Goal: Task Accomplishment & Management: Use online tool/utility

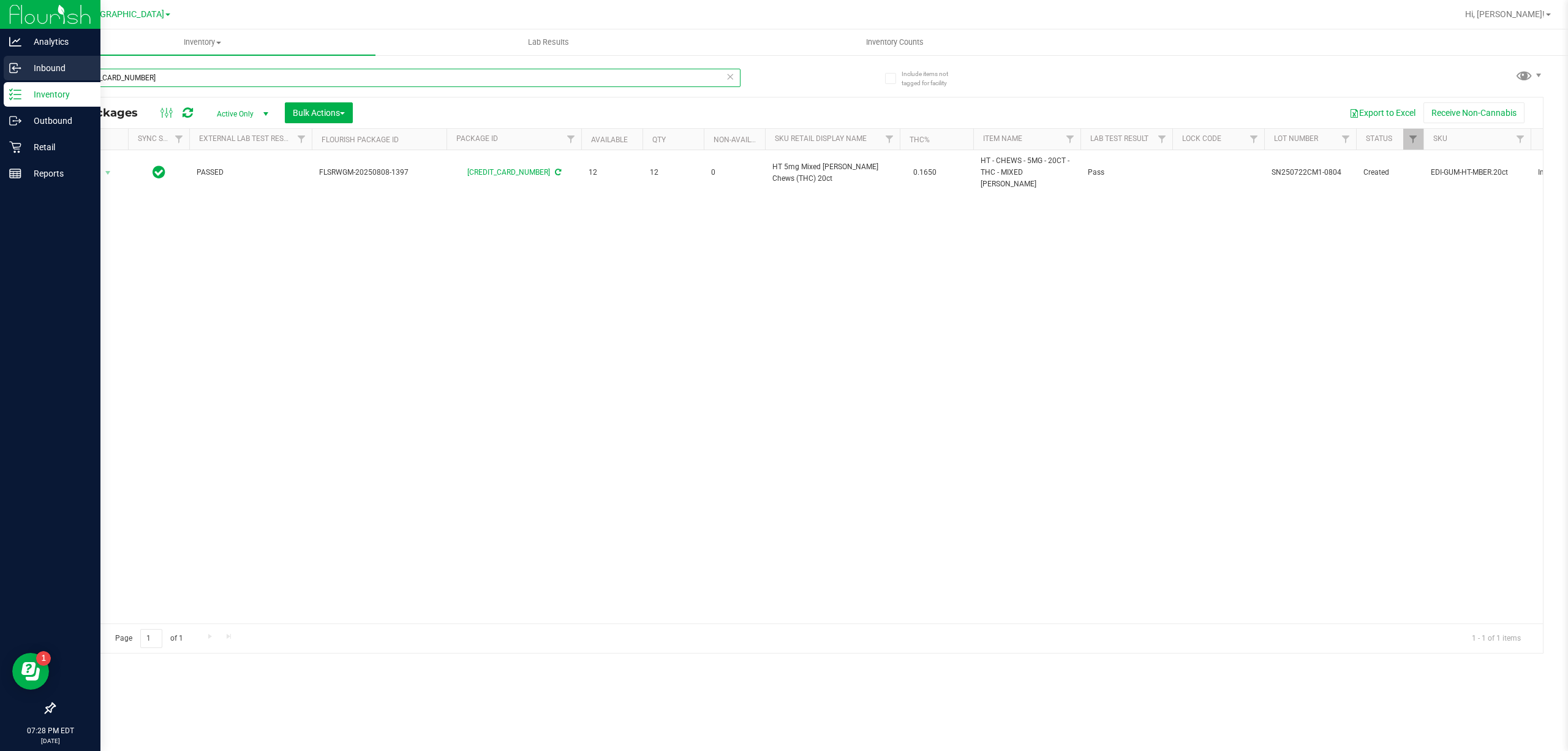
drag, startPoint x: 186, startPoint y: 72, endPoint x: 0, endPoint y: 77, distance: 186.1
click at [0, 77] on div "Analytics Inbound Inventory Outbound Retail Reports 07:28 PM EDT [DATE] 09/24 […" at bounding box center [784, 376] width 1568 height 751
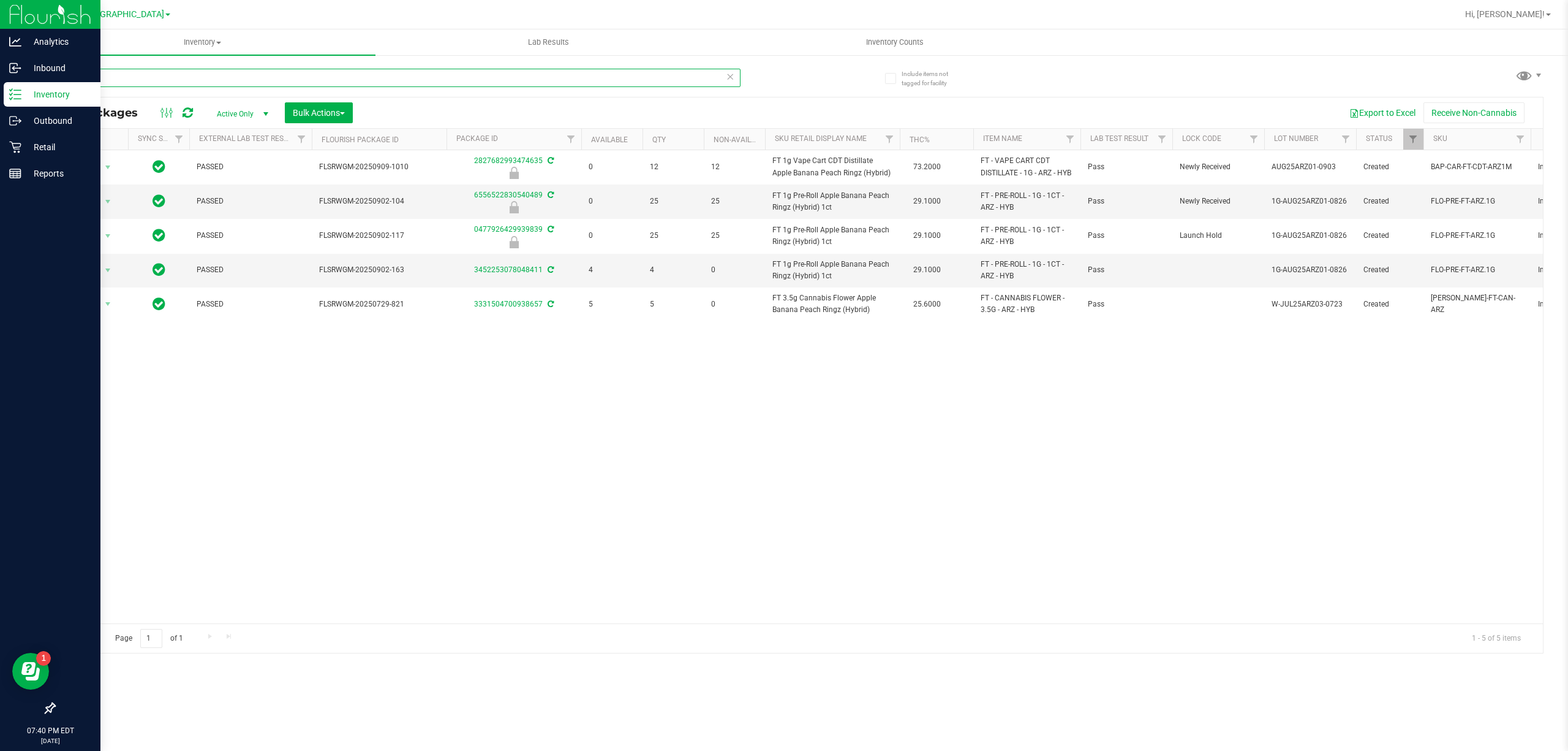
drag, startPoint x: 114, startPoint y: 84, endPoint x: 0, endPoint y: 95, distance: 114.5
click at [0, 95] on div "Analytics Inbound Inventory Outbound Retail Reports 07:40 PM EDT [DATE] 09/24 […" at bounding box center [784, 376] width 1568 height 751
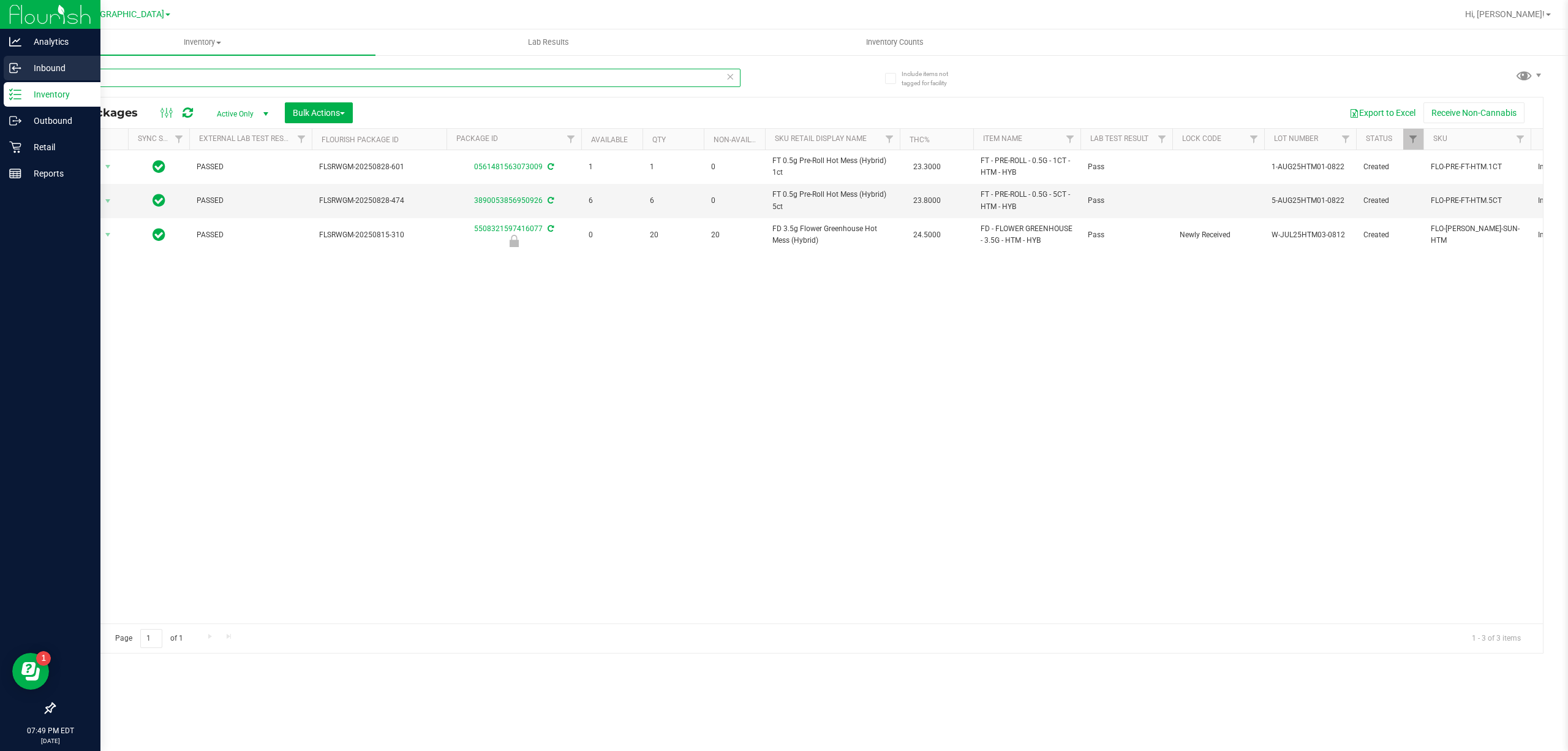
drag, startPoint x: 99, startPoint y: 72, endPoint x: 0, endPoint y: 77, distance: 99.1
click at [0, 77] on div "Analytics Inbound Inventory Outbound Retail Reports 07:49 PM EDT [DATE] 09/24 […" at bounding box center [784, 376] width 1568 height 751
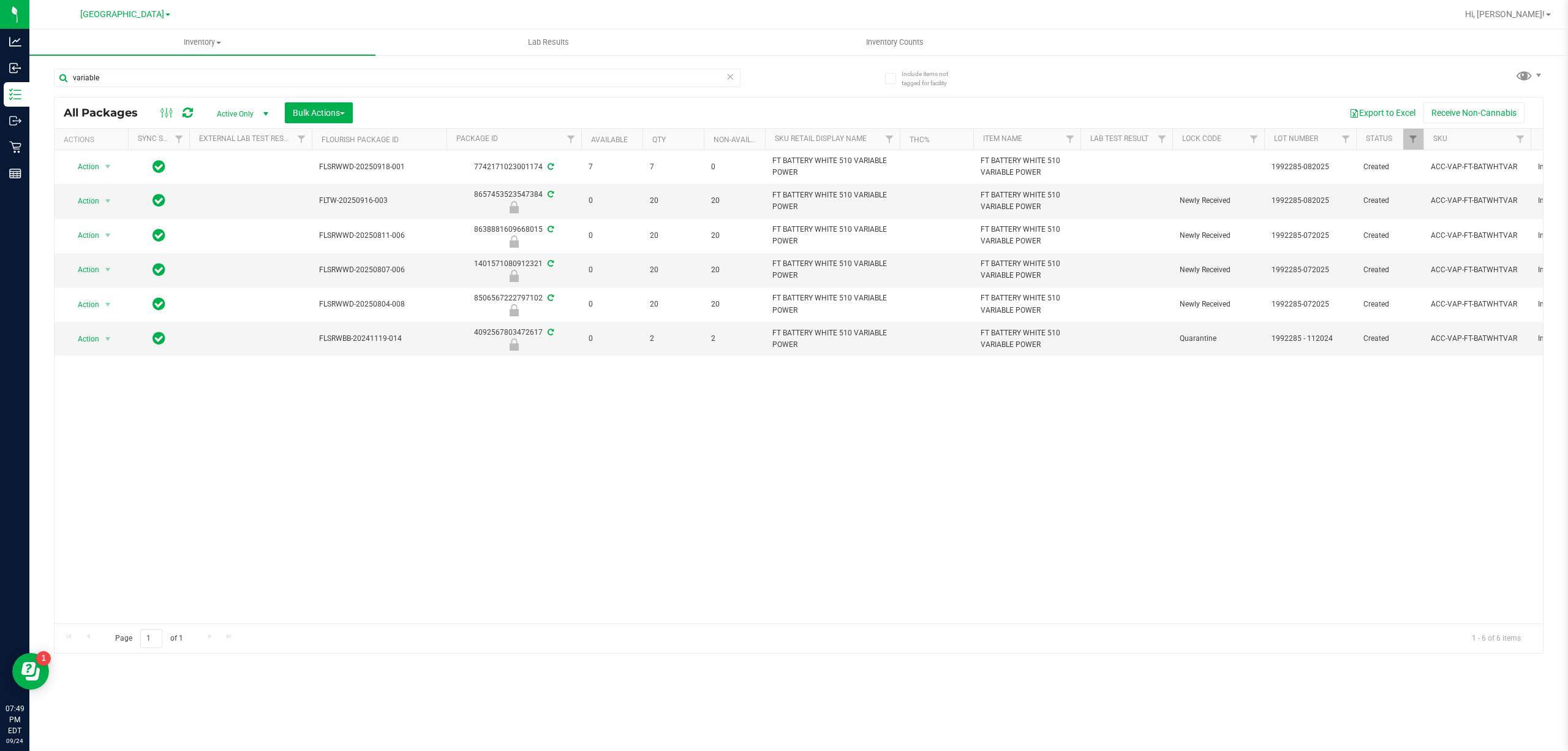
click at [480, 421] on div "Action Action Adjust qty Create package Edit attributes Global inventory Locate…" at bounding box center [799, 387] width 1488 height 473
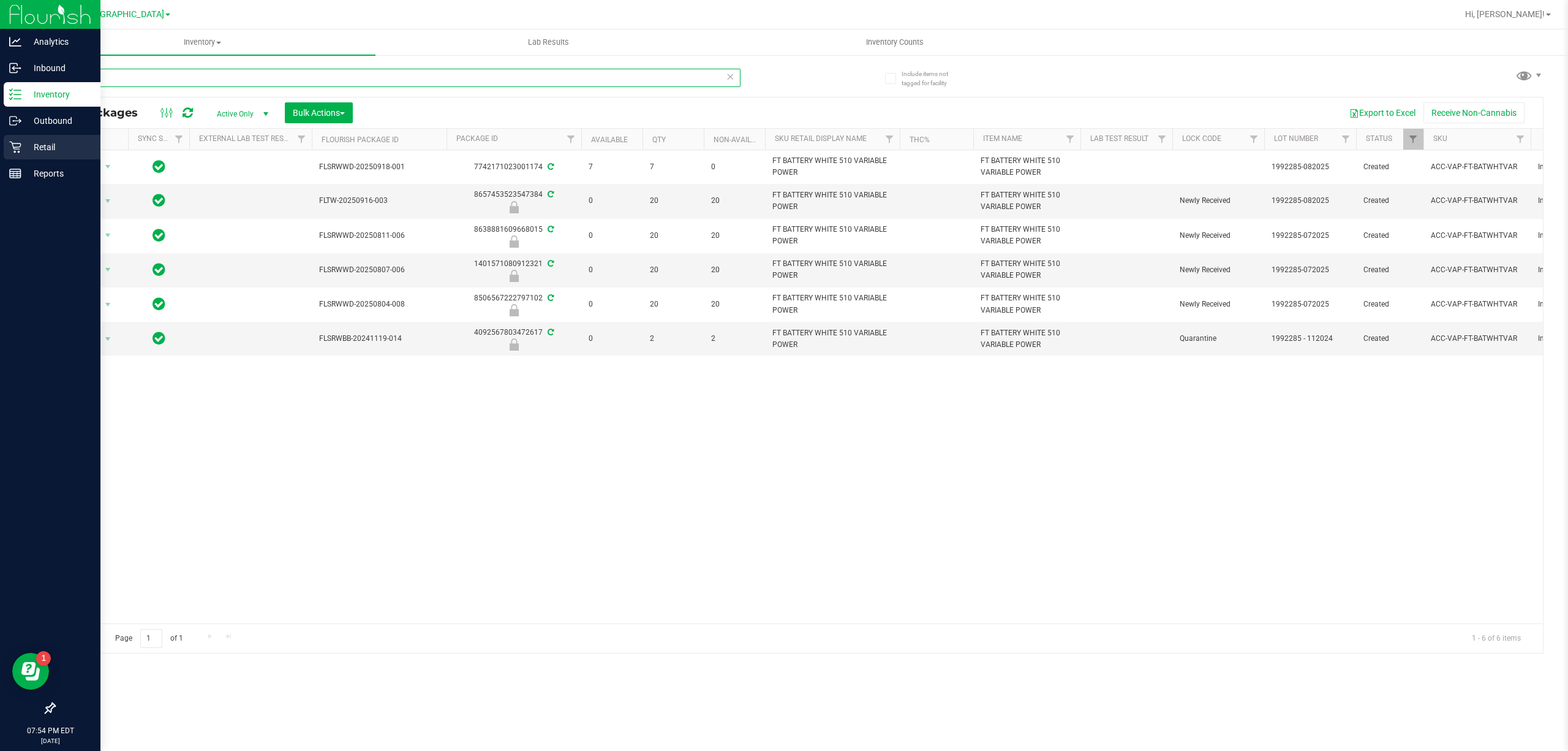
drag, startPoint x: 138, startPoint y: 80, endPoint x: 0, endPoint y: 146, distance: 153.0
click at [0, 61] on div "Analytics Inbound Inventory Outbound Retail Reports 07:54 PM EDT [DATE] 09/24 […" at bounding box center [784, 376] width 1568 height 751
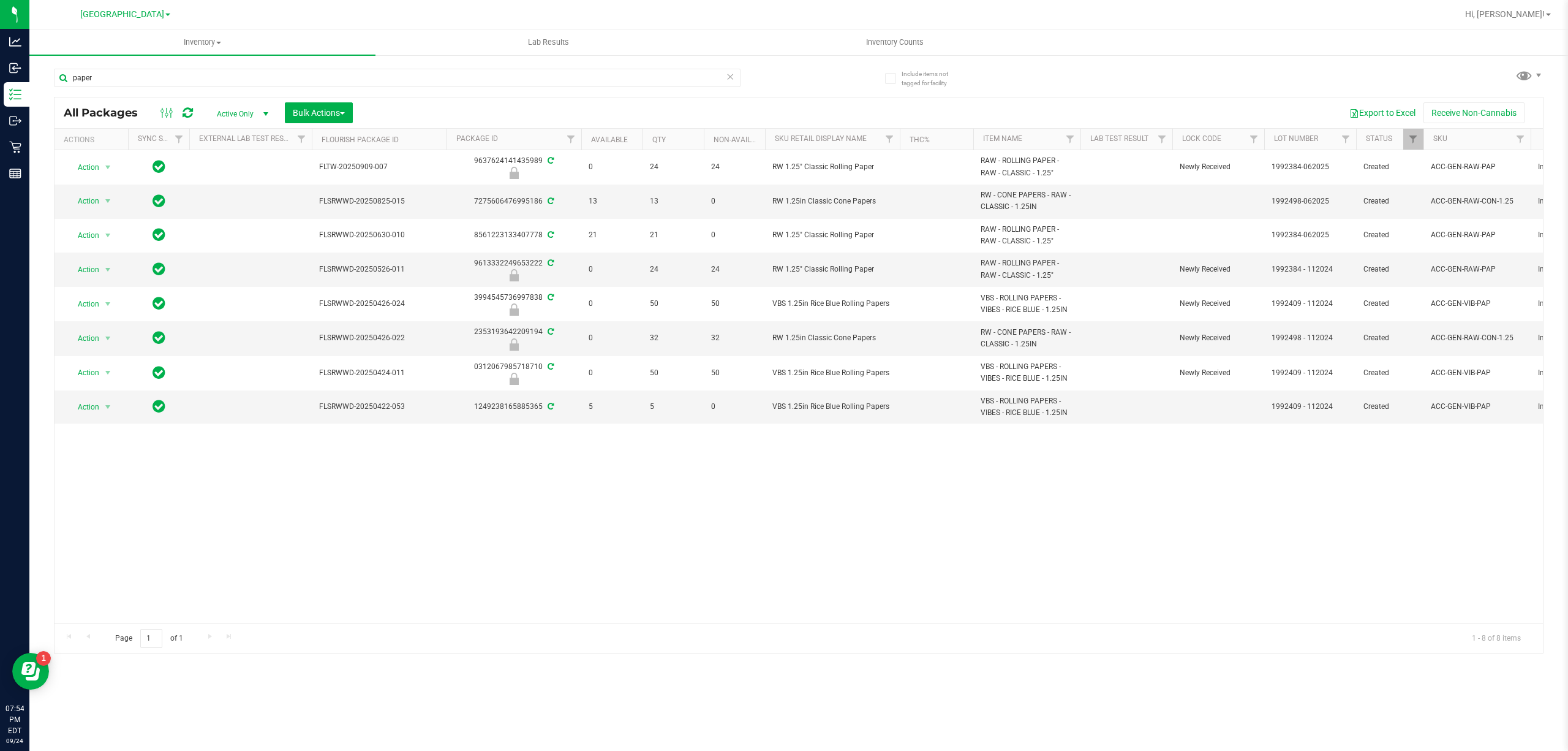
click at [761, 505] on div "Action Action Edit attributes Global inventory Locate package Package audit log…" at bounding box center [799, 387] width 1488 height 473
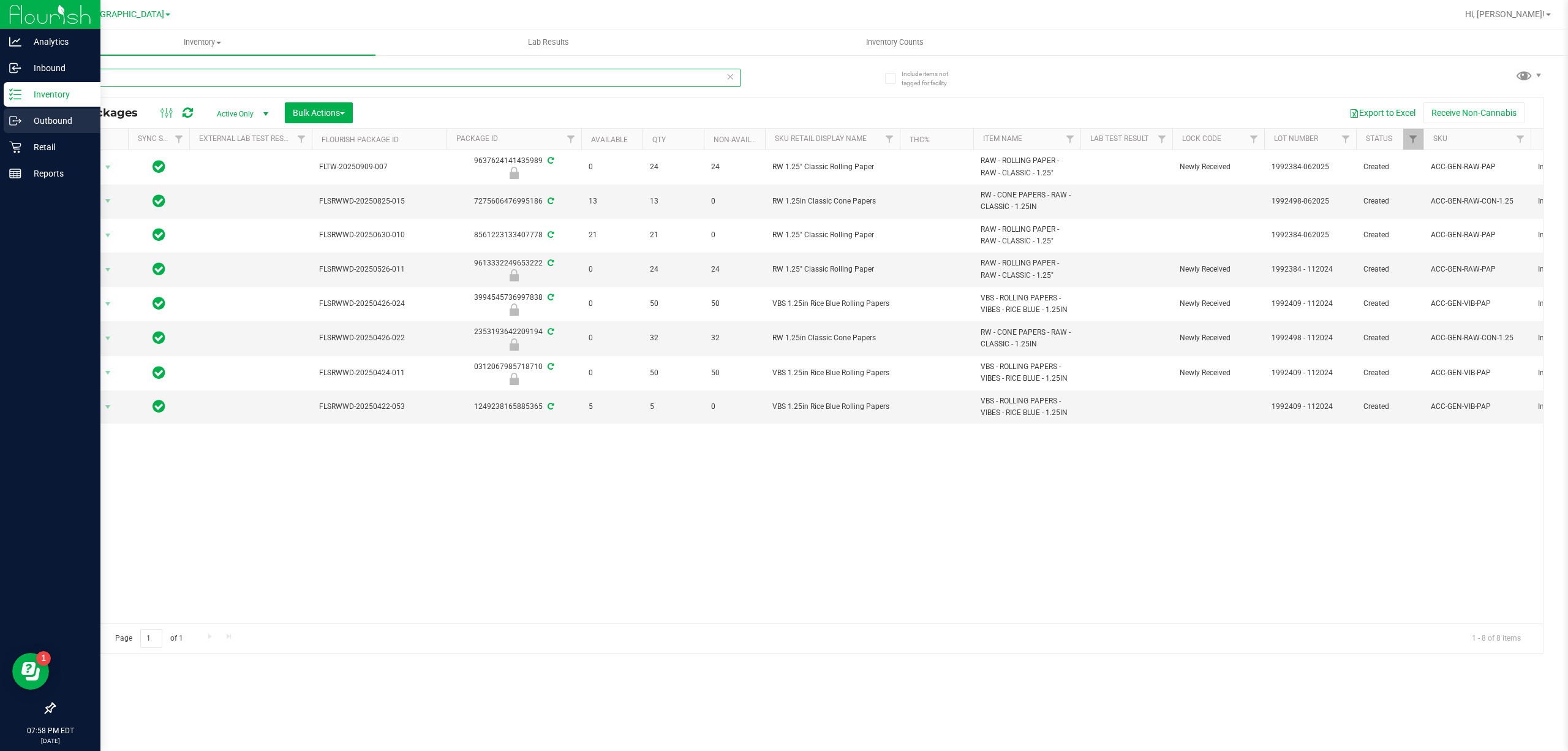
drag, startPoint x: 0, startPoint y: 80, endPoint x: 0, endPoint y: 111, distance: 31.0
click at [0, 87] on div "Analytics Inbound Inventory Outbound Retail Reports 07:58 PM EDT [DATE] 09/24 […" at bounding box center [784, 376] width 1568 height 751
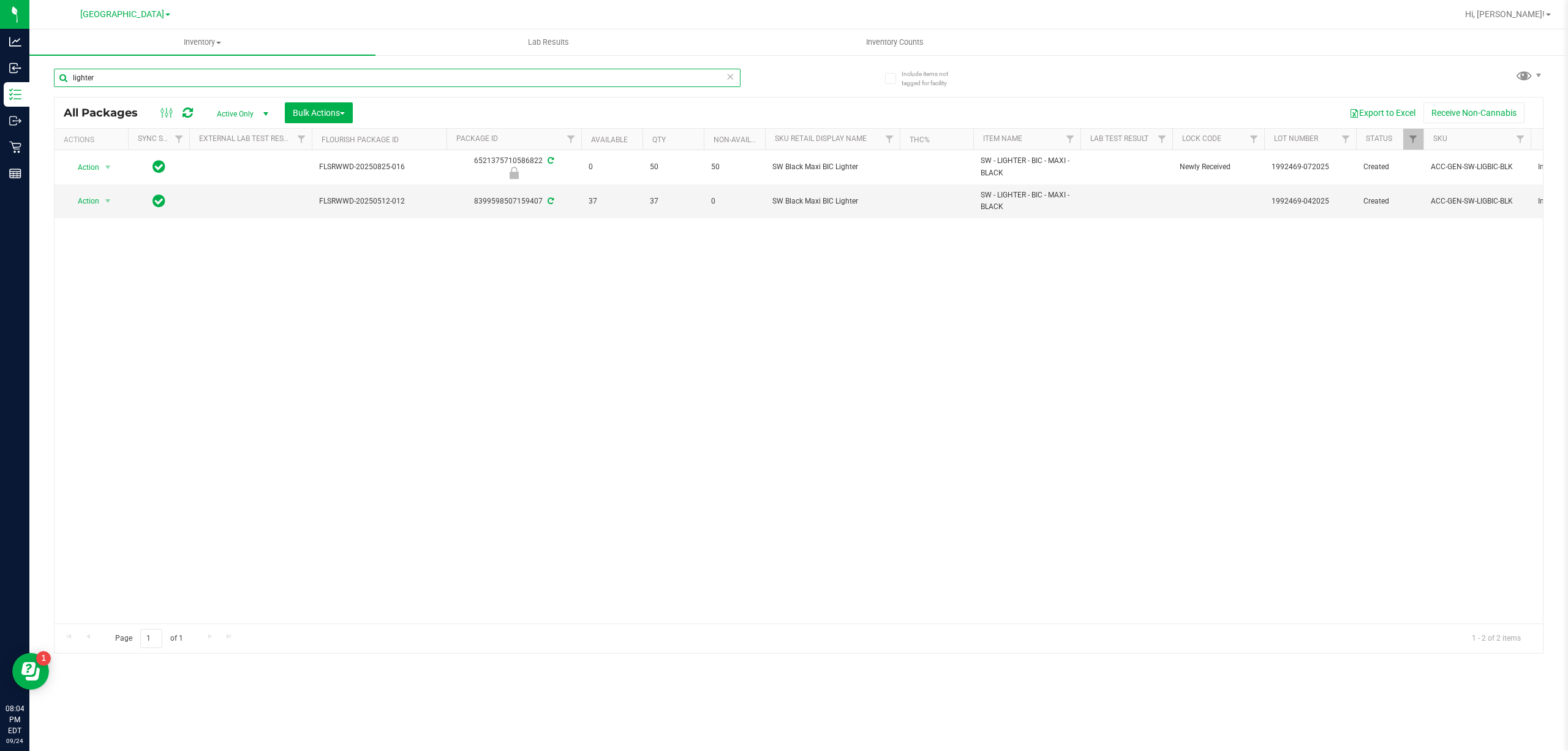
type input "lighter"
click at [209, 356] on div "Action Action Edit attributes Global inventory Locate package Package audit log…" at bounding box center [799, 387] width 1488 height 473
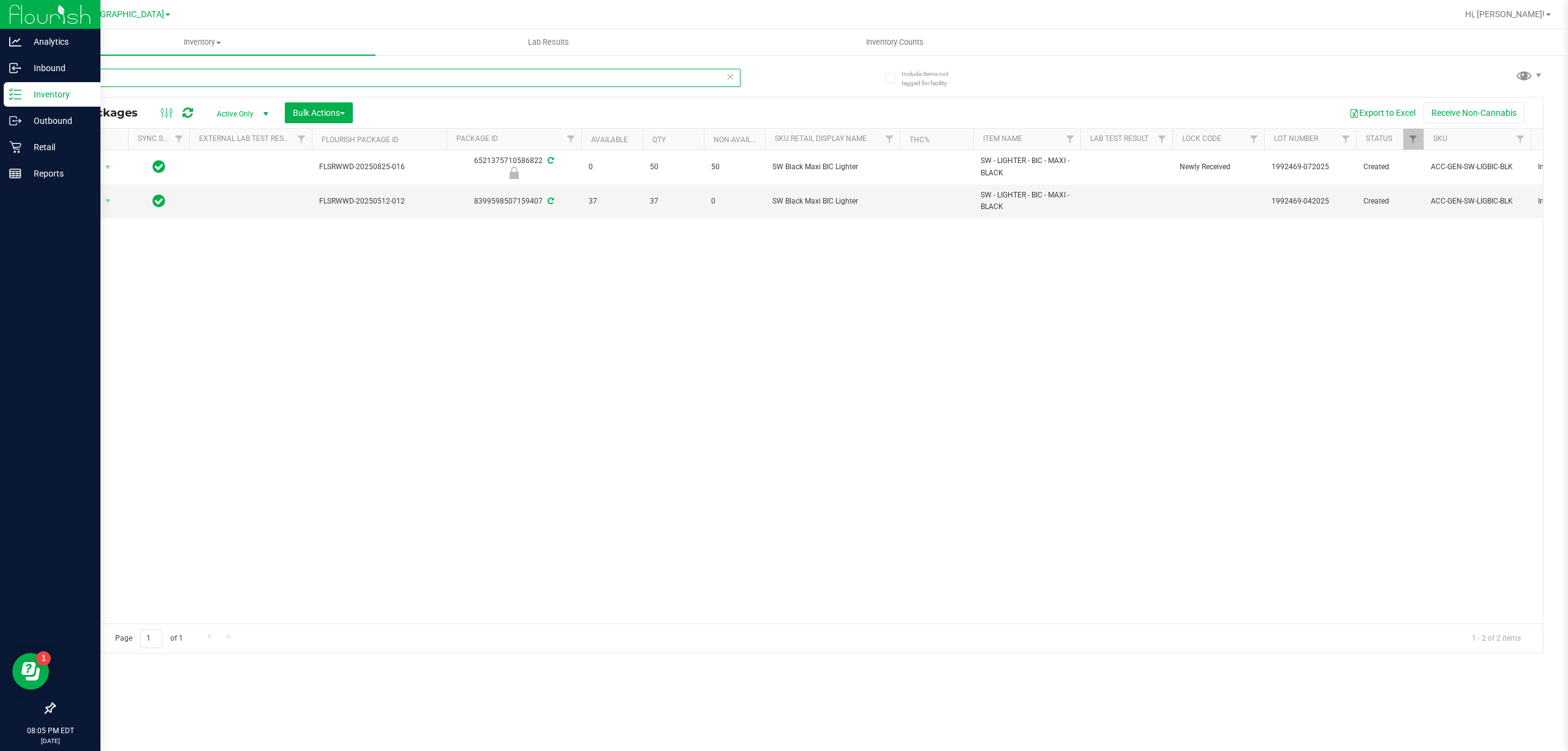
drag, startPoint x: 175, startPoint y: 77, endPoint x: 0, endPoint y: 84, distance: 175.1
click at [0, 84] on div "Analytics Inbound Inventory Outbound Retail Reports 08:05 PM EDT [DATE] 09/24 […" at bounding box center [784, 376] width 1568 height 751
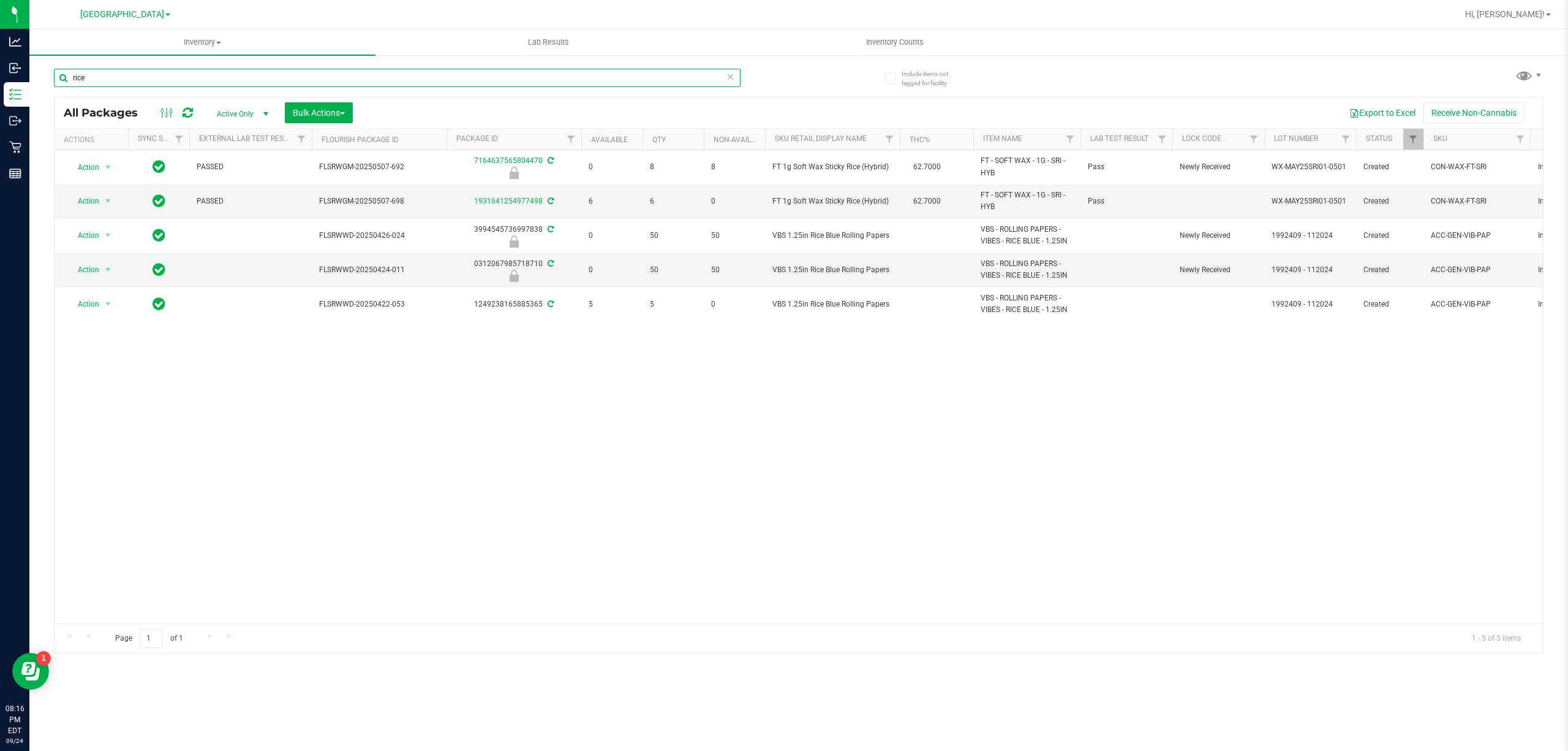
type input "rice"
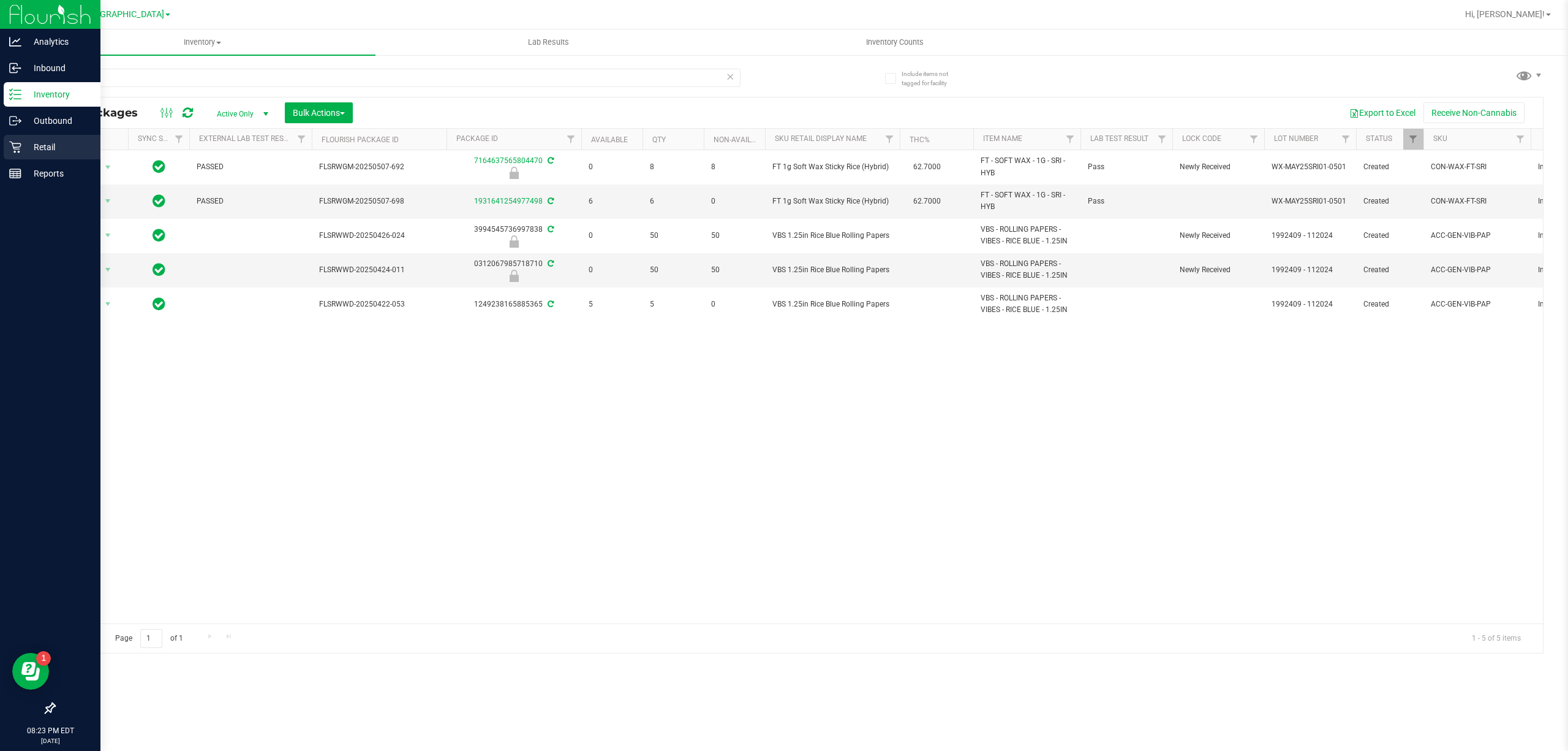
click at [39, 146] on p "Retail" at bounding box center [58, 147] width 73 height 15
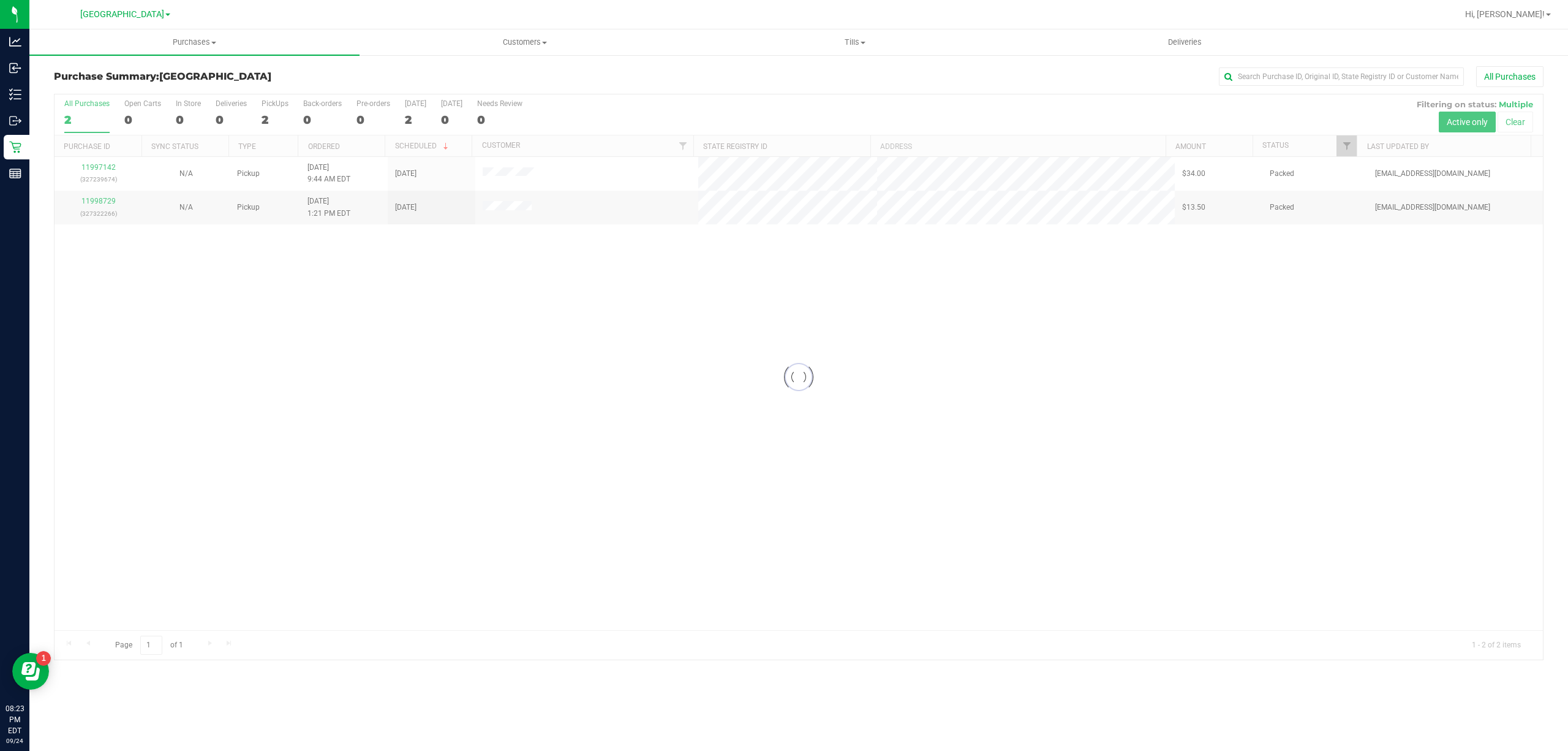
click at [749, 358] on div at bounding box center [799, 377] width 1488 height 565
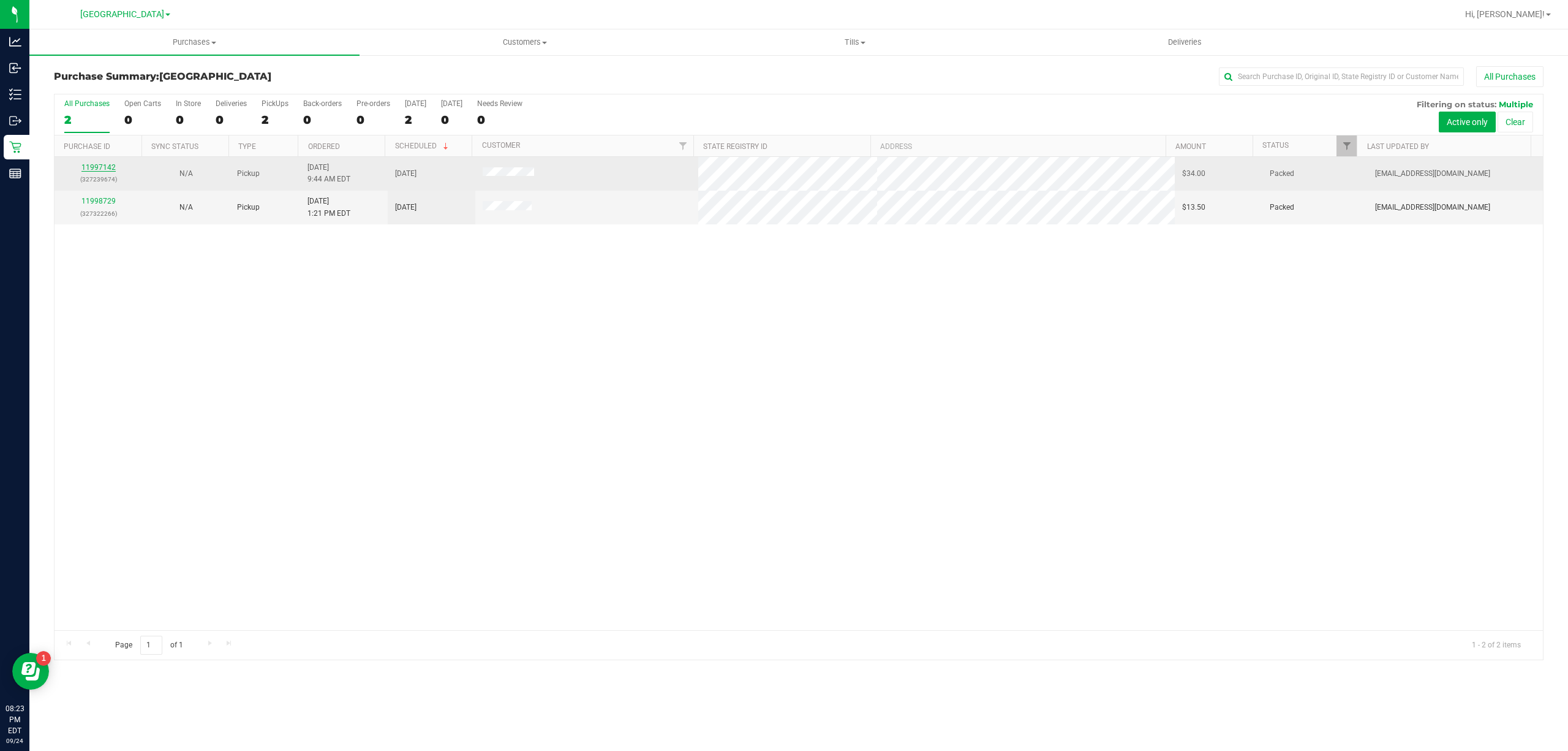
click at [82, 169] on link "11997142" at bounding box center [98, 167] width 34 height 8
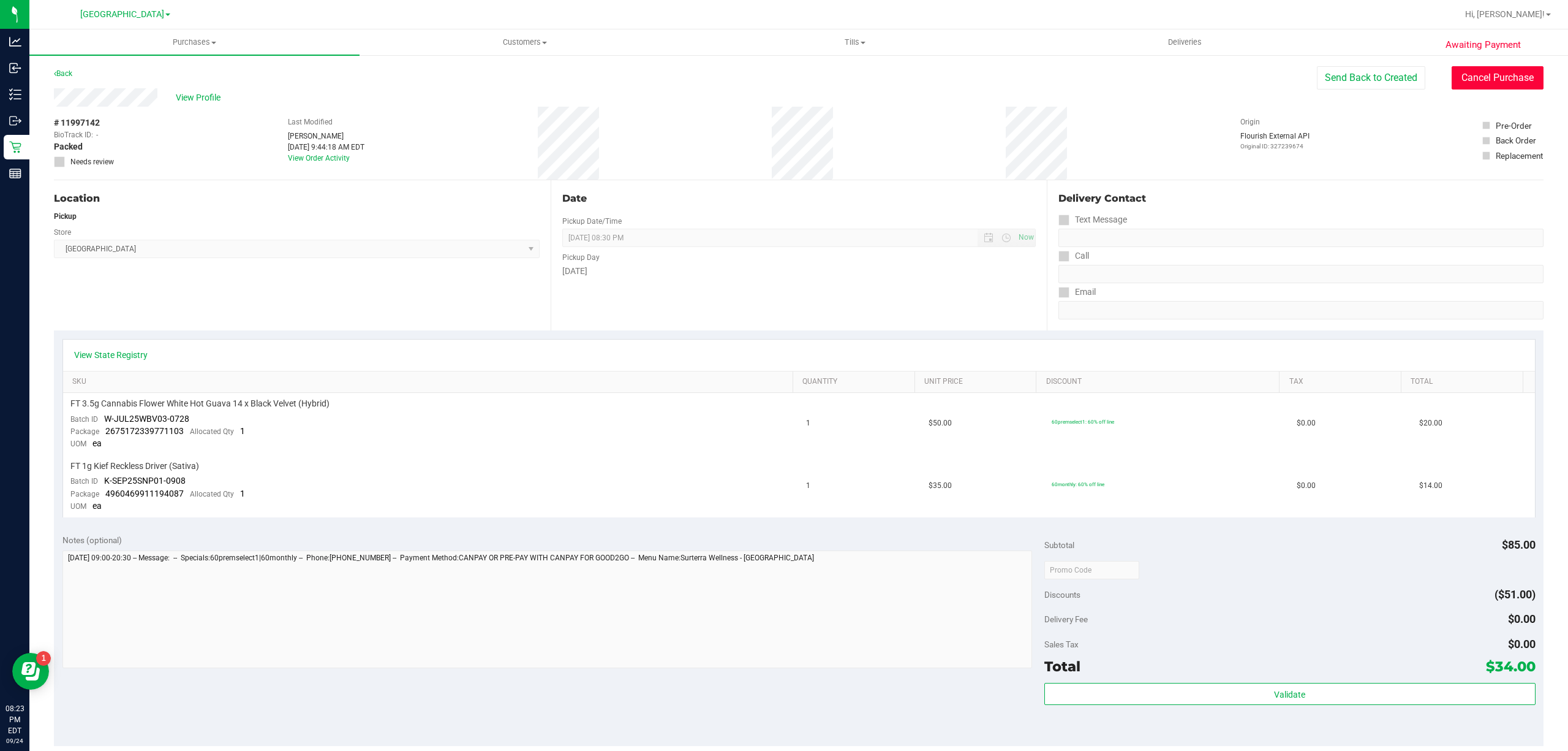
click at [1477, 74] on button "Cancel Purchase" at bounding box center [1497, 78] width 92 height 23
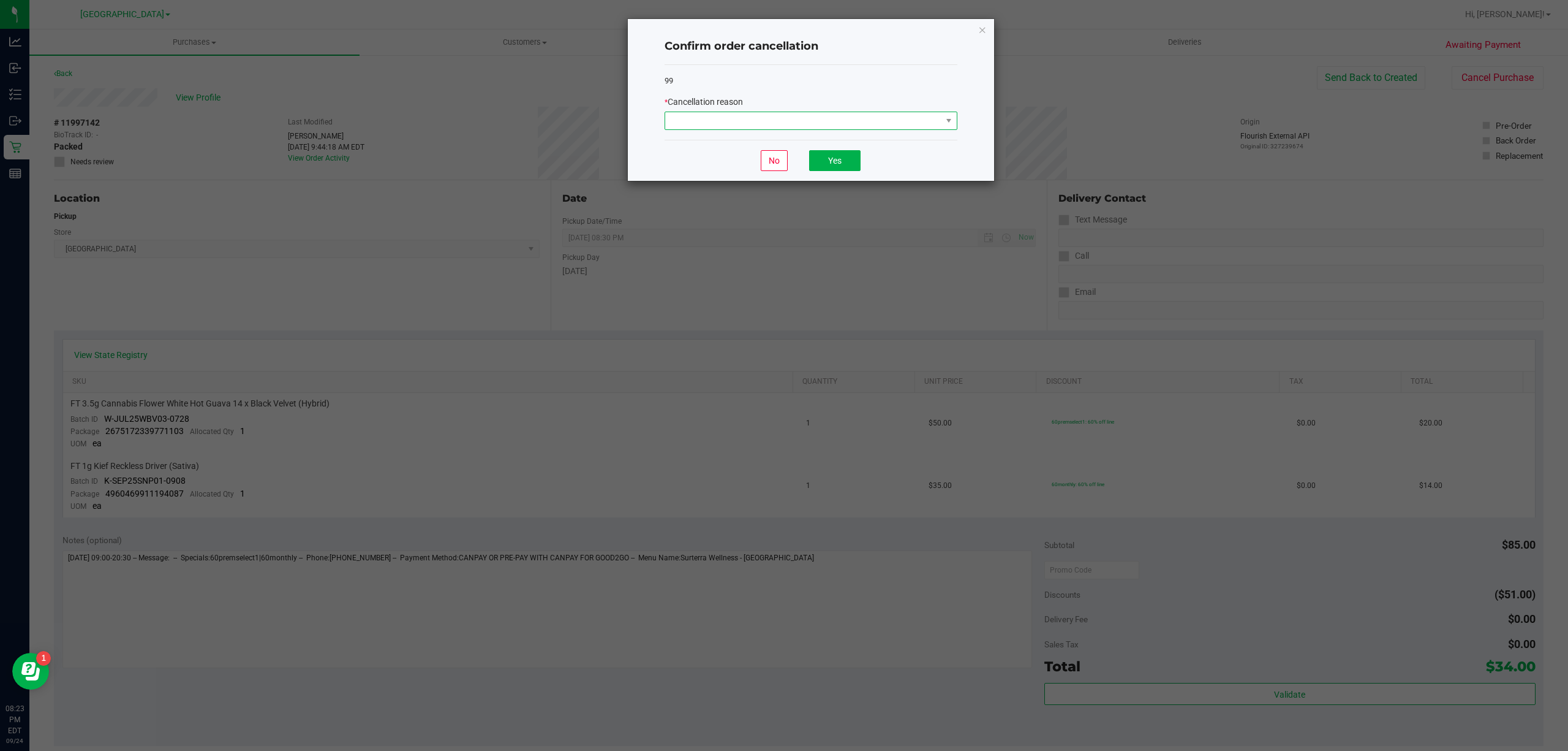
click at [726, 115] on span at bounding box center [803, 120] width 276 height 17
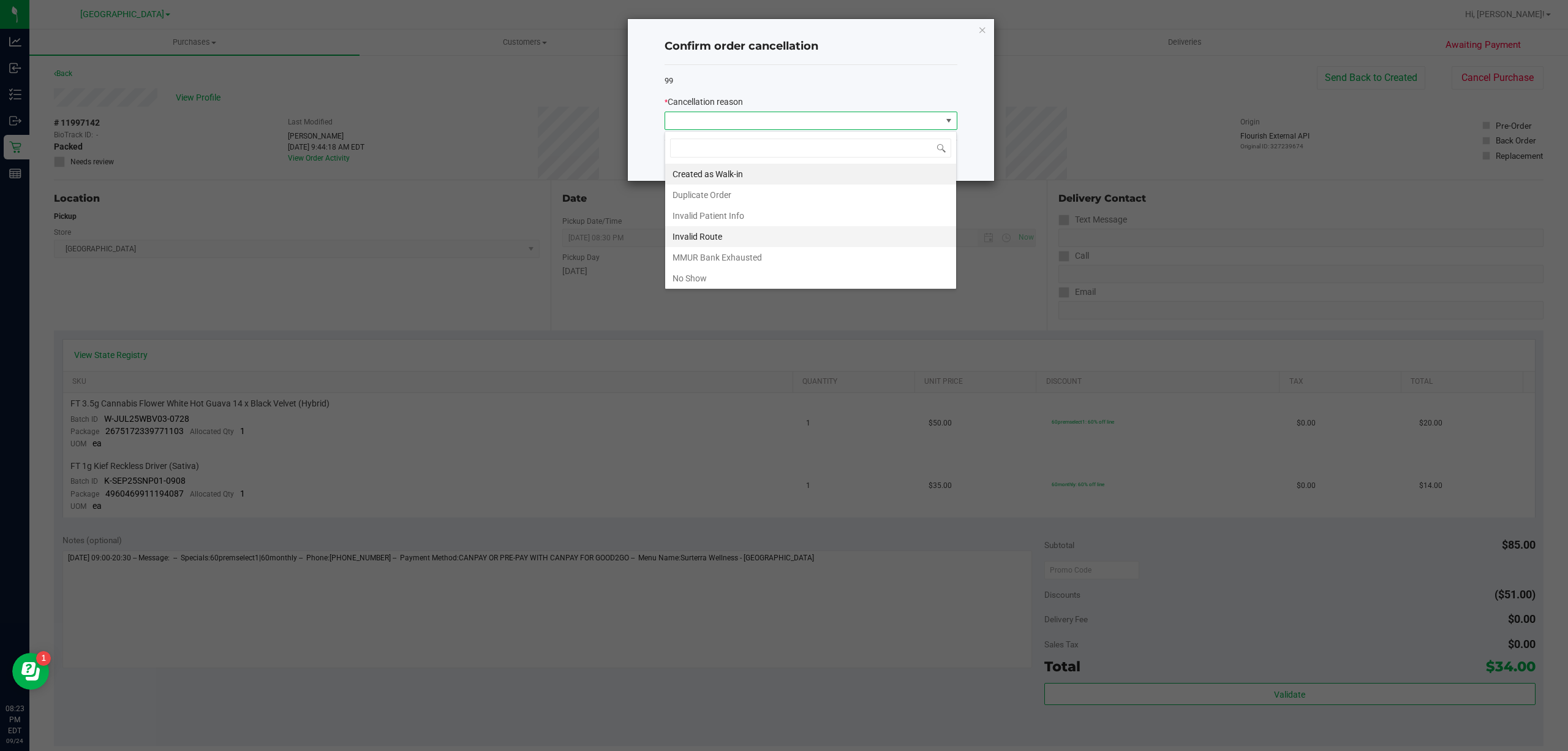
scroll to position [19, 292]
click at [707, 278] on li "No Show" at bounding box center [810, 278] width 291 height 21
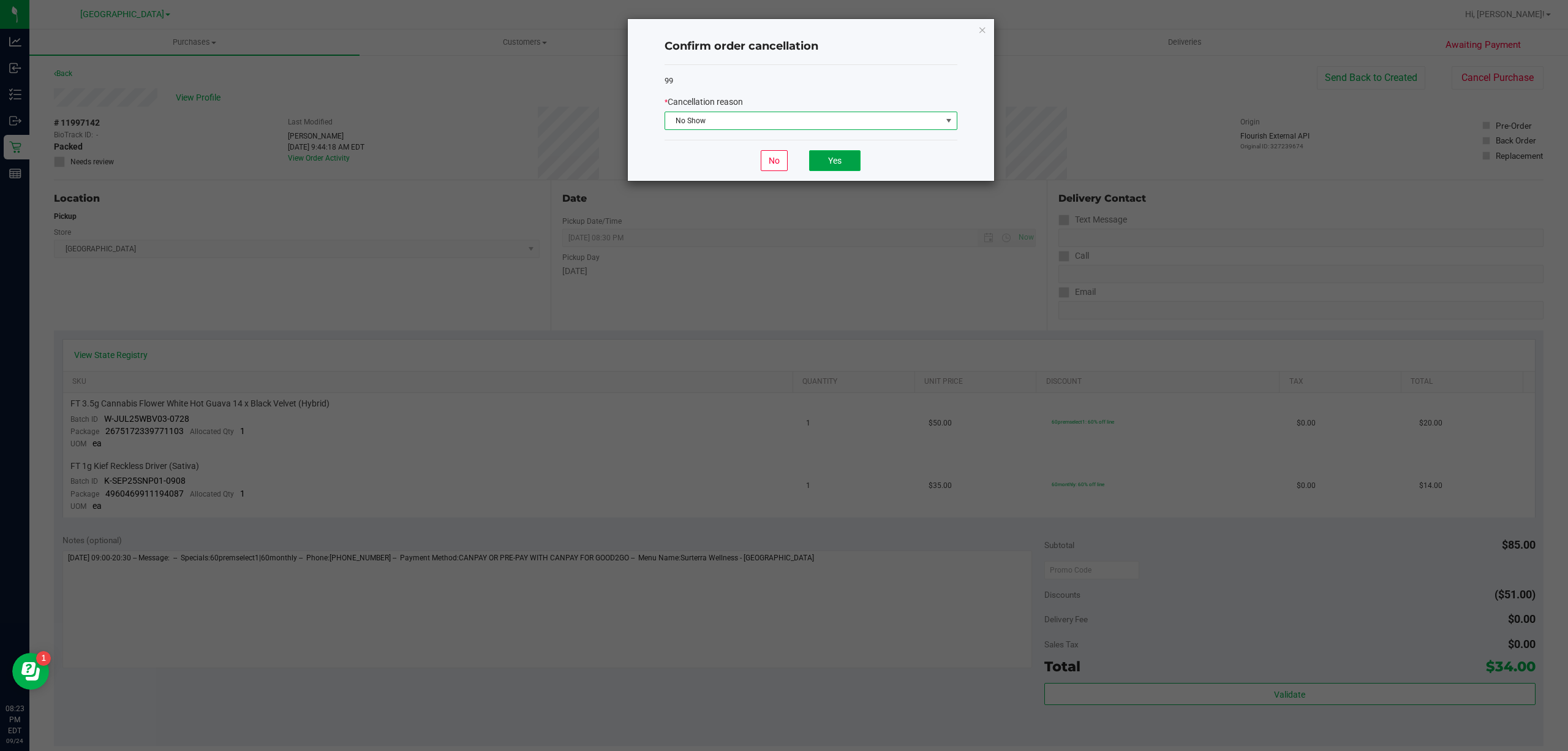
click at [815, 159] on button "Yes" at bounding box center [835, 161] width 51 height 21
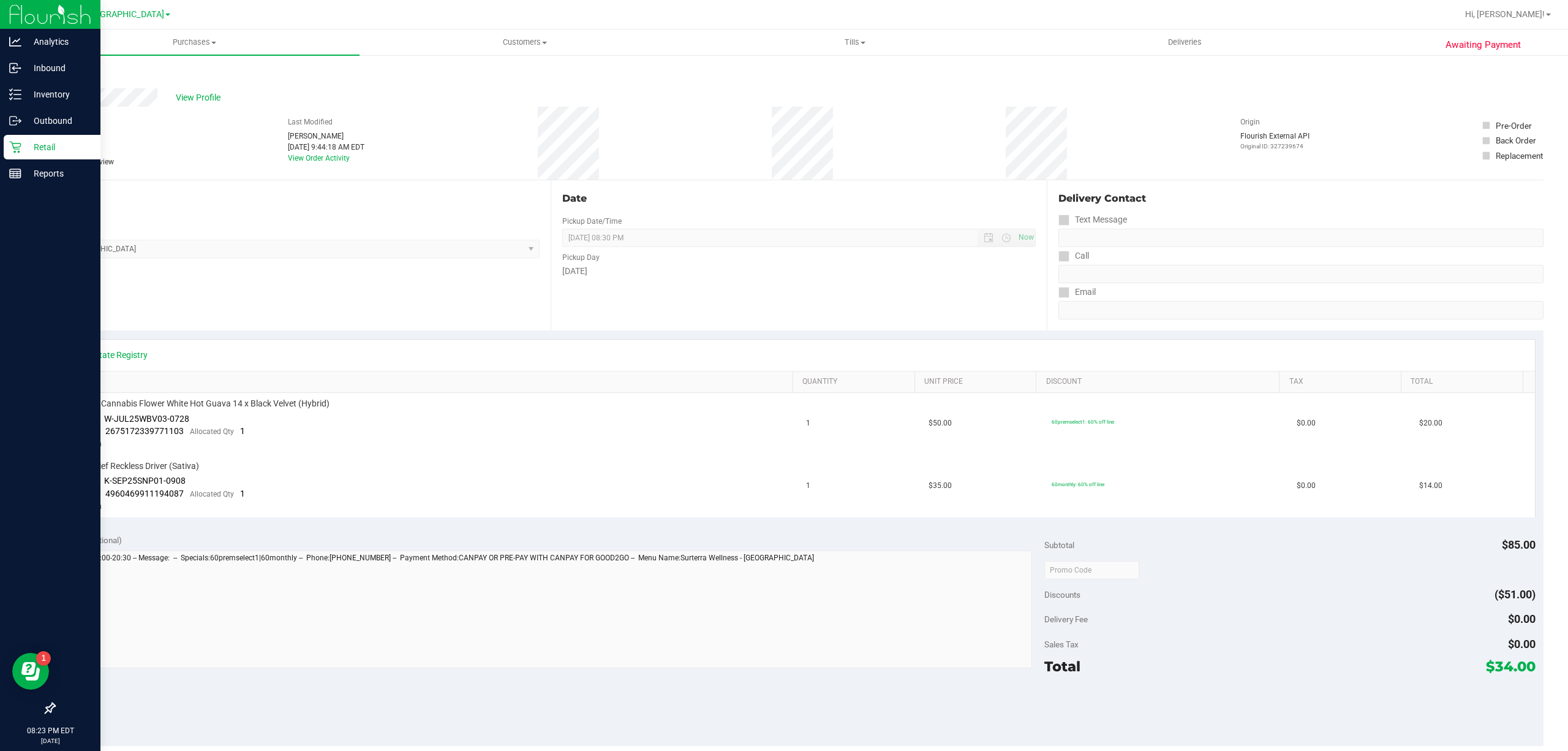
click at [40, 147] on p "Retail" at bounding box center [58, 147] width 73 height 15
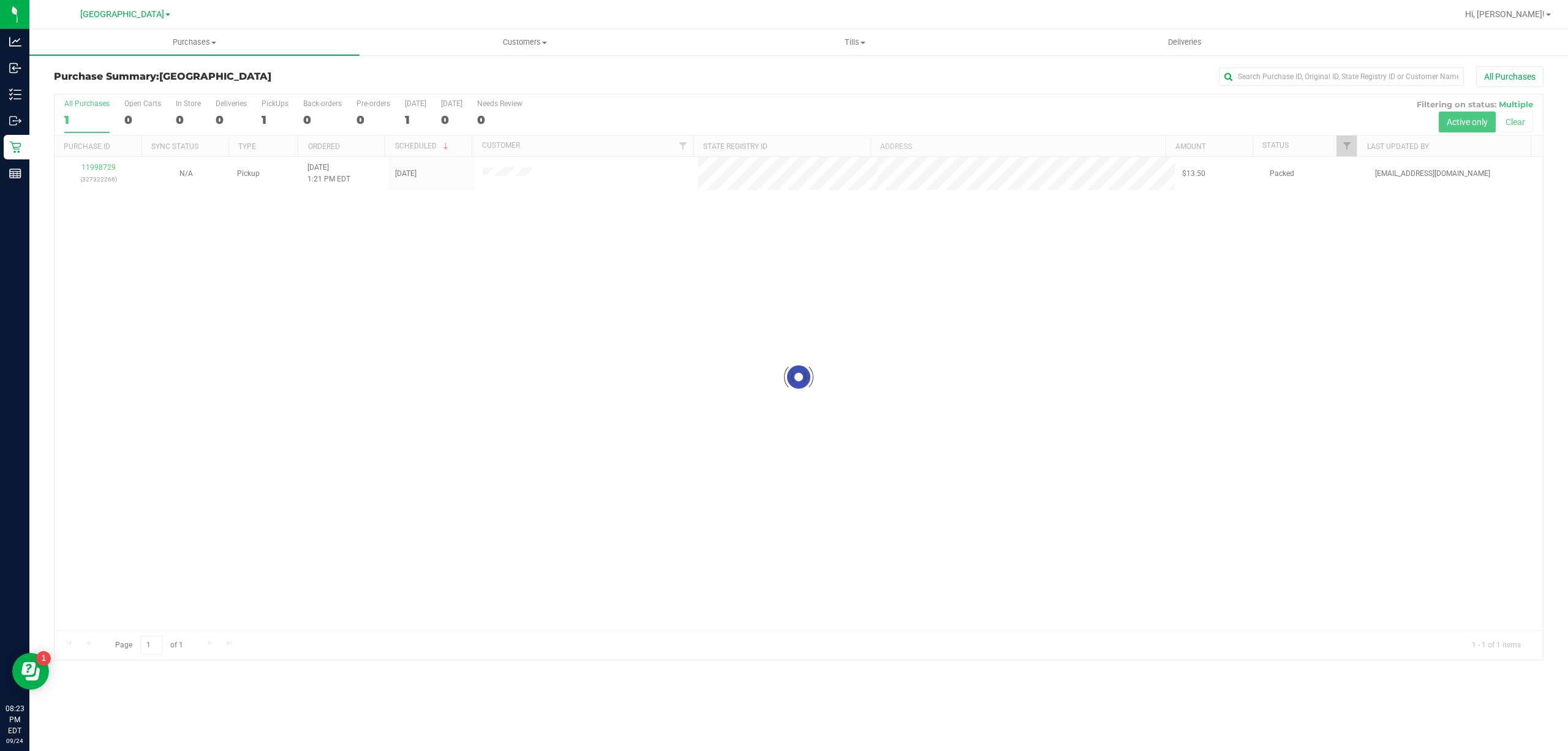
click at [99, 167] on div at bounding box center [799, 377] width 1488 height 565
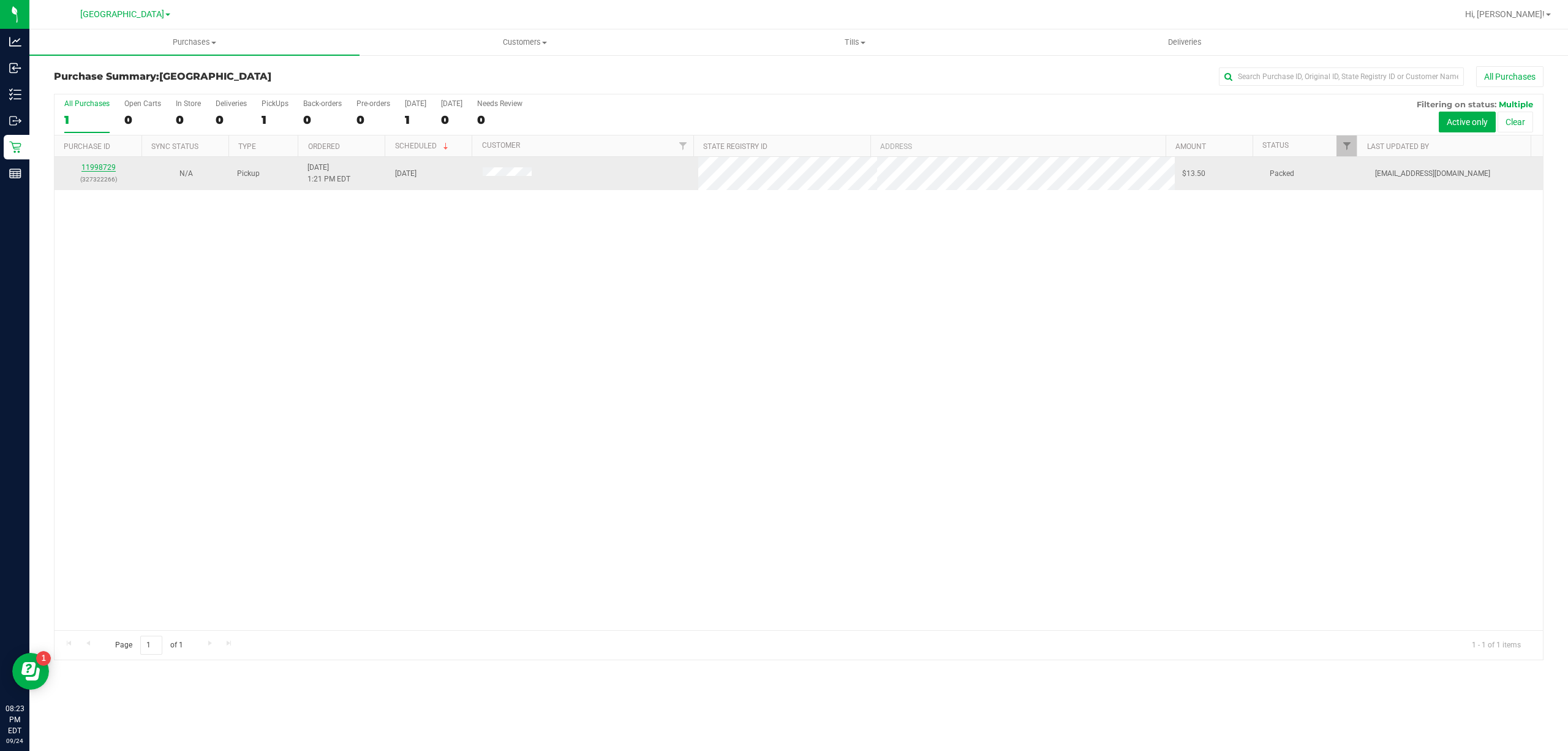
click at [103, 167] on link "11998729" at bounding box center [98, 167] width 34 height 8
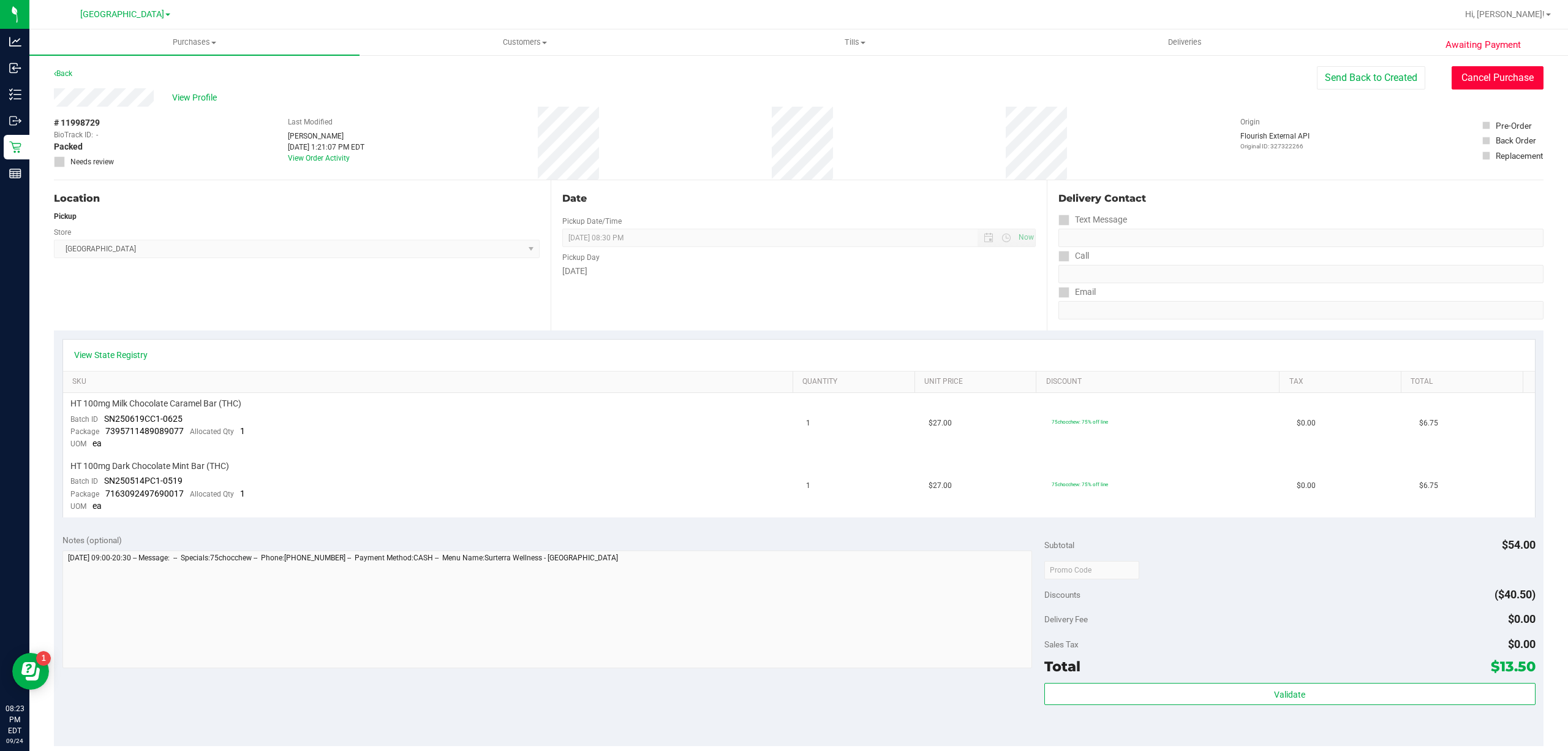
click at [1459, 79] on button "Cancel Purchase" at bounding box center [1497, 78] width 92 height 23
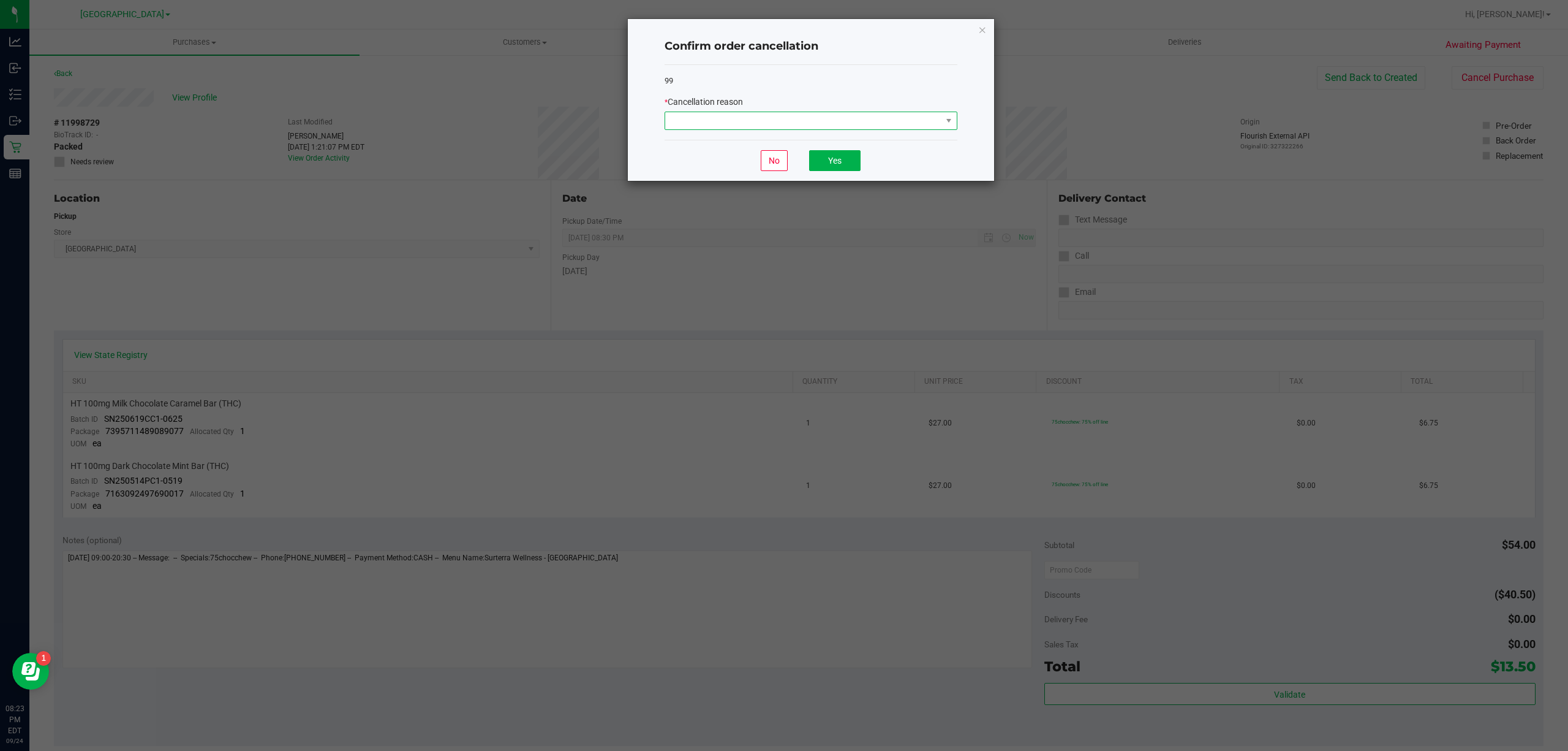
click at [696, 116] on span at bounding box center [803, 120] width 276 height 17
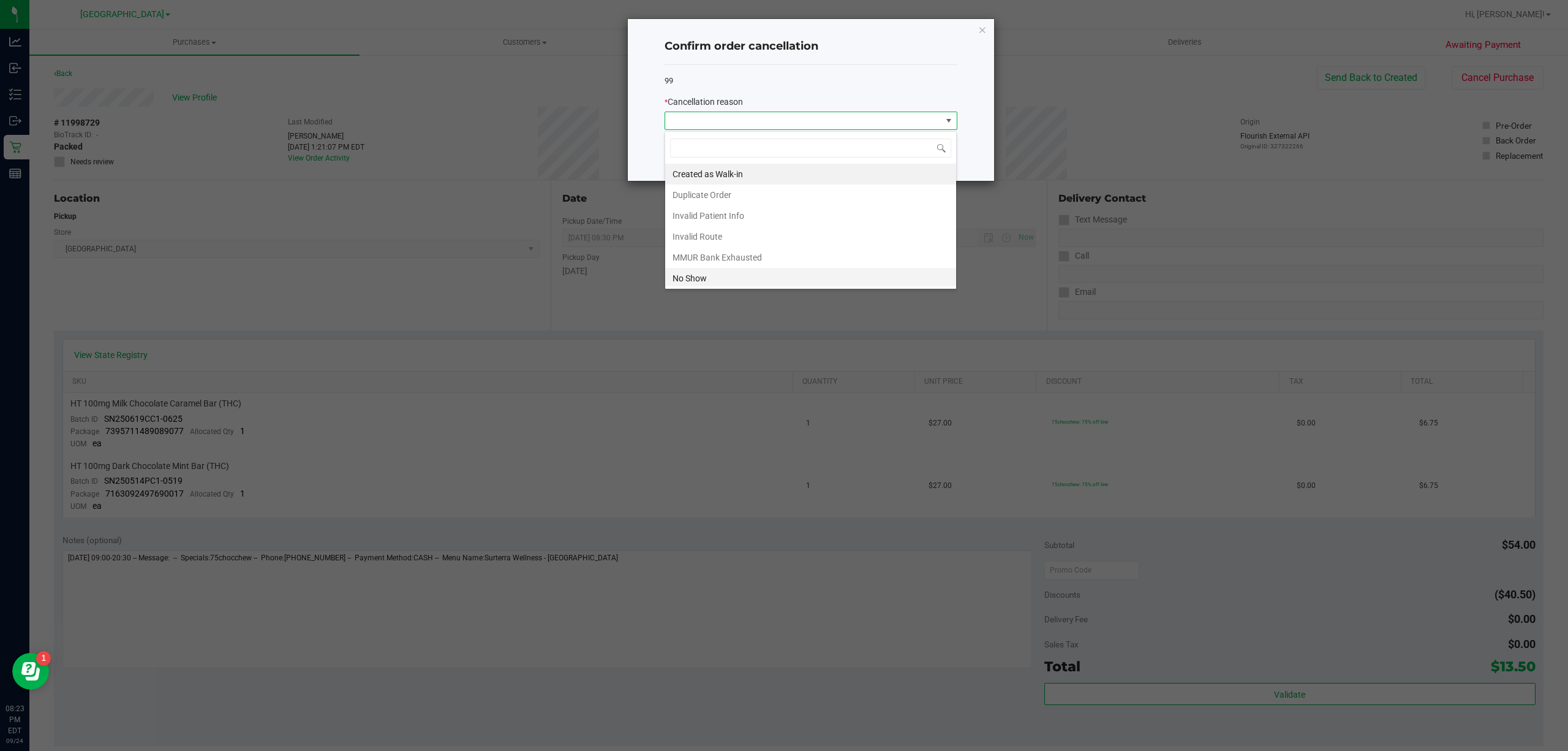
scroll to position [19, 292]
click at [697, 278] on li "No Show" at bounding box center [810, 278] width 291 height 21
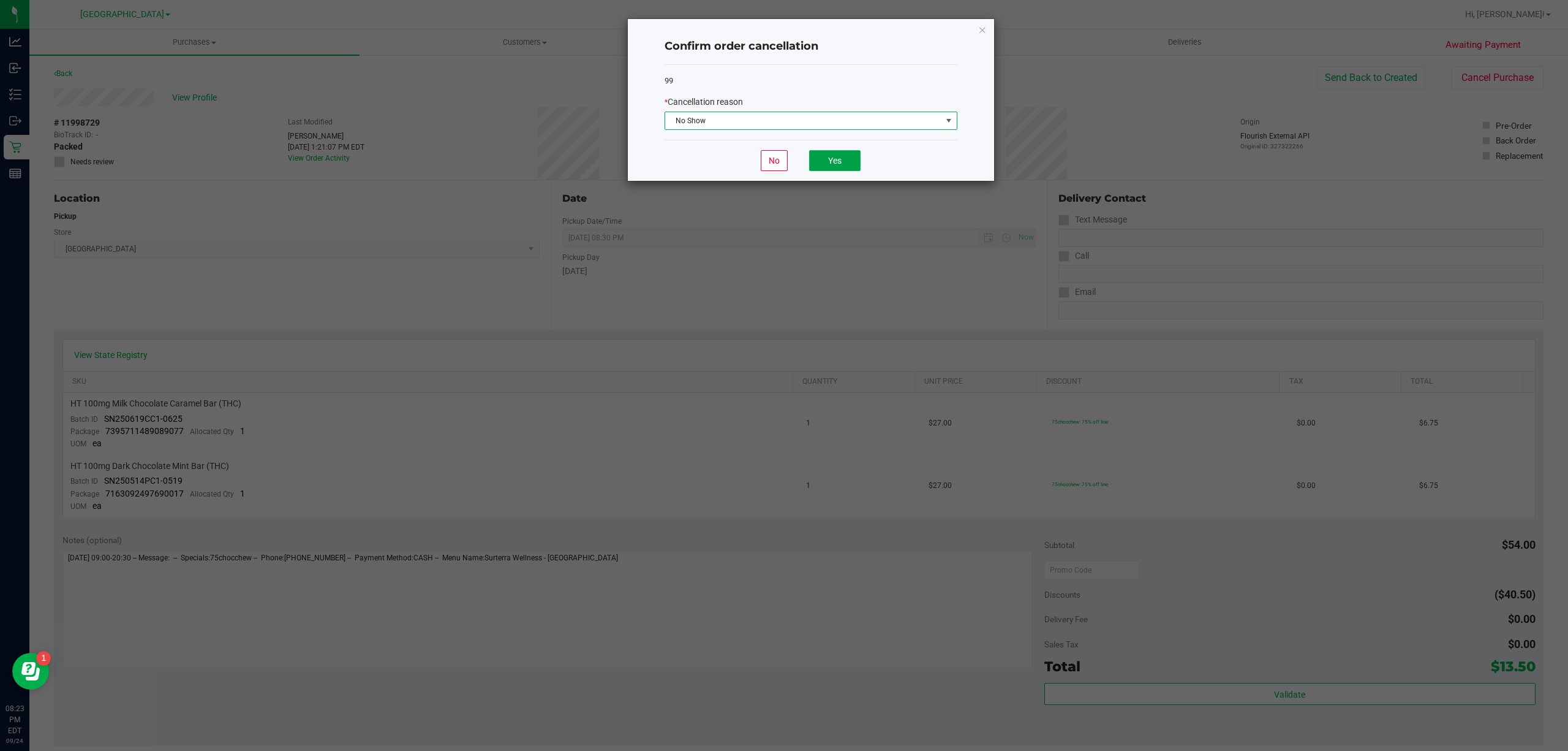
click at [846, 167] on button "Yes" at bounding box center [835, 161] width 51 height 21
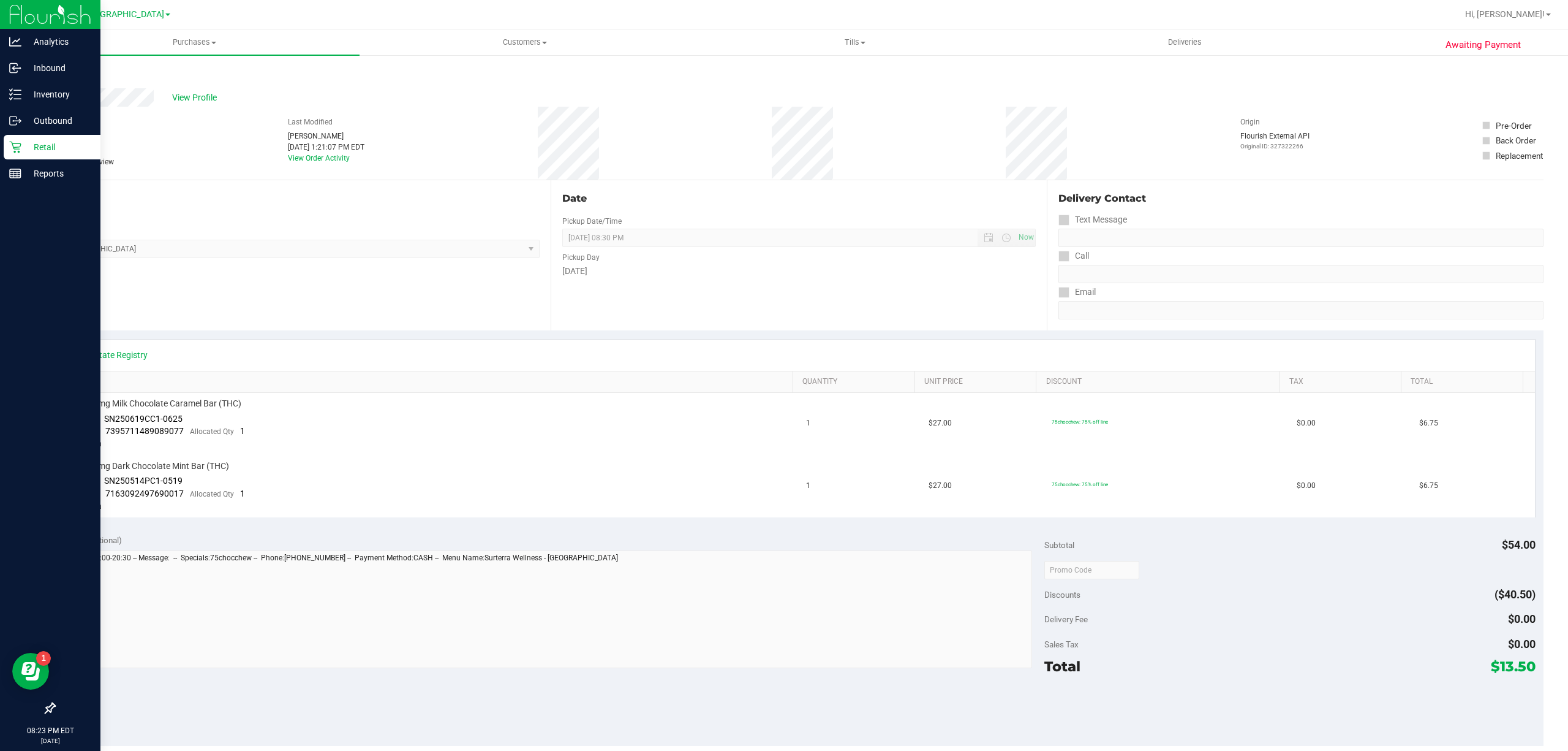
click at [27, 146] on p "Retail" at bounding box center [58, 147] width 73 height 15
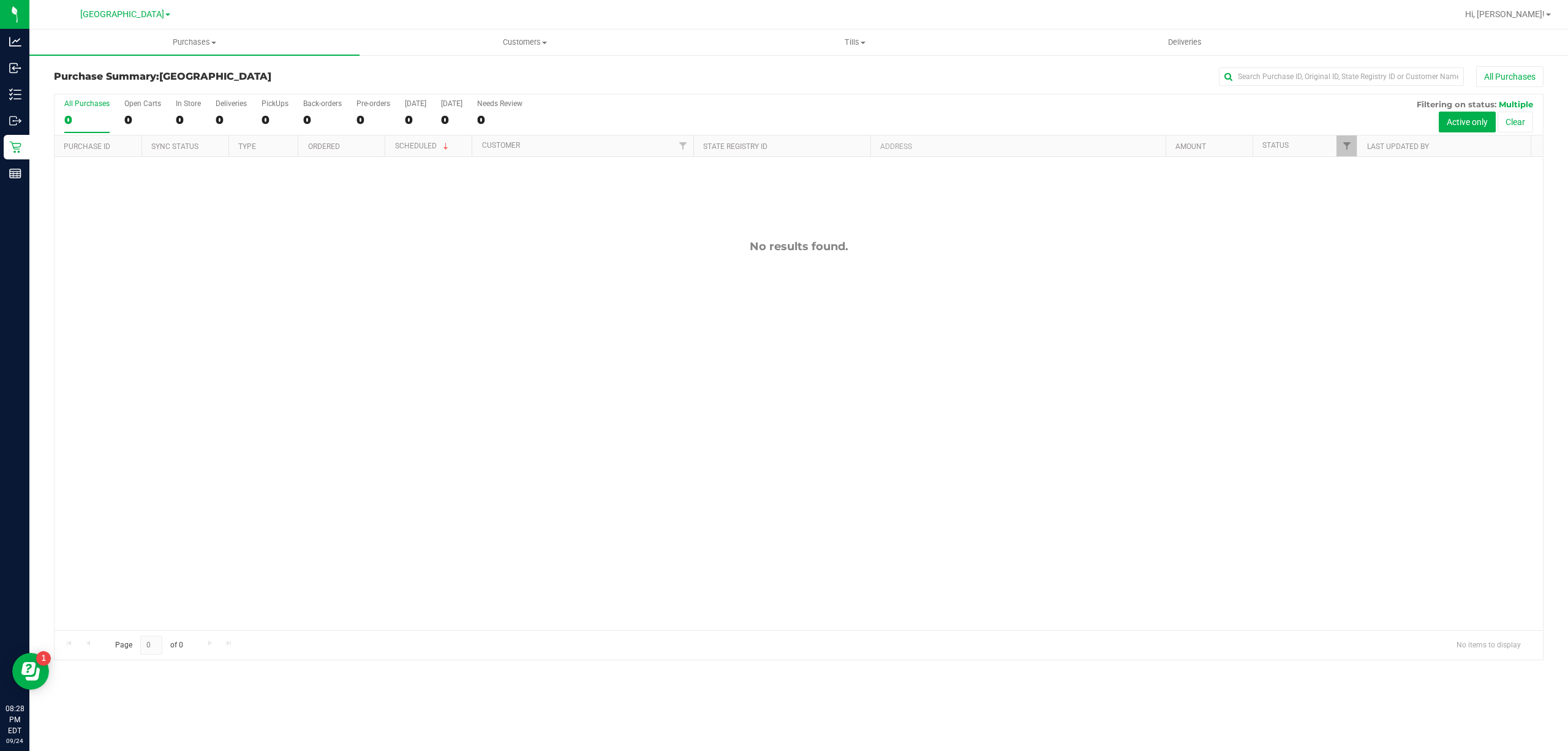
click at [182, 312] on div "No results found." at bounding box center [799, 435] width 1488 height 556
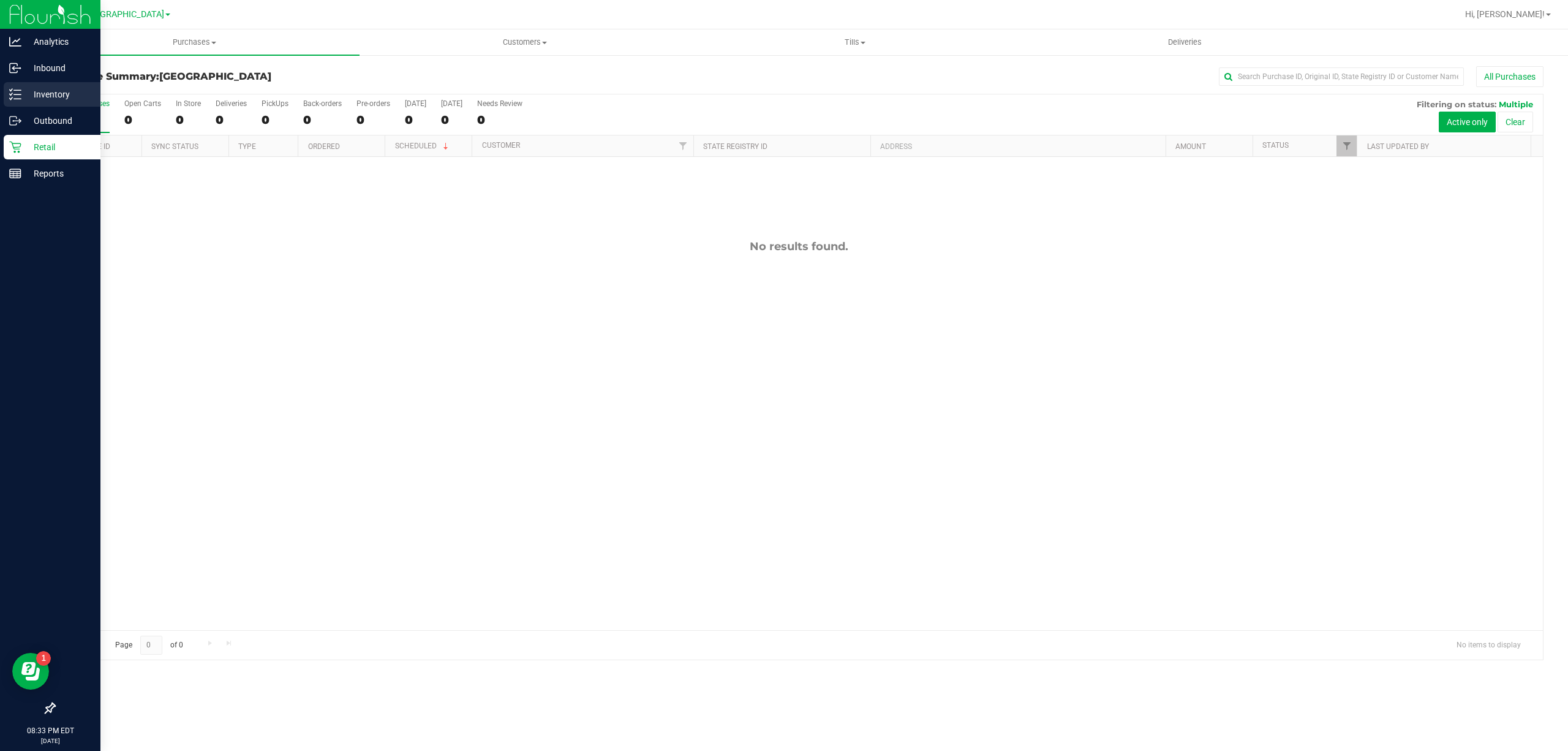
click at [26, 95] on p "Inventory" at bounding box center [58, 94] width 73 height 15
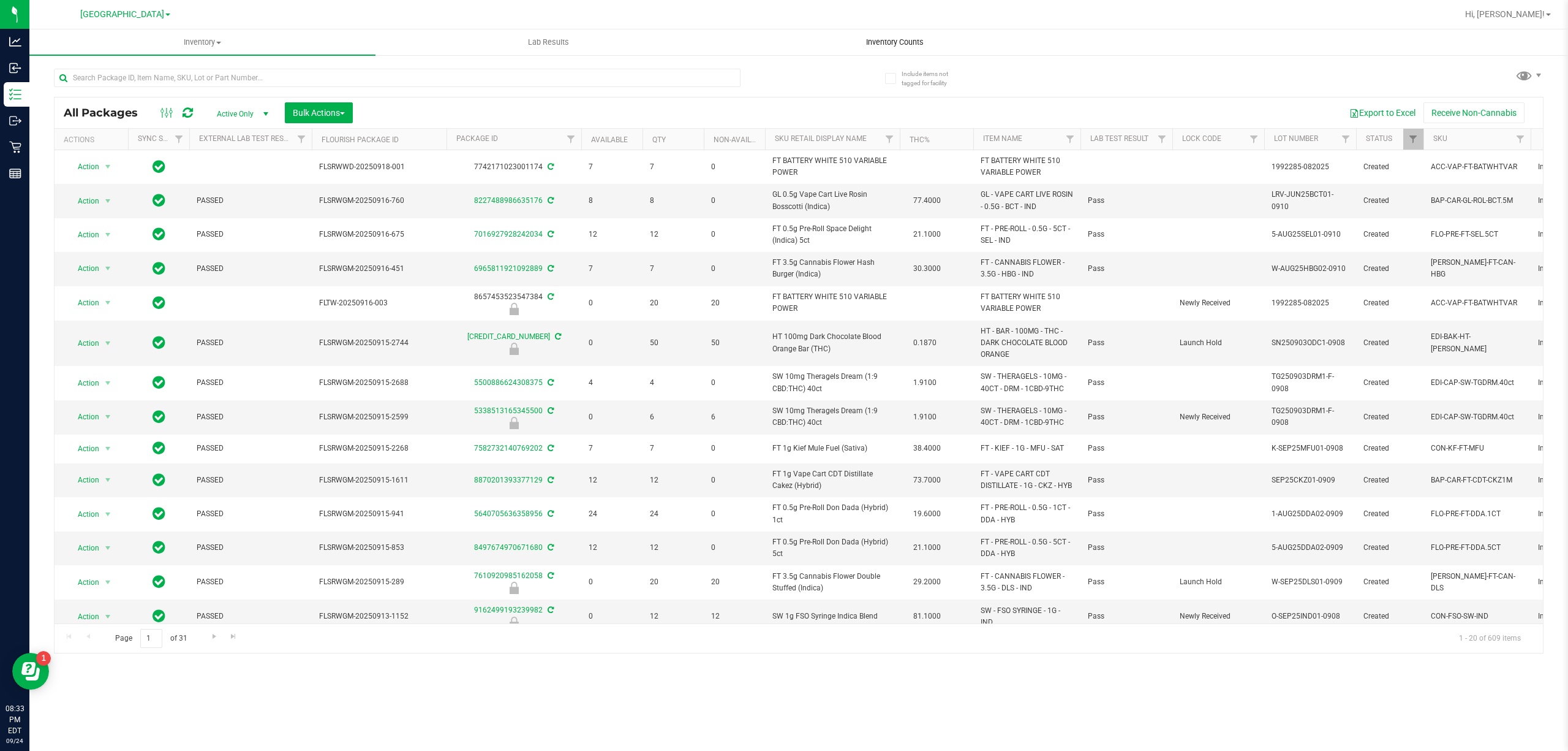
click at [887, 43] on span "Inventory Counts" at bounding box center [895, 42] width 91 height 11
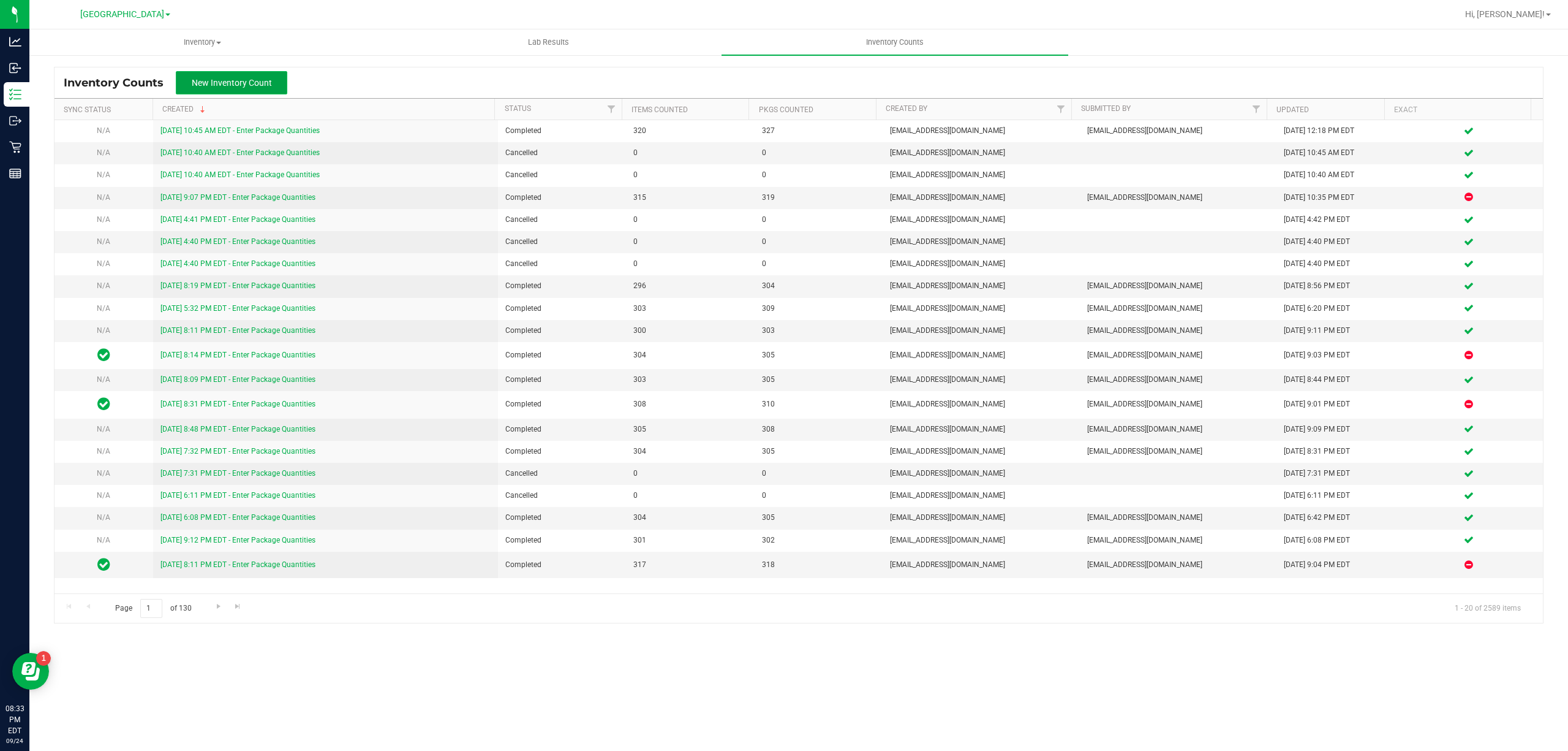
click at [269, 82] on span "New Inventory Count" at bounding box center [231, 82] width 80 height 10
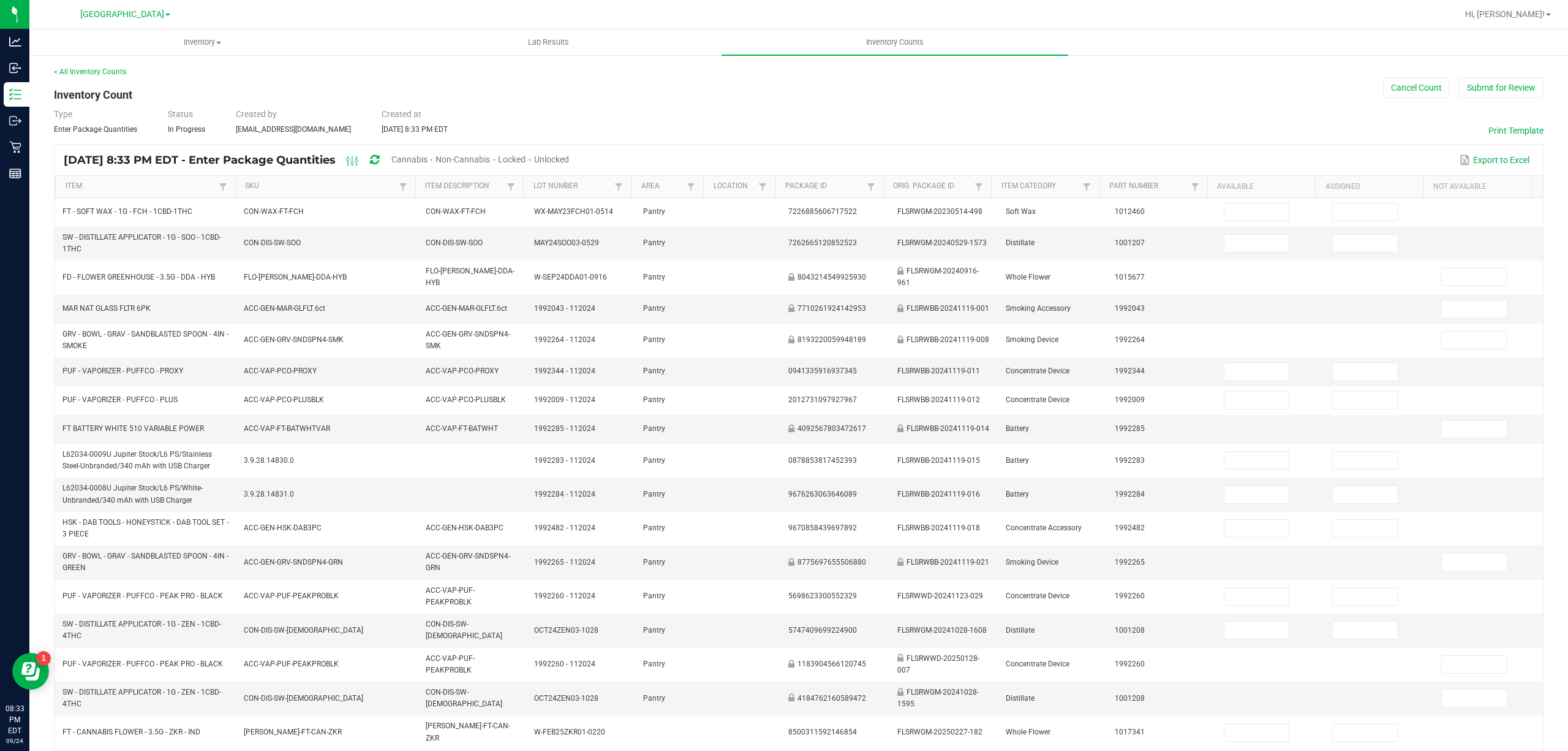
click at [136, 194] on th "Item" at bounding box center [145, 187] width 180 height 22
click at [427, 160] on span "Cannabis" at bounding box center [409, 159] width 36 height 10
click at [569, 163] on span "Unlocked" at bounding box center [552, 159] width 35 height 10
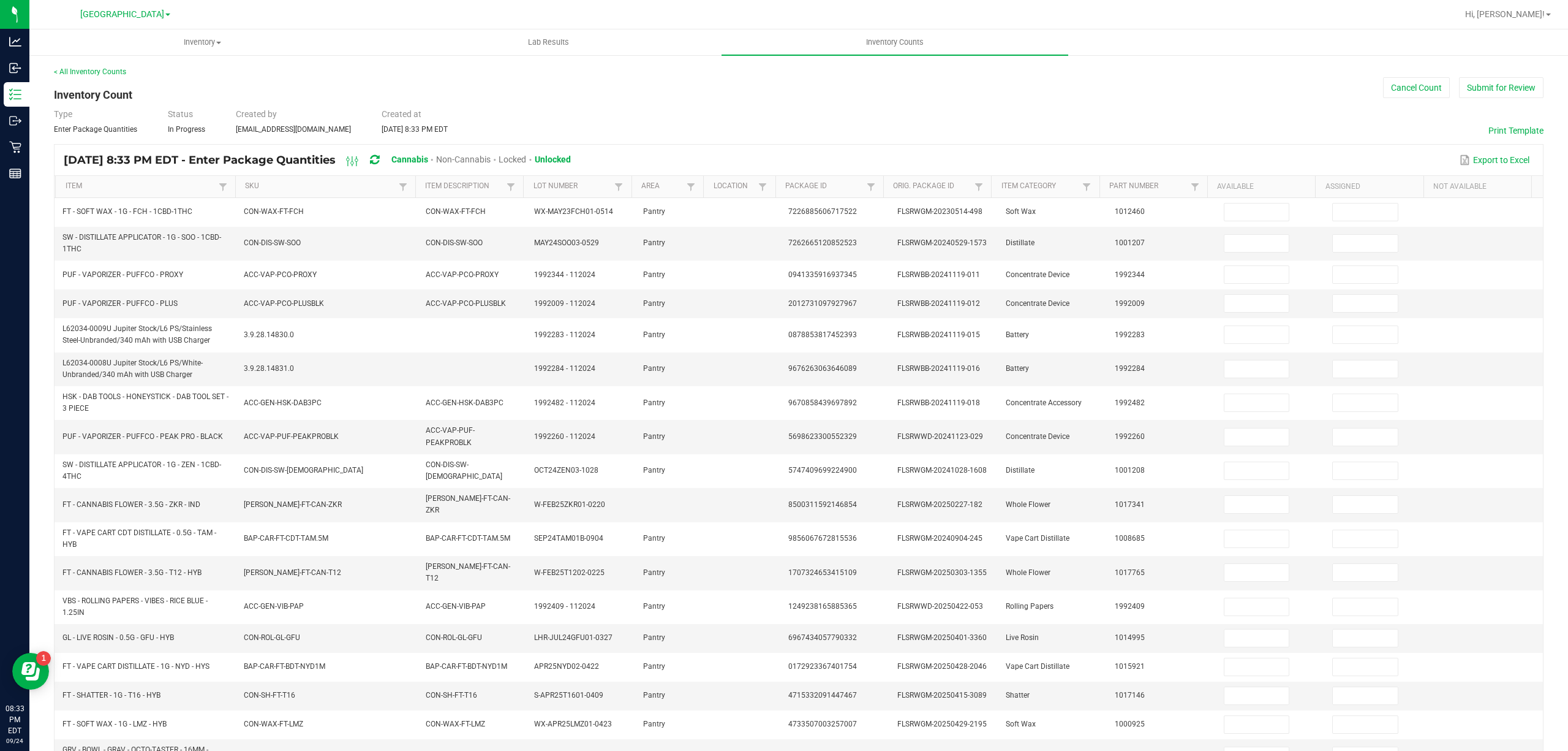
click at [136, 177] on th "Item" at bounding box center [145, 187] width 180 height 22
click at [136, 185] on link "Item" at bounding box center [141, 186] width 150 height 10
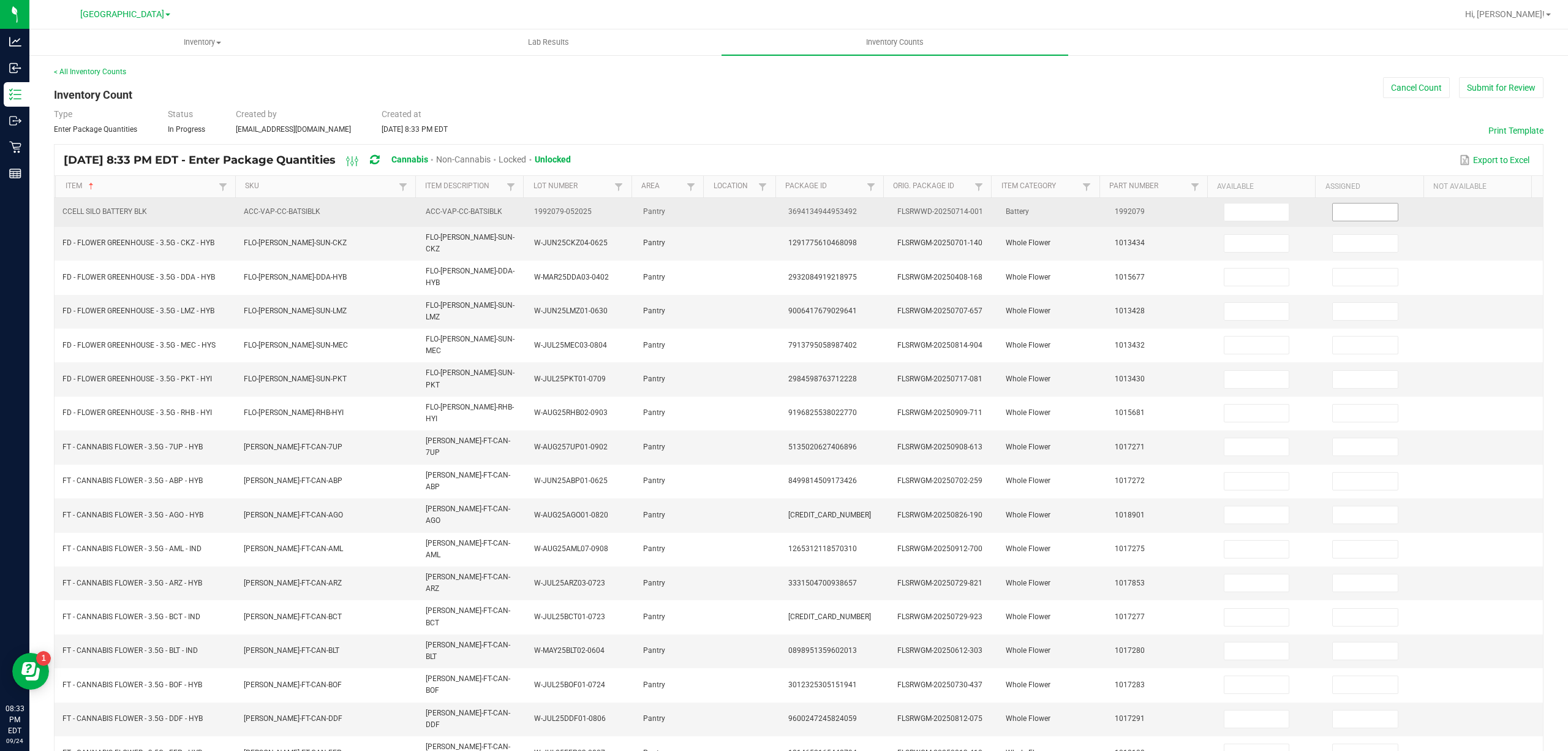
click at [1341, 215] on input at bounding box center [1365, 212] width 65 height 17
type input "0"
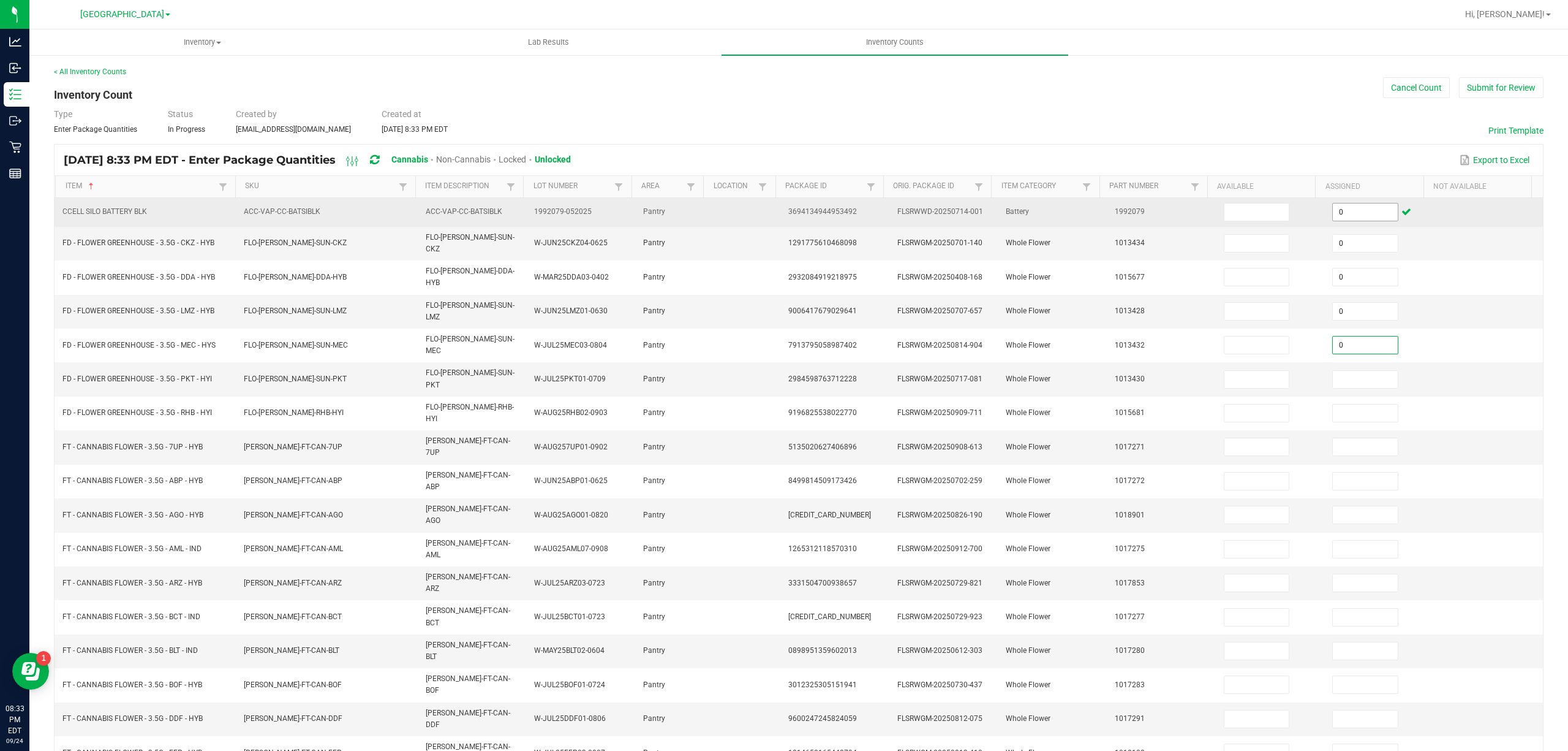
type input "0"
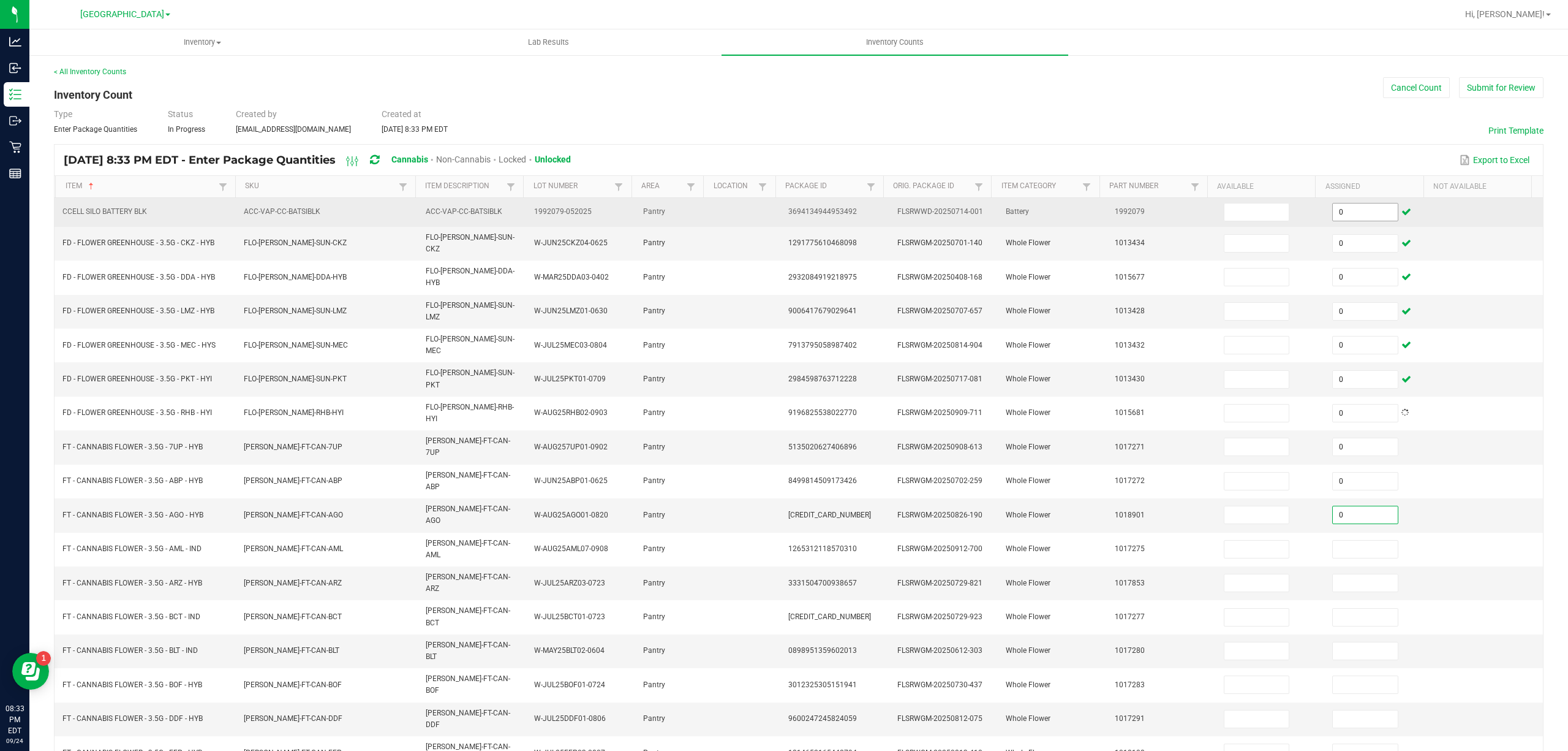
type input "0"
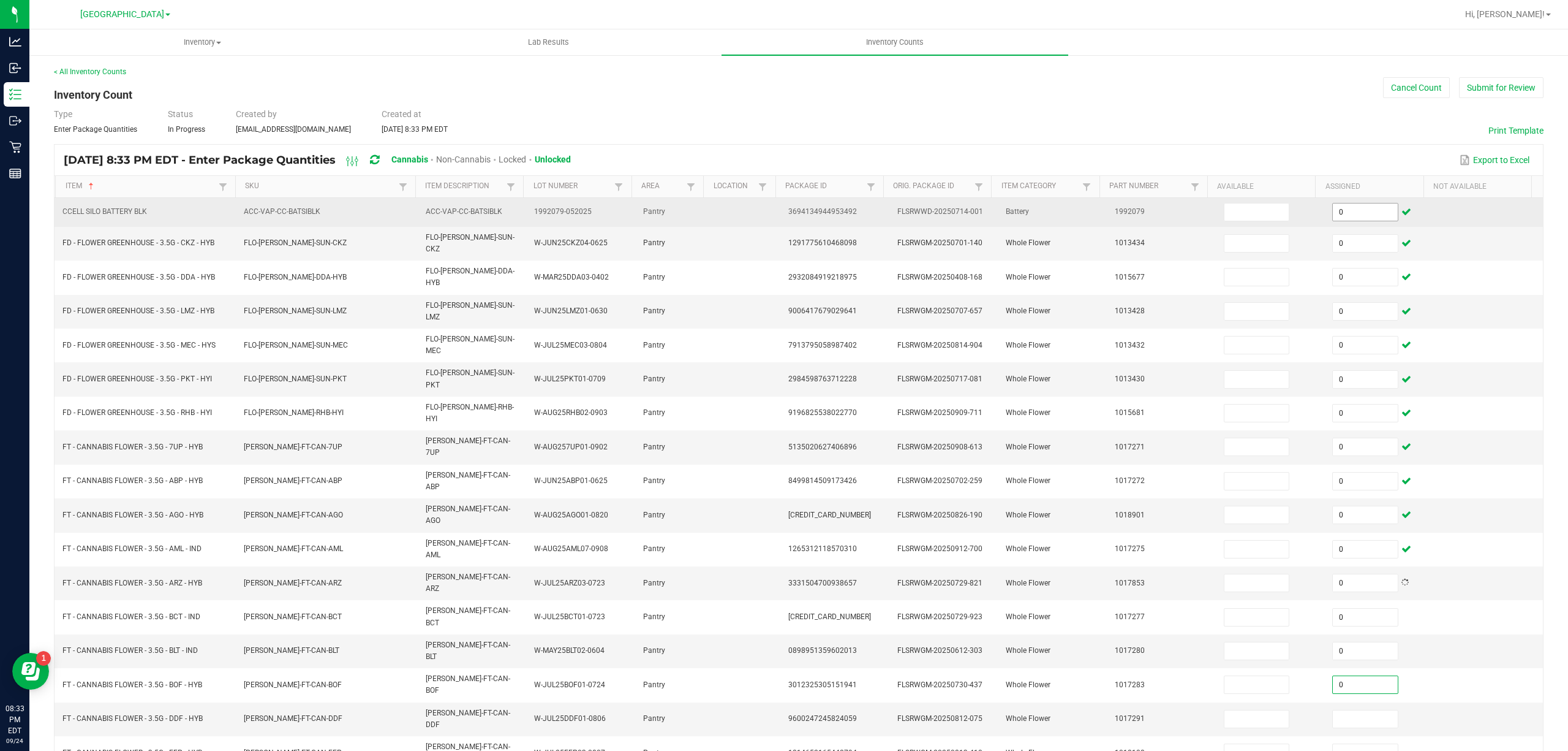
type input "0"
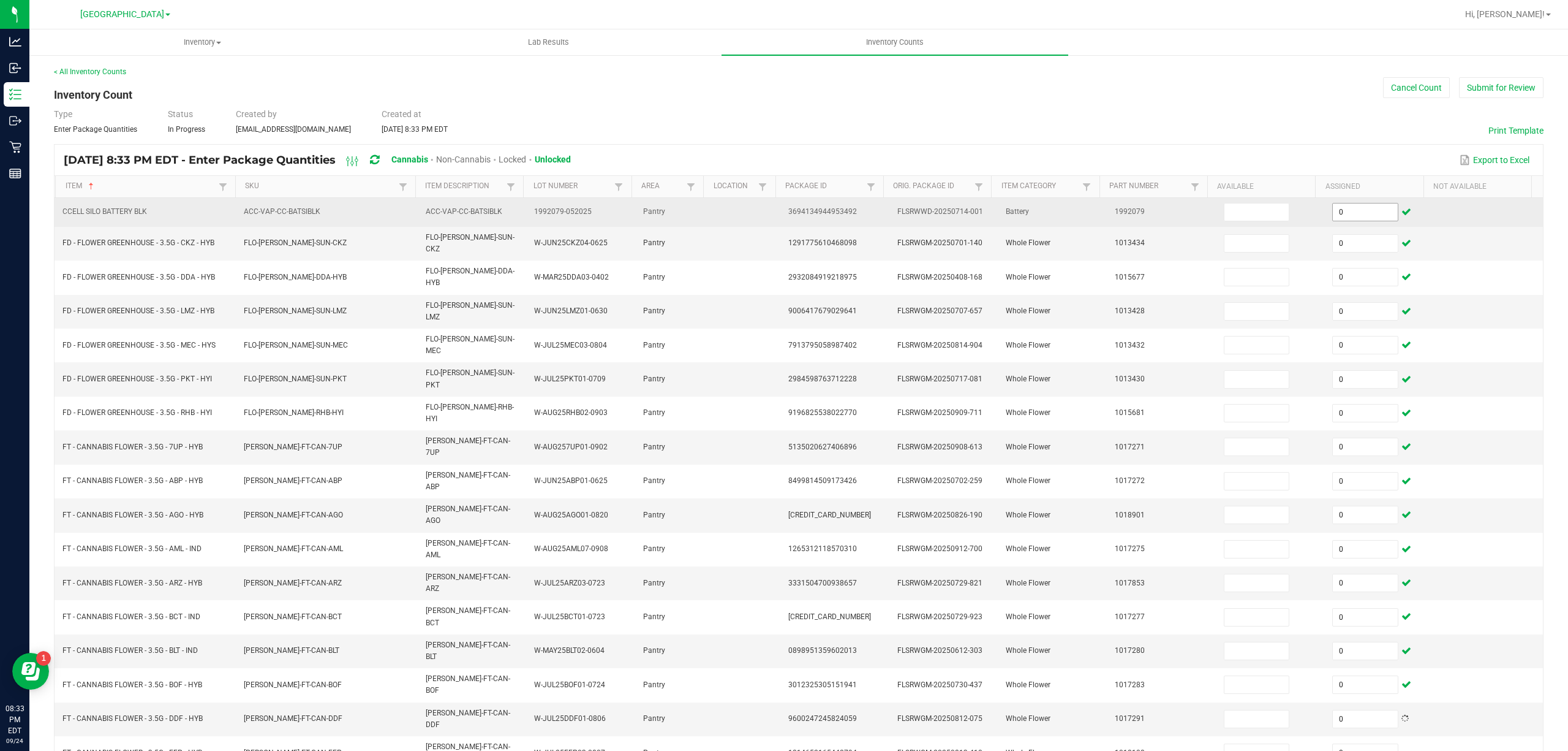
scroll to position [80, 0]
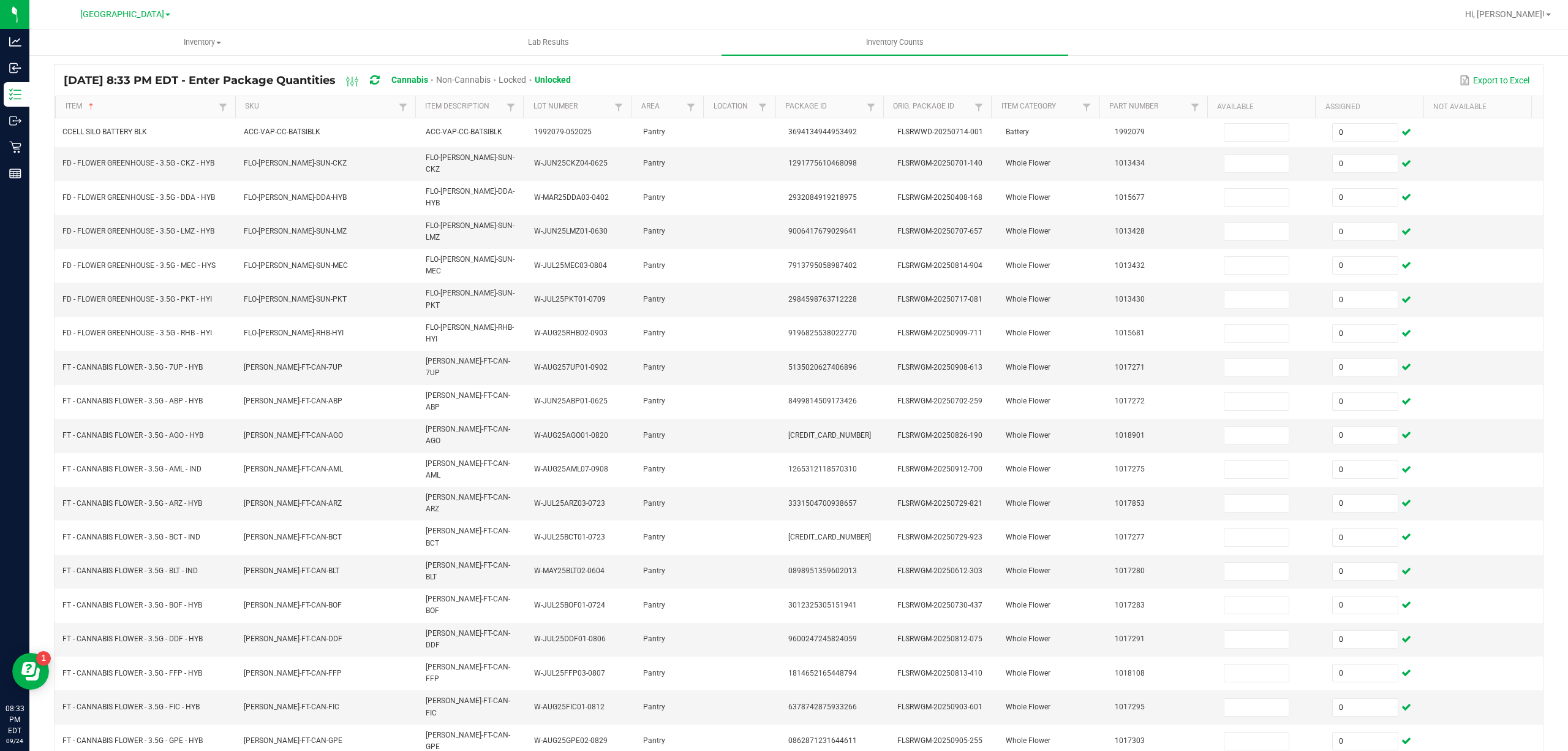
type input "0"
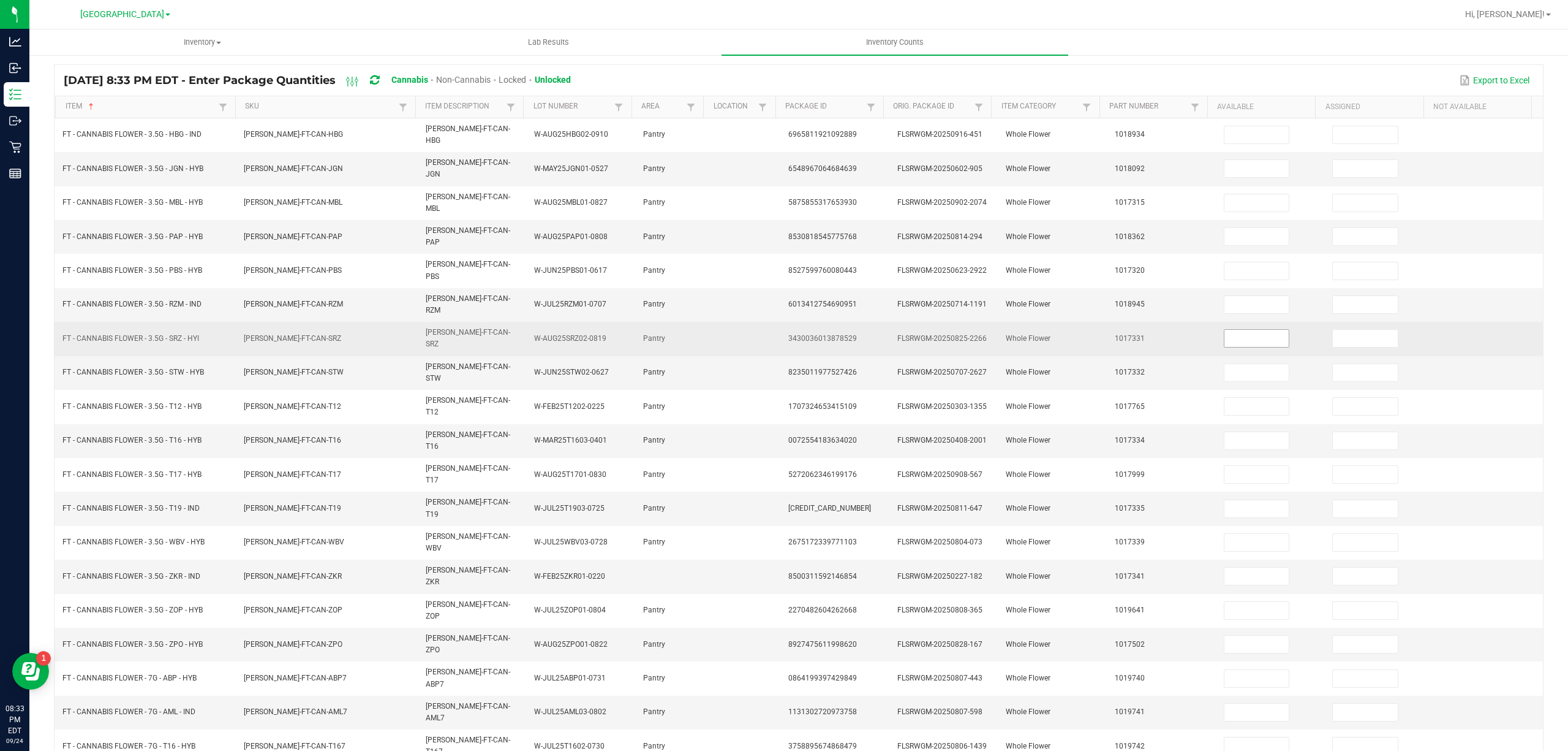
scroll to position [0, 0]
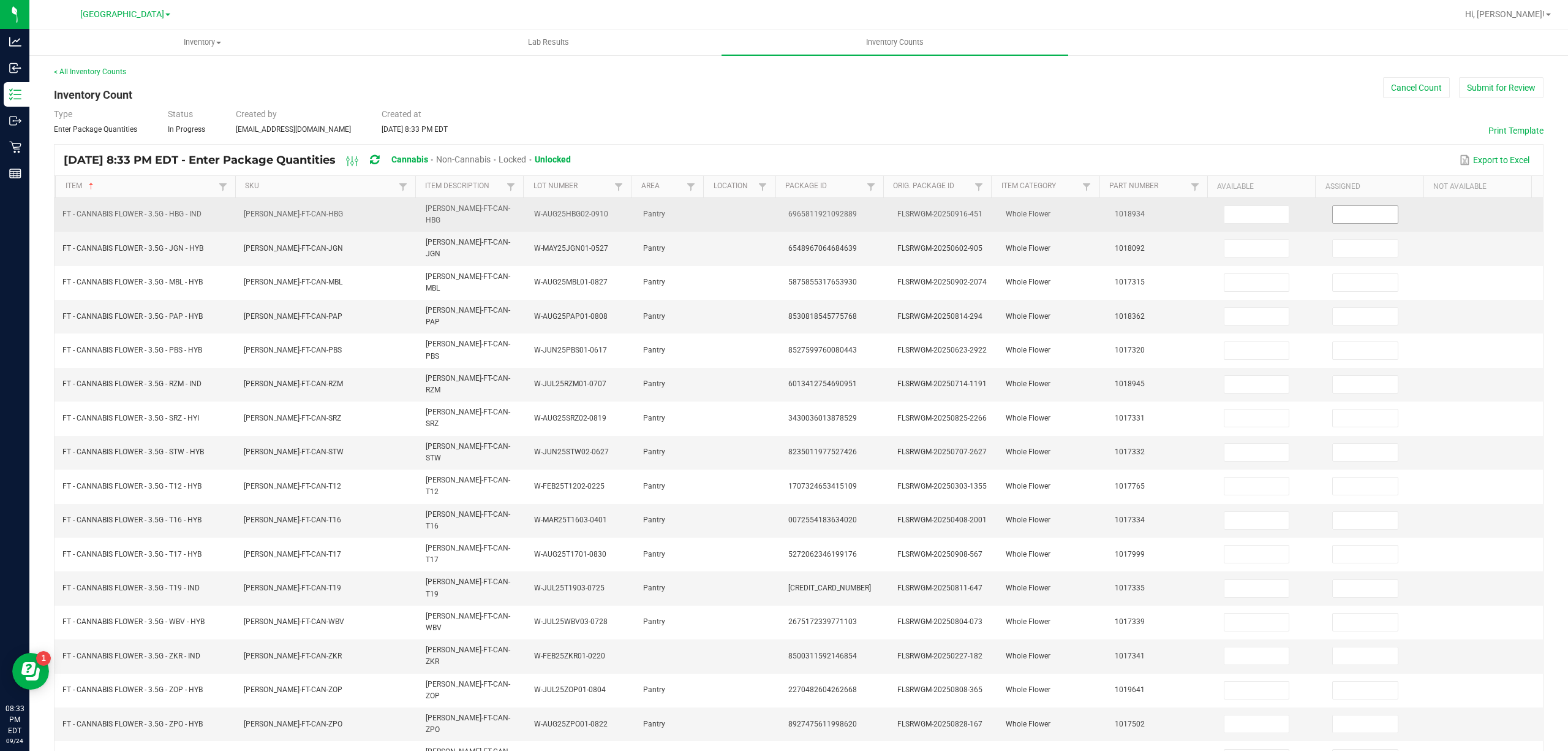
click at [1336, 207] on input at bounding box center [1365, 214] width 65 height 17
type input "0"
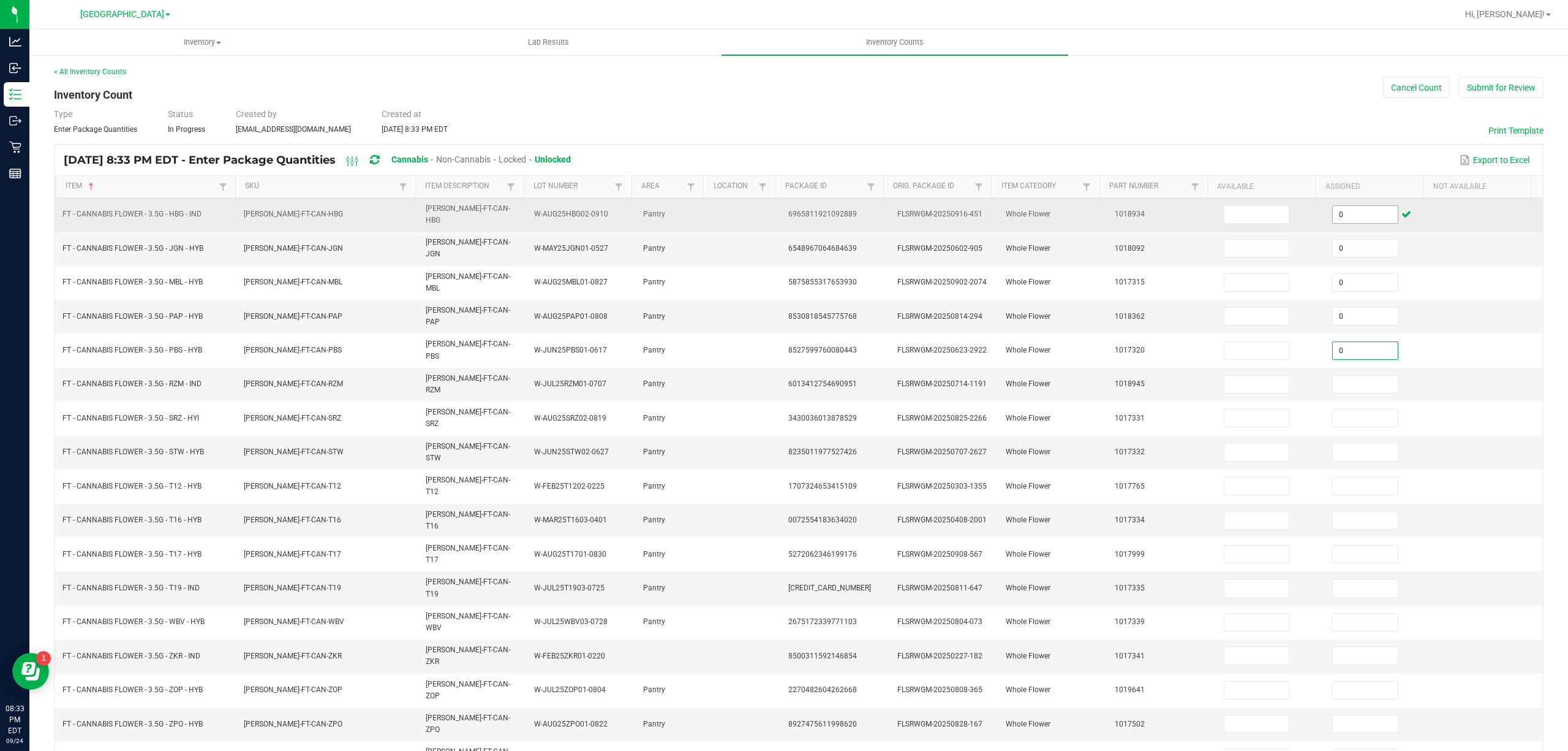
type input "0"
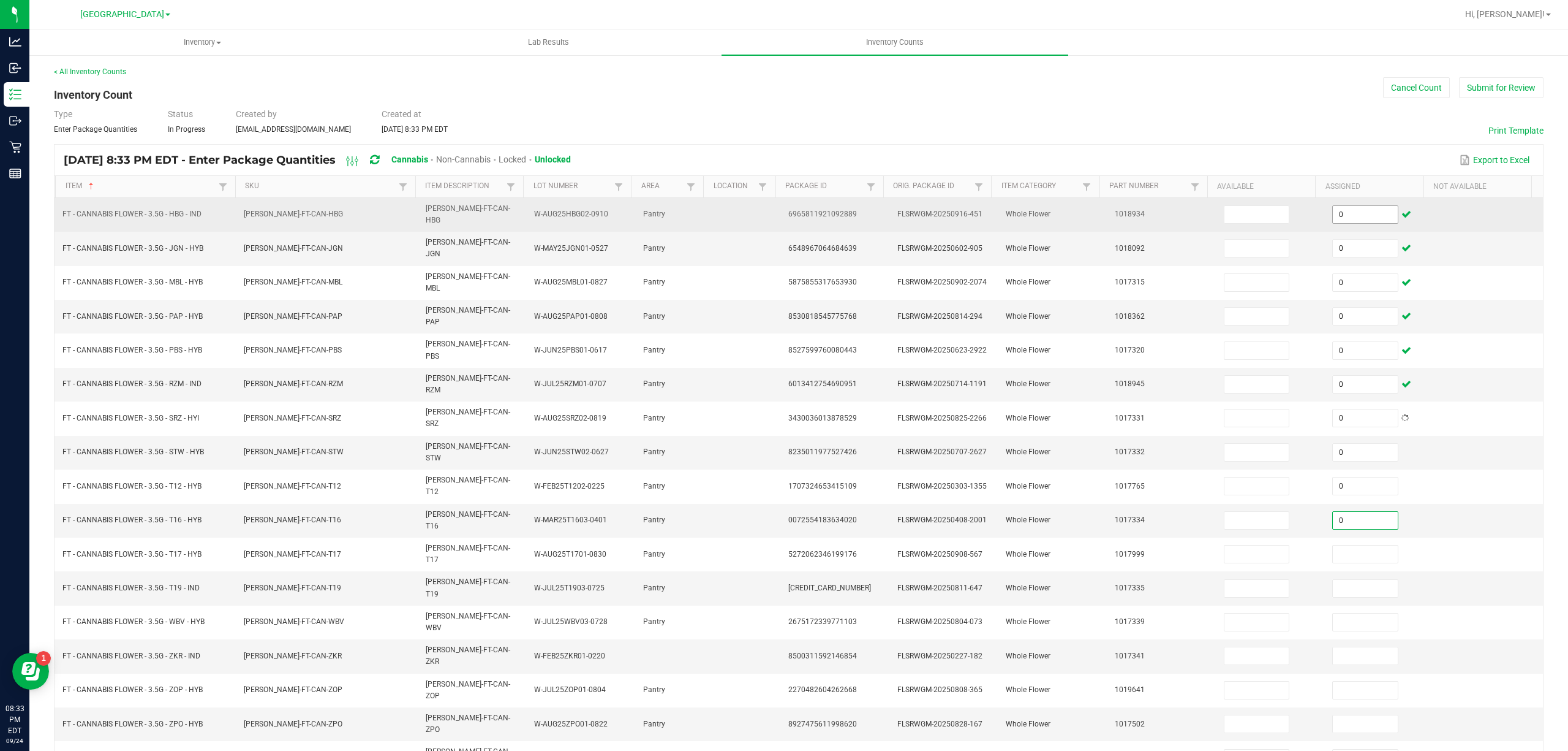
type input "0"
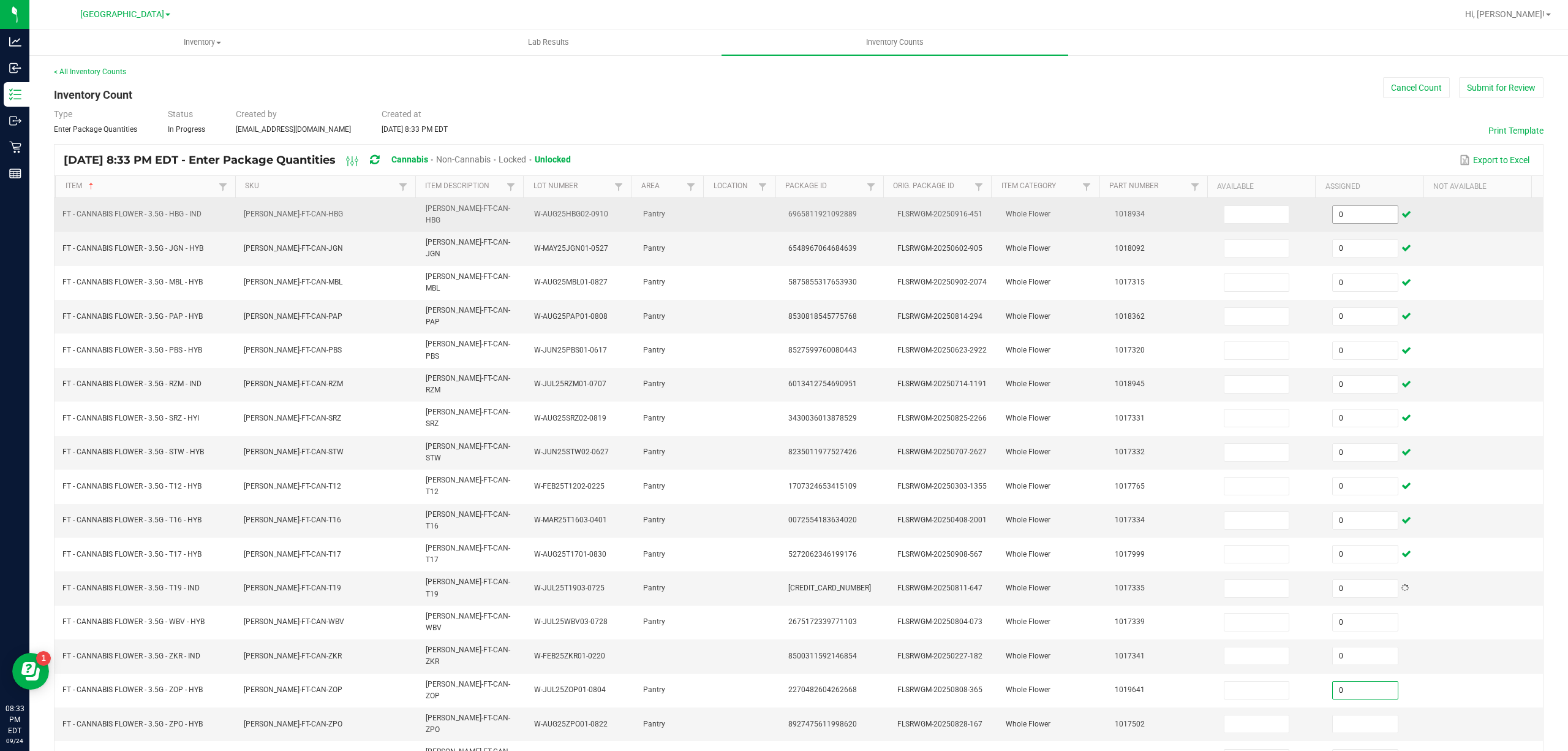
type input "0"
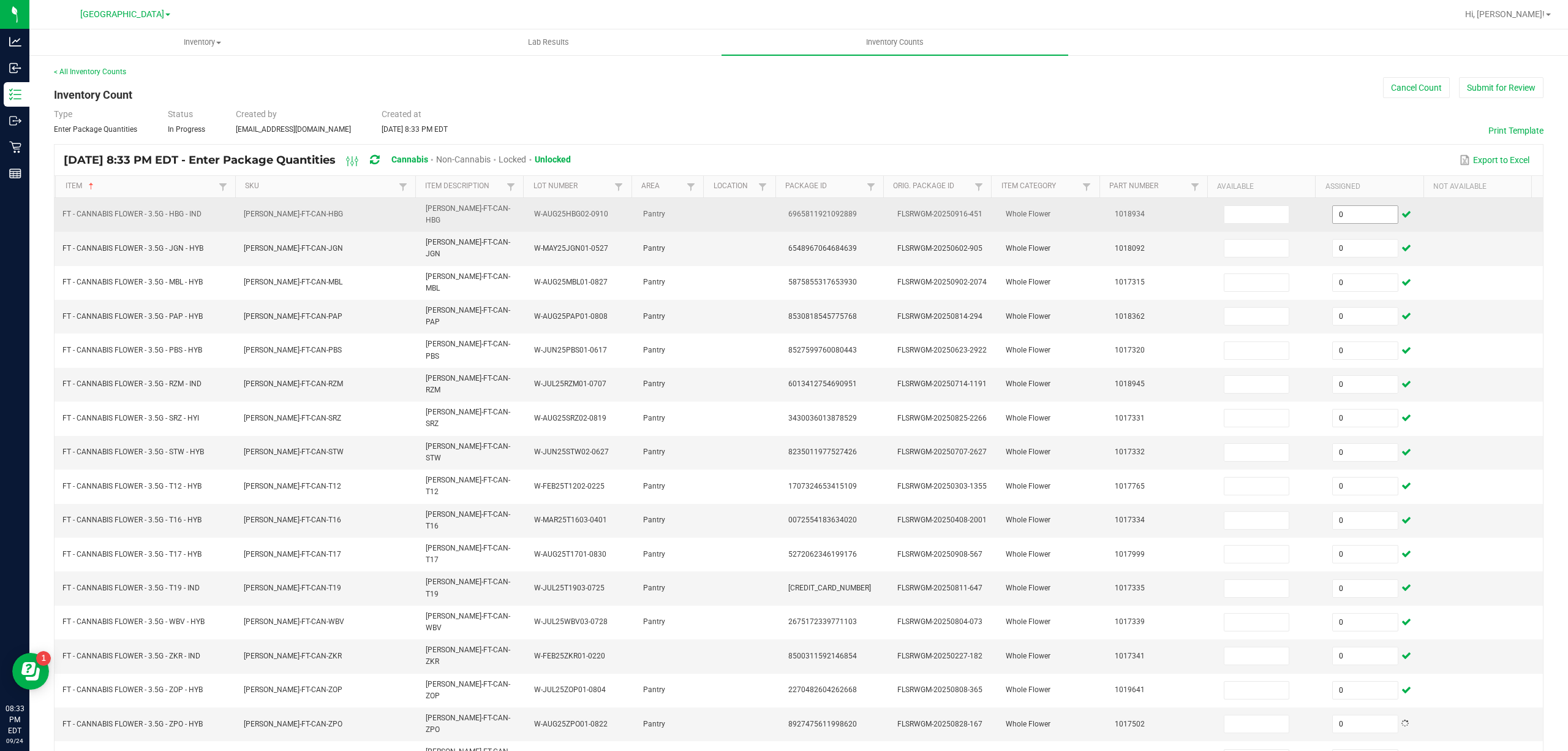
scroll to position [80, 0]
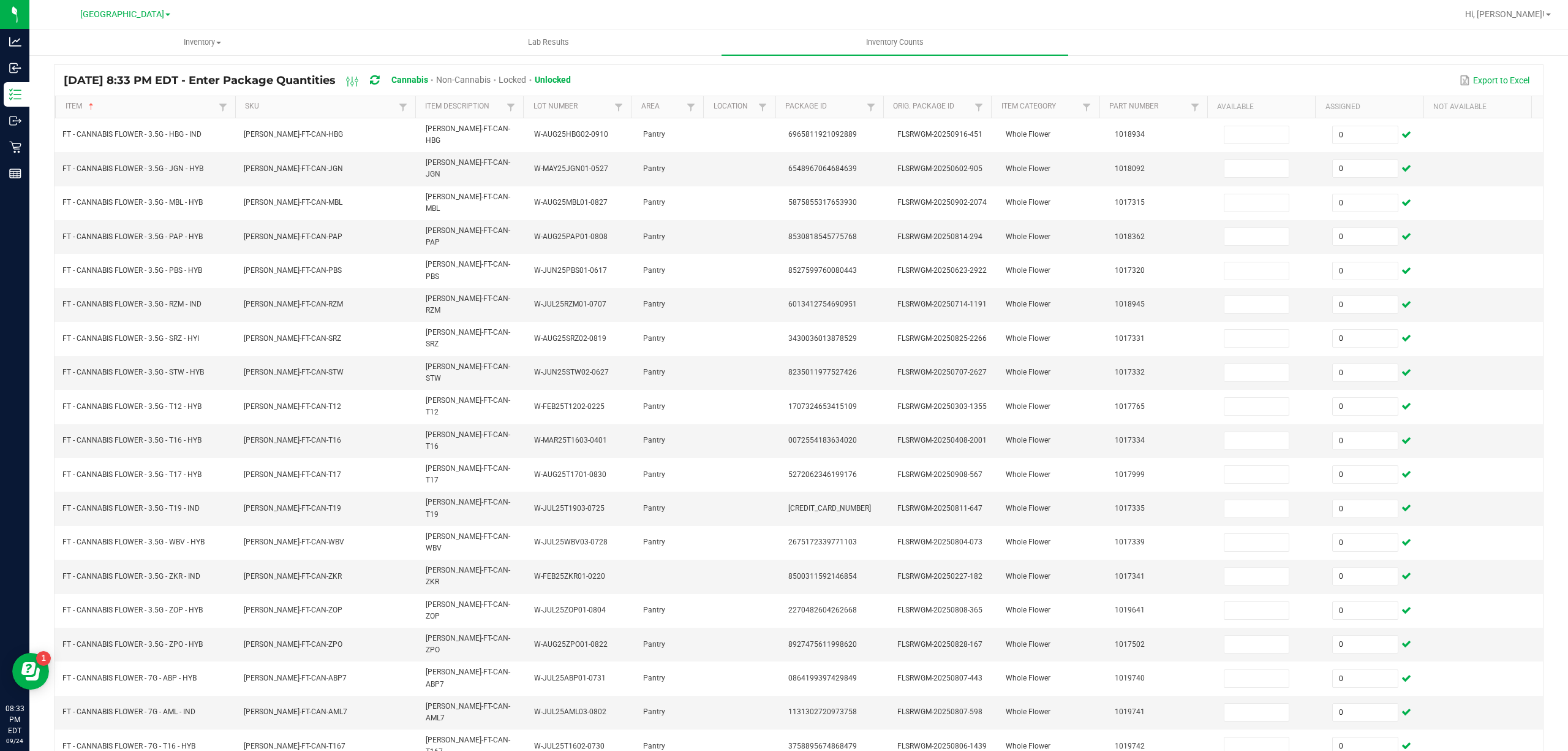
type input "0"
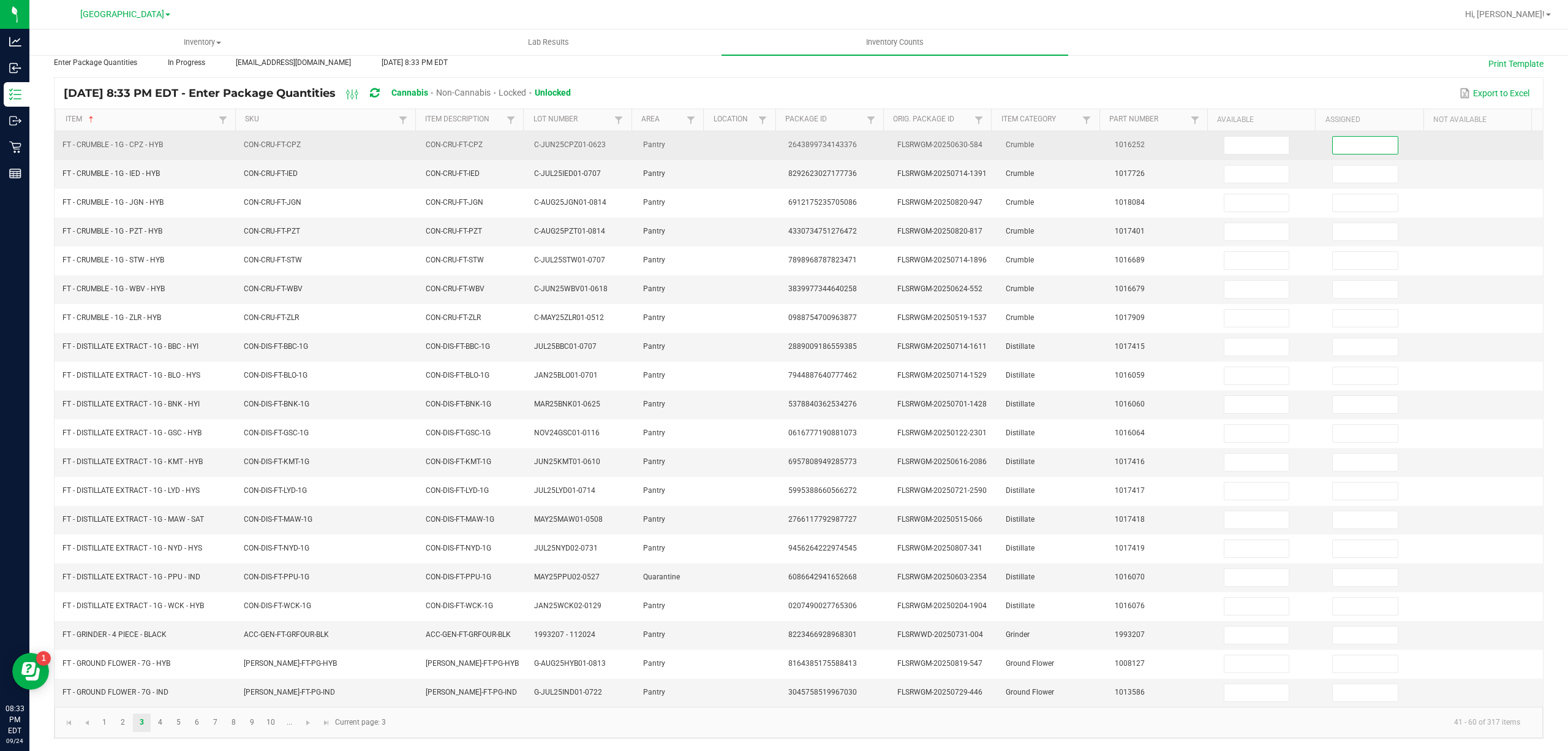
click at [1333, 137] on input at bounding box center [1365, 145] width 65 height 17
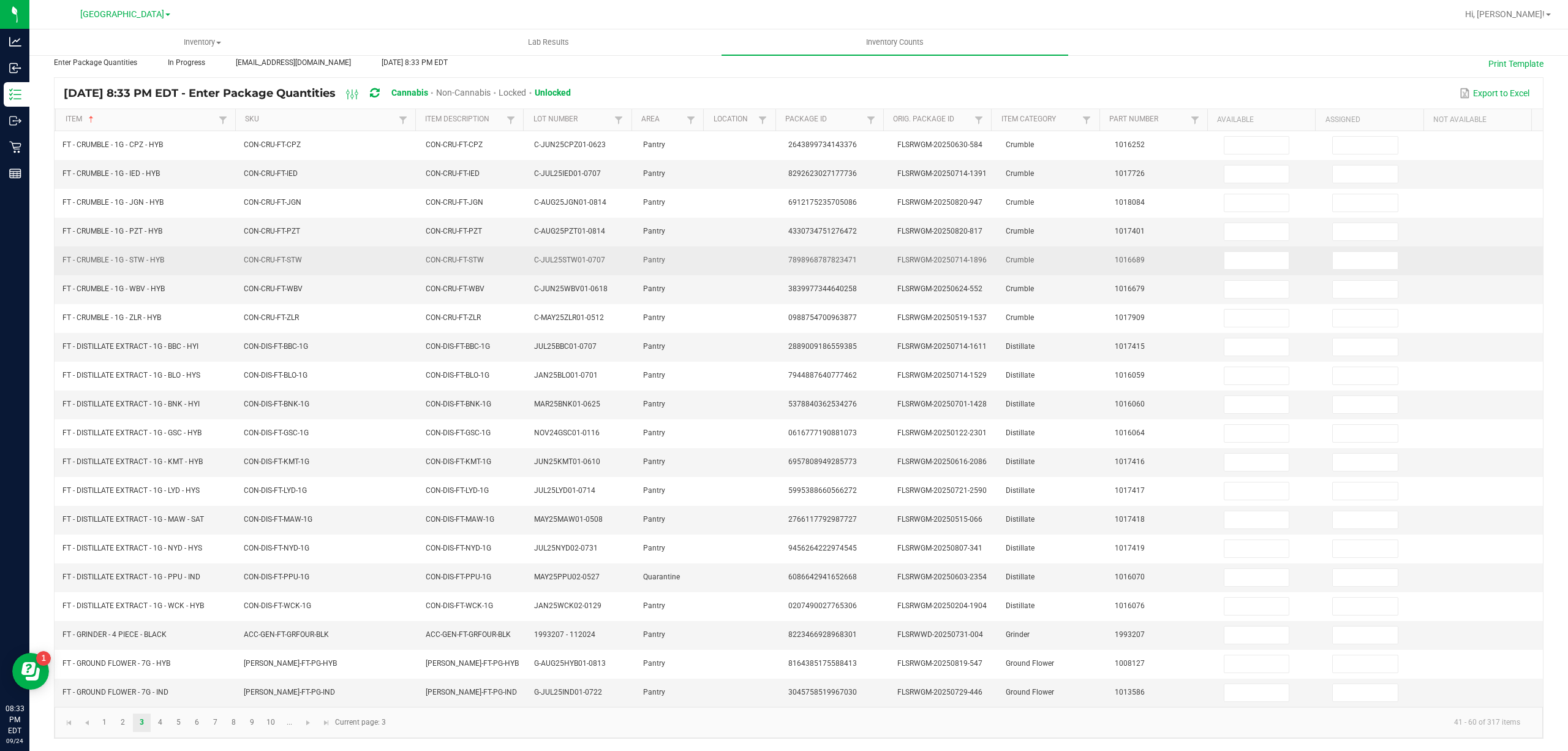
click at [1434, 248] on td at bounding box center [1488, 260] width 109 height 29
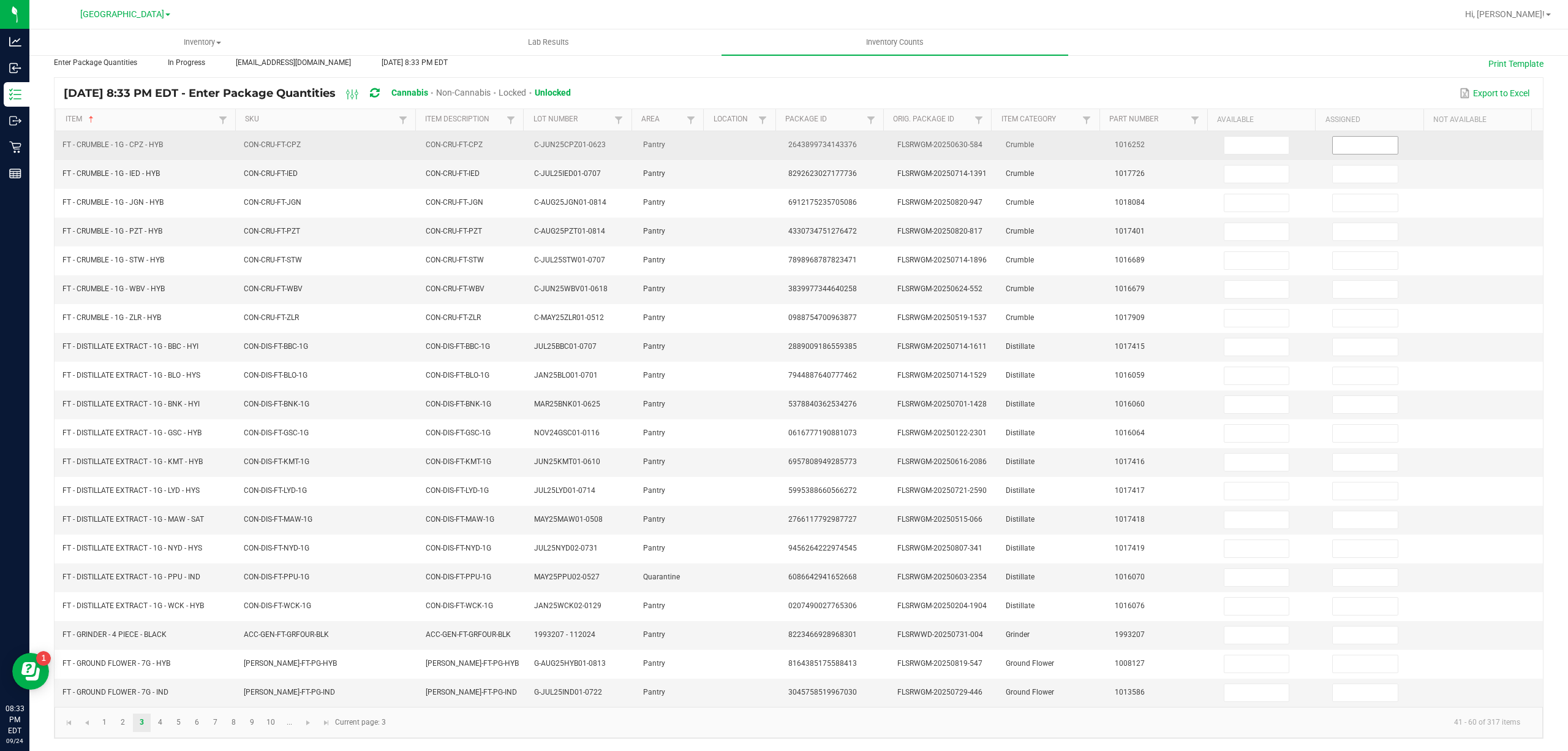
click at [1334, 138] on input at bounding box center [1365, 145] width 65 height 17
type input "0"
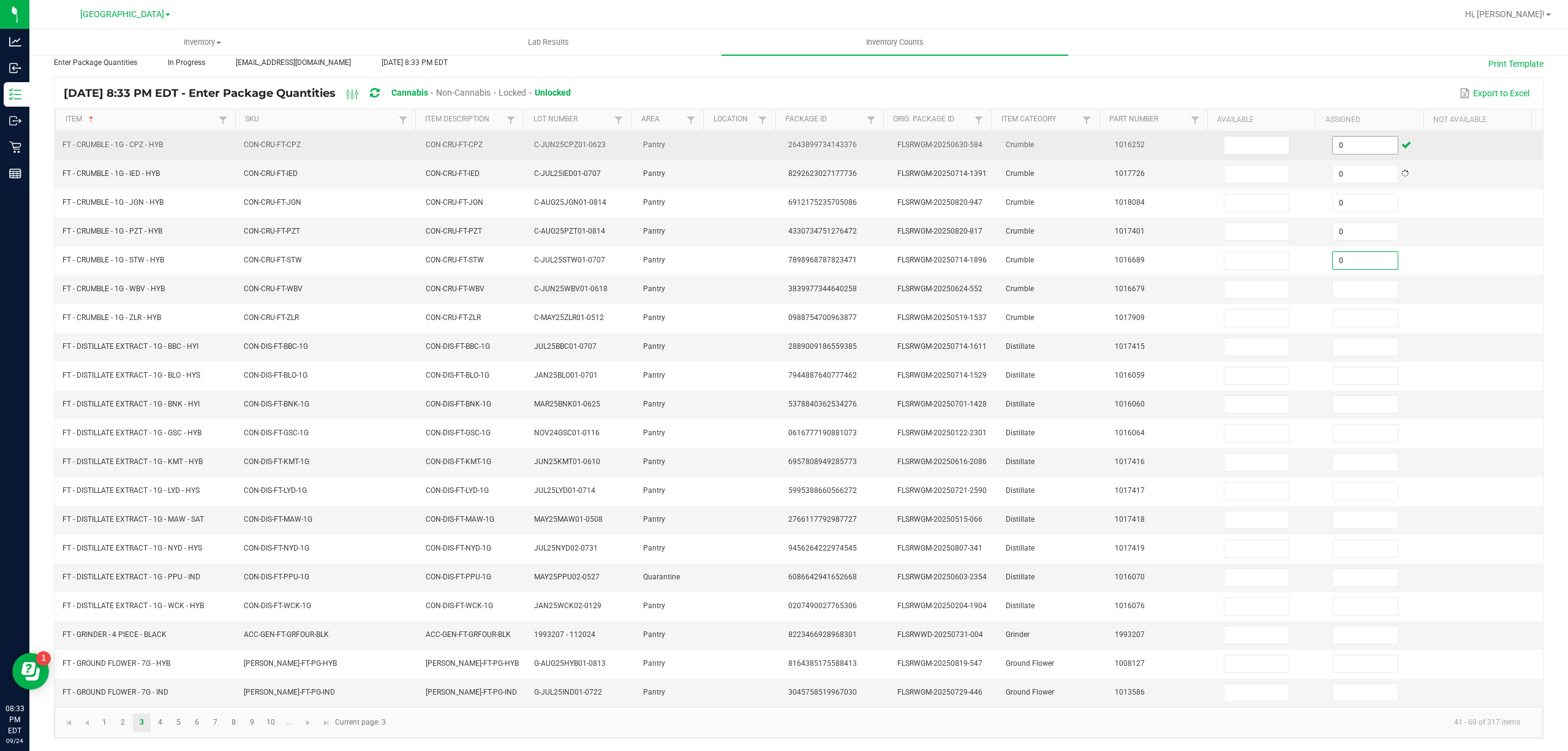
type input "0"
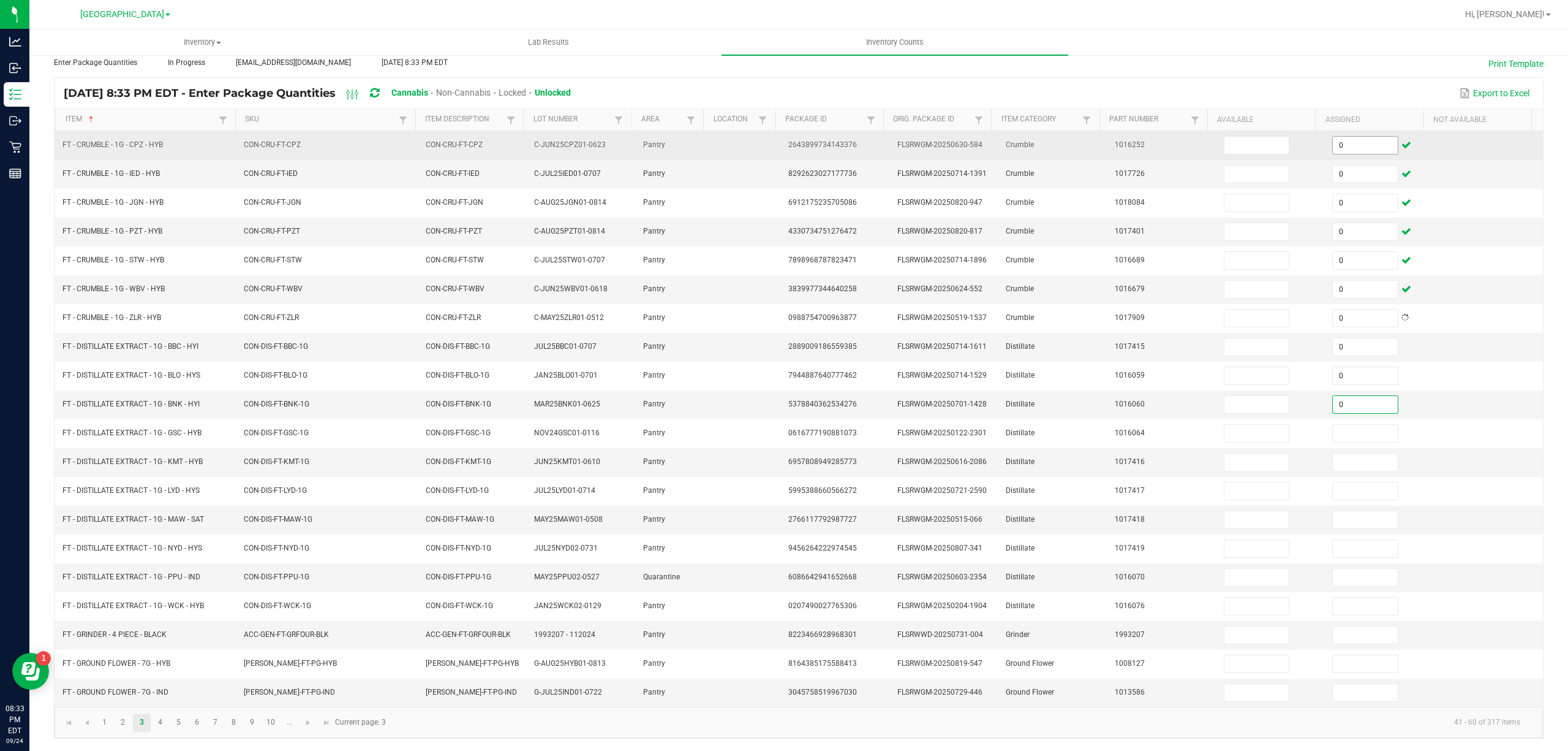
type input "0"
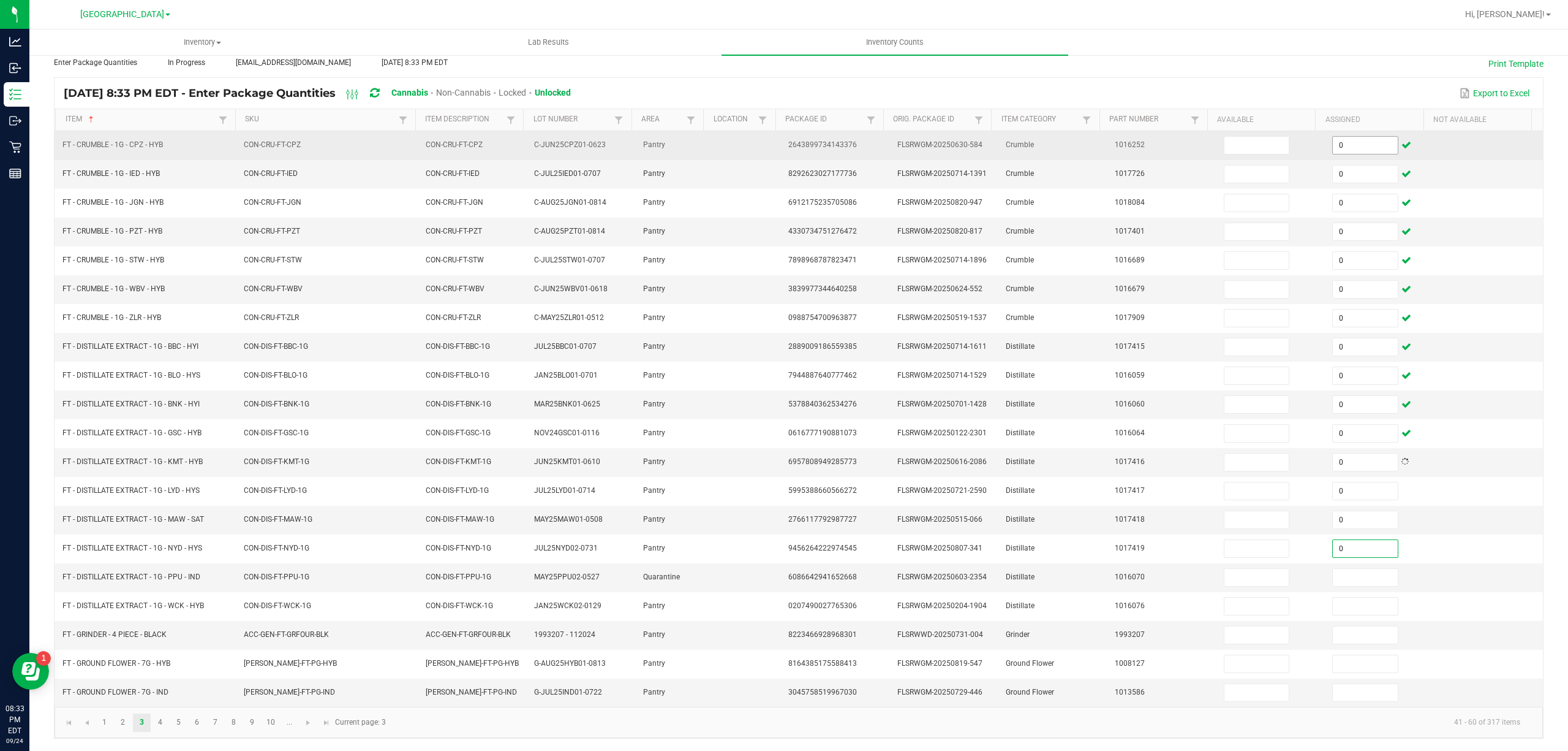
type input "0"
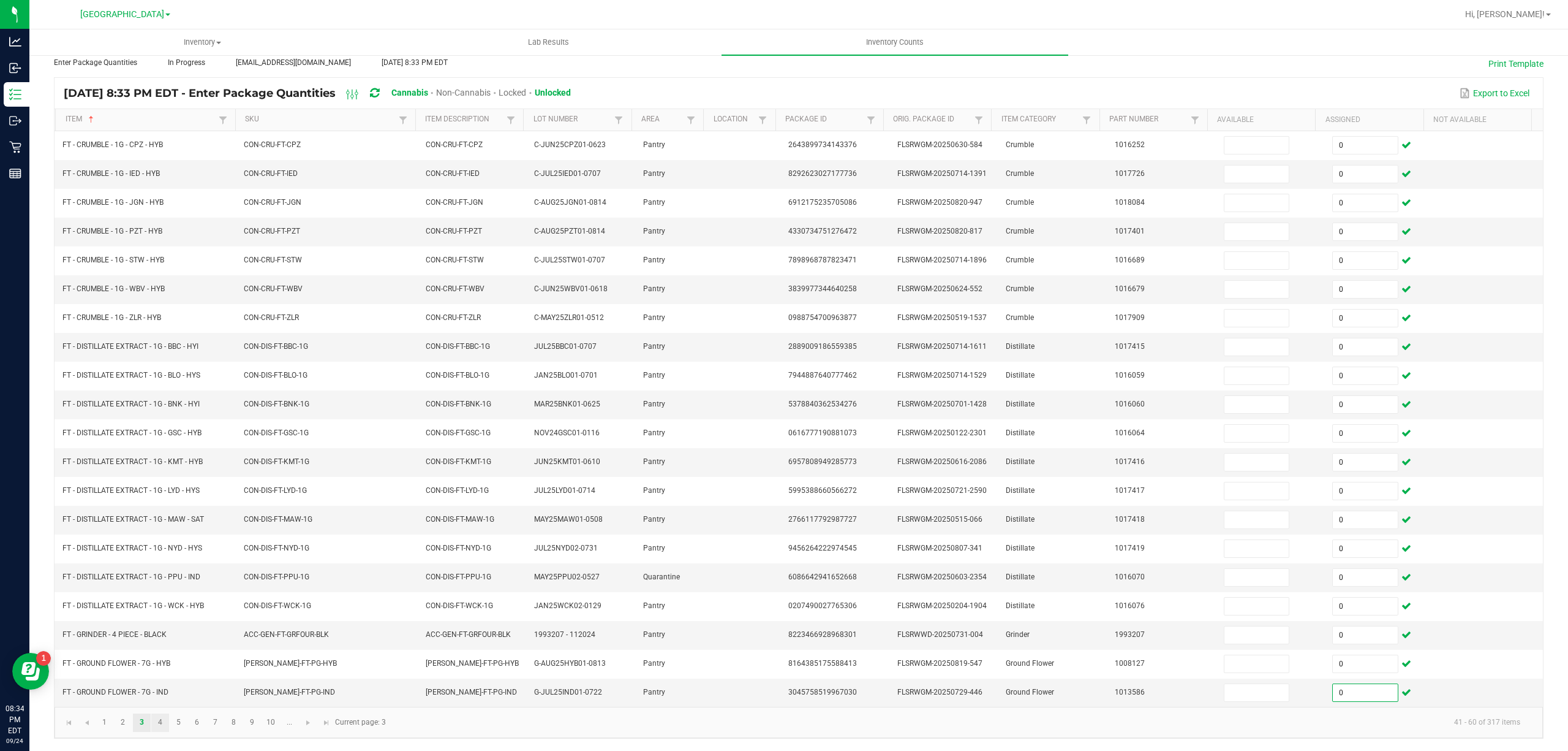
type input "0"
click at [161, 721] on link "4" at bounding box center [160, 723] width 18 height 19
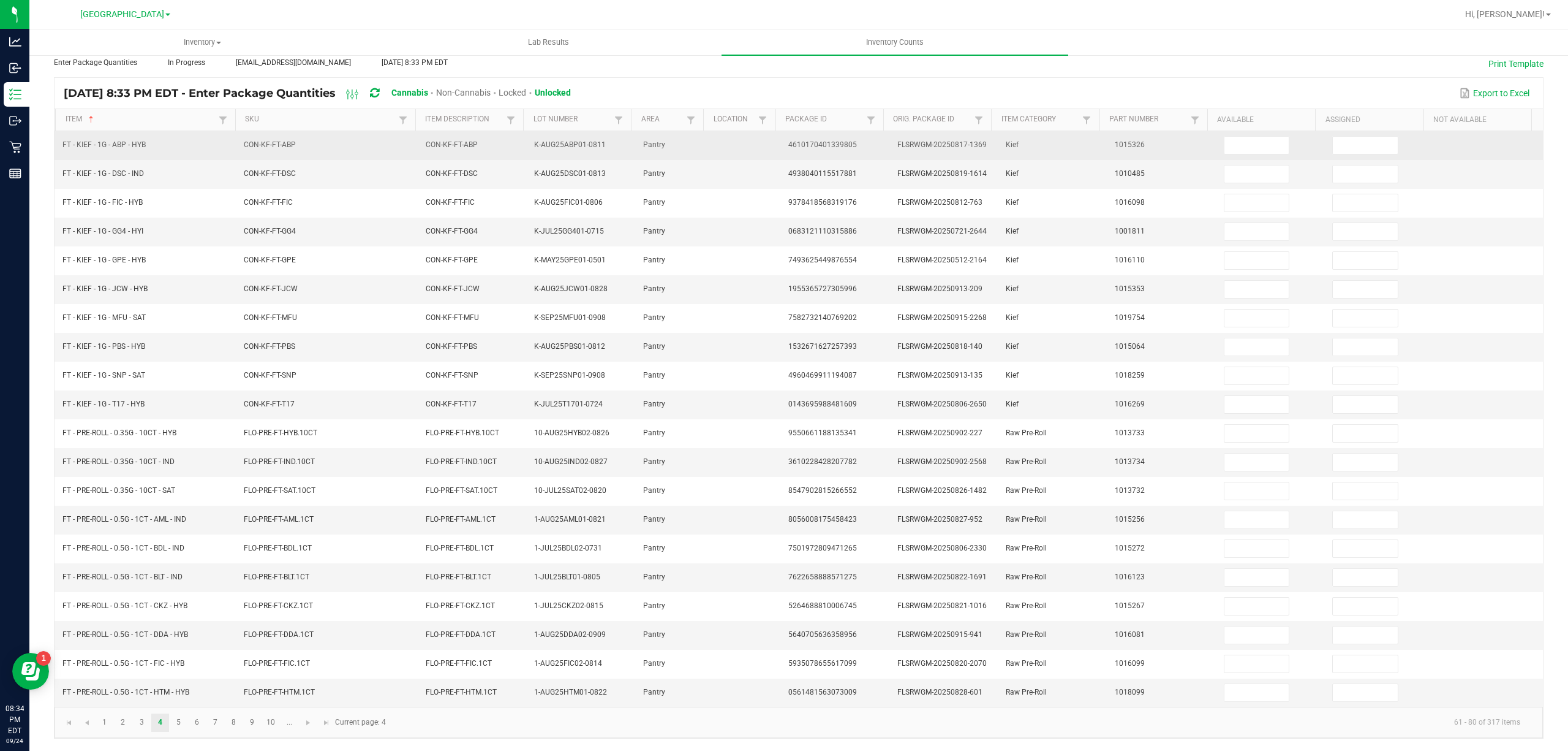
click at [1353, 143] on td at bounding box center [1380, 145] width 109 height 29
click at [1346, 137] on input at bounding box center [1365, 145] width 65 height 17
type input "0"
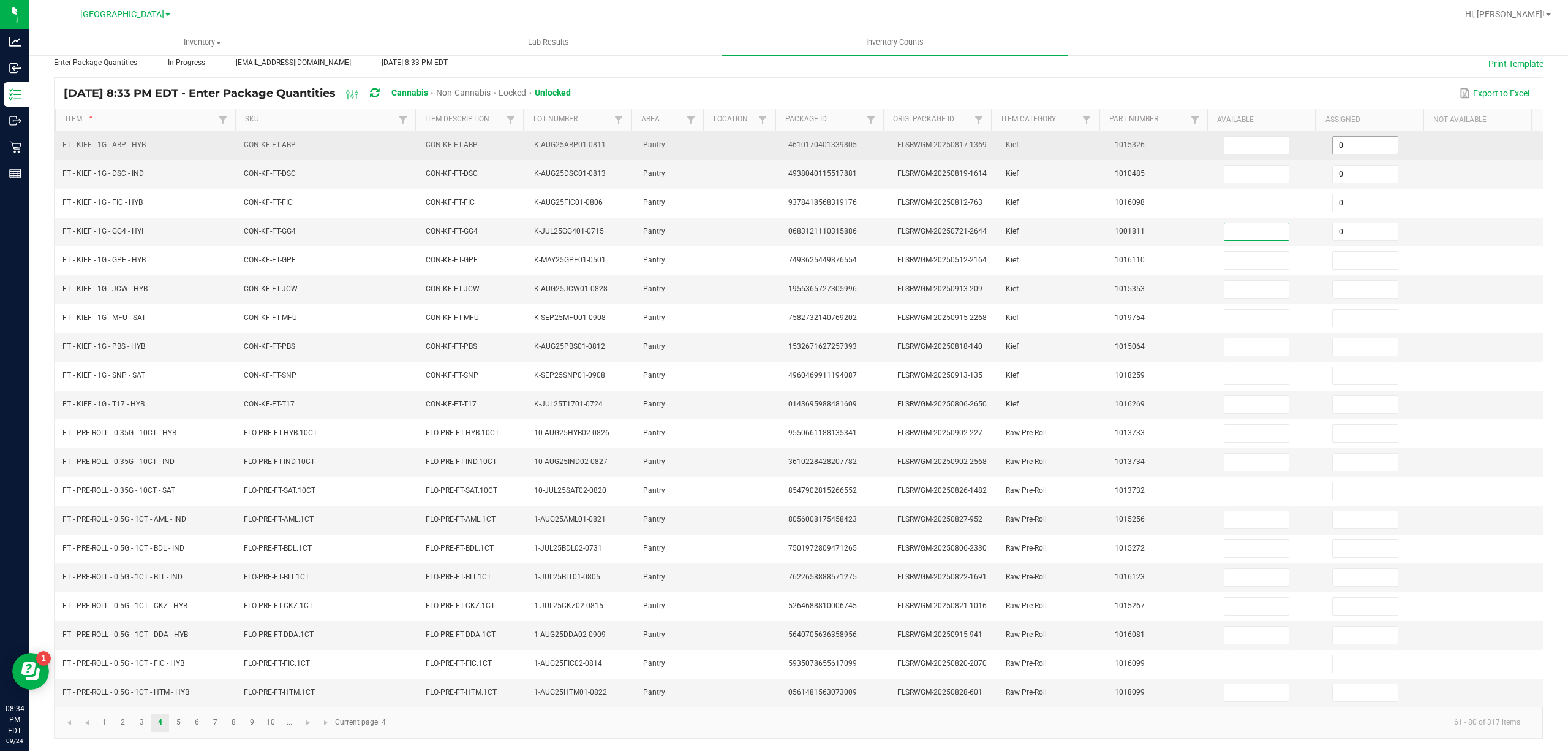
type input "0"
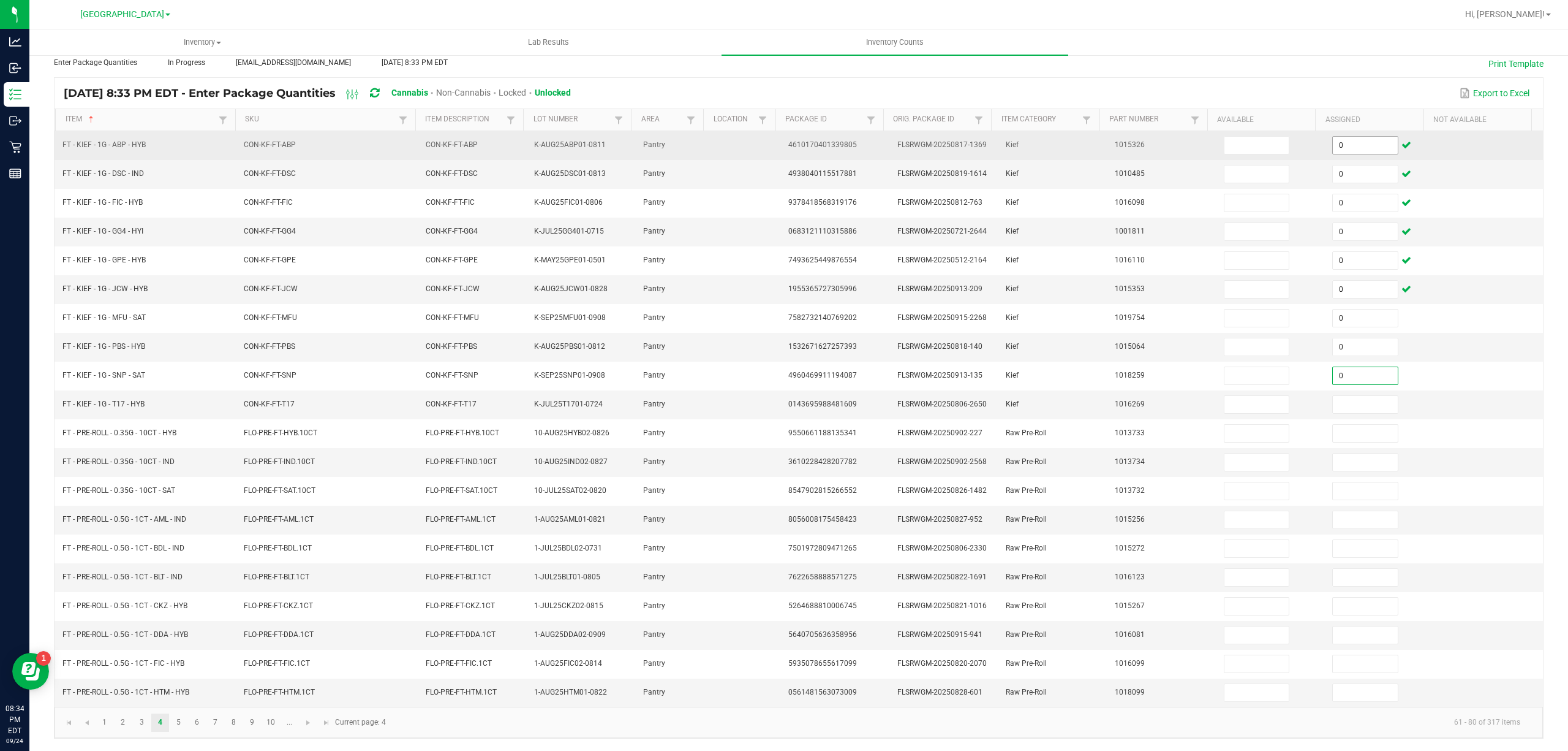
type input "0"
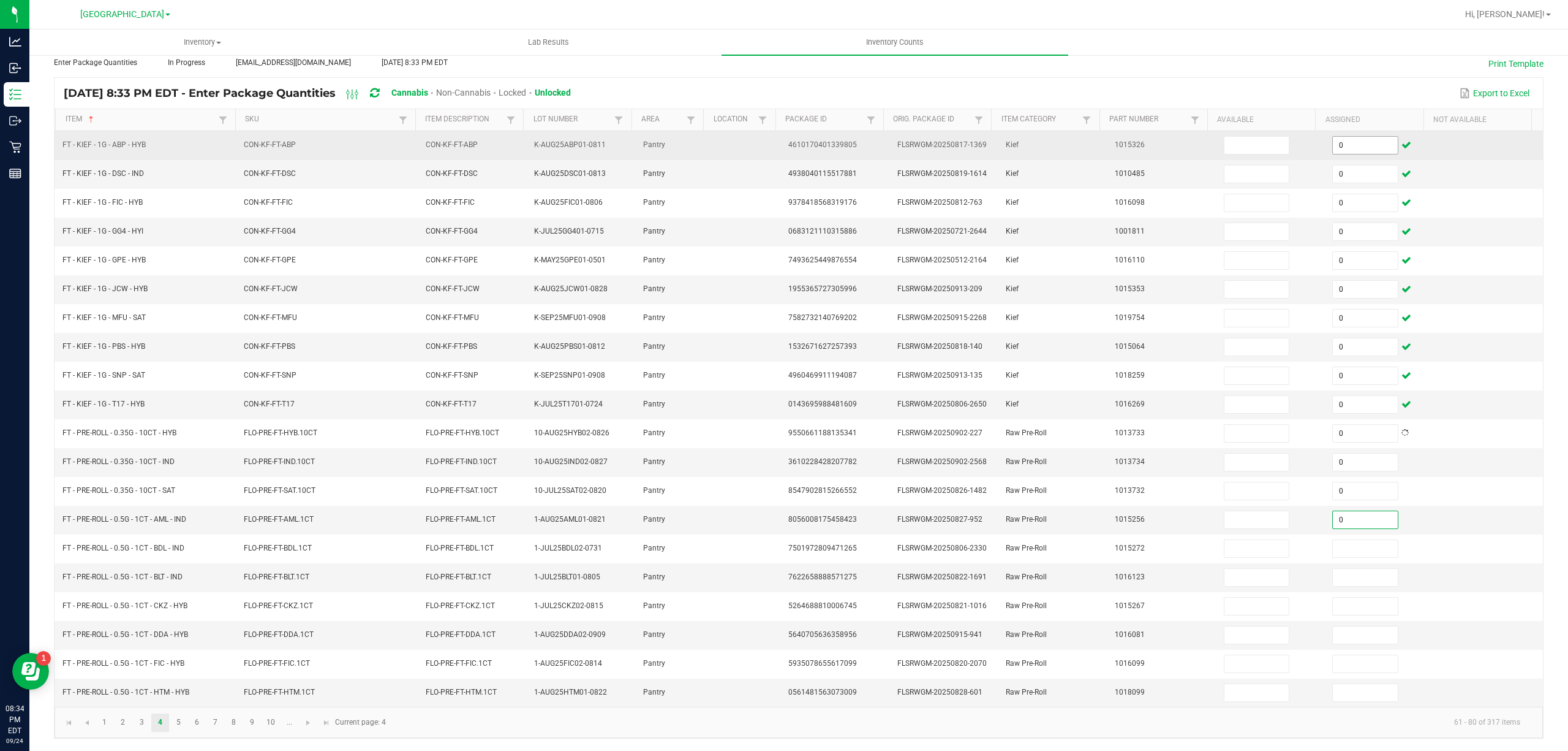
type input "0"
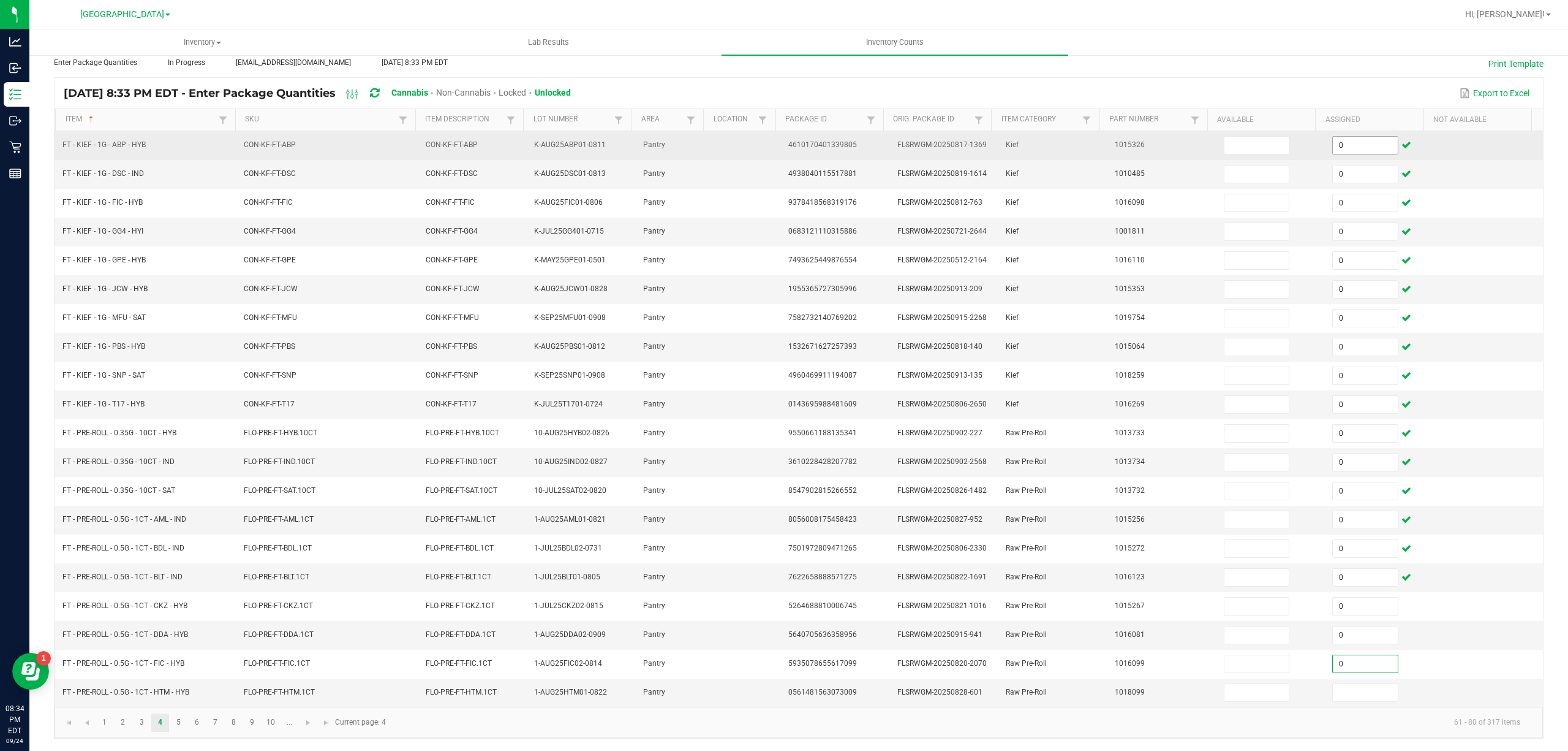
type input "0"
click at [1242, 137] on input at bounding box center [1256, 145] width 65 height 17
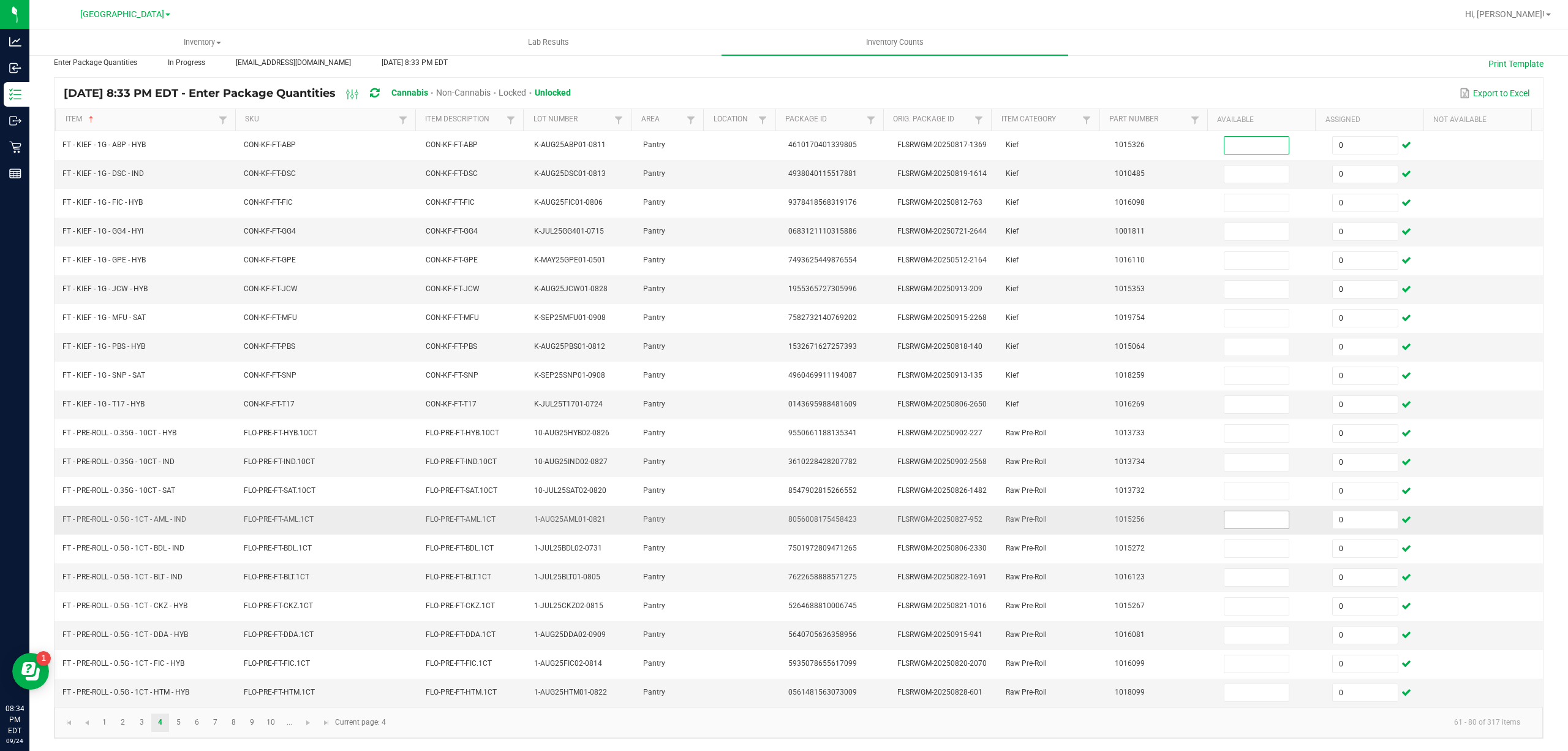
click at [1233, 516] on input at bounding box center [1256, 520] width 65 height 17
type input "17"
type input "2"
type input "16"
type input "2"
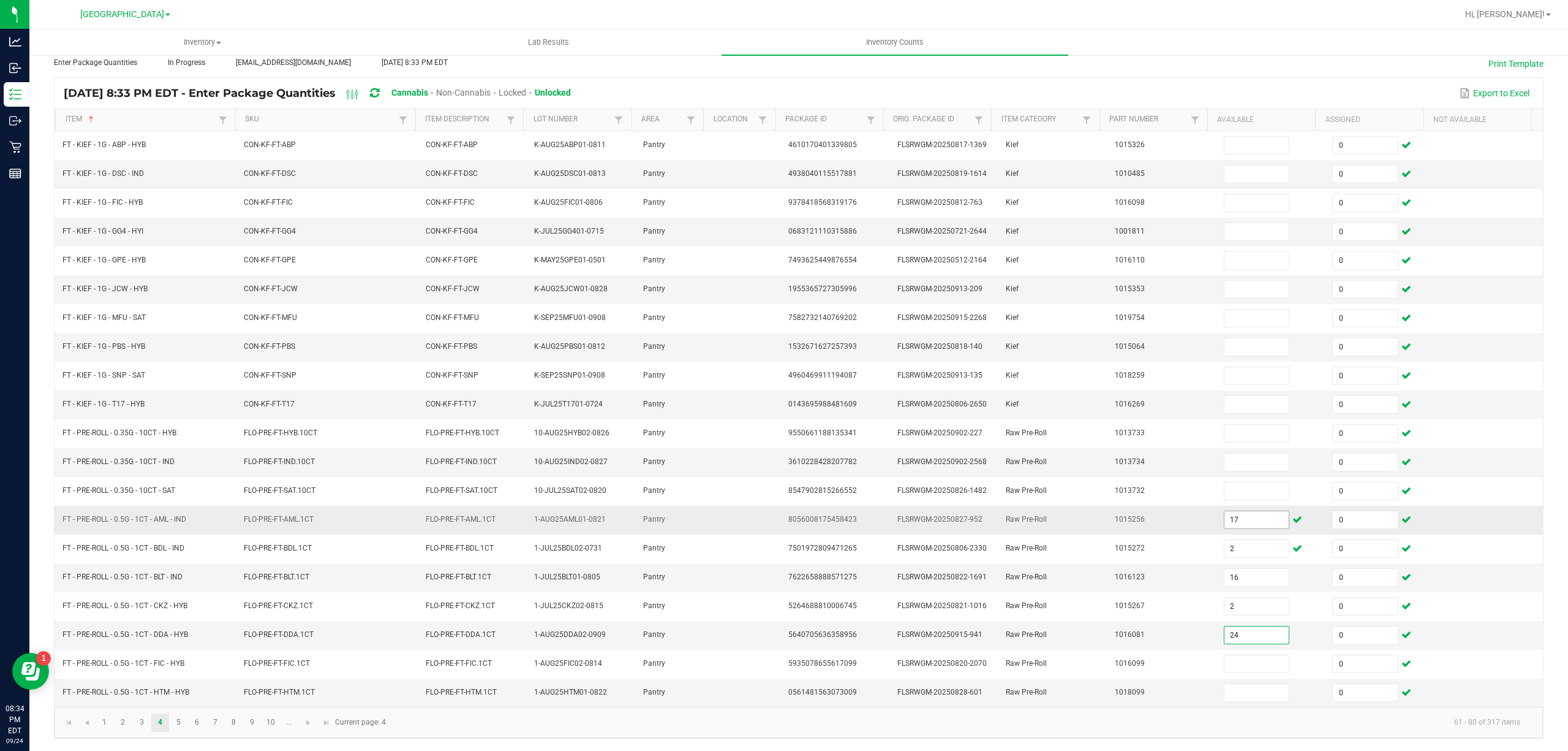
type input "24"
type input "22"
type input "1"
click at [185, 717] on link "5" at bounding box center [179, 723] width 18 height 19
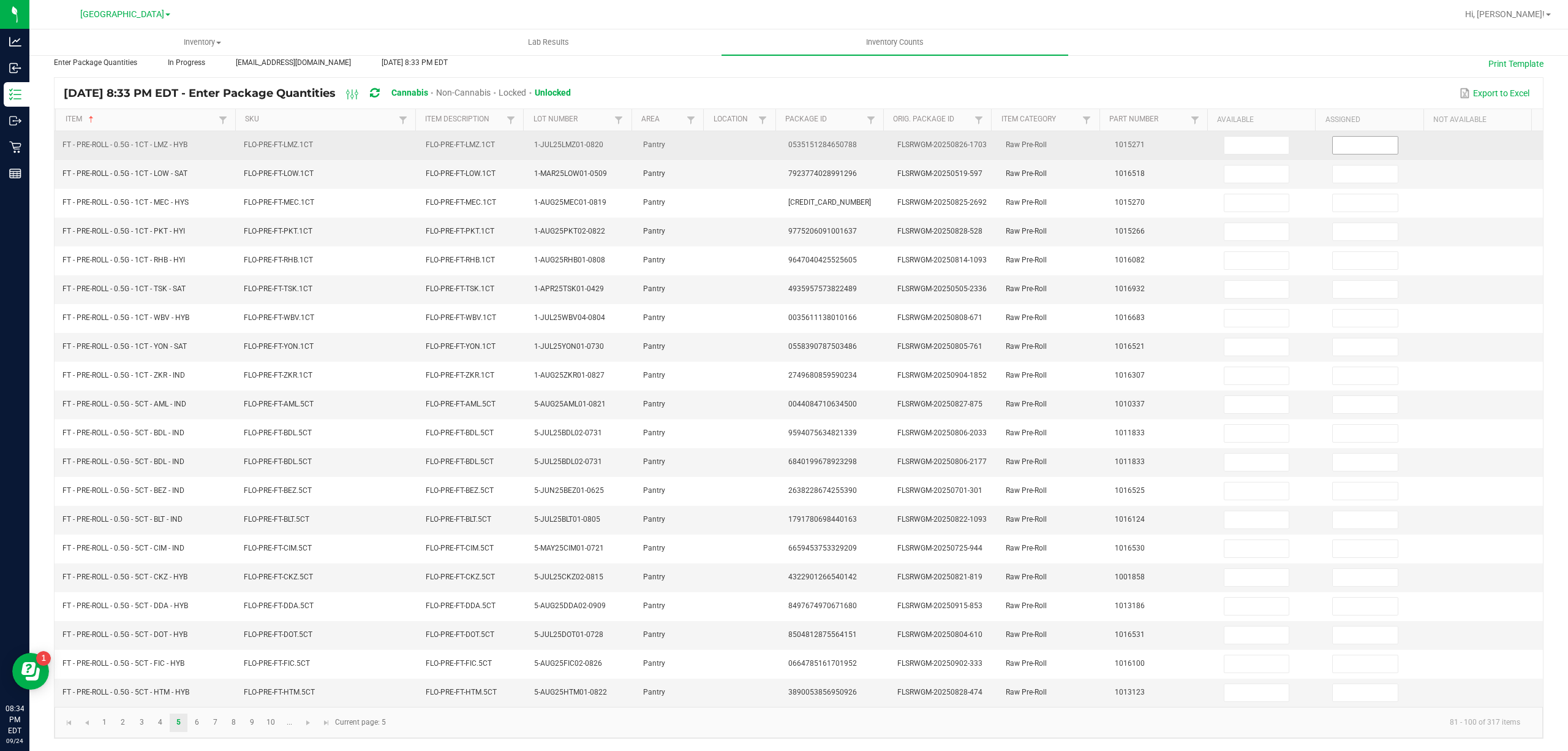
click at [1358, 138] on input at bounding box center [1365, 145] width 65 height 17
type input "0"
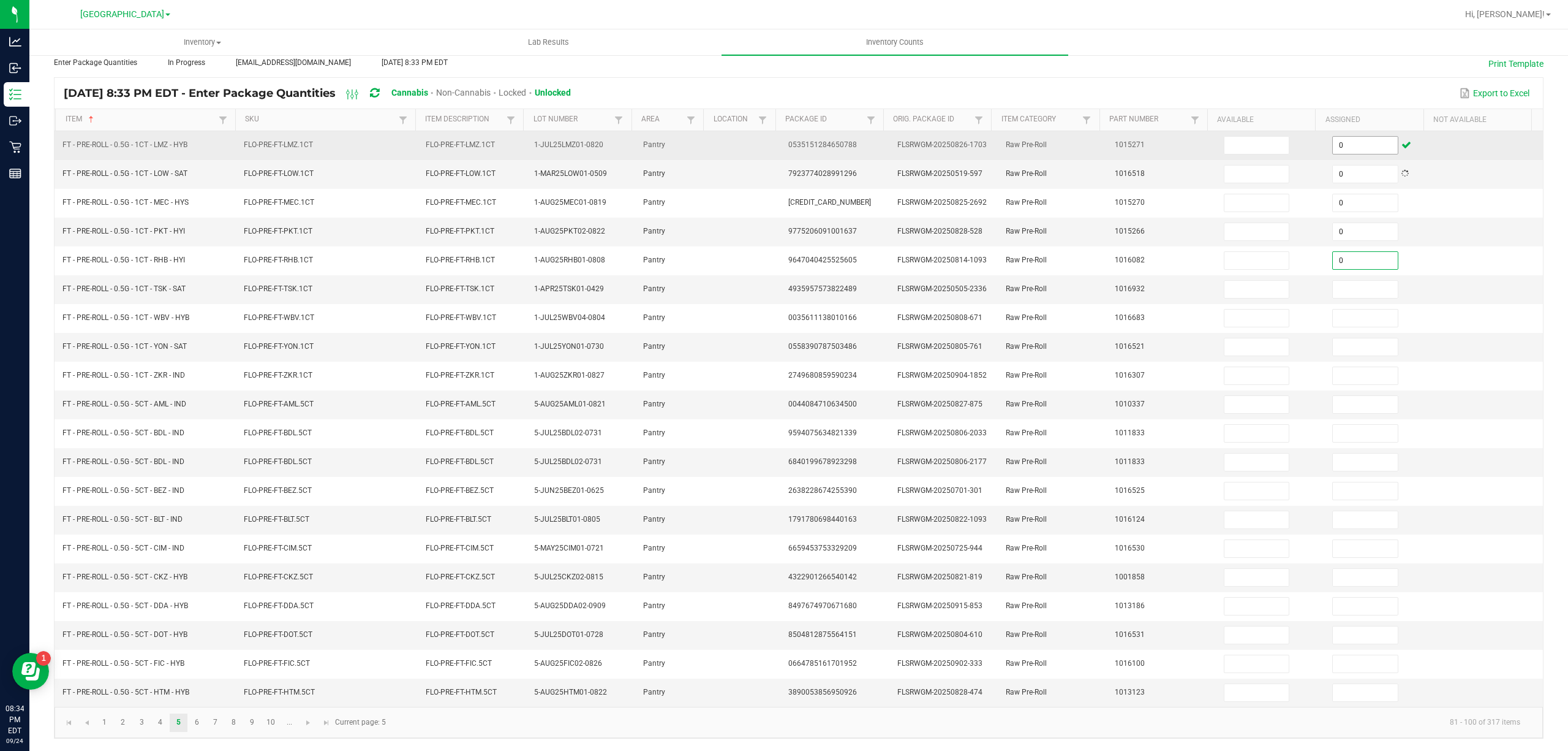
type input "0"
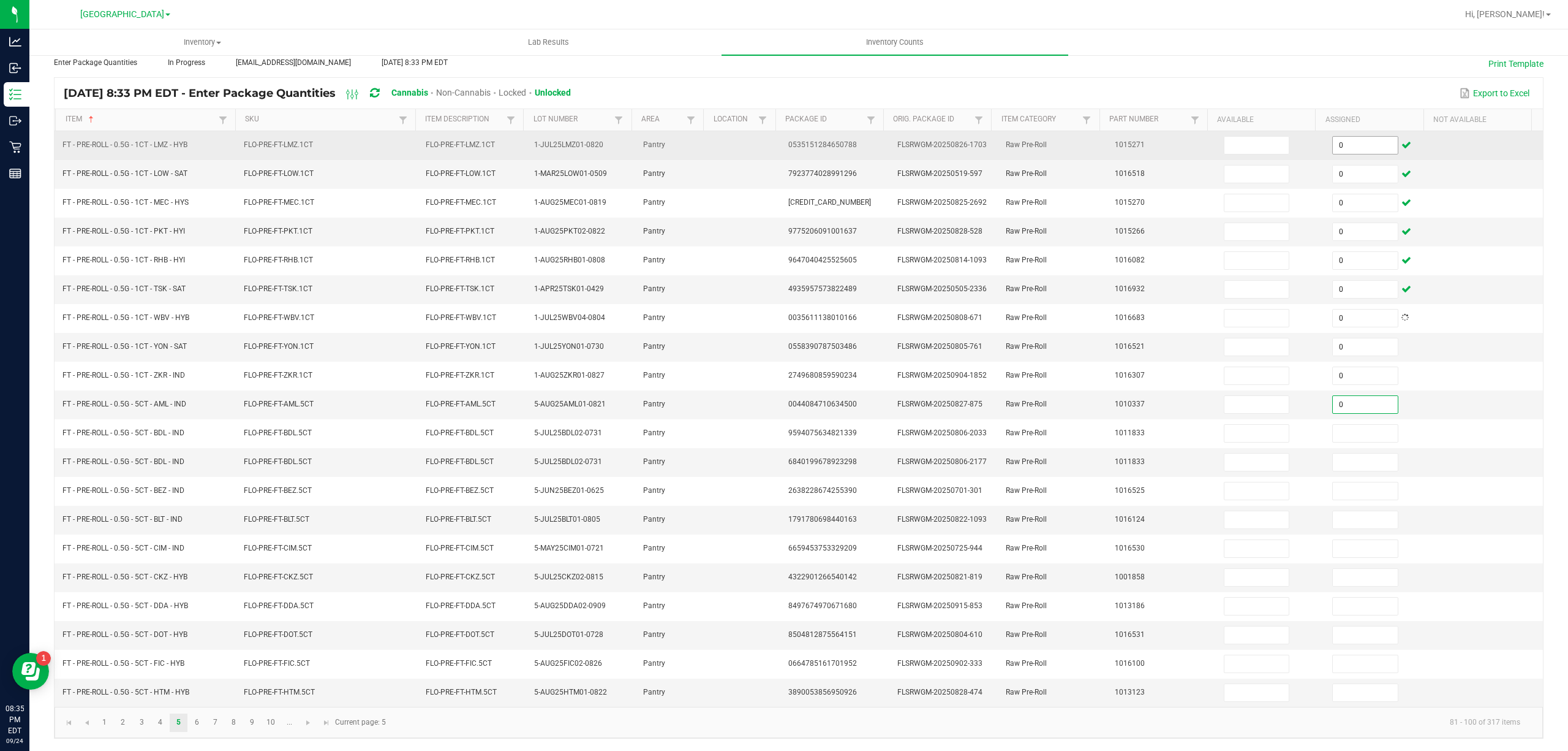
type input "0"
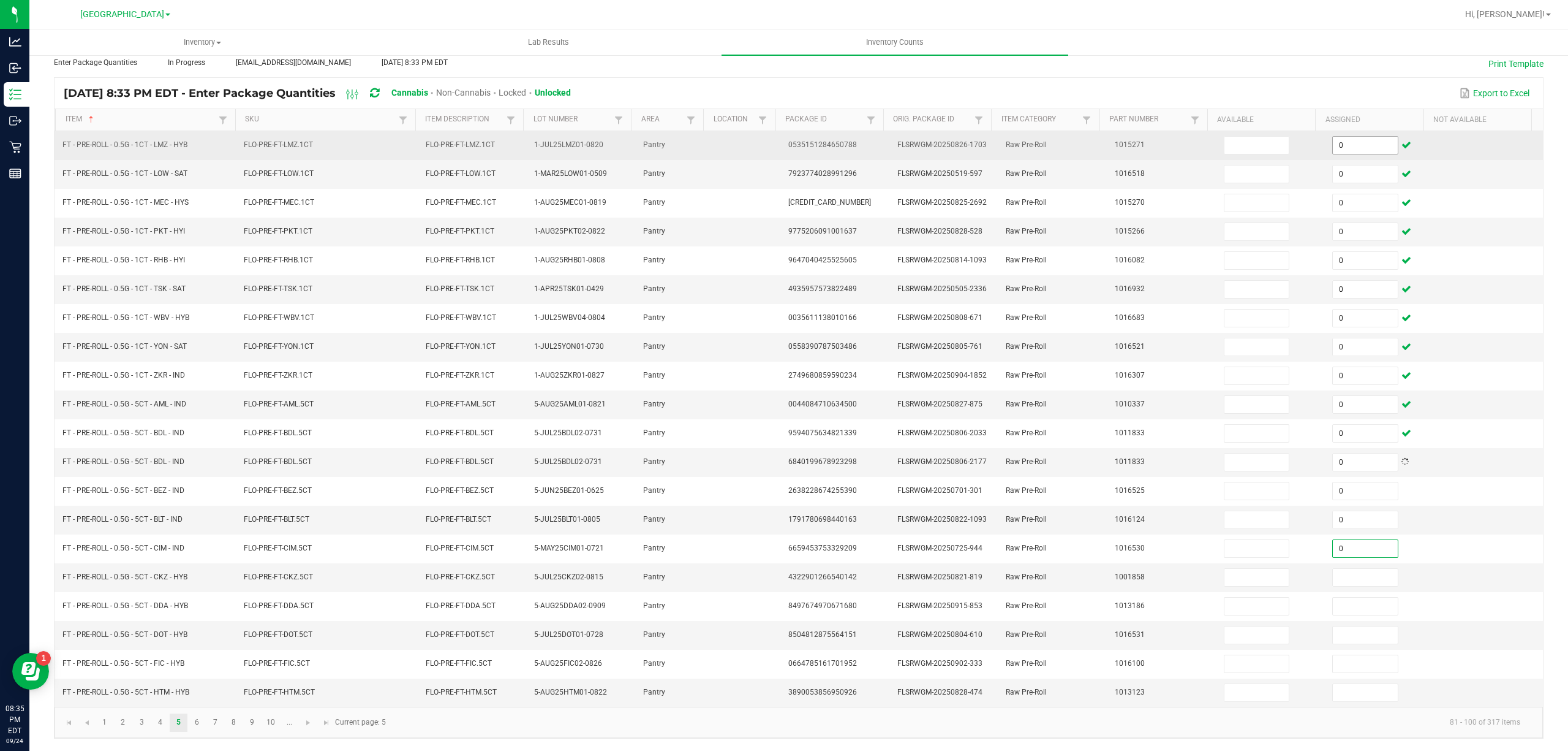
type input "0"
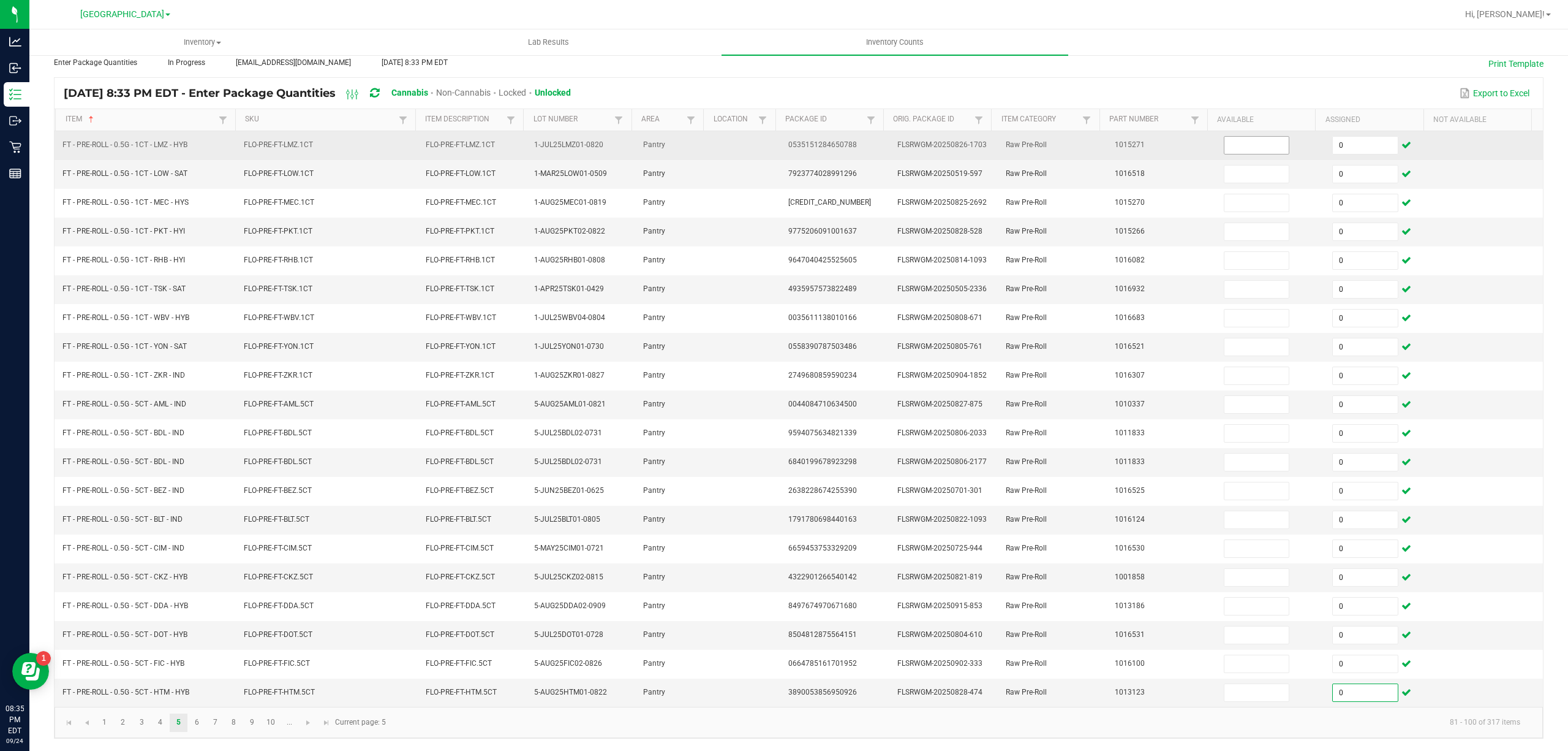
type input "0"
click at [1240, 137] on input at bounding box center [1256, 145] width 65 height 17
type input "22"
type input "5"
type input "10"
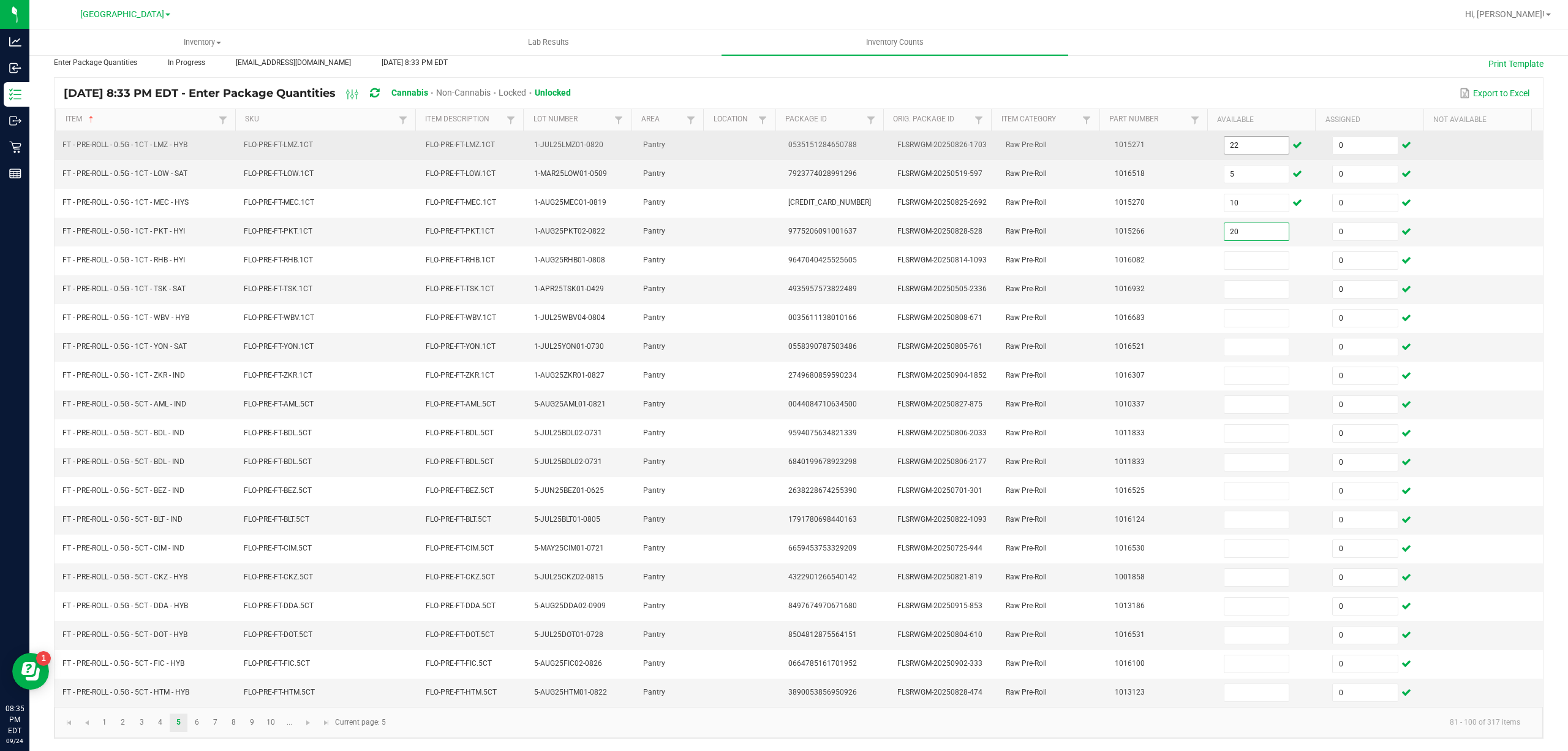
type input "20"
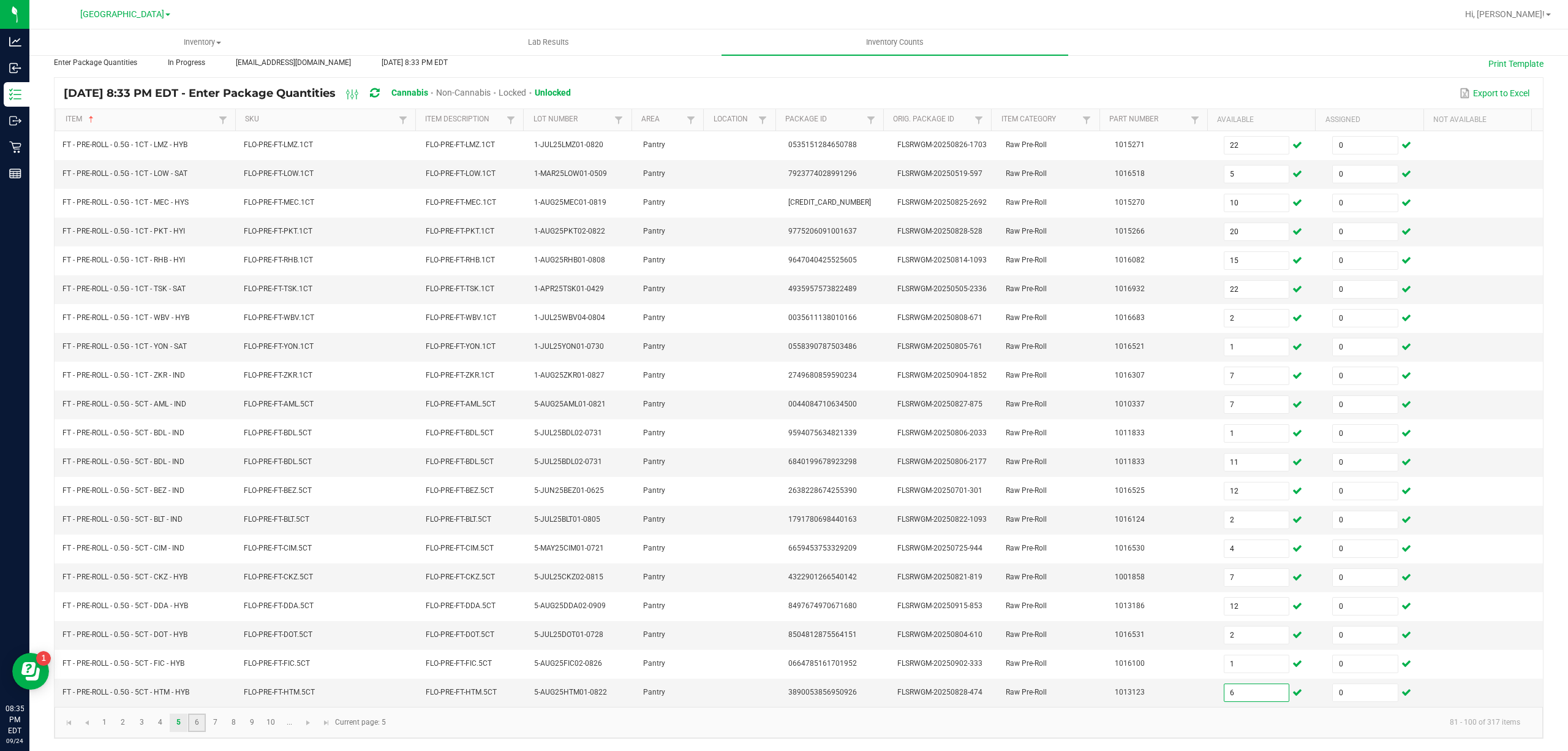
click at [194, 714] on link "6" at bounding box center [197, 723] width 18 height 19
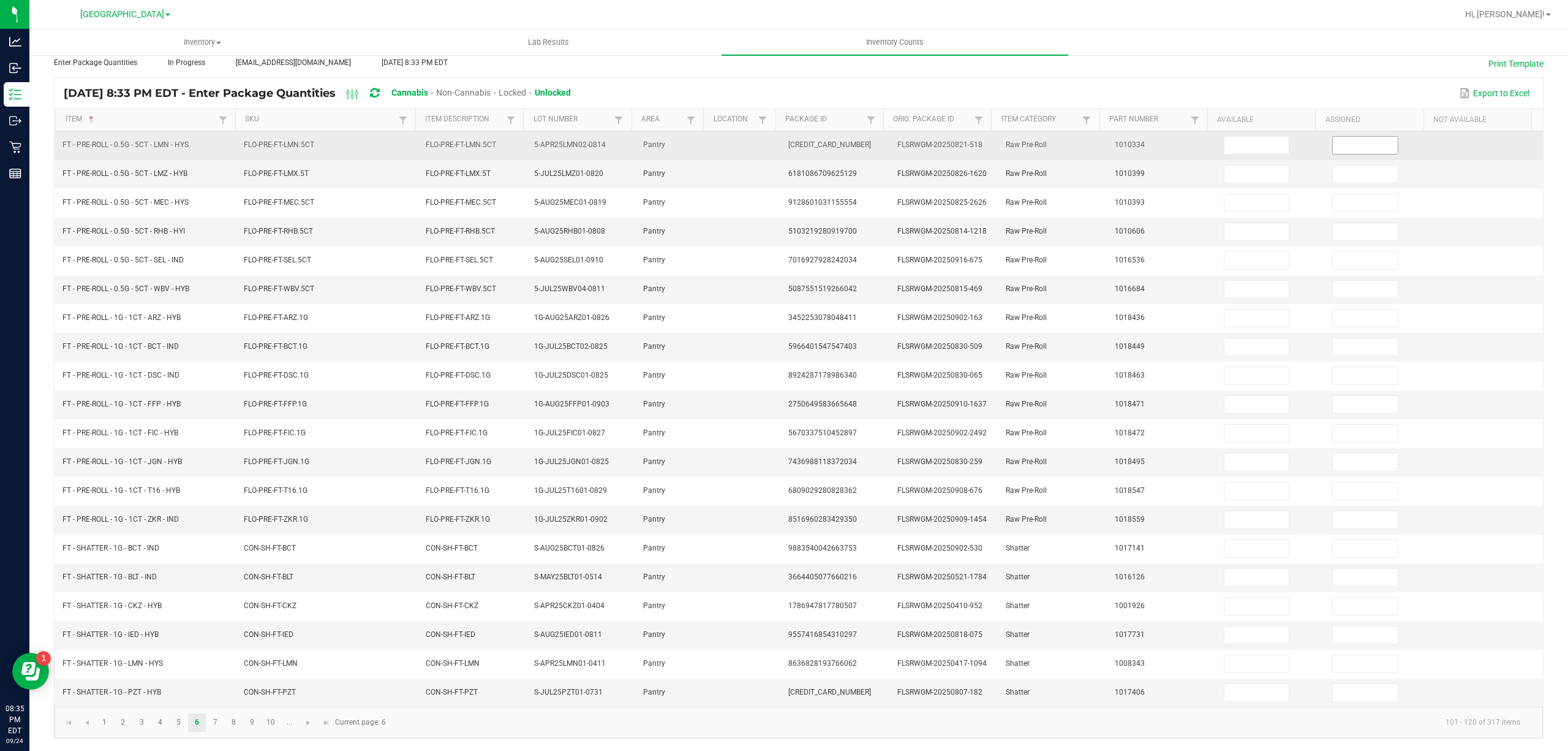
click at [1335, 137] on input at bounding box center [1365, 145] width 65 height 17
click at [1248, 137] on input at bounding box center [1256, 145] width 65 height 17
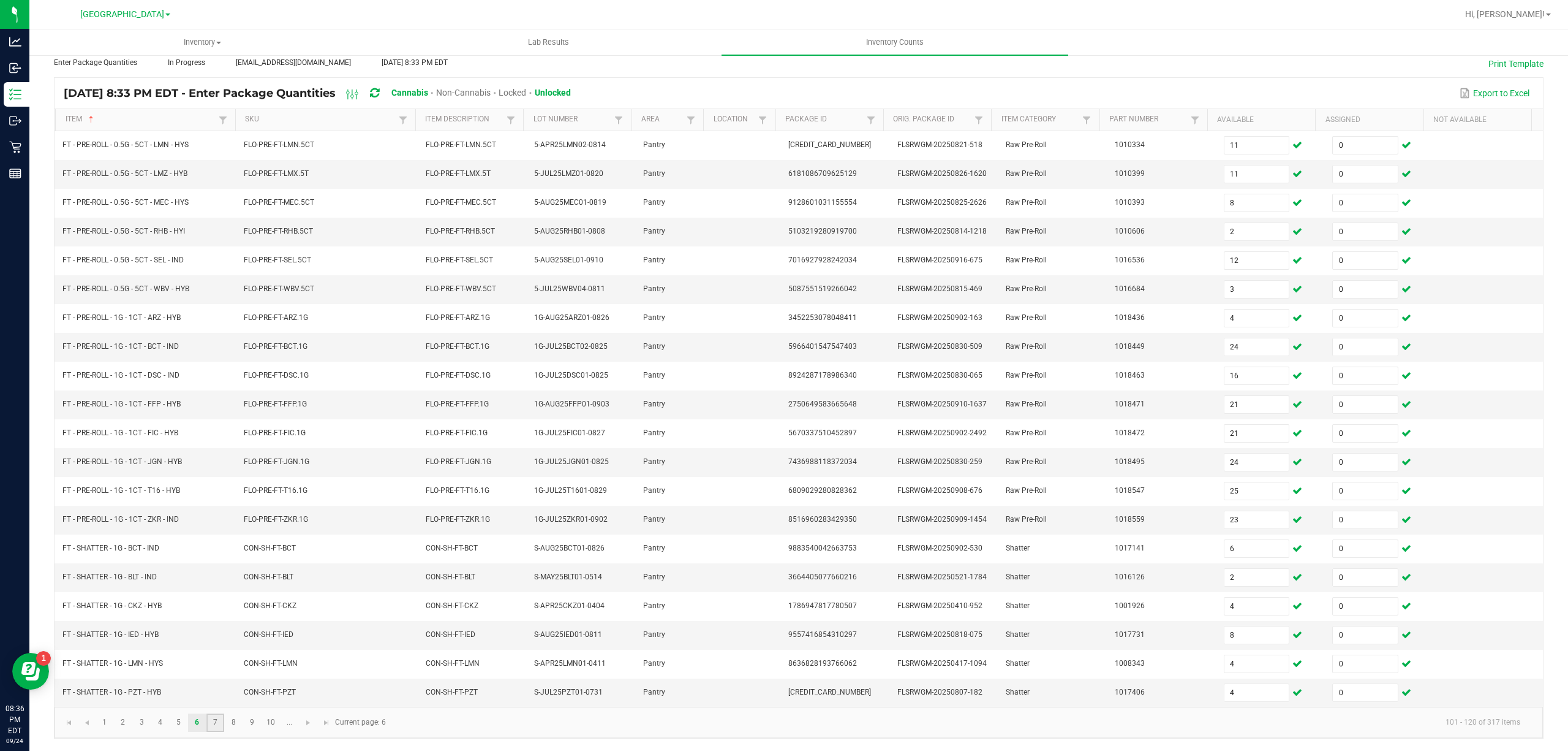
click at [216, 714] on link "7" at bounding box center [215, 723] width 18 height 19
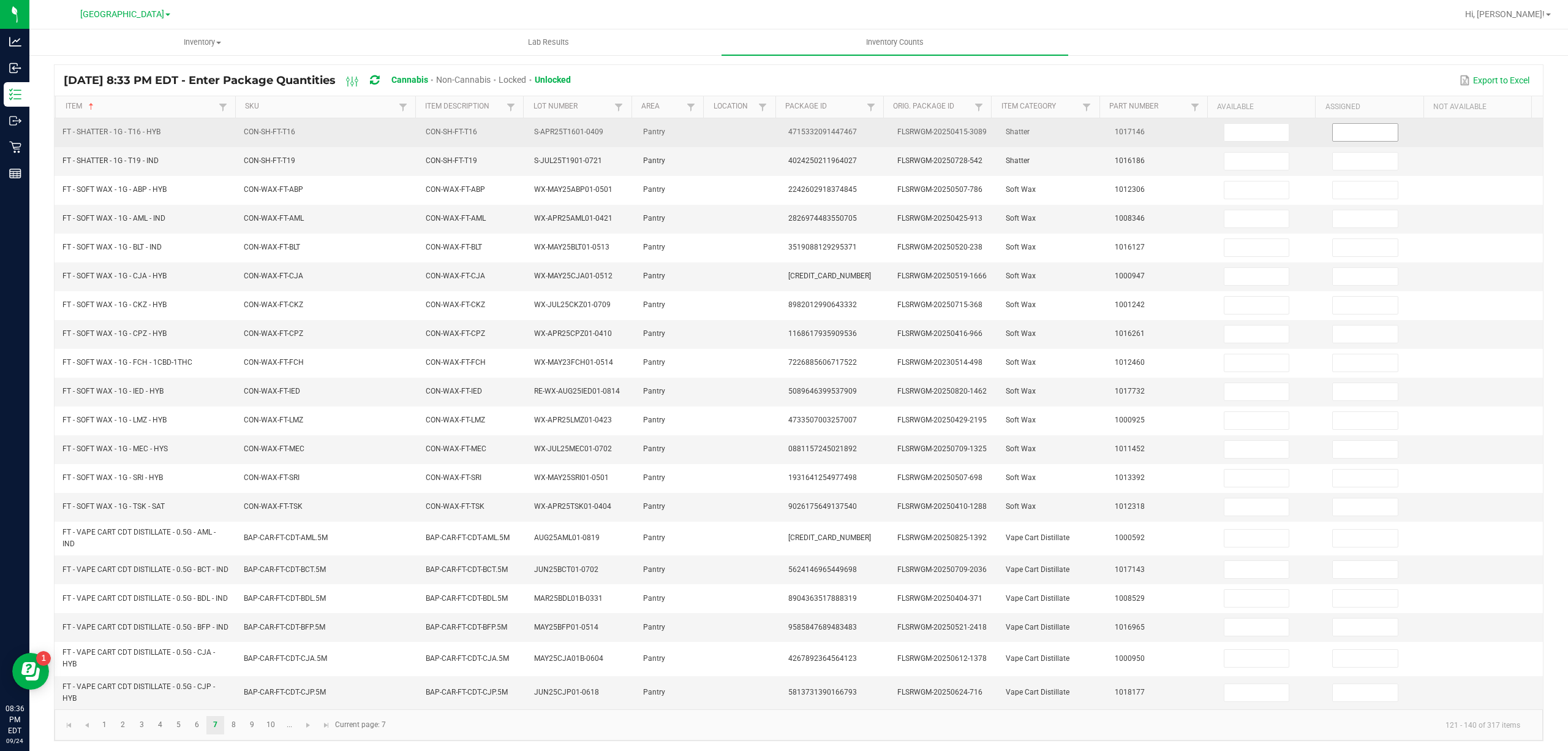
click at [1361, 130] on input at bounding box center [1365, 132] width 65 height 17
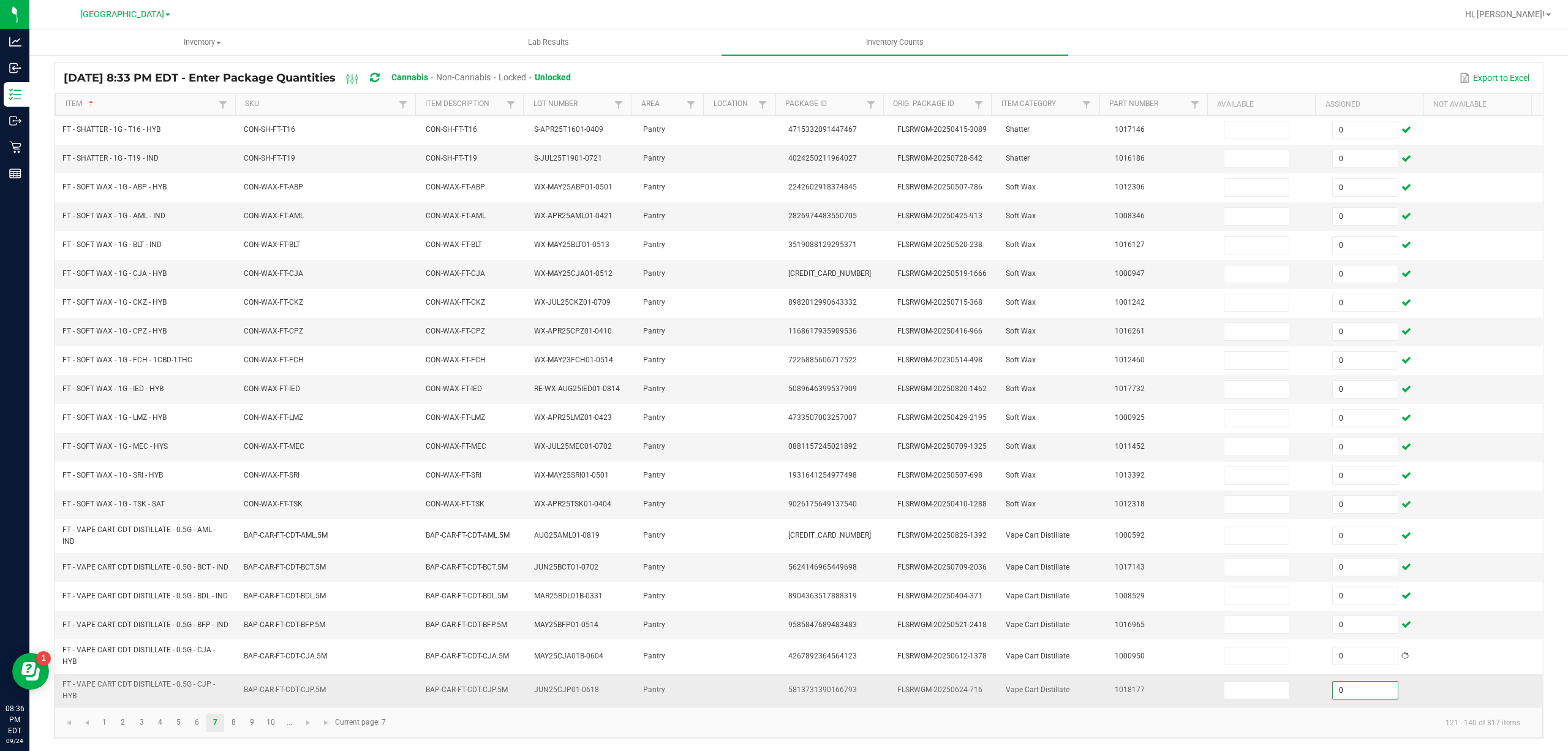
scroll to position [109, 0]
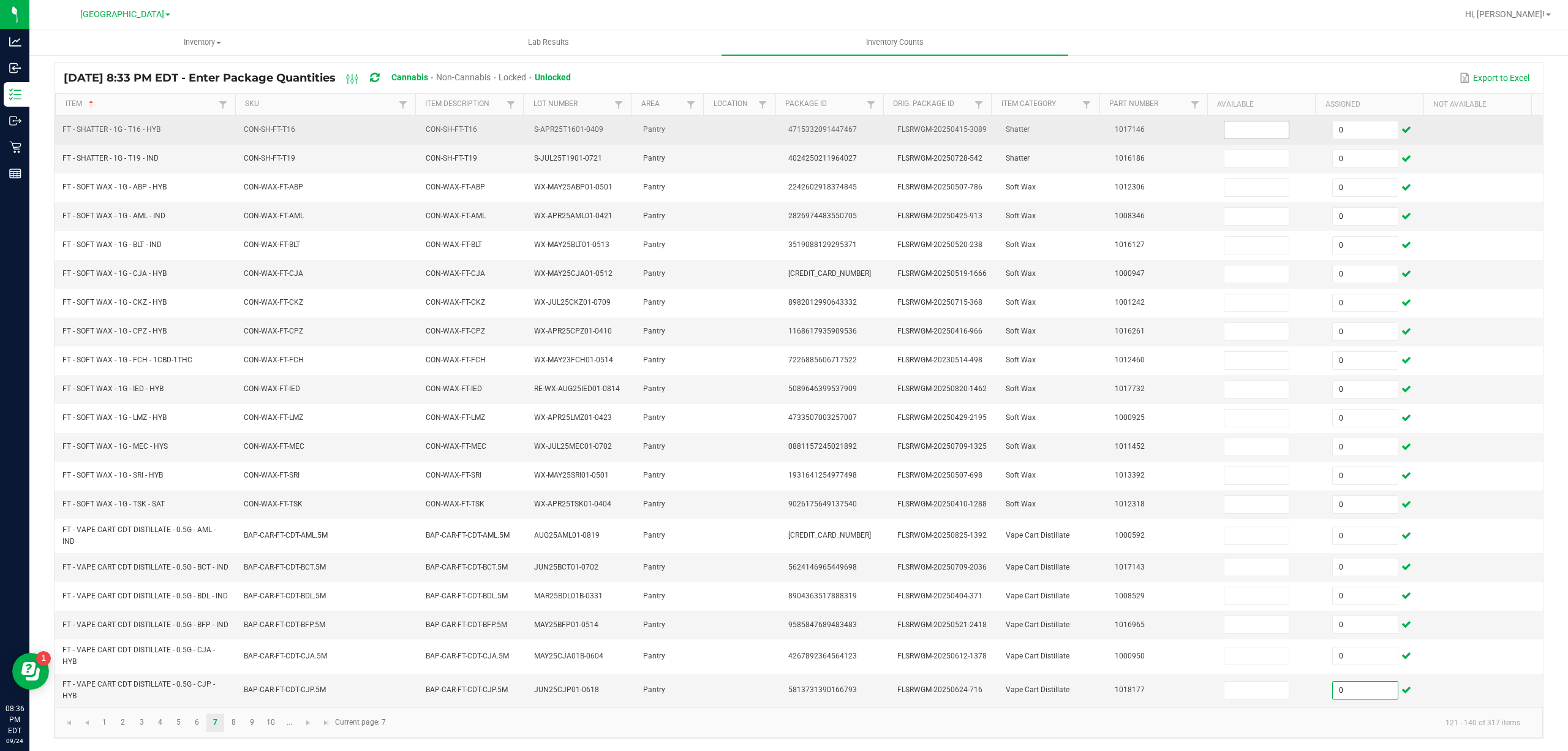
click at [1224, 122] on input at bounding box center [1256, 130] width 65 height 17
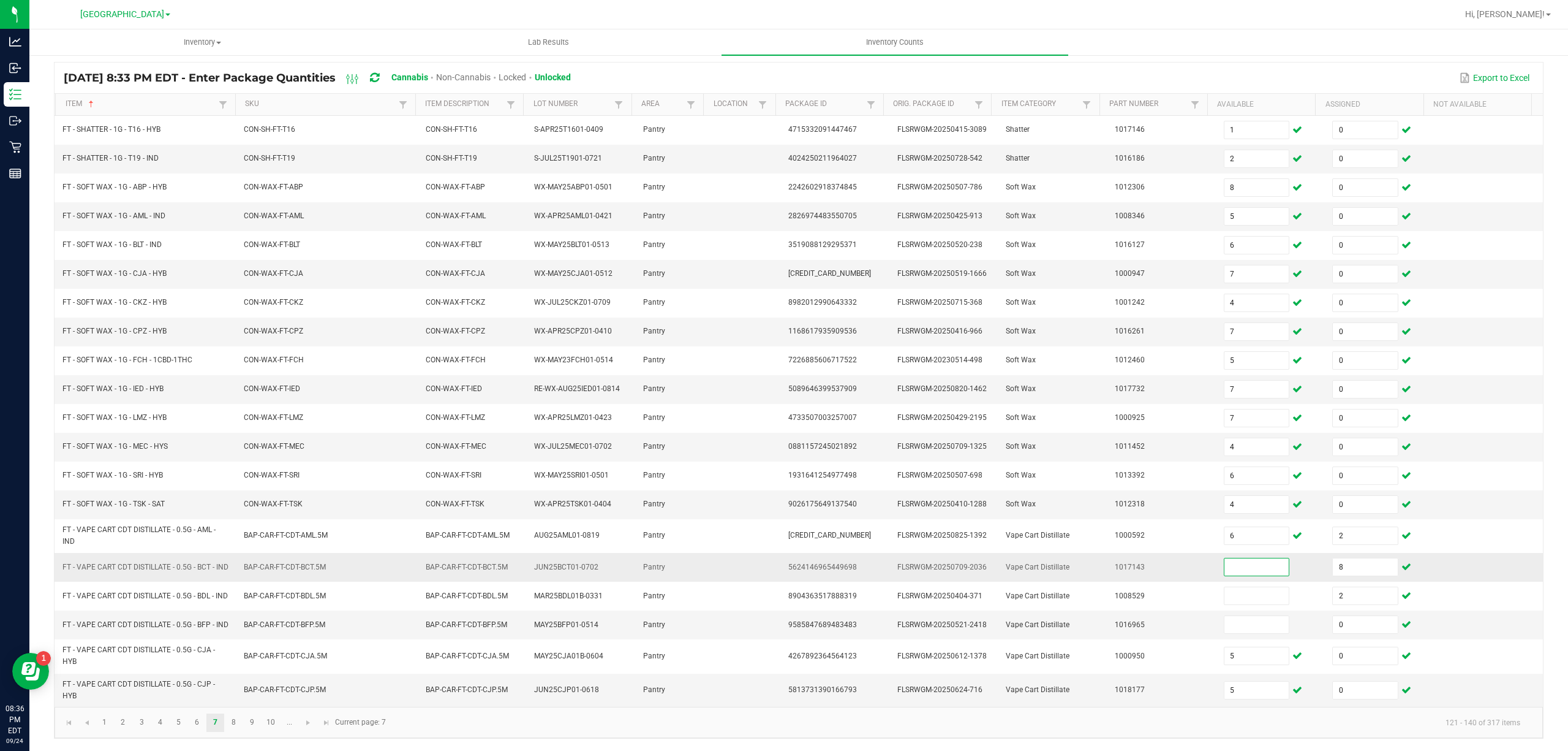
click at [1224, 558] on input at bounding box center [1256, 566] width 65 height 17
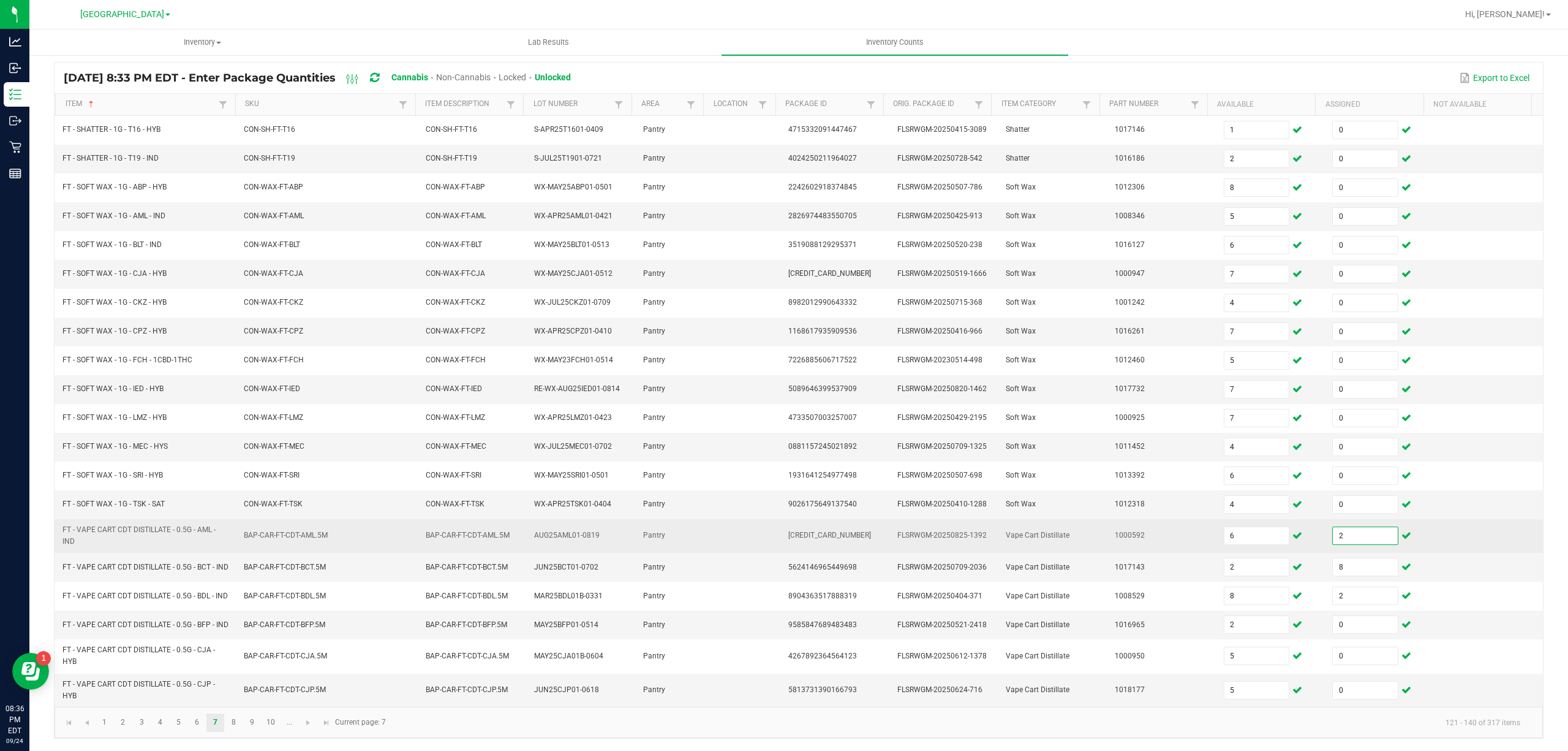
click at [1360, 527] on input "2" at bounding box center [1365, 536] width 65 height 17
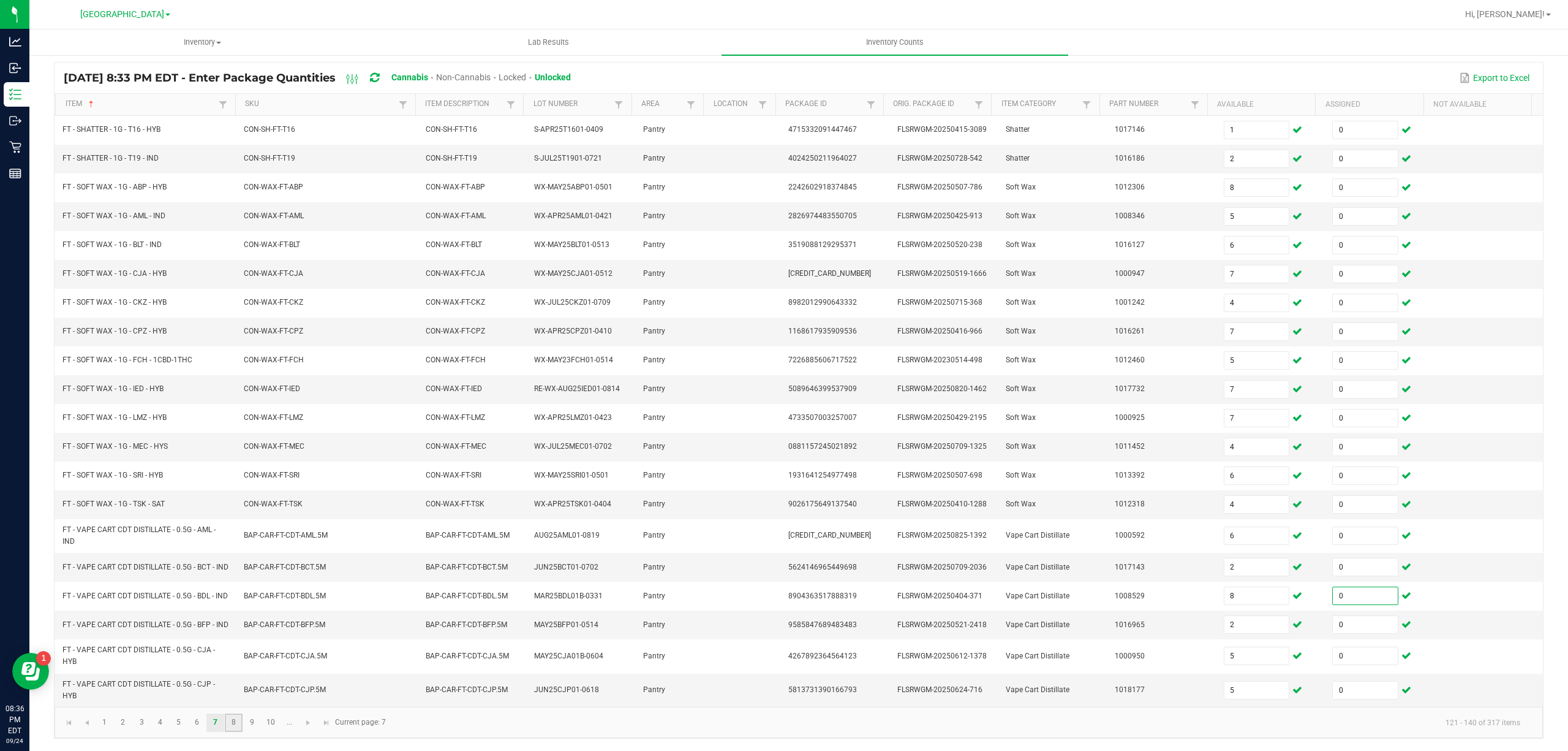
click at [233, 717] on link "8" at bounding box center [234, 723] width 18 height 19
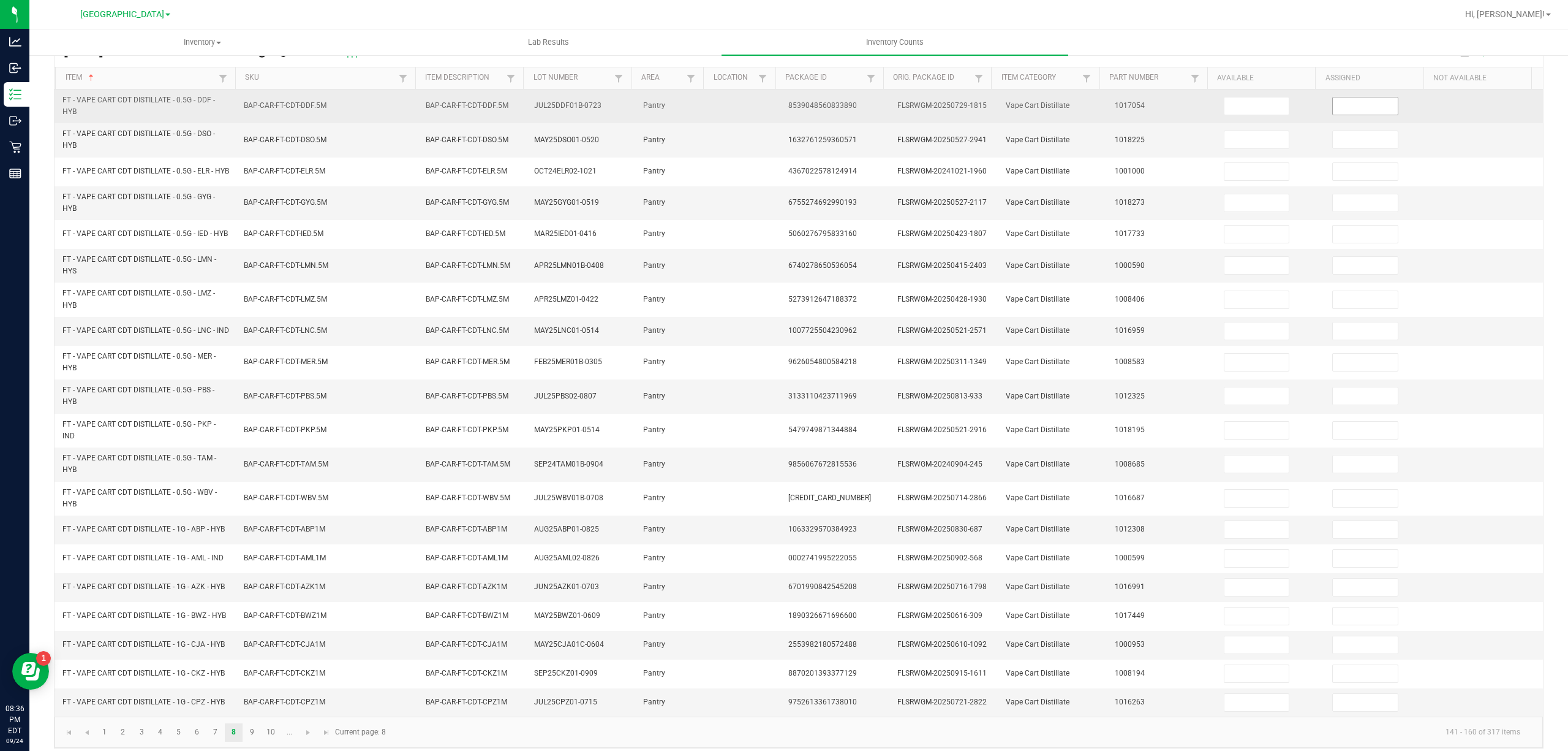
click at [1351, 111] on input at bounding box center [1365, 106] width 65 height 17
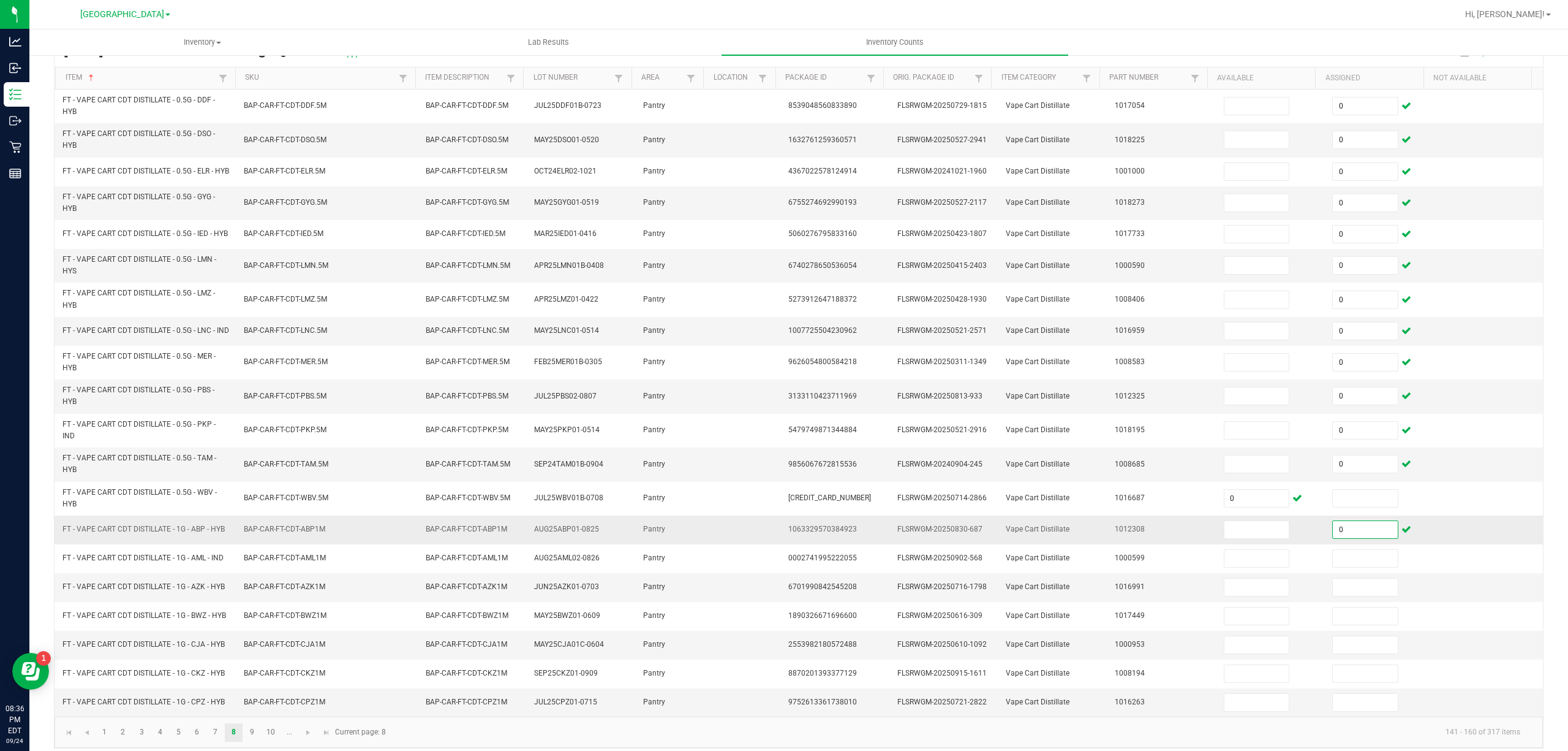
drag, startPoint x: 1336, startPoint y: 525, endPoint x: 1333, endPoint y: 533, distance: 8.5
click at [1335, 516] on td at bounding box center [1380, 498] width 109 height 33
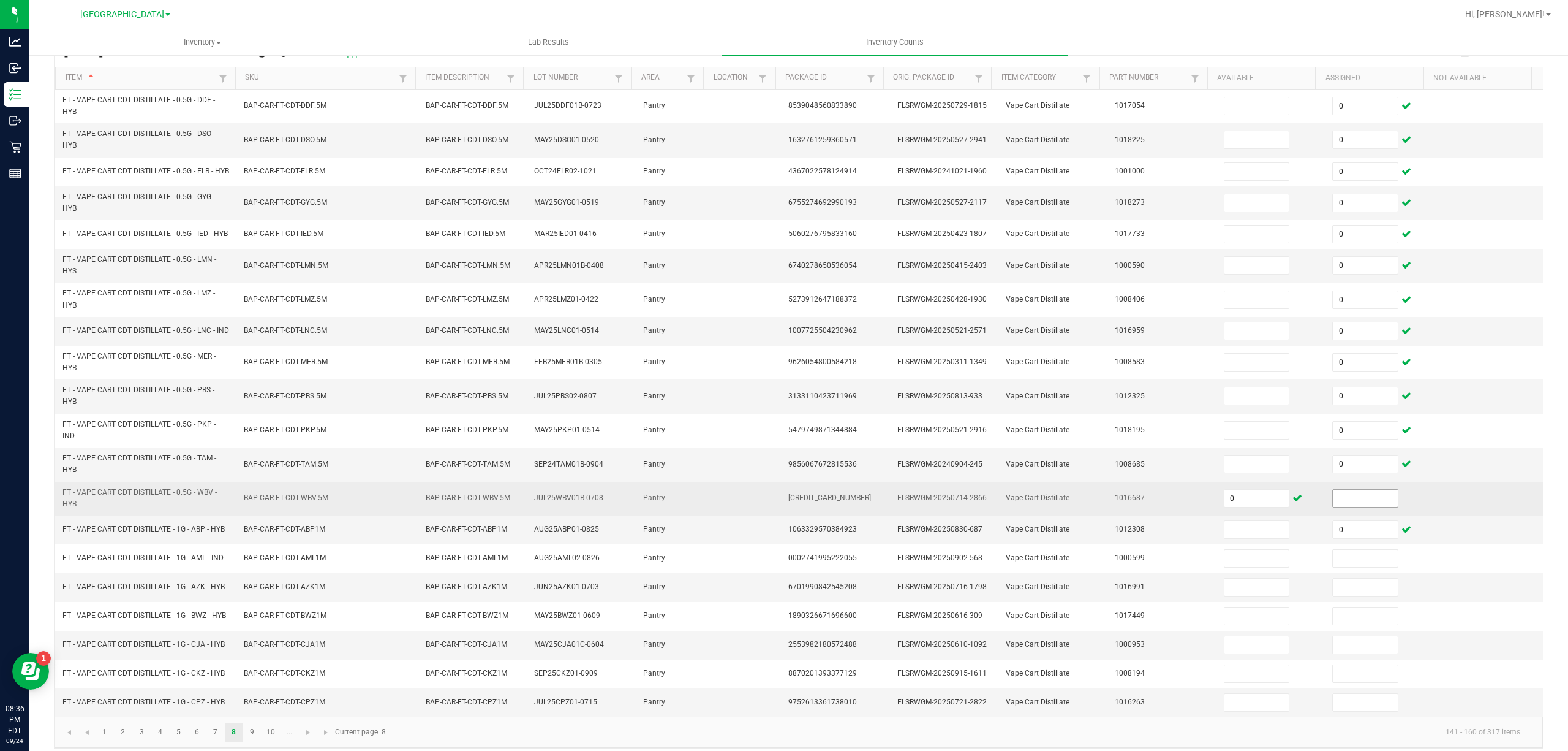
click at [1339, 507] on input at bounding box center [1365, 498] width 65 height 17
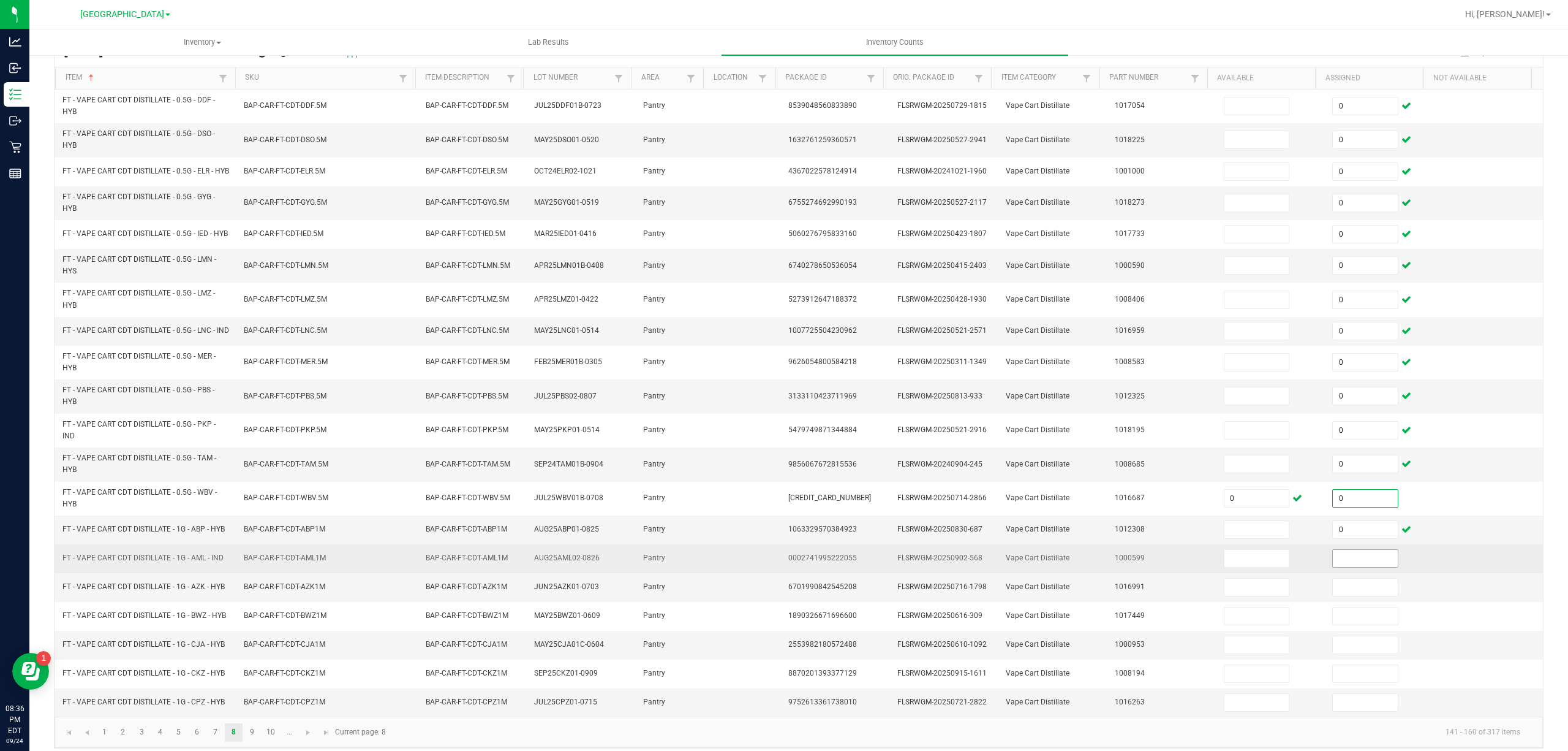
click at [1341, 567] on input at bounding box center [1365, 558] width 65 height 17
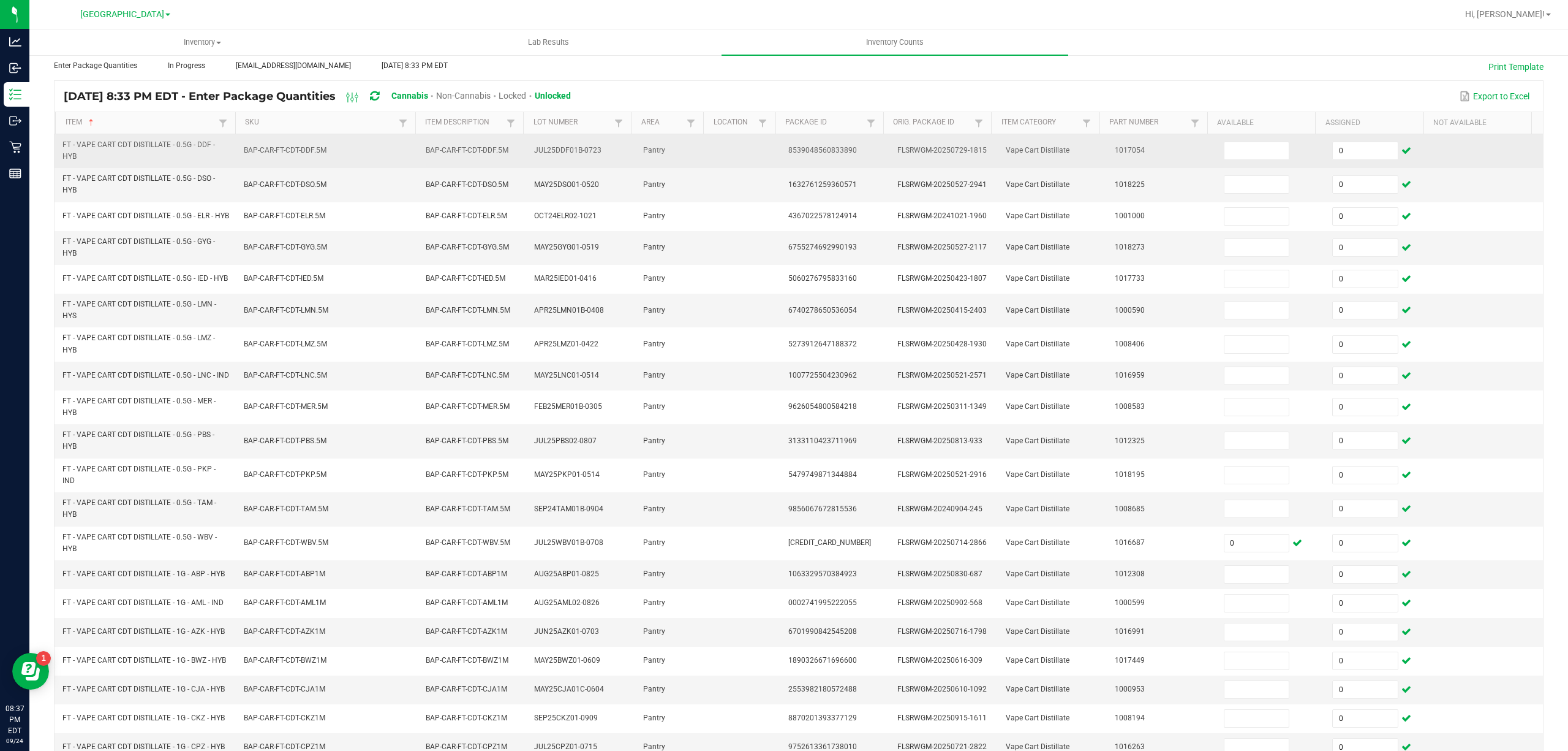
scroll to position [0, 0]
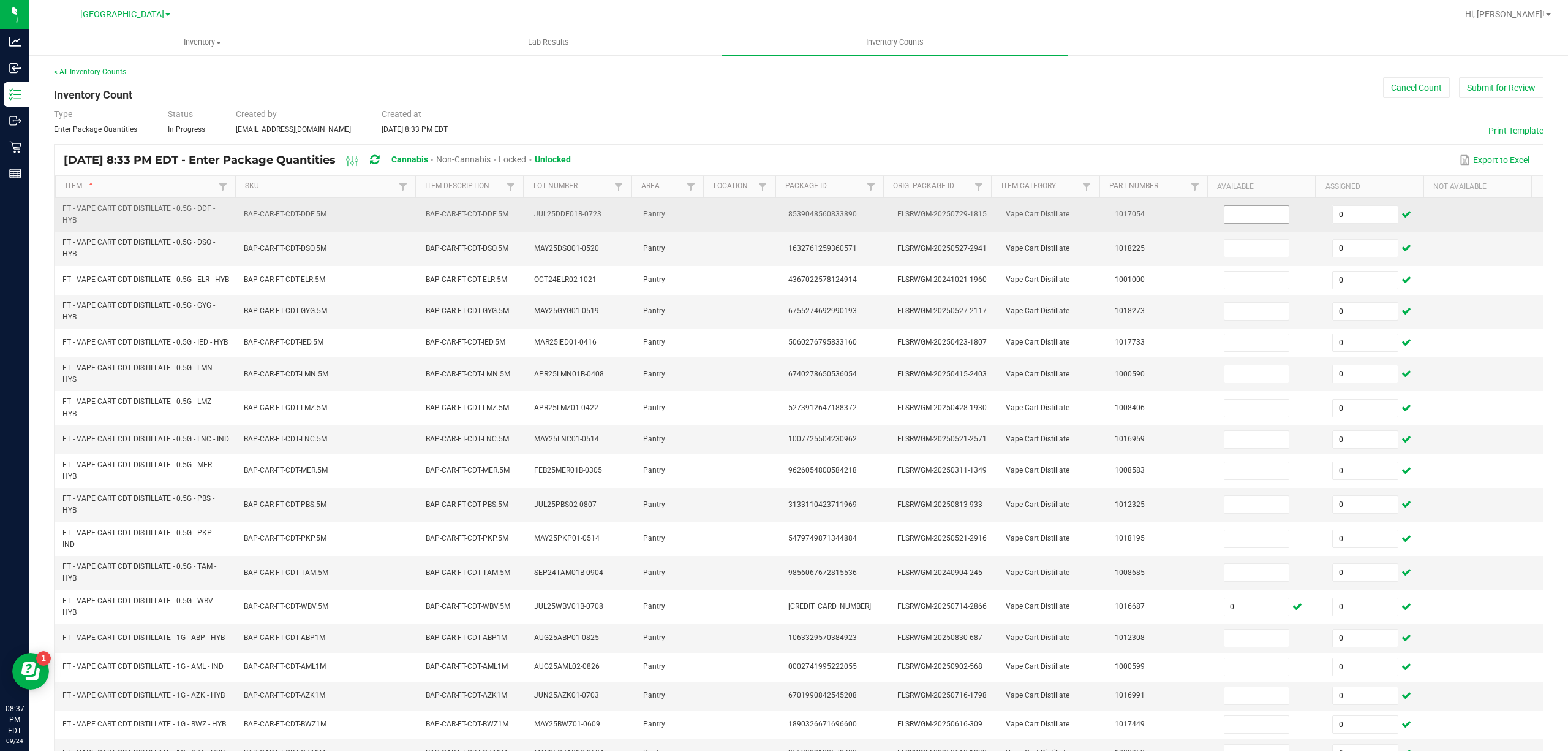
click at [1252, 215] on input at bounding box center [1256, 214] width 65 height 17
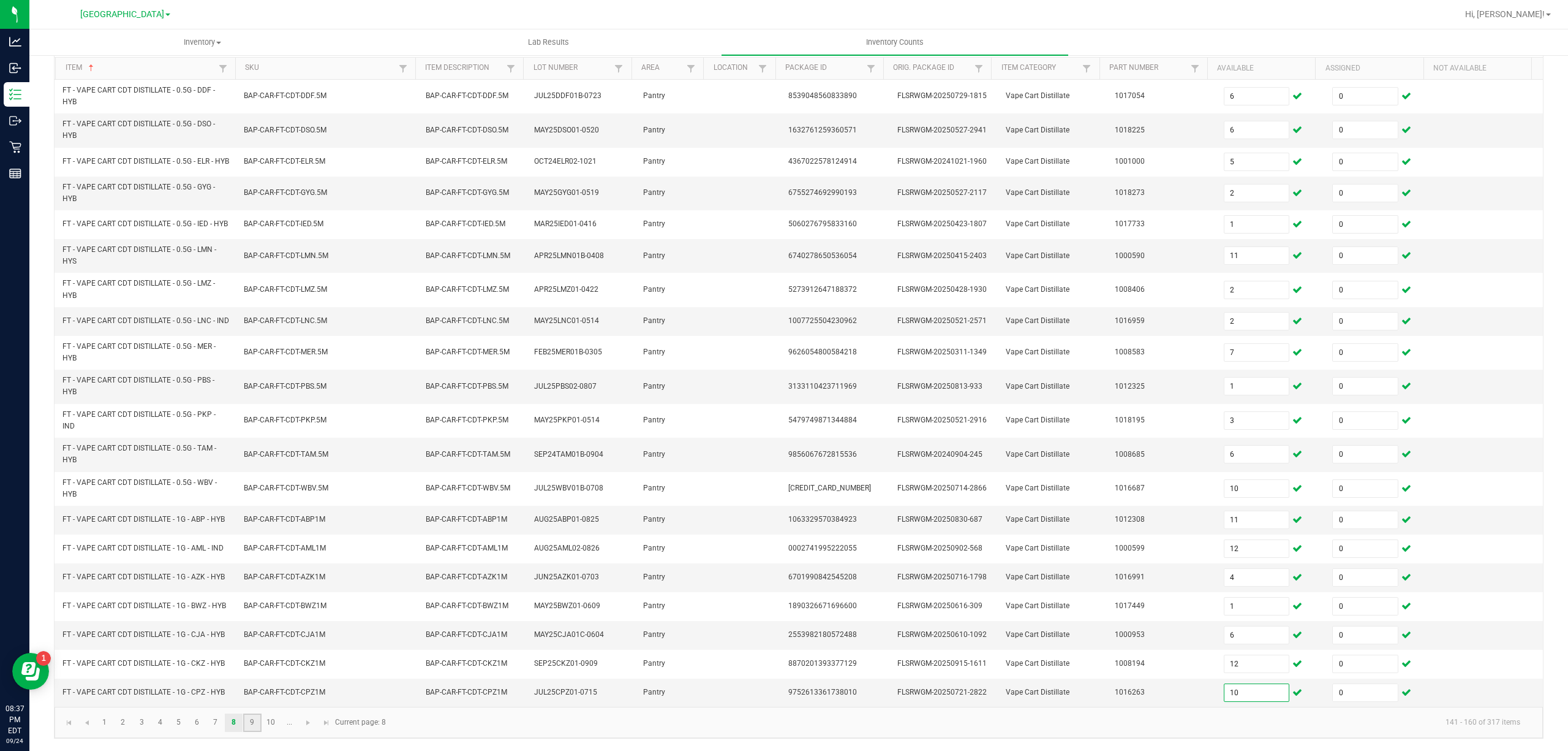
click at [258, 725] on link "9" at bounding box center [252, 723] width 18 height 19
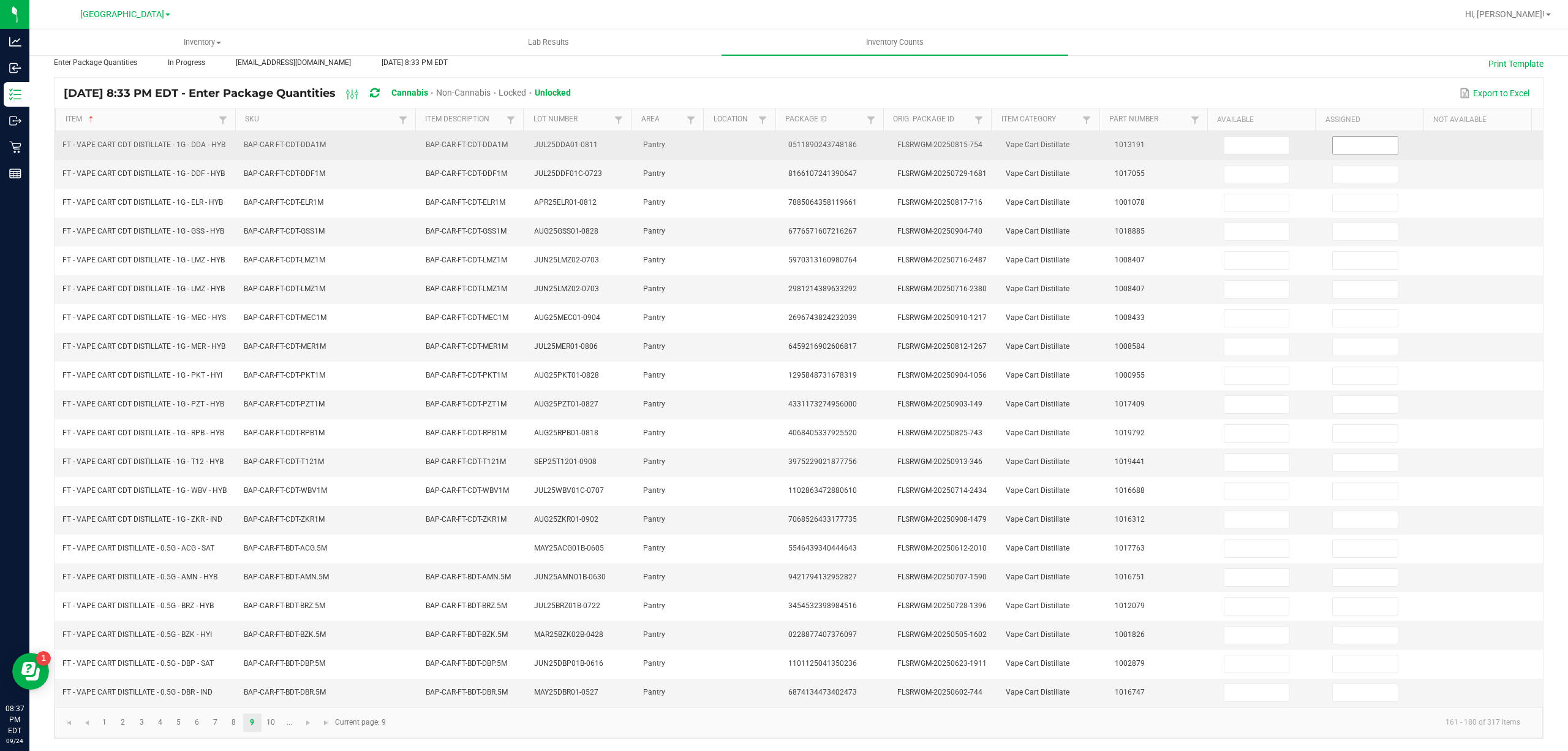
click at [1341, 137] on input at bounding box center [1365, 145] width 65 height 17
click at [1245, 137] on input at bounding box center [1256, 145] width 65 height 17
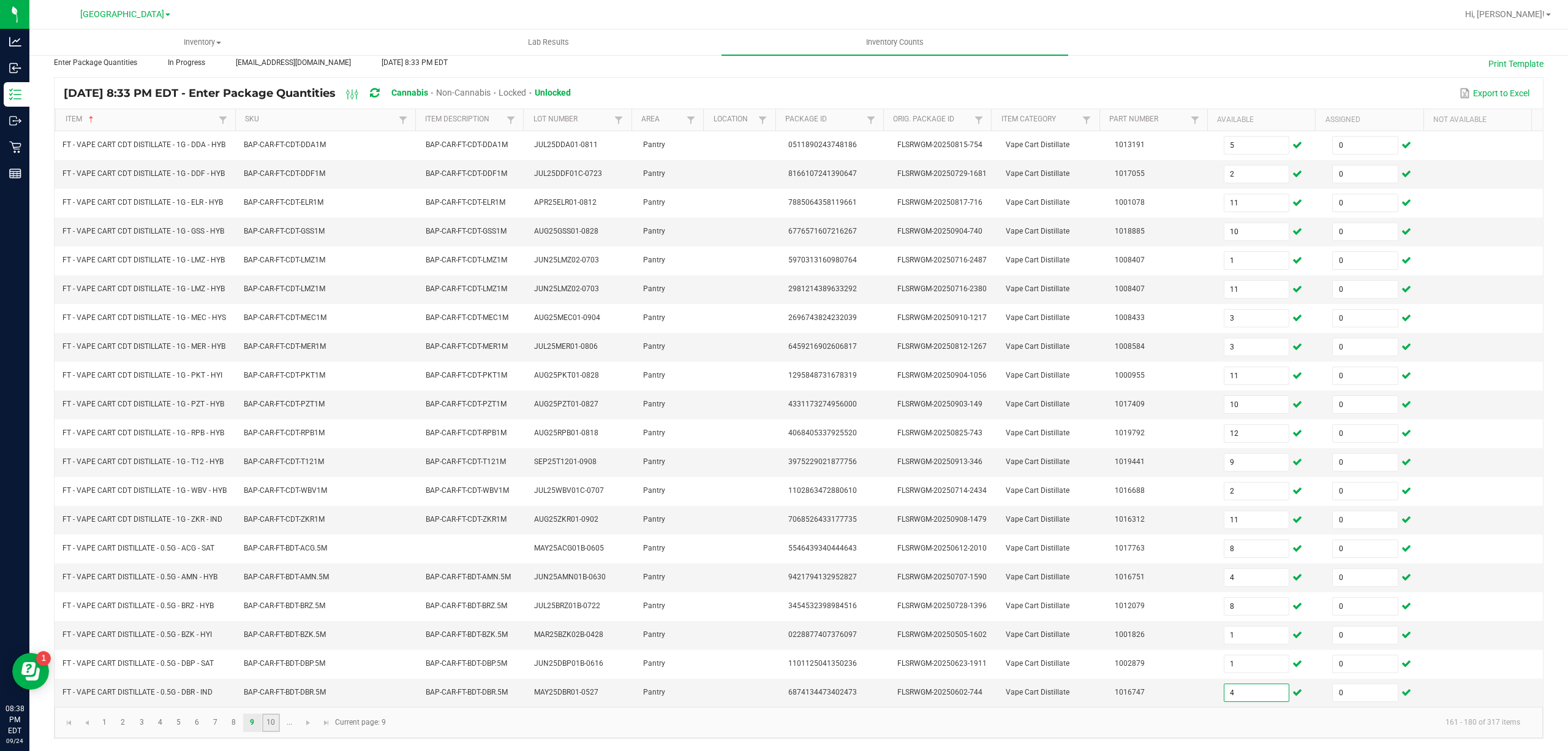
click at [273, 717] on link "10" at bounding box center [271, 723] width 18 height 19
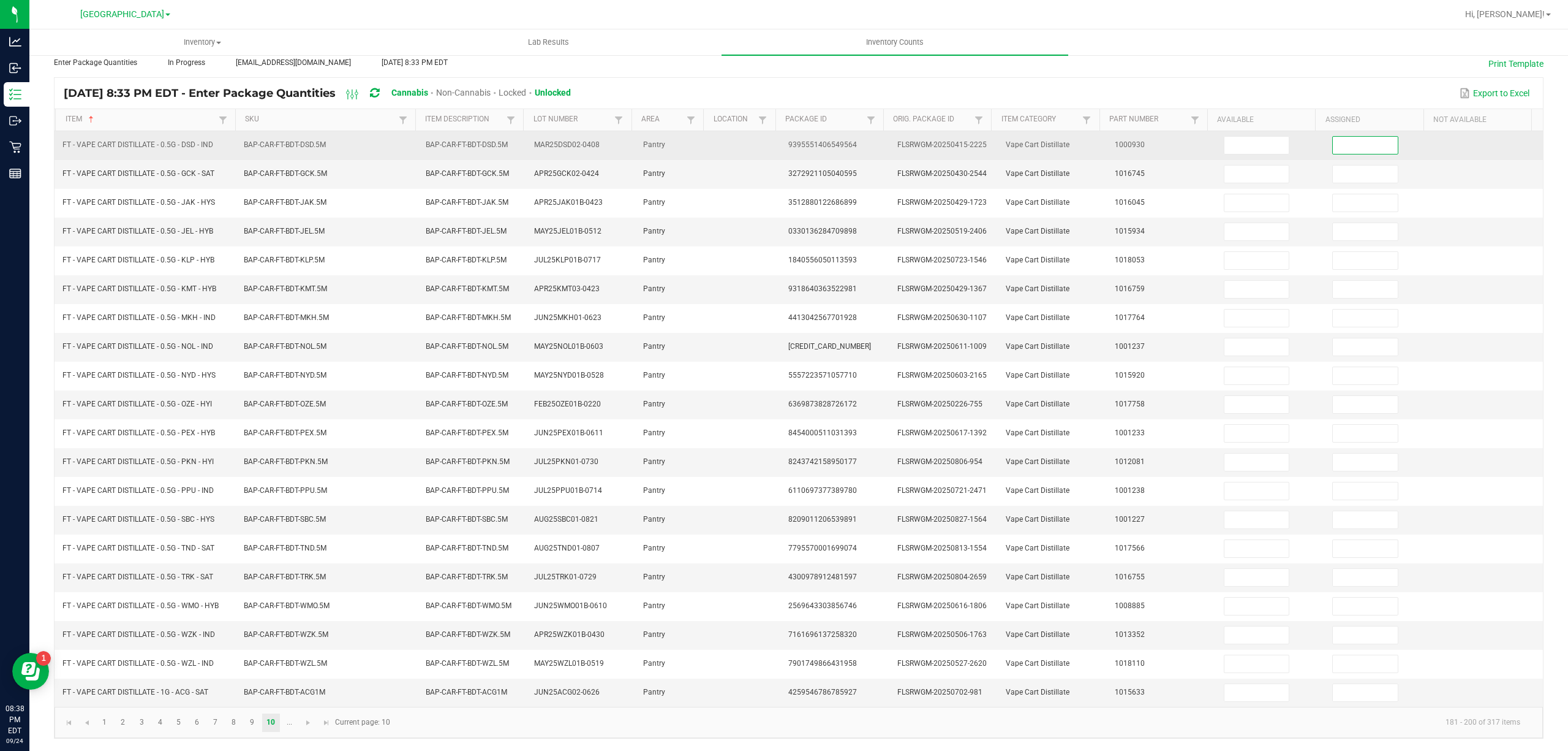
click at [1344, 138] on input at bounding box center [1365, 145] width 65 height 17
click at [1258, 137] on input at bounding box center [1256, 145] width 65 height 17
click at [1243, 138] on input "10" at bounding box center [1256, 145] width 65 height 17
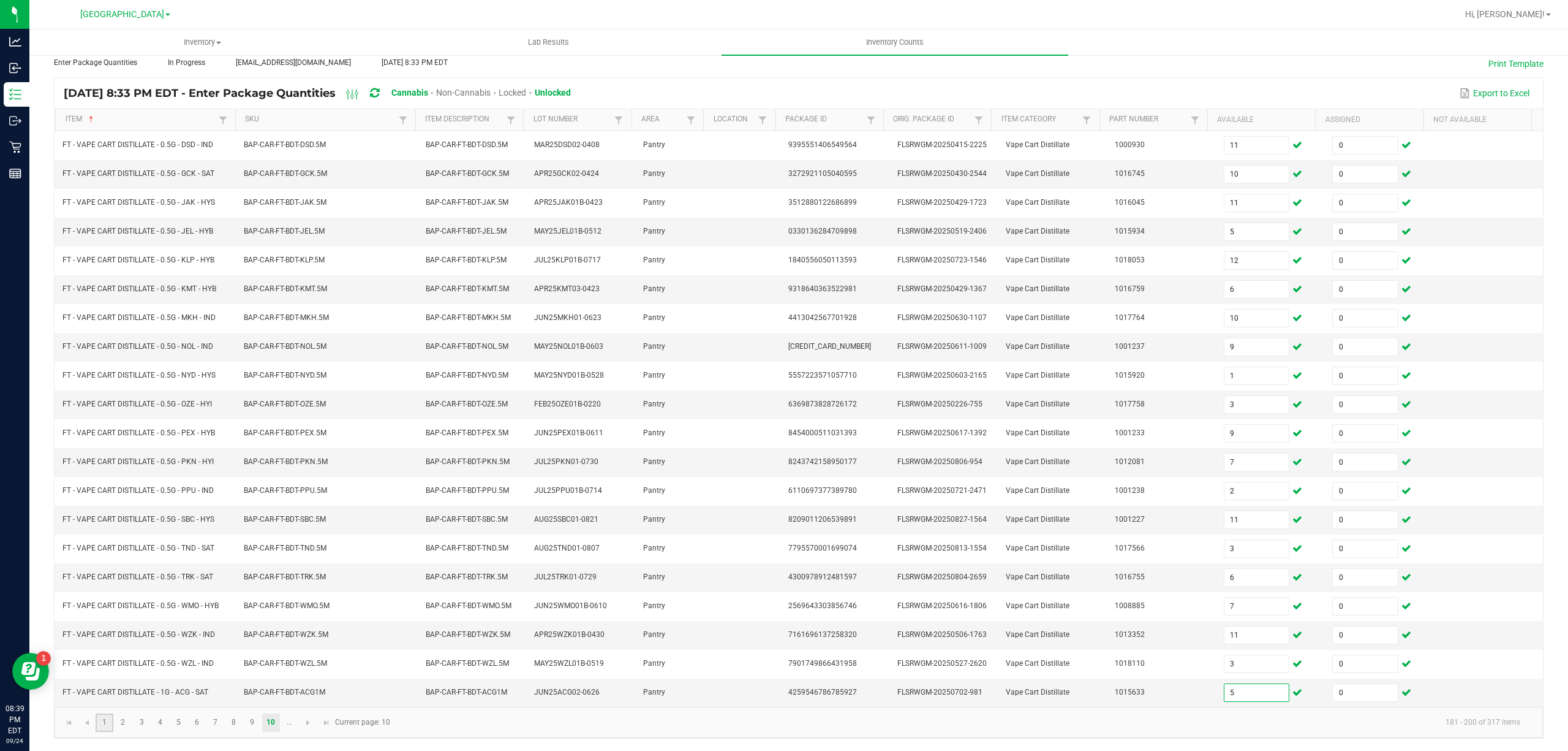
click at [103, 725] on link "1" at bounding box center [105, 723] width 18 height 19
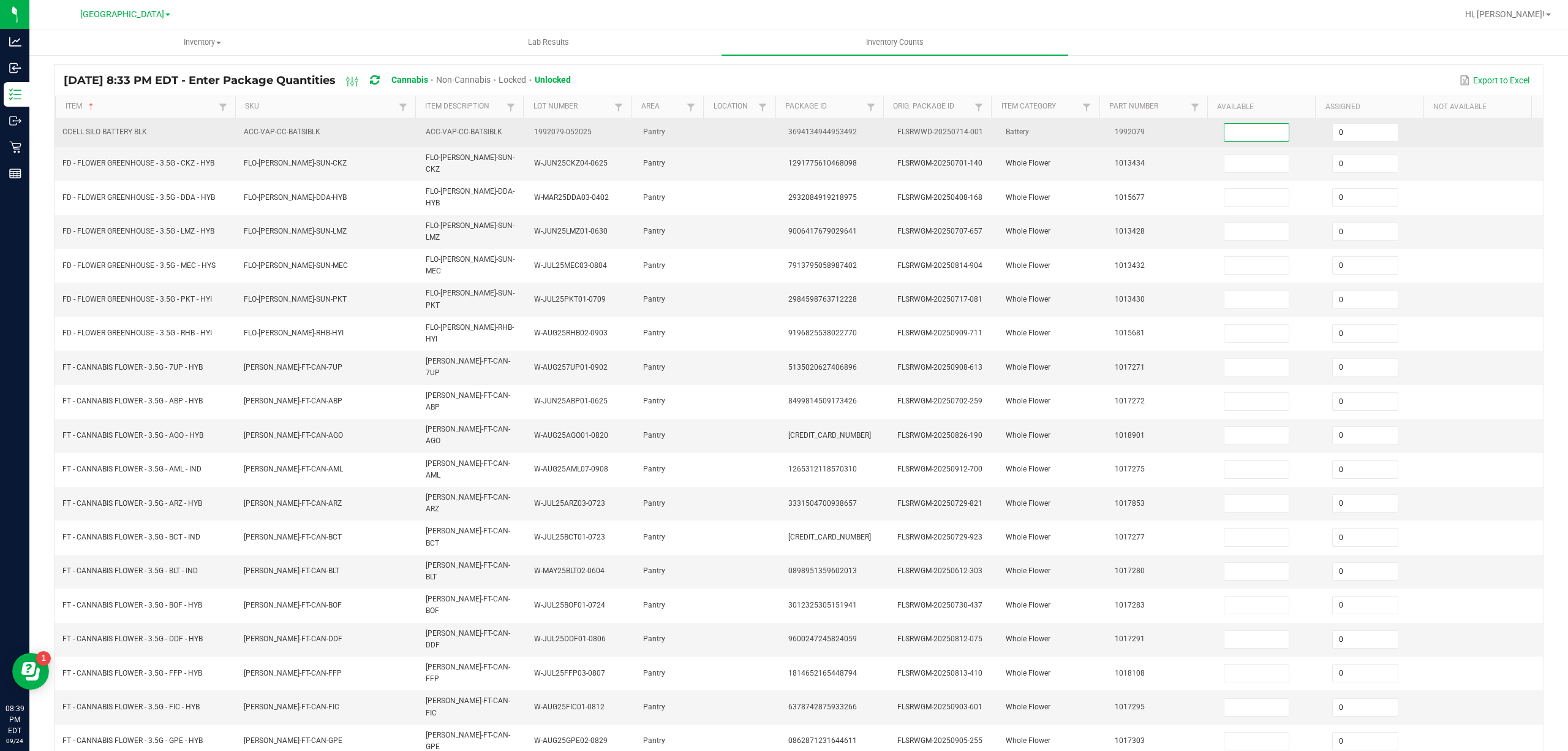
click at [1224, 138] on input at bounding box center [1256, 132] width 65 height 17
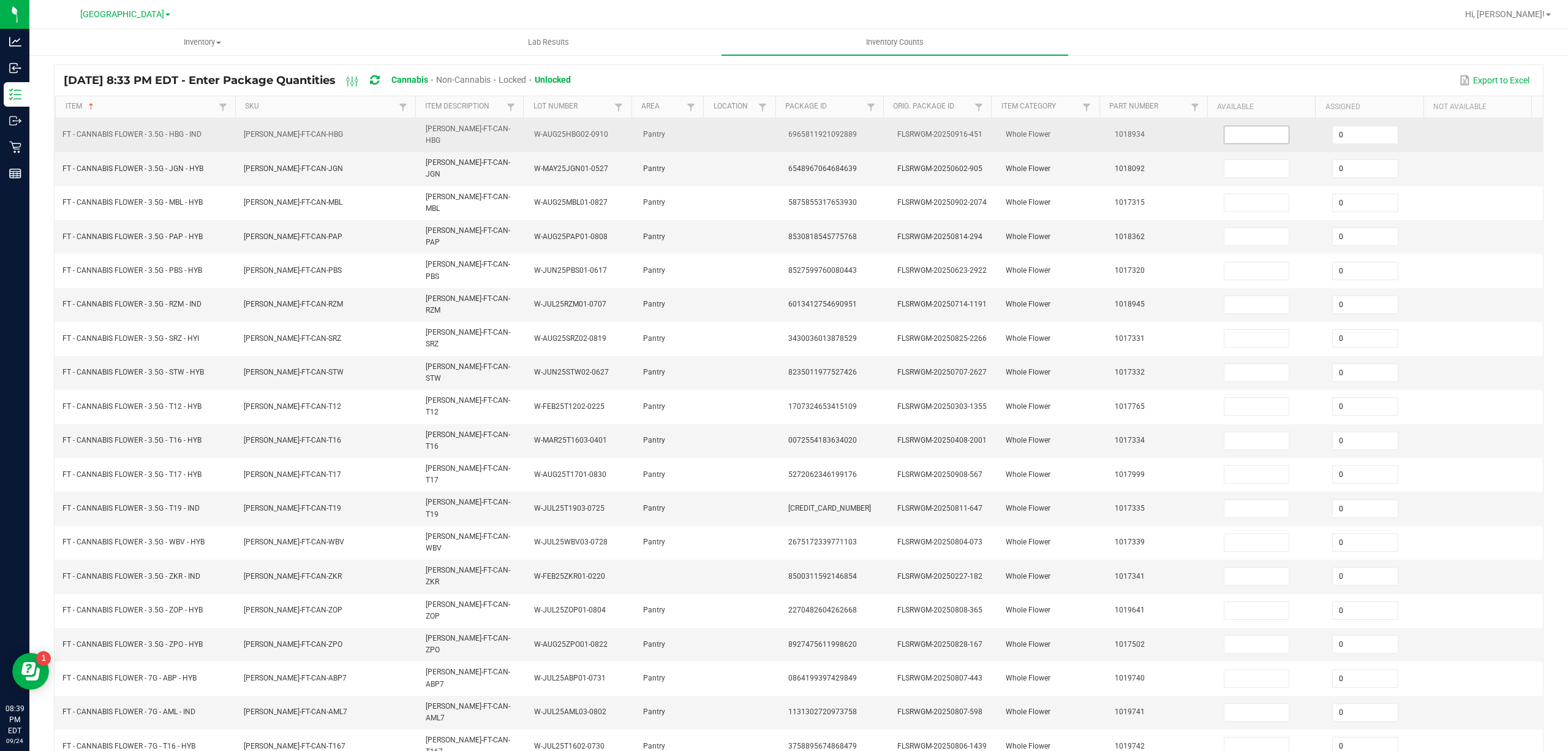
click at [1228, 129] on input at bounding box center [1256, 134] width 65 height 17
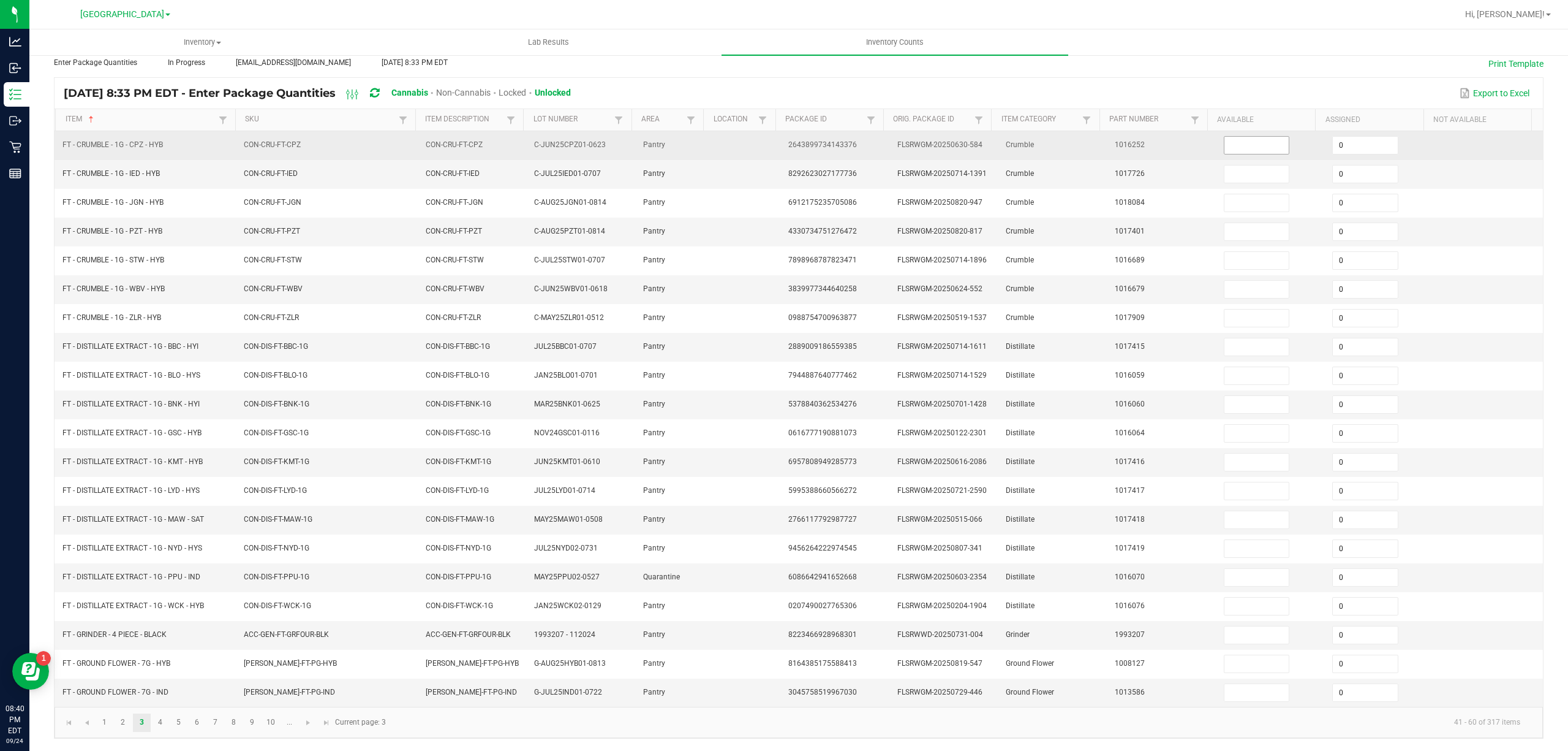
click at [1229, 137] on input at bounding box center [1256, 145] width 65 height 17
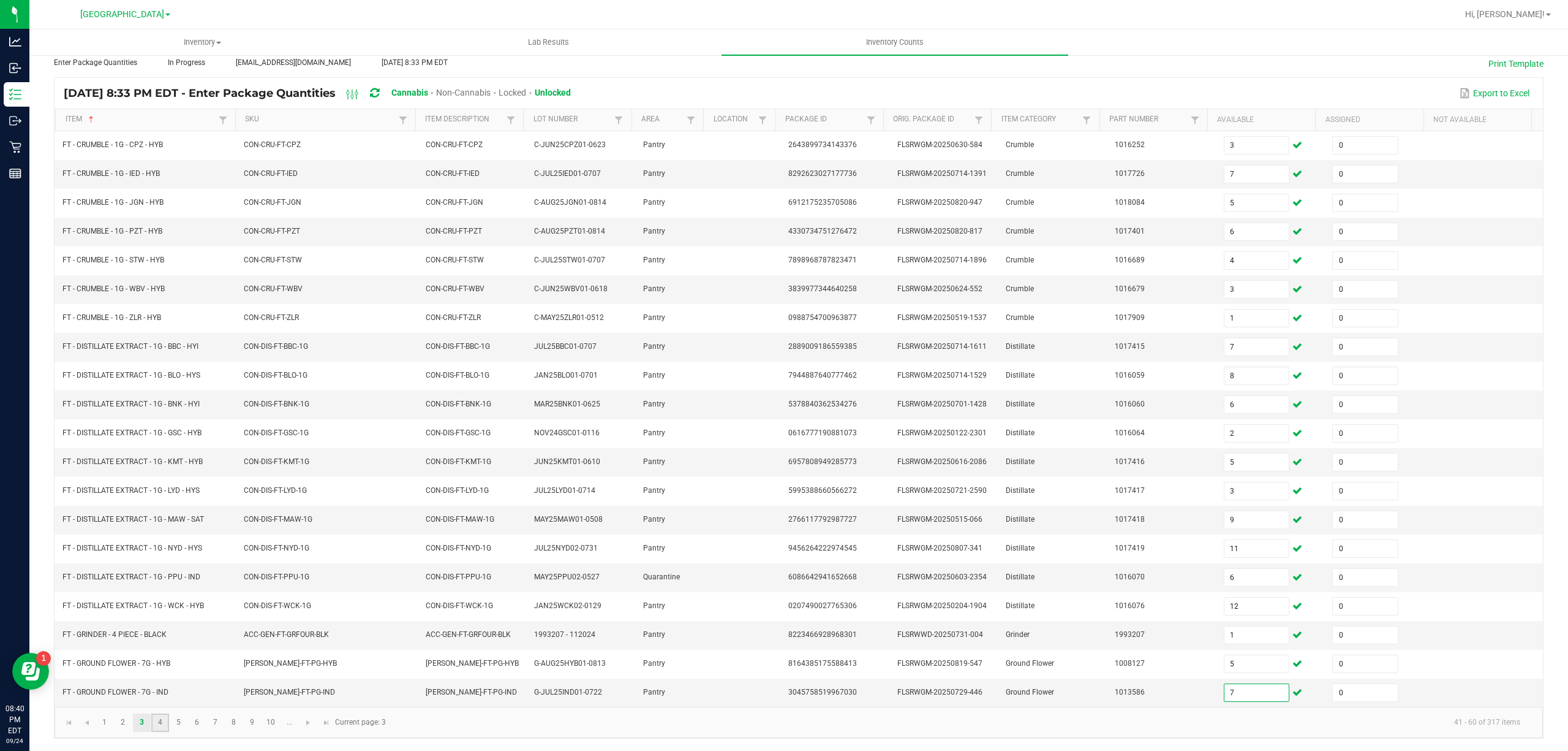
click at [157, 727] on link "4" at bounding box center [160, 723] width 18 height 19
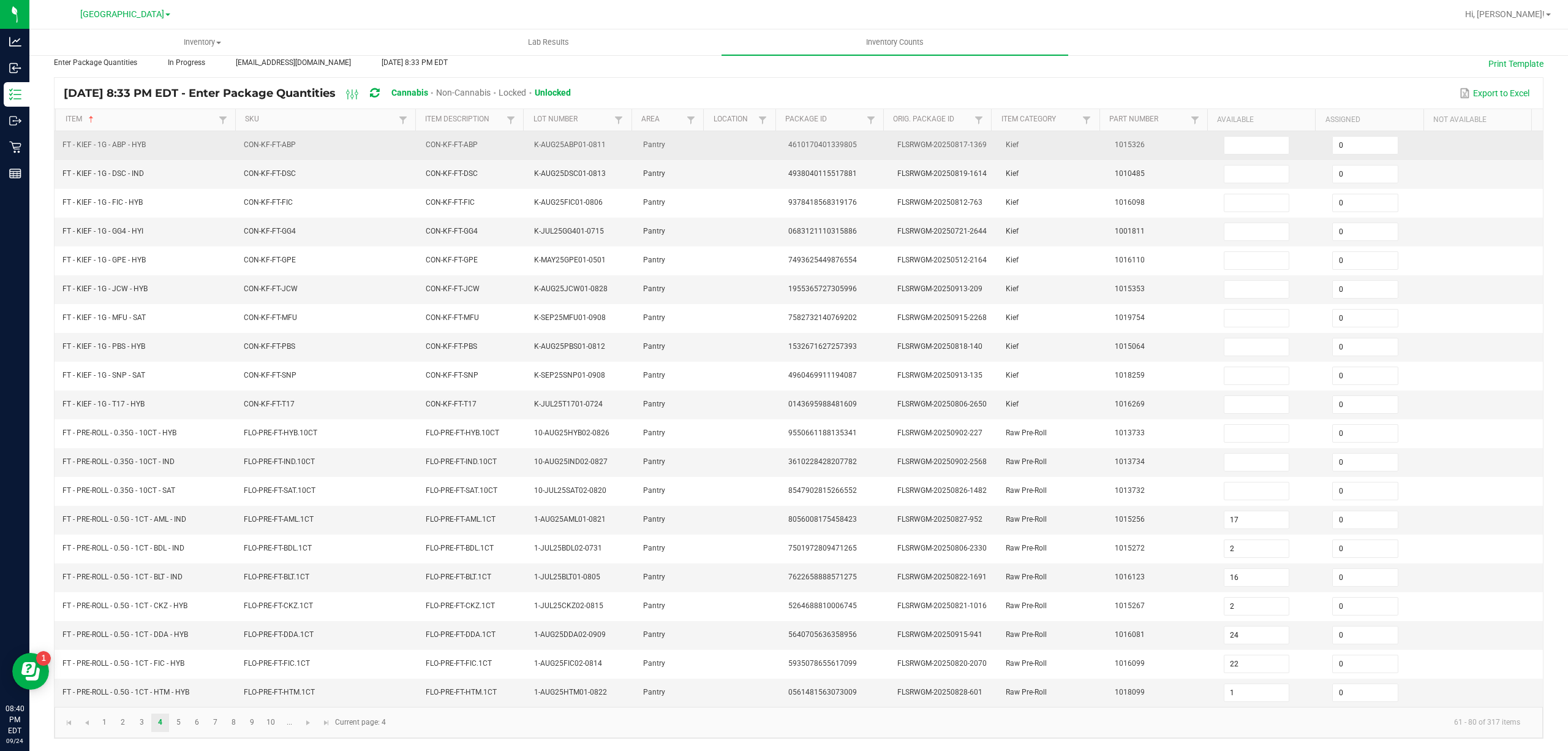
click at [1219, 131] on td at bounding box center [1271, 145] width 109 height 29
click at [1234, 137] on input at bounding box center [1256, 145] width 65 height 17
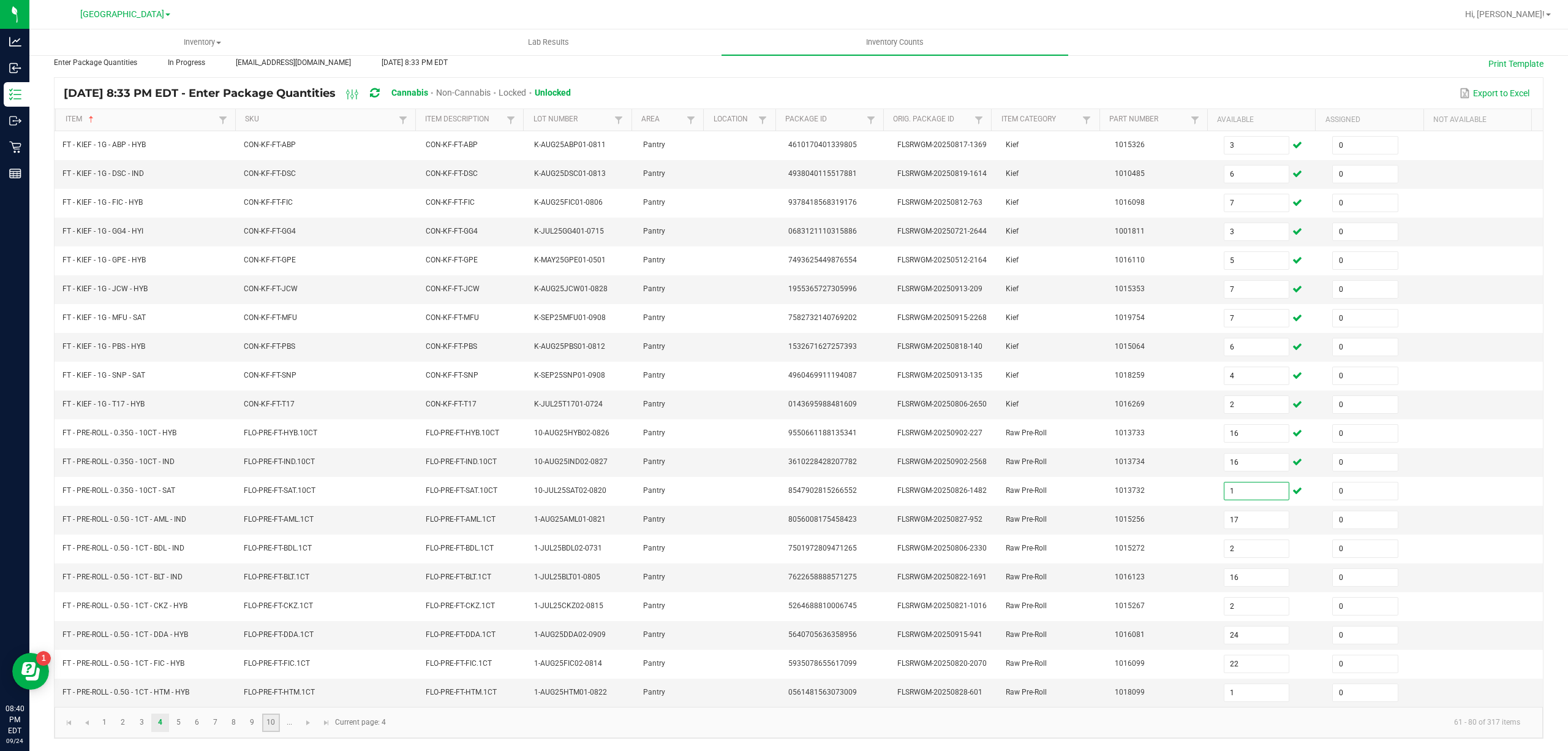
click at [272, 721] on link "10" at bounding box center [271, 723] width 18 height 19
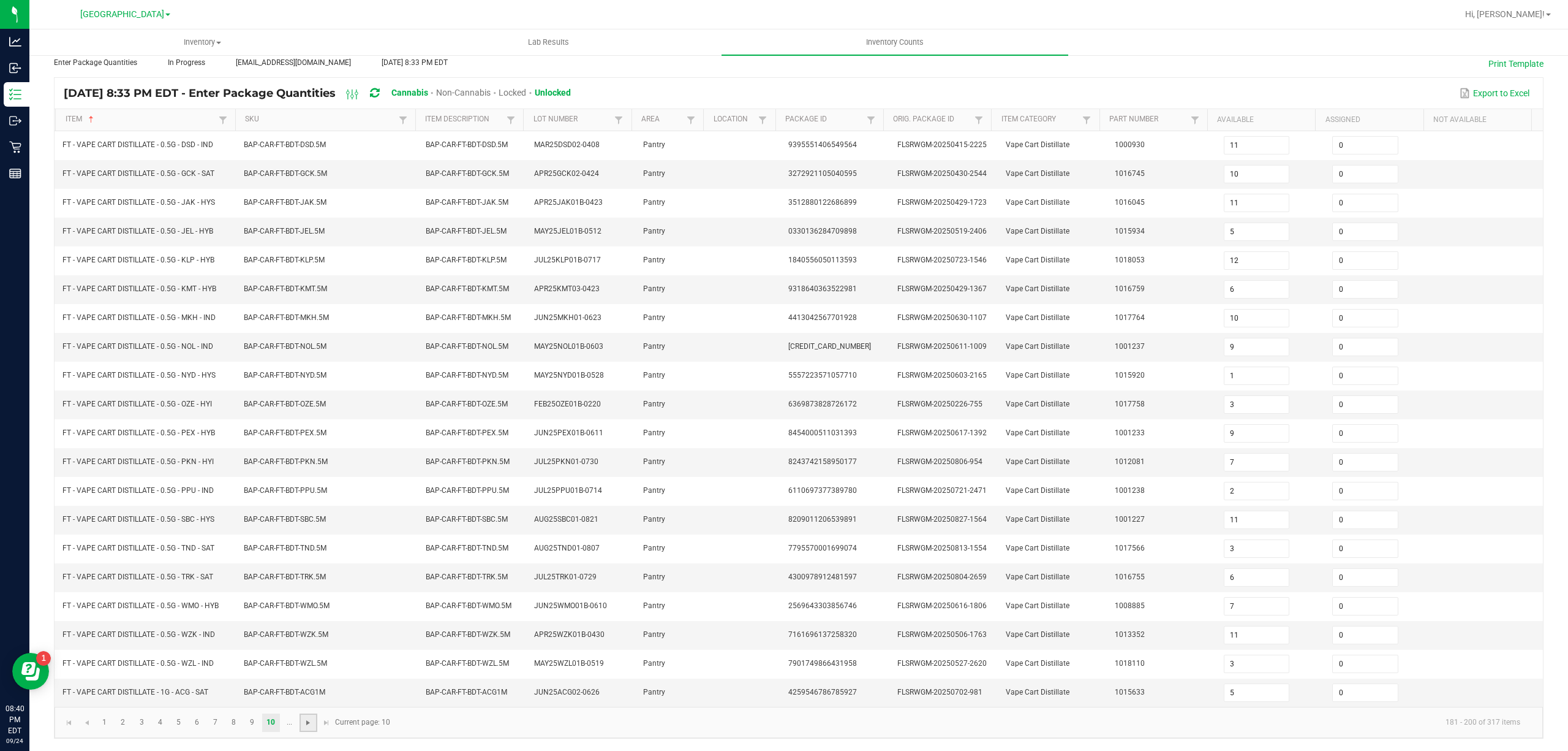
click at [308, 725] on span "Go to the next page" at bounding box center [308, 722] width 10 height 10
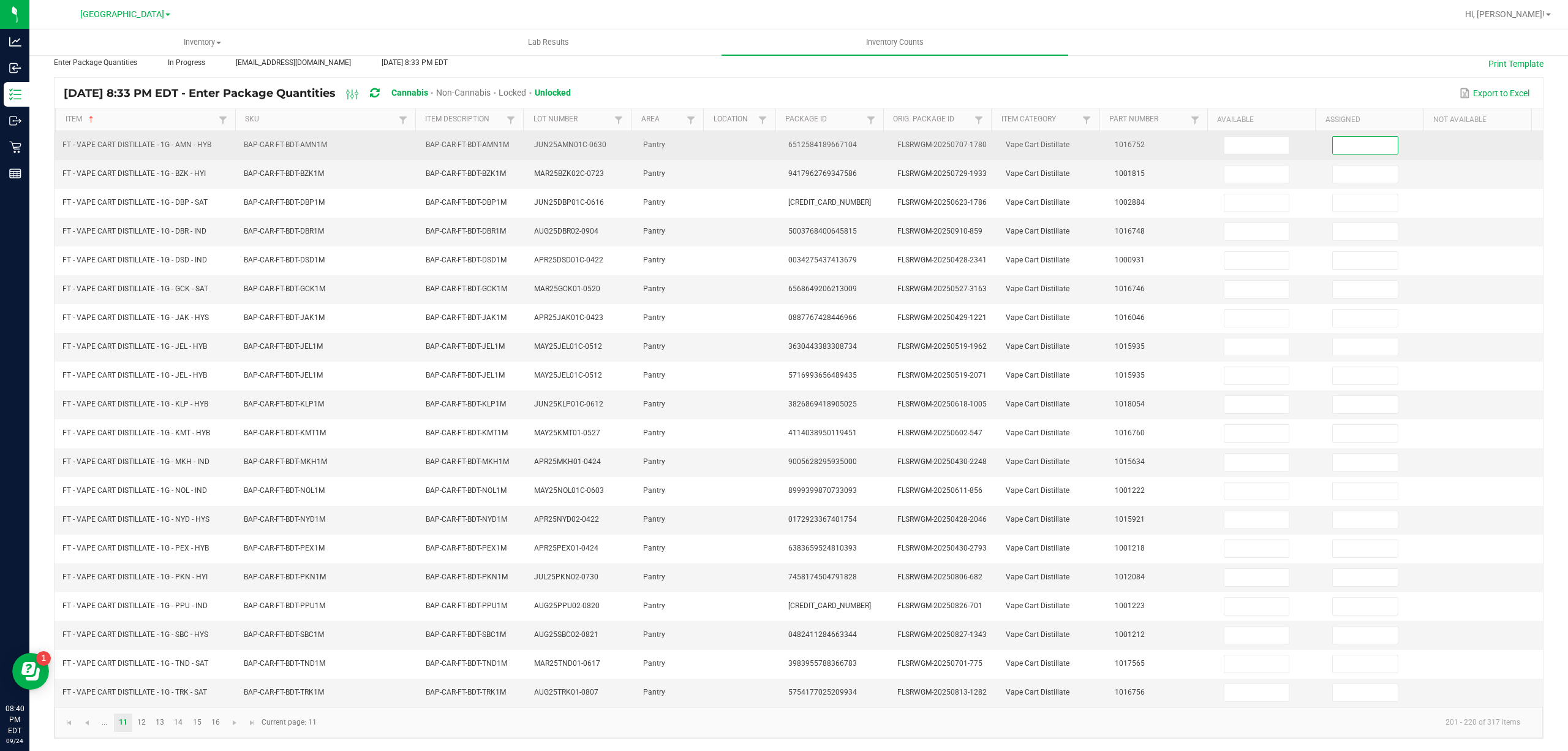
click at [1348, 137] on input at bounding box center [1365, 145] width 65 height 17
click at [1260, 138] on input at bounding box center [1256, 145] width 65 height 17
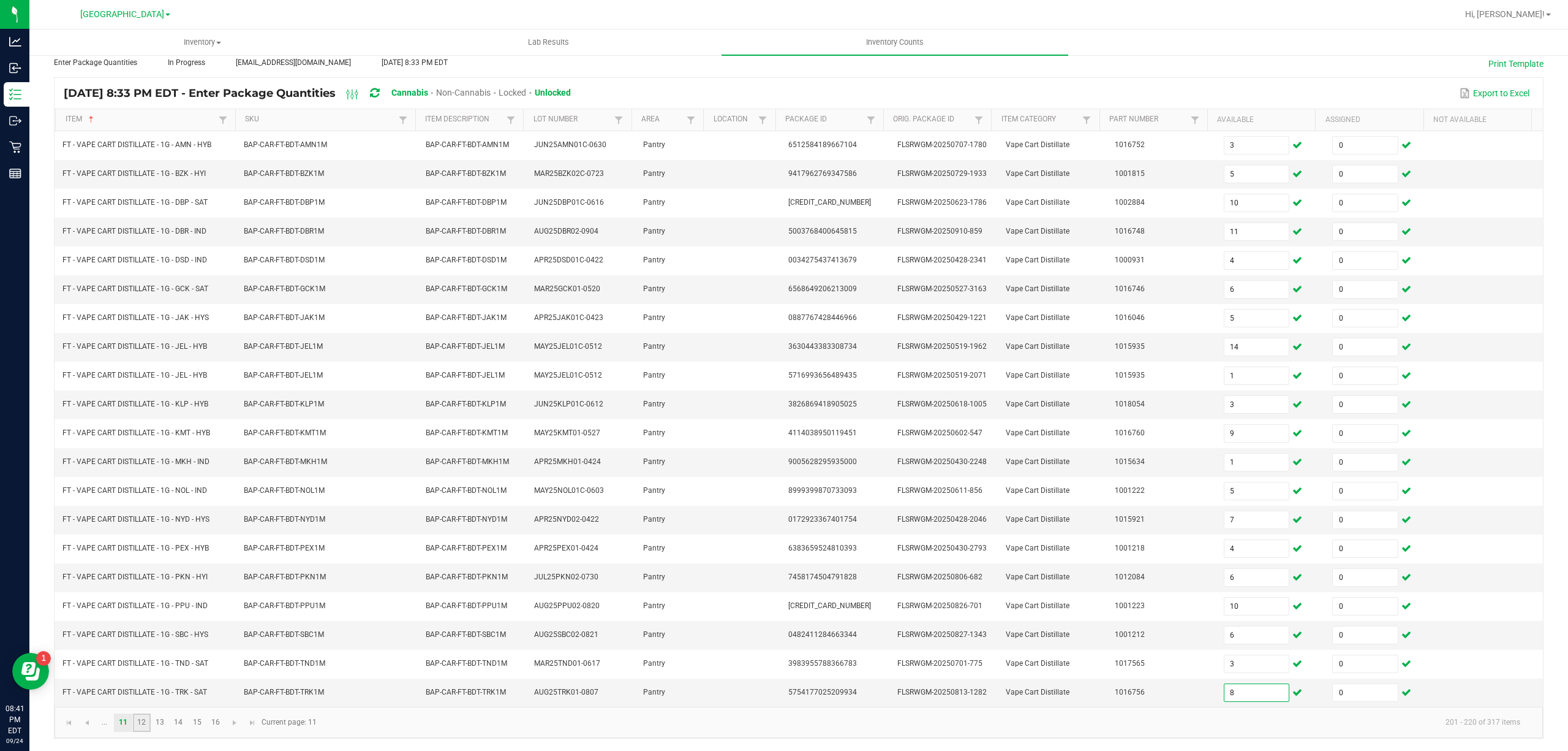
click at [138, 727] on link "12" at bounding box center [142, 723] width 18 height 19
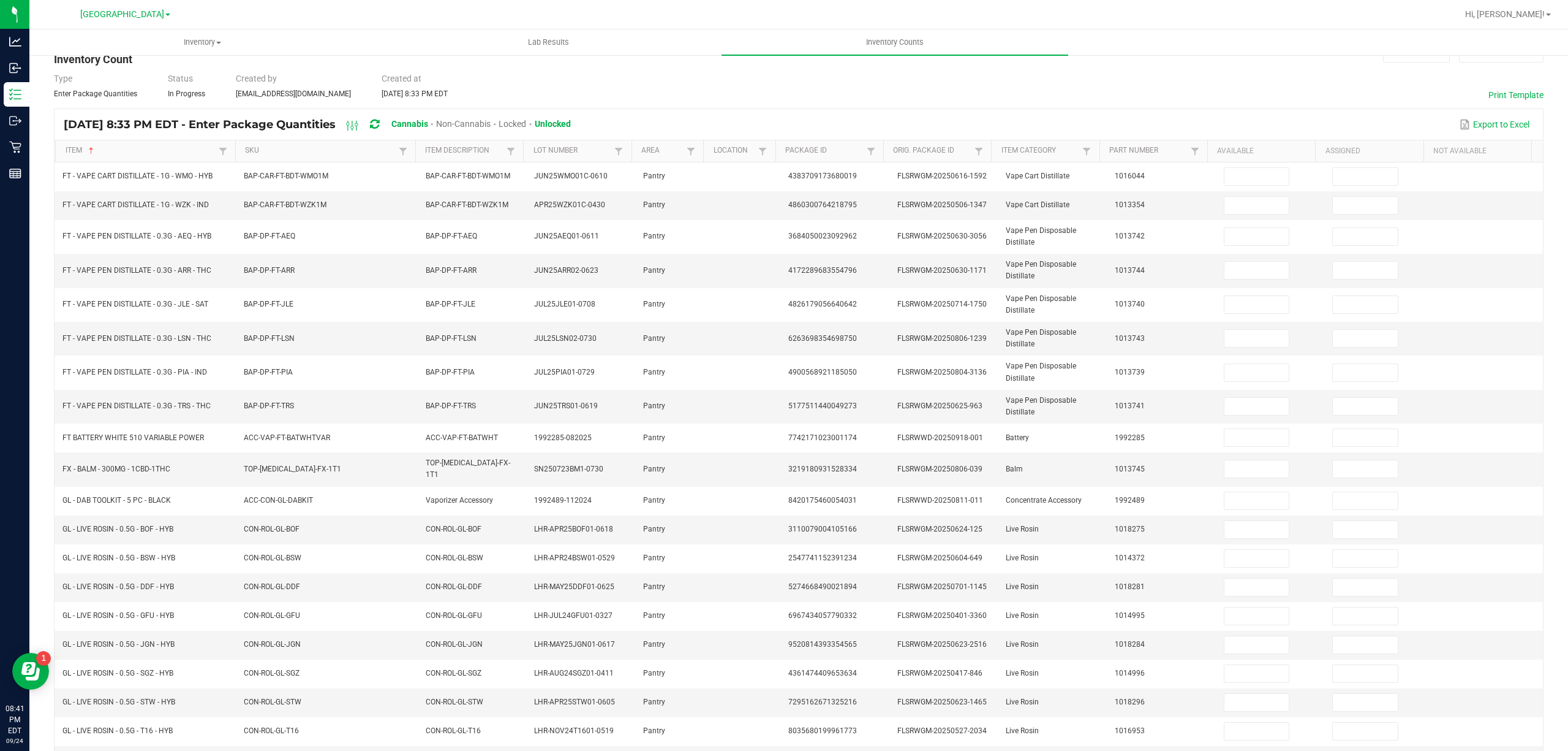
scroll to position [0, 0]
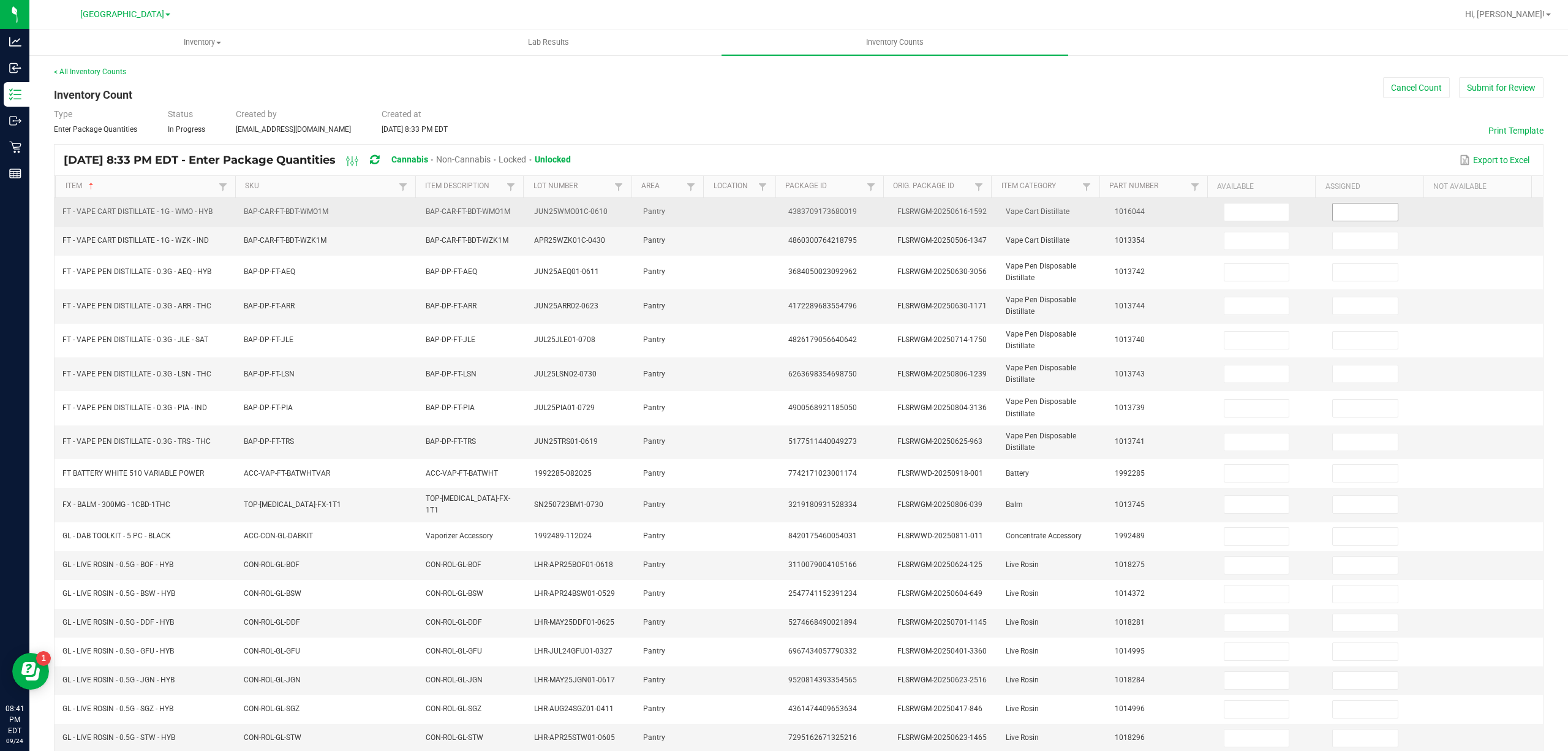
click at [1333, 214] on input at bounding box center [1365, 212] width 65 height 17
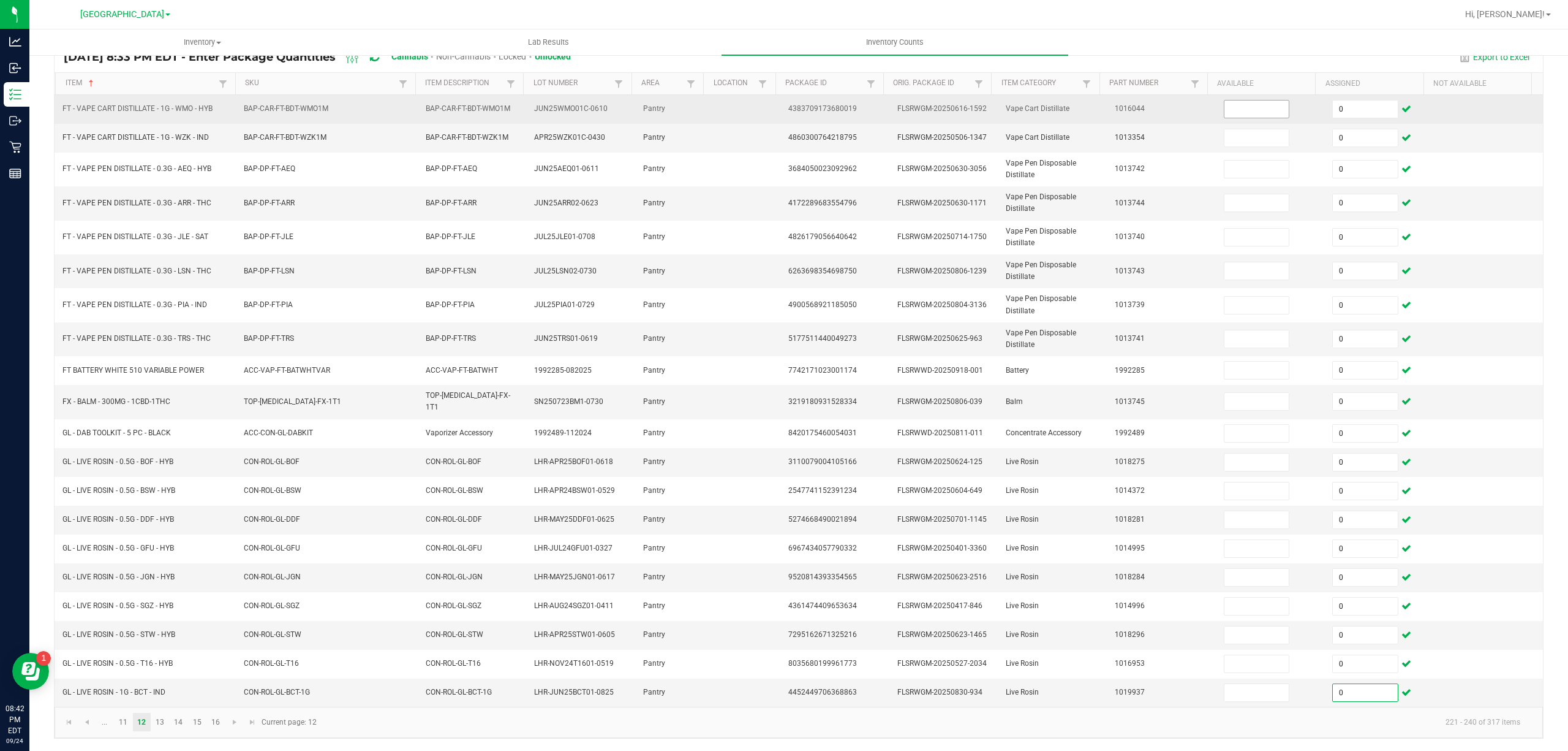
click at [1234, 101] on input at bounding box center [1256, 109] width 65 height 17
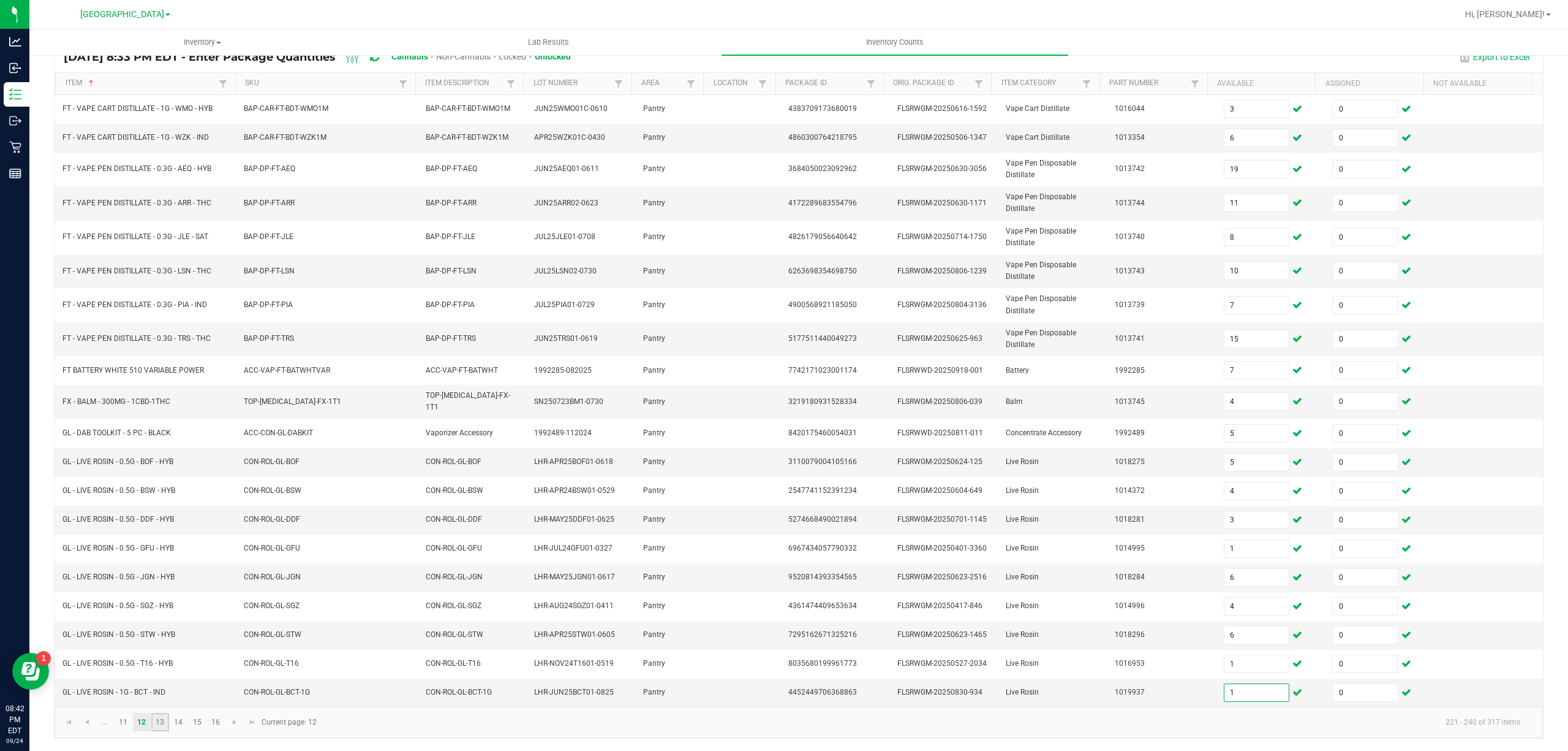
click at [165, 721] on link "13" at bounding box center [160, 722] width 18 height 19
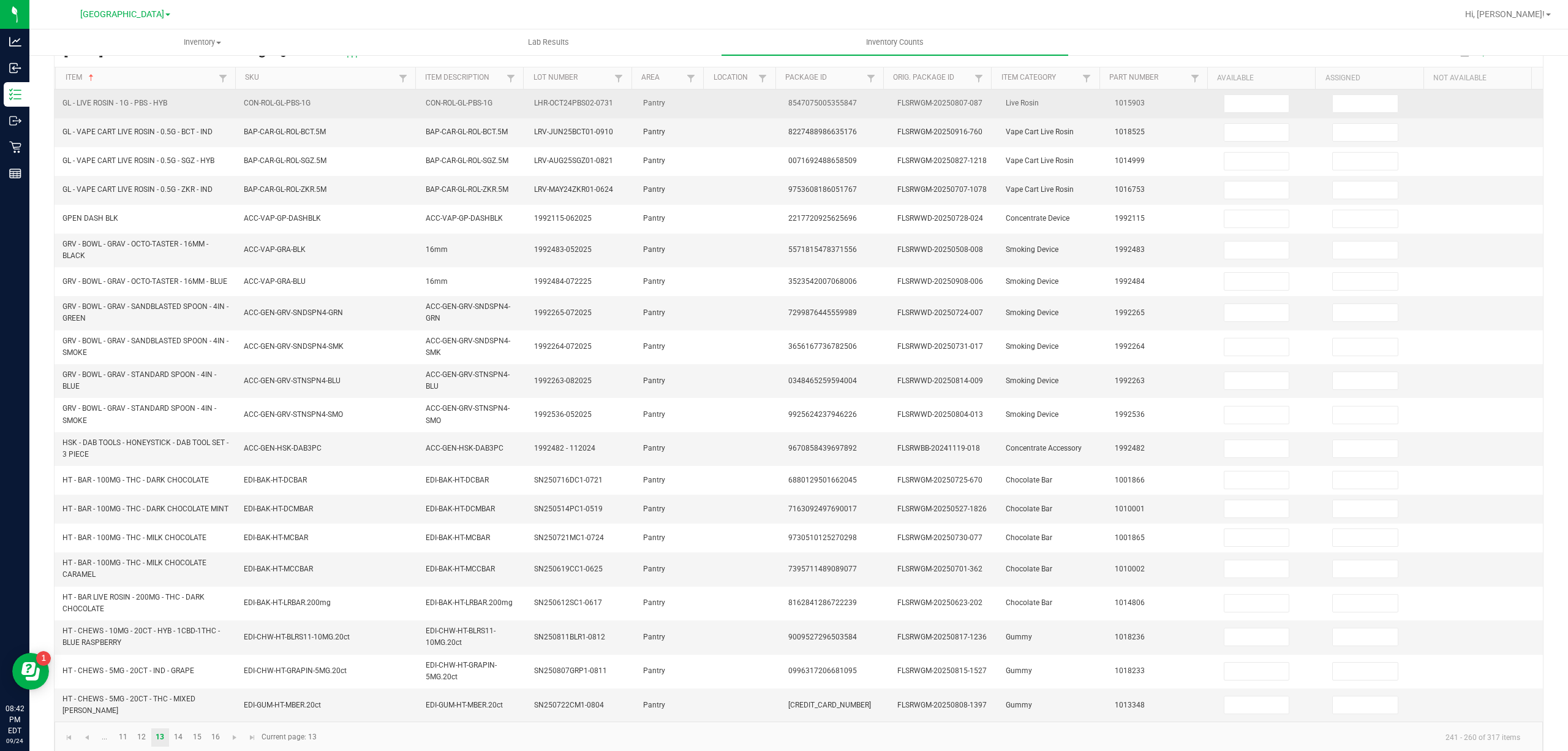
click at [1332, 93] on td at bounding box center [1380, 104] width 109 height 29
click at [1333, 98] on input at bounding box center [1365, 104] width 65 height 17
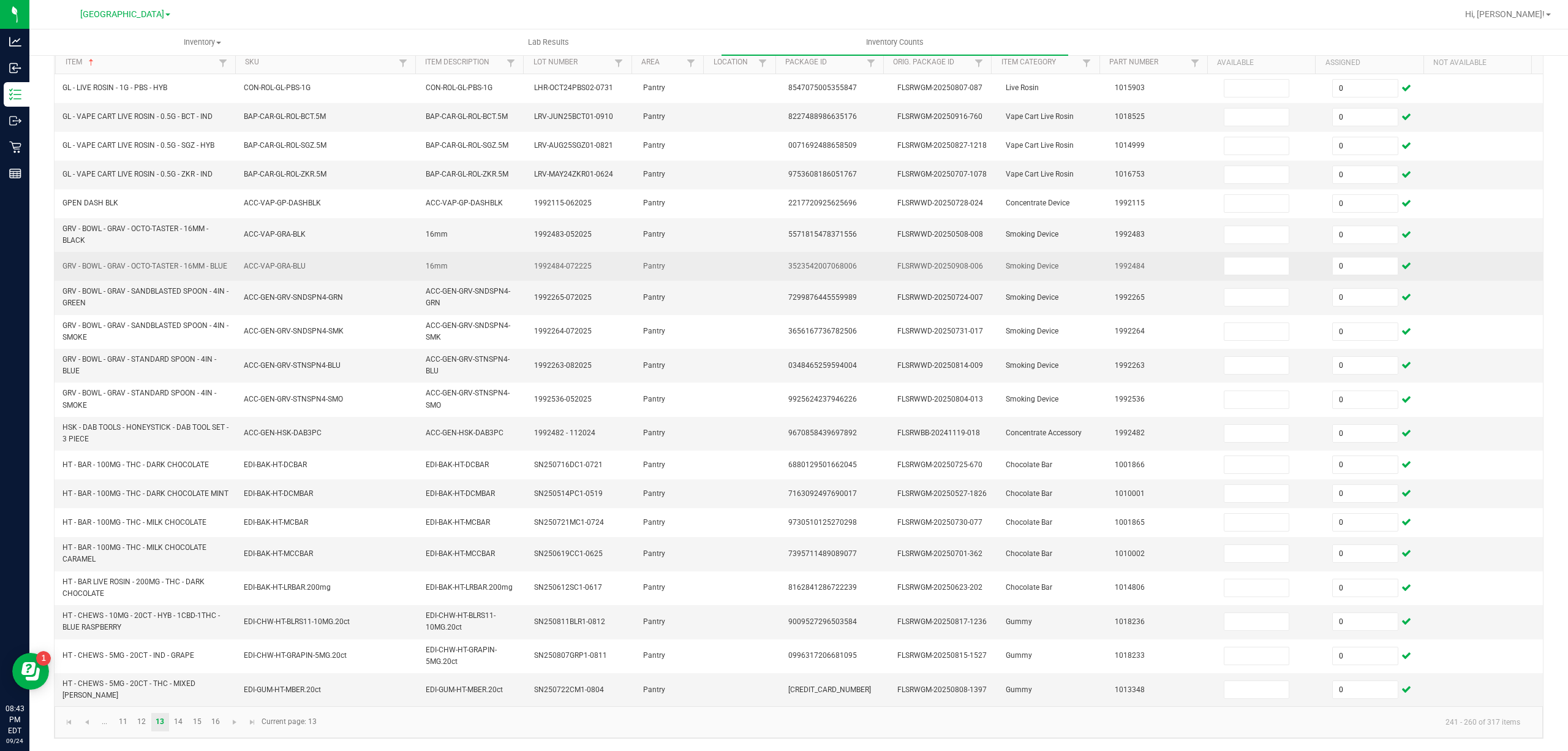
scroll to position [0, 0]
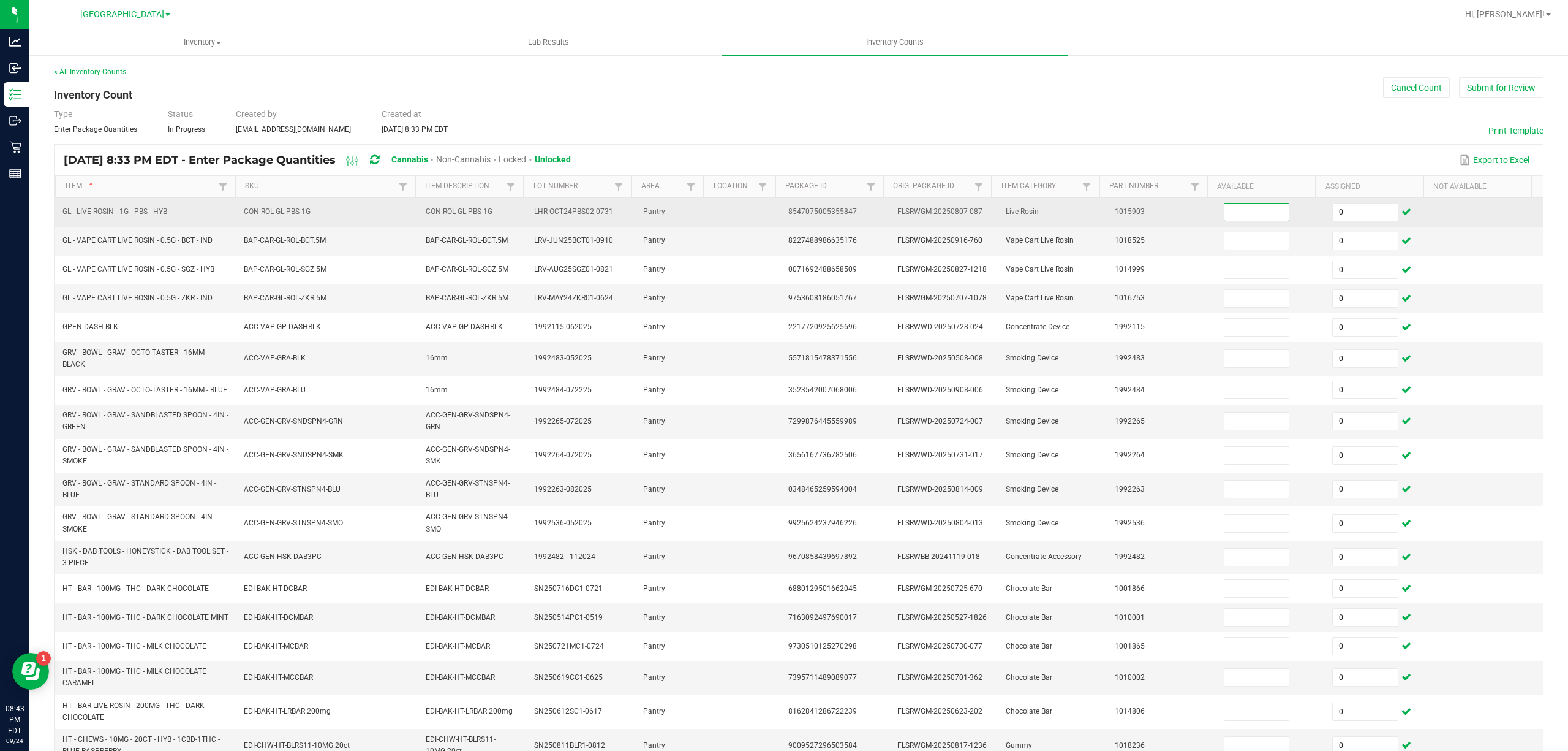
drag, startPoint x: 1237, startPoint y: 219, endPoint x: 1236, endPoint y: 212, distance: 7.1
click at [1236, 212] on input at bounding box center [1256, 212] width 65 height 17
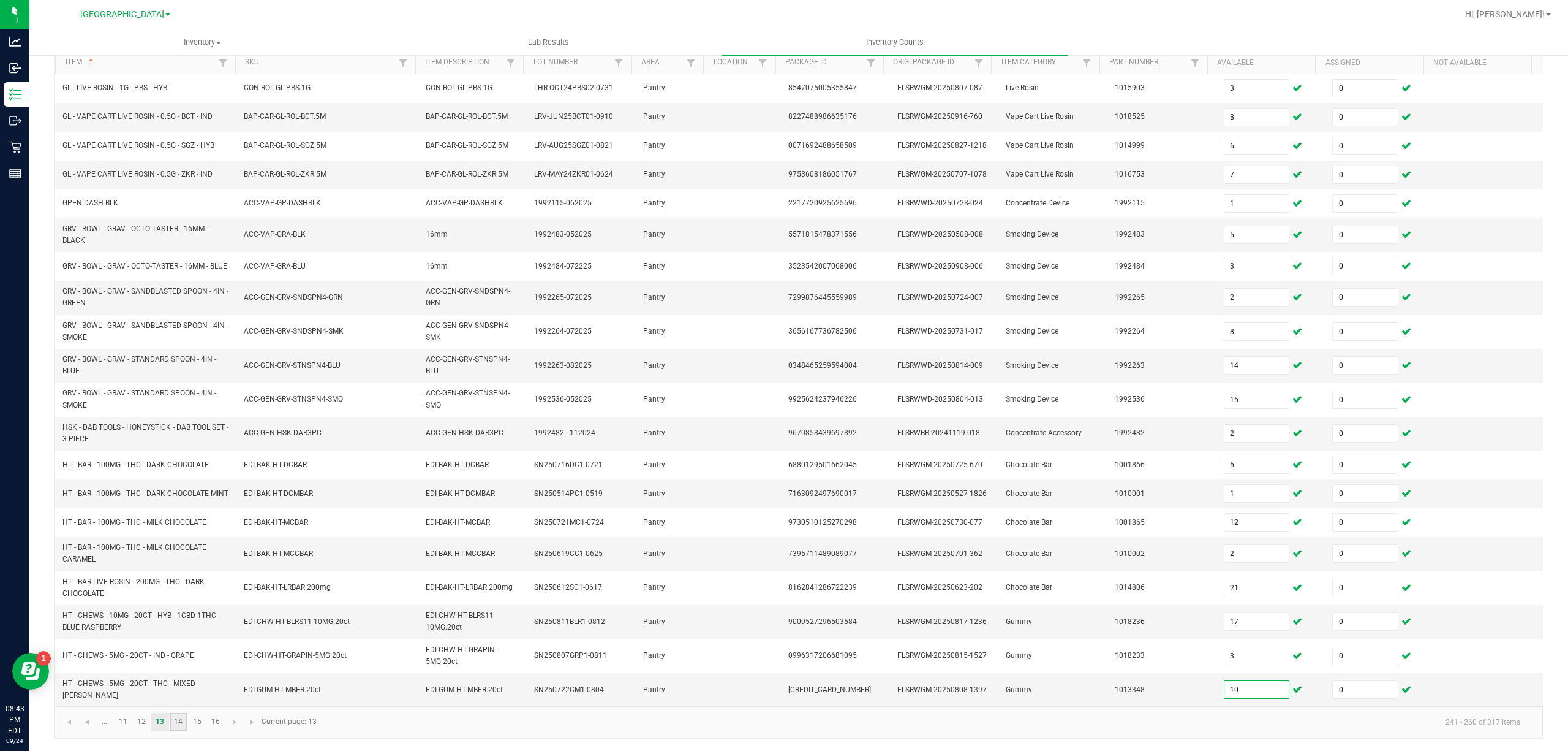
click at [185, 719] on link "14" at bounding box center [179, 722] width 18 height 19
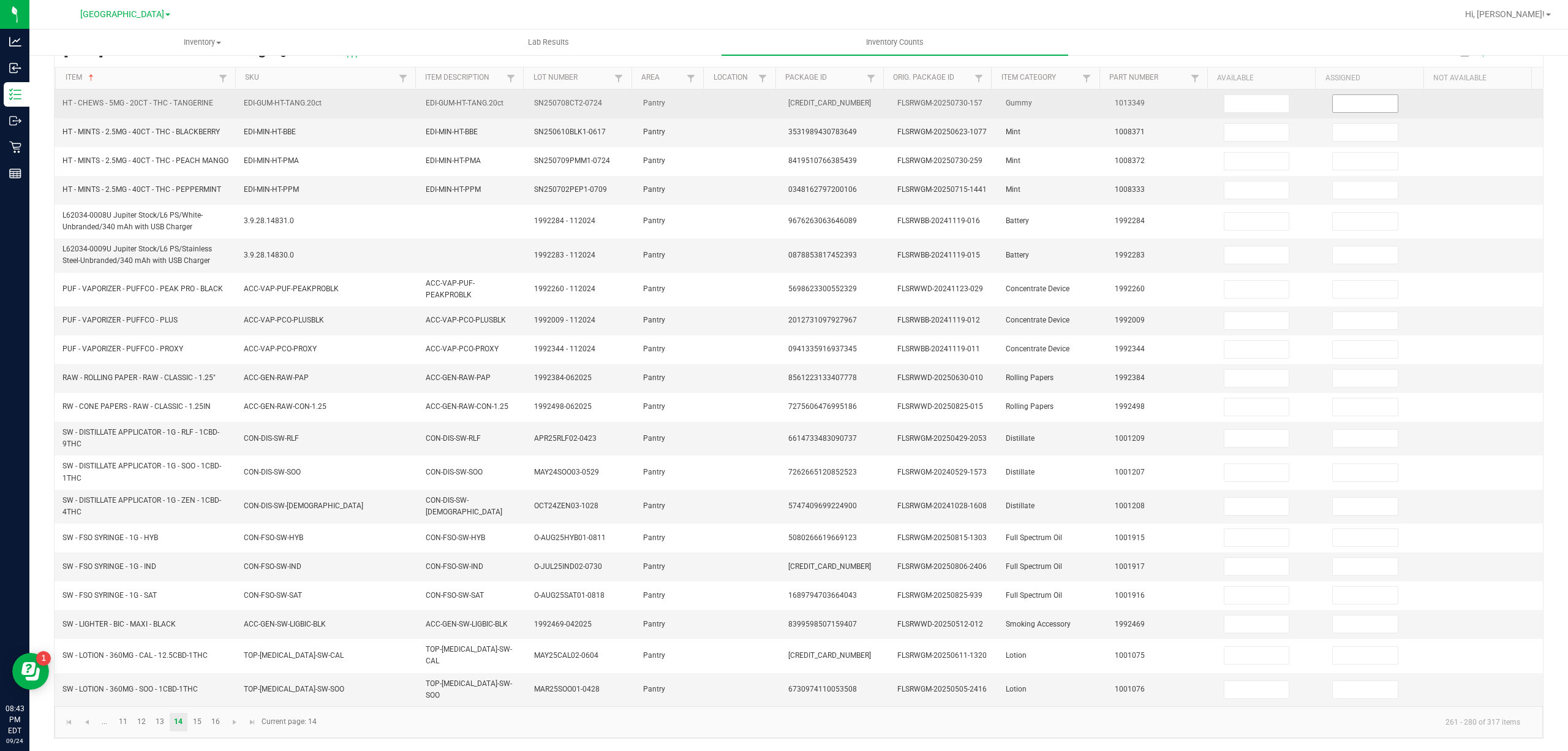
click at [1341, 99] on input at bounding box center [1365, 104] width 65 height 17
click at [1236, 96] on input at bounding box center [1256, 104] width 65 height 17
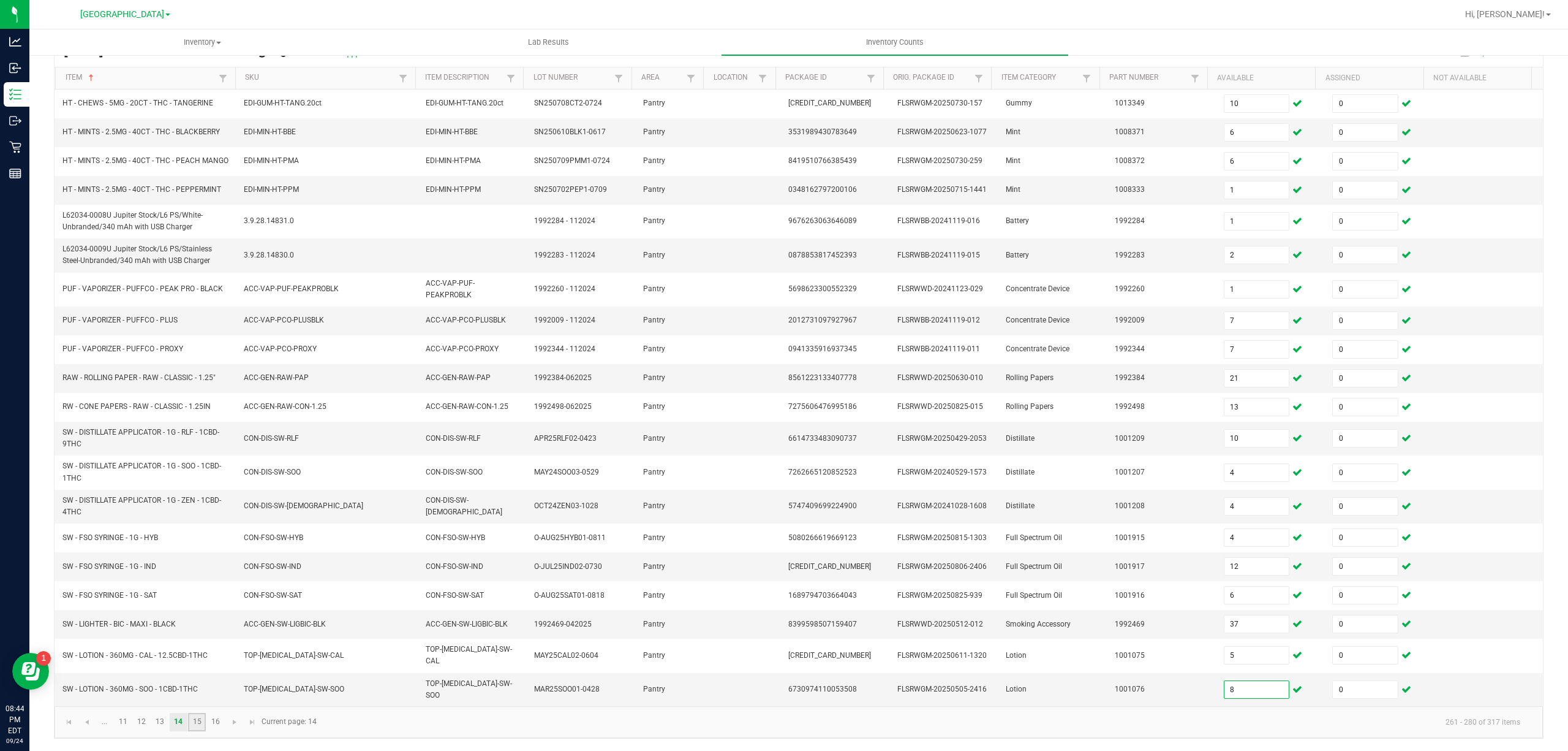
click at [196, 721] on link "15" at bounding box center [197, 722] width 18 height 19
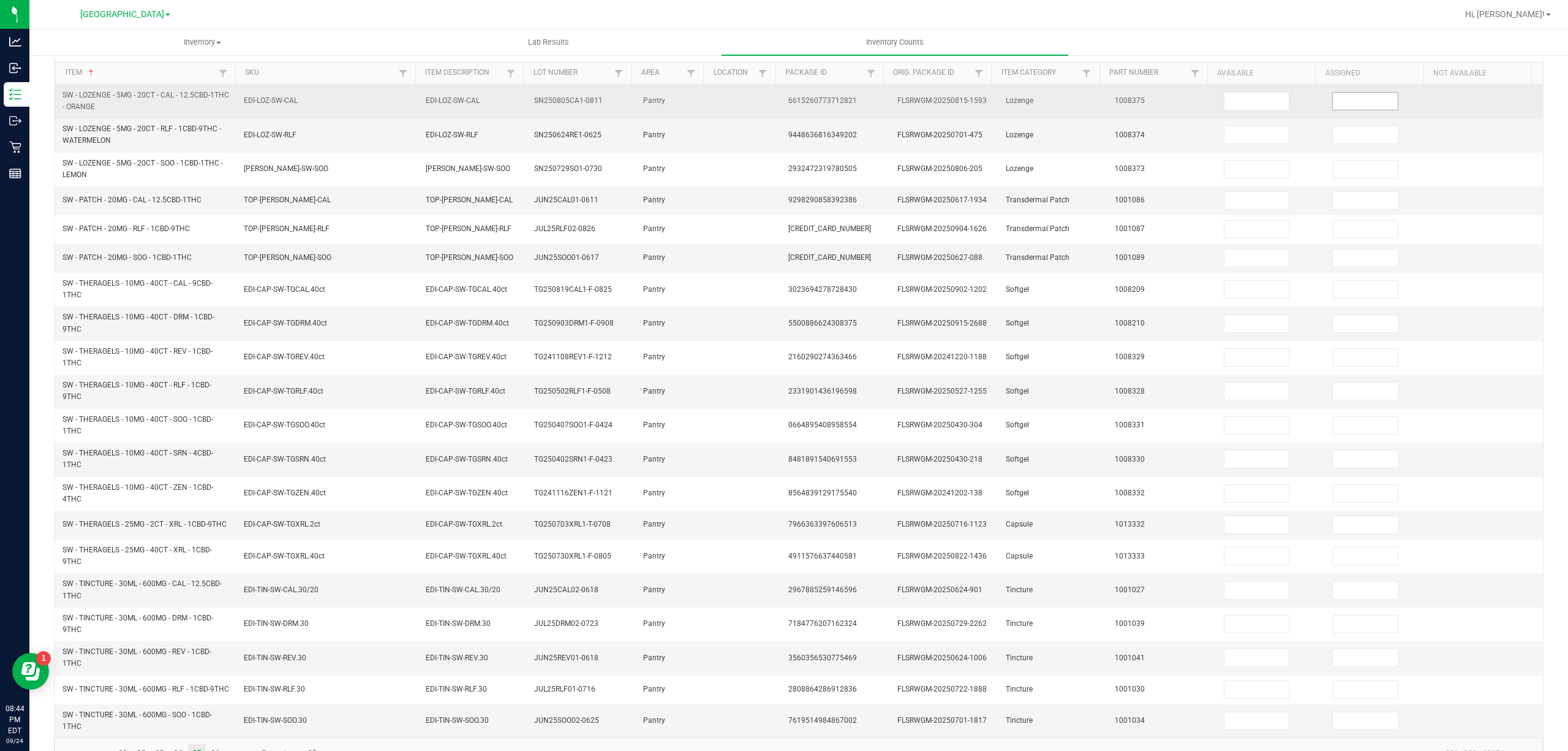
click at [1334, 92] on span at bounding box center [1365, 101] width 66 height 19
click at [1333, 95] on input at bounding box center [1365, 101] width 65 height 17
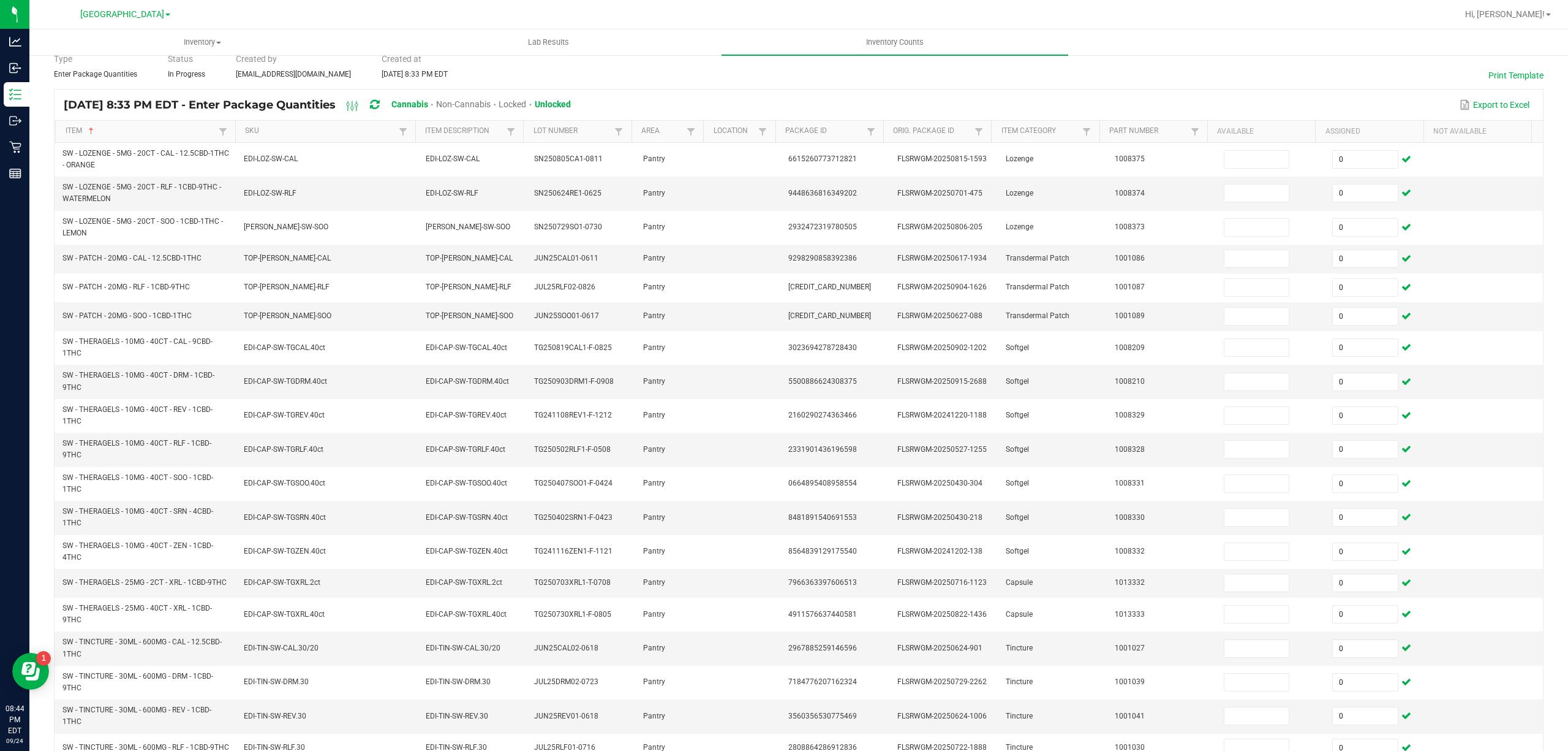
scroll to position [0, 0]
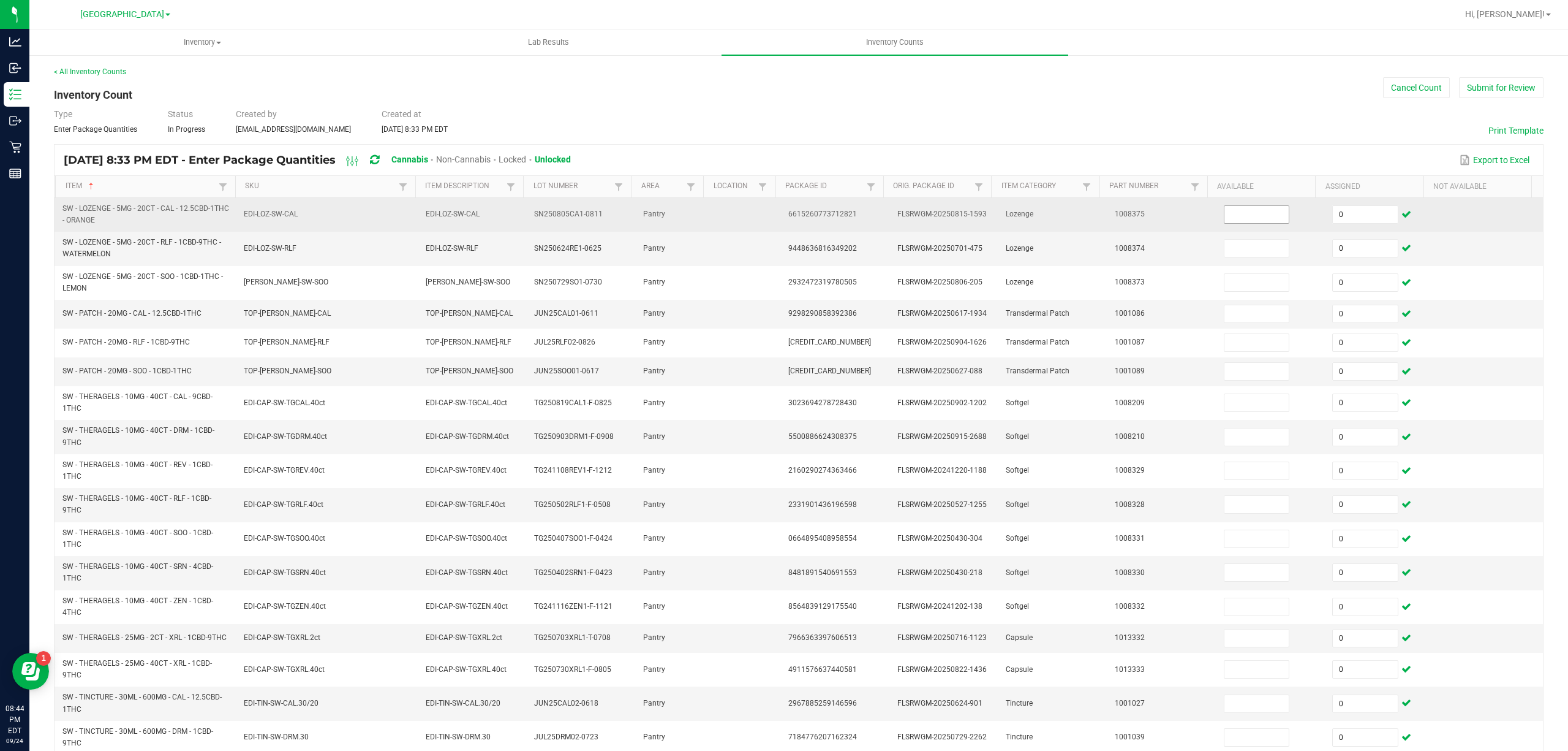
click at [1255, 219] on input at bounding box center [1256, 214] width 65 height 17
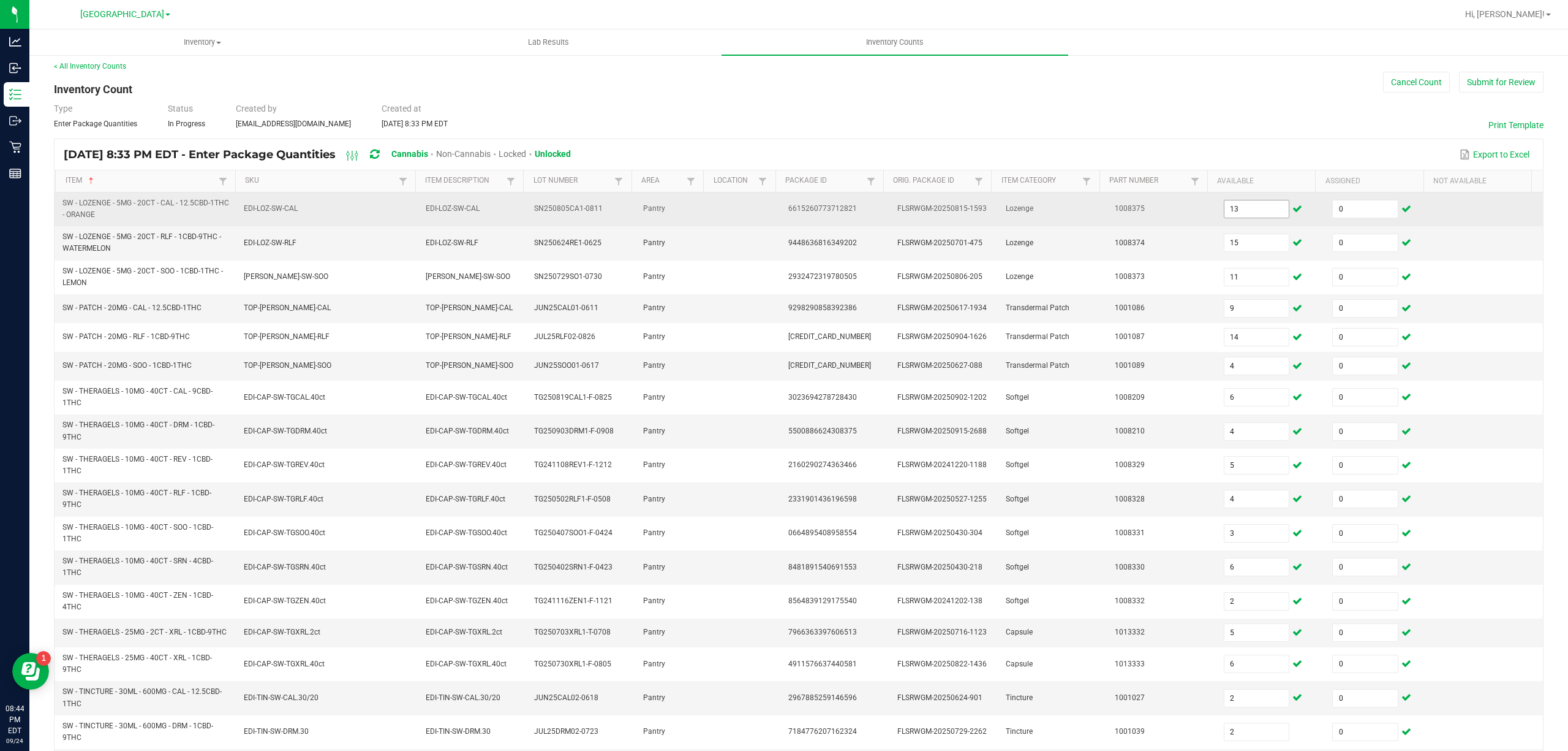
scroll to position [161, 0]
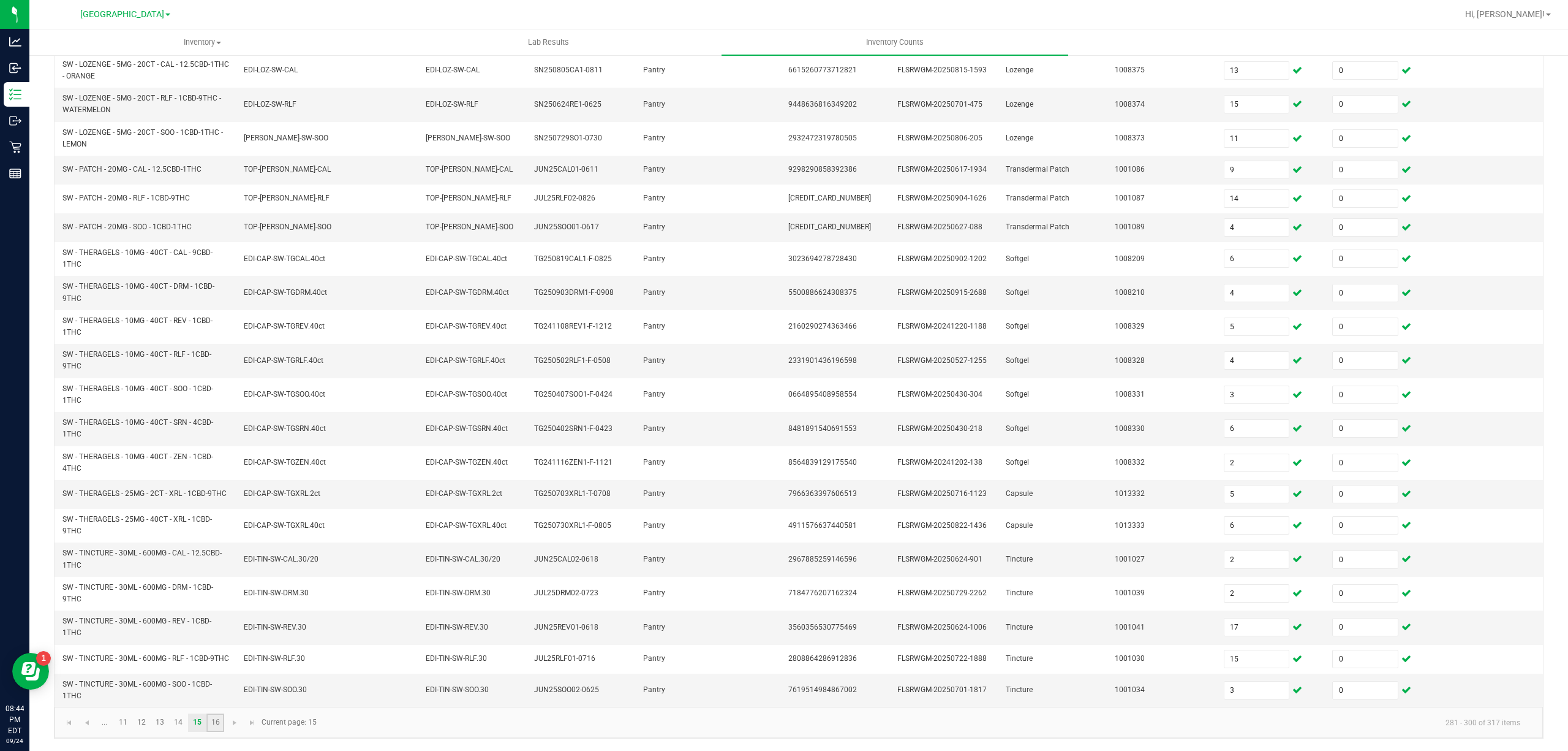
click at [218, 716] on link "16" at bounding box center [215, 723] width 18 height 19
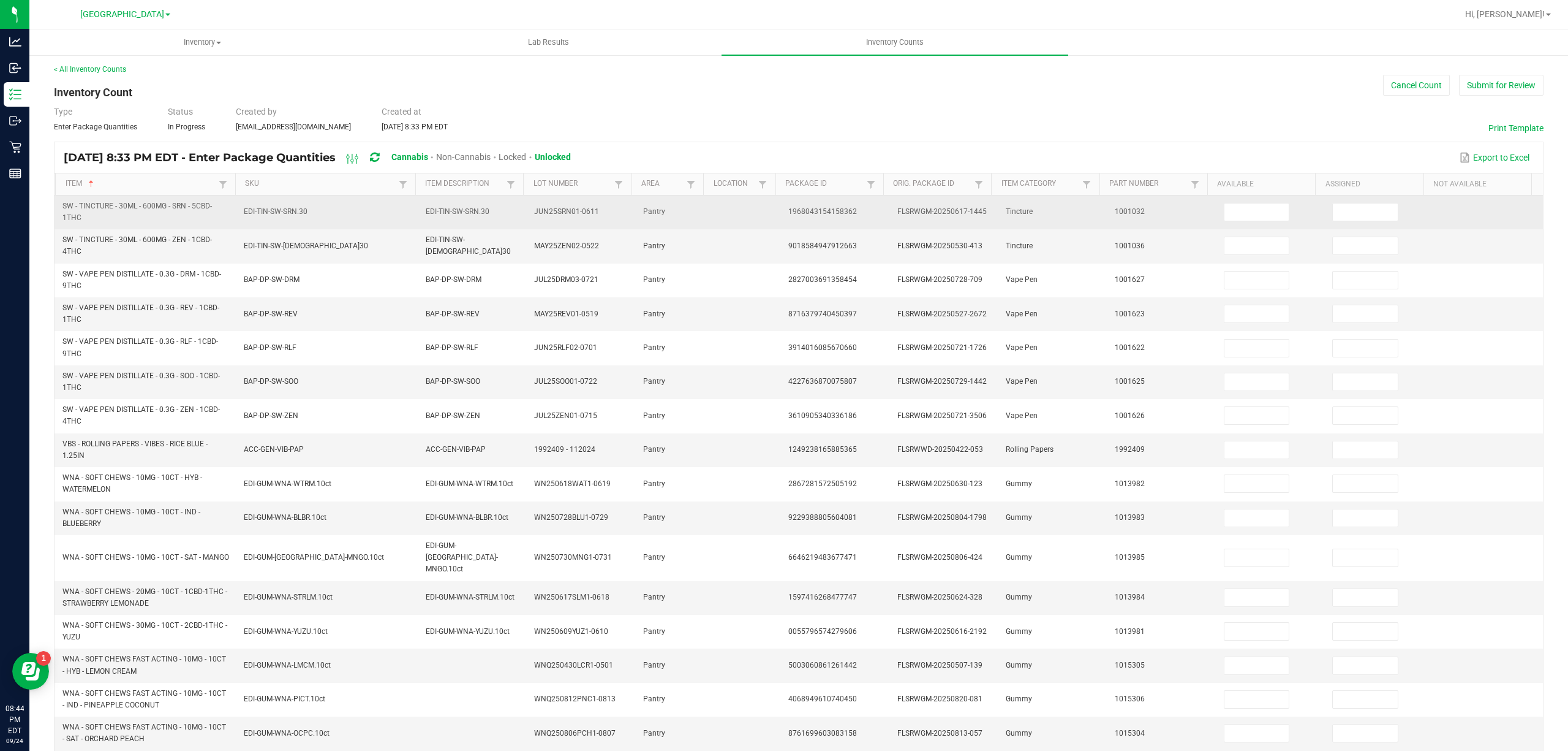
scroll to position [0, 0]
click at [1350, 223] on input at bounding box center [1365, 214] width 65 height 17
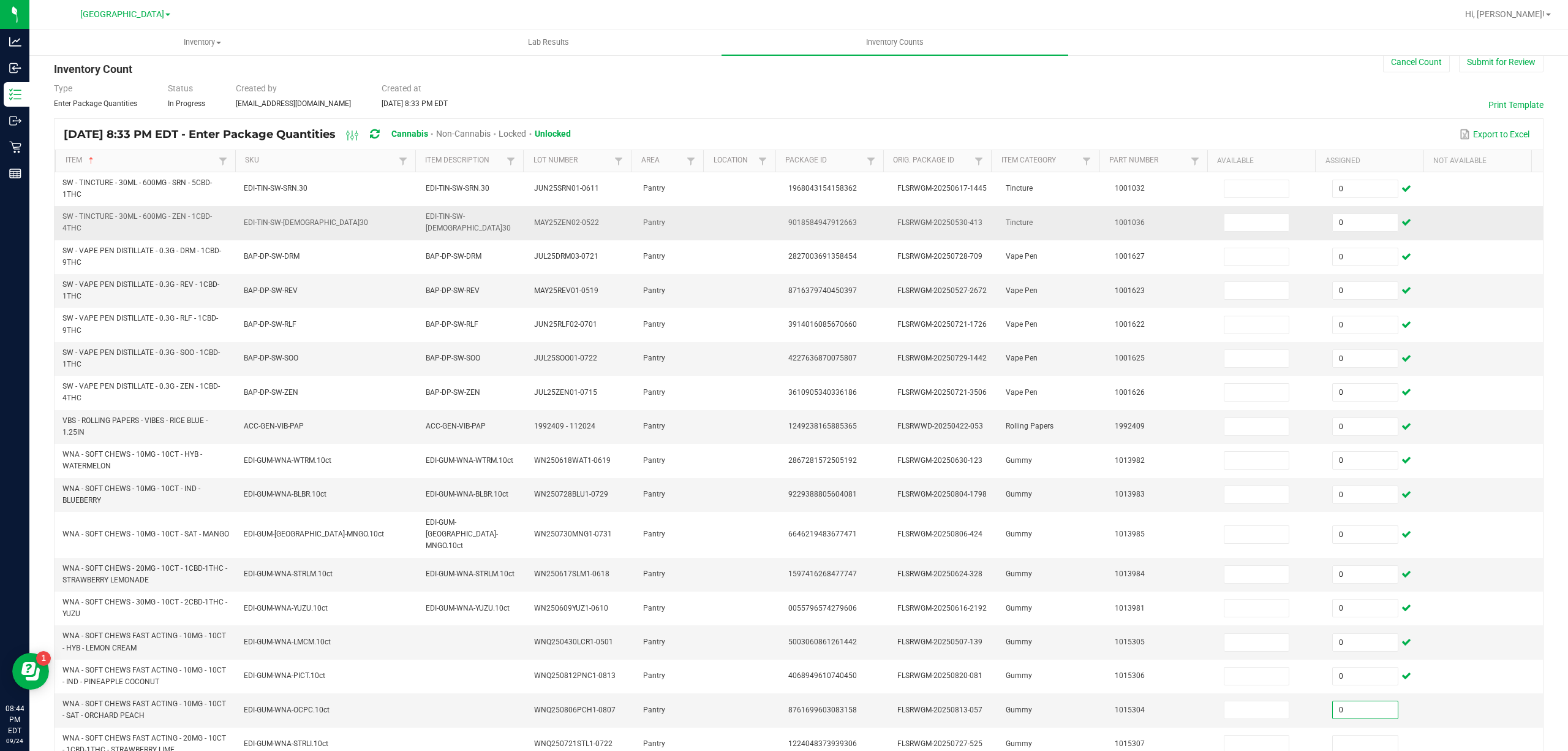
scroll to position [72, 0]
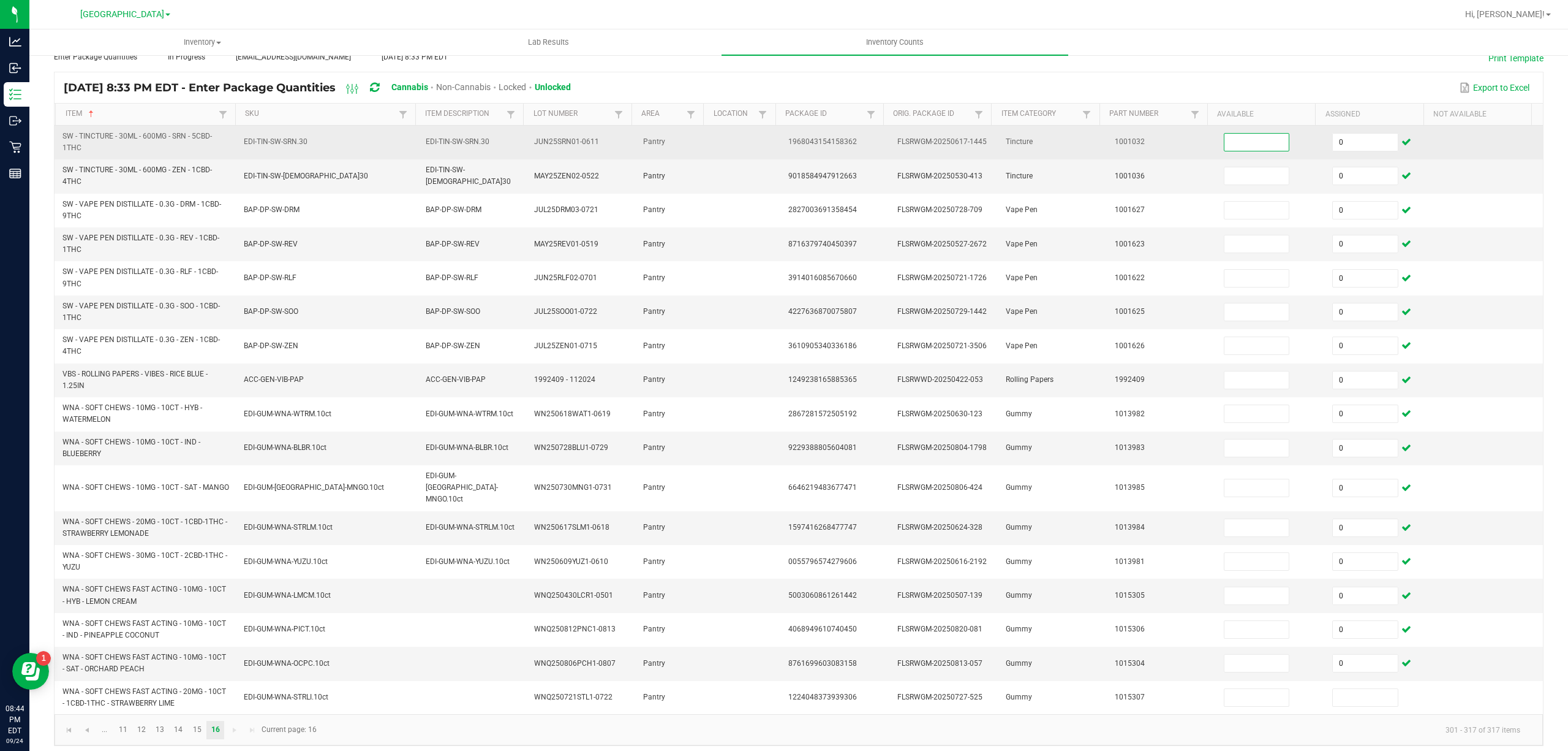
click at [1225, 147] on input at bounding box center [1256, 142] width 65 height 17
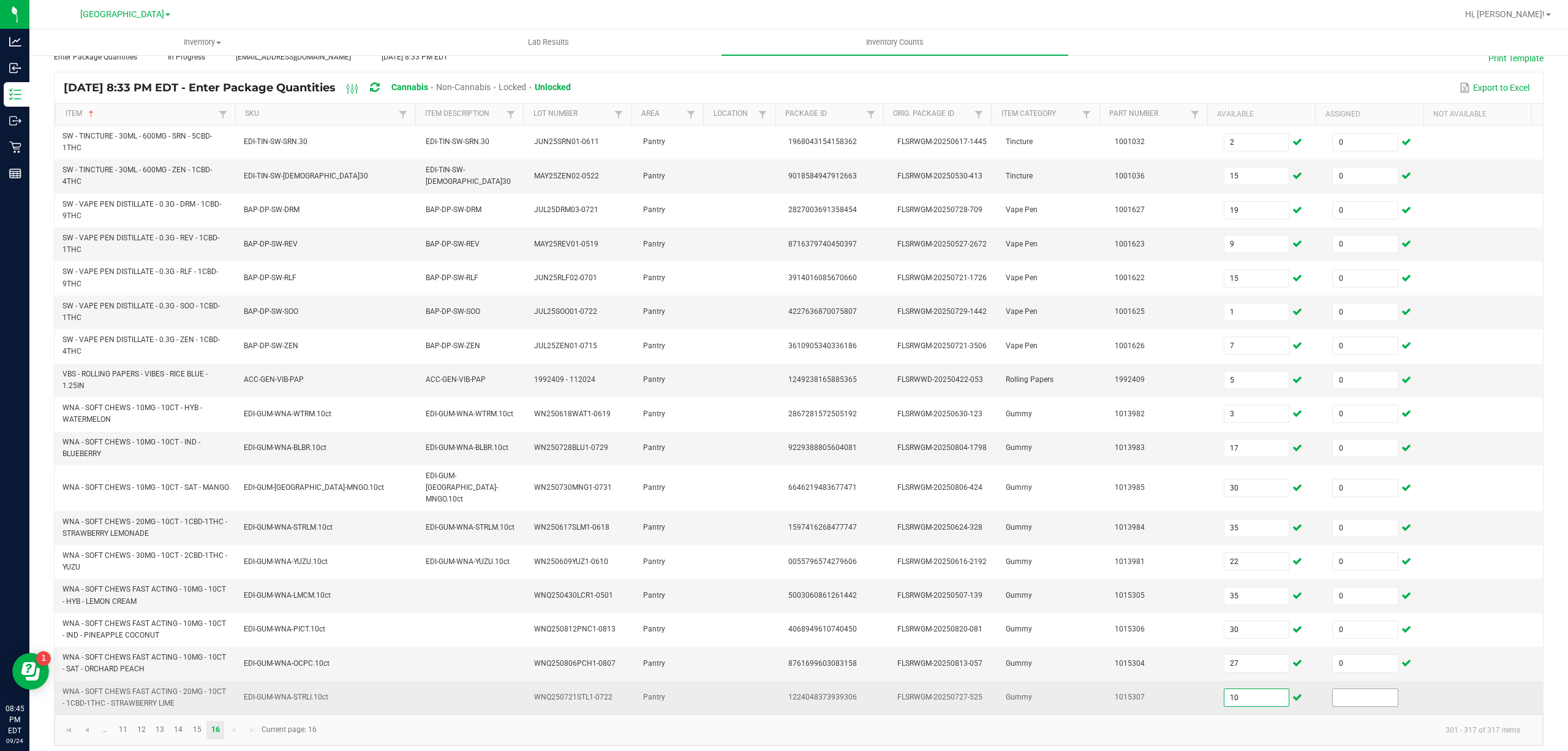
click at [1345, 689] on input at bounding box center [1365, 697] width 65 height 17
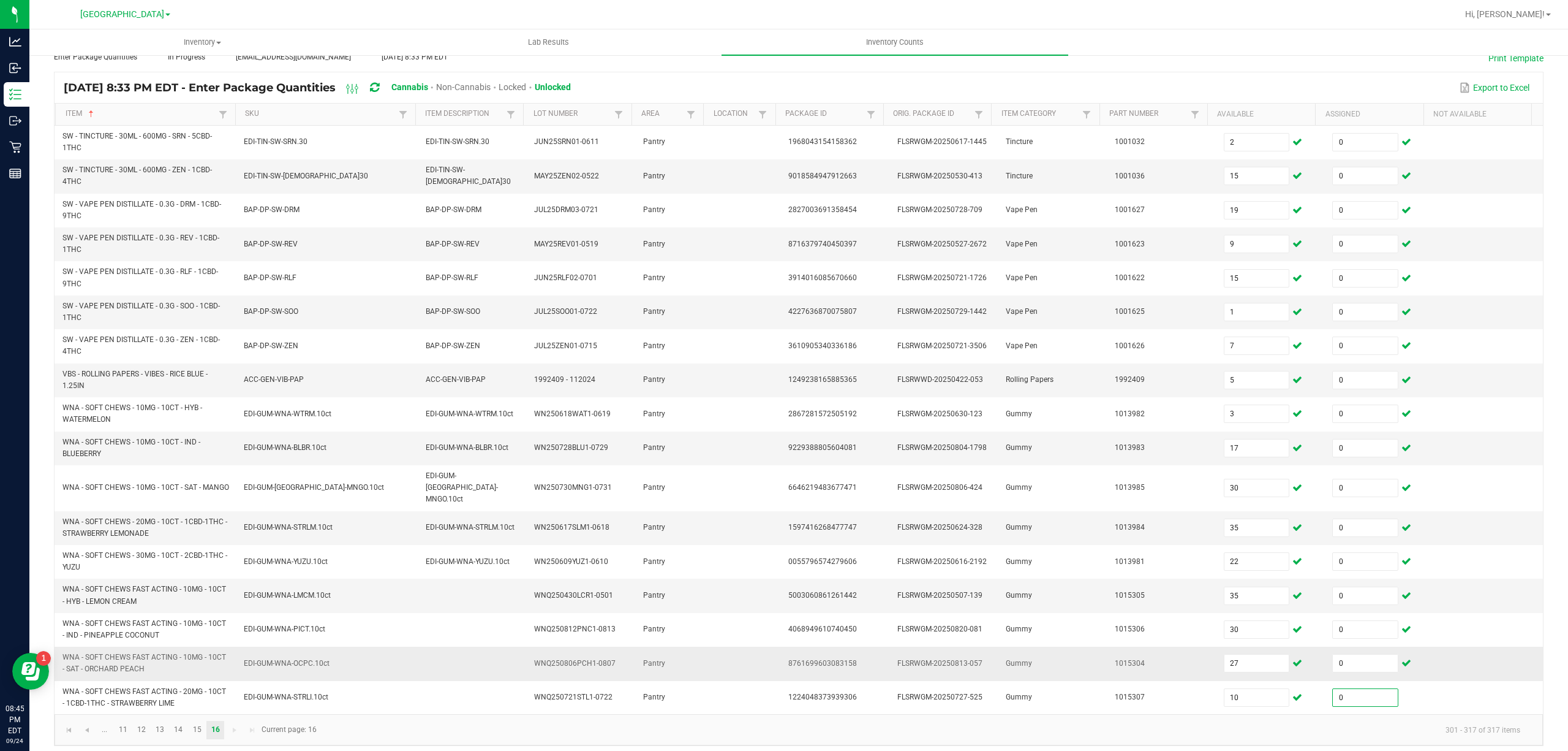
scroll to position [0, 0]
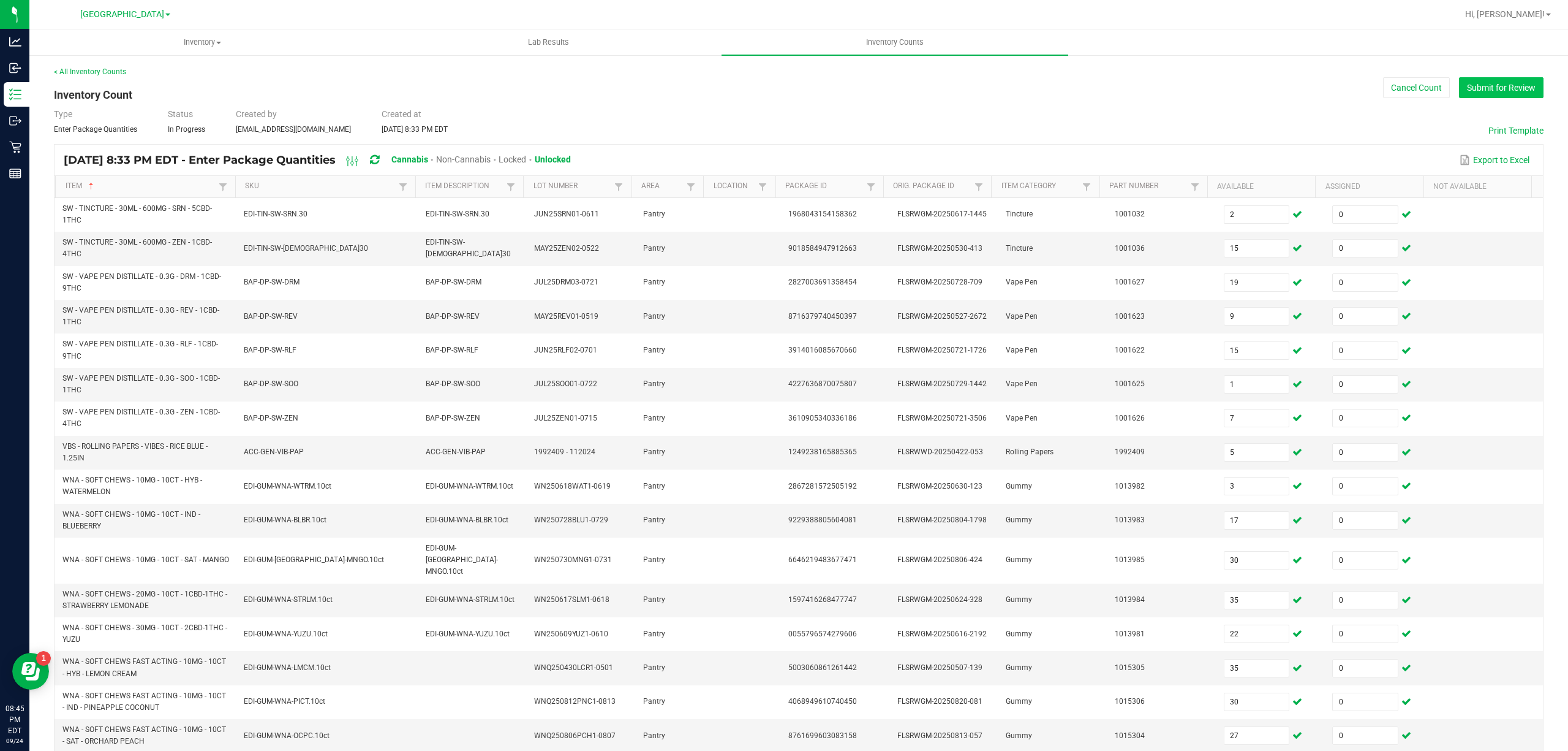
click at [1476, 84] on button "Submit for Review" at bounding box center [1501, 87] width 85 height 21
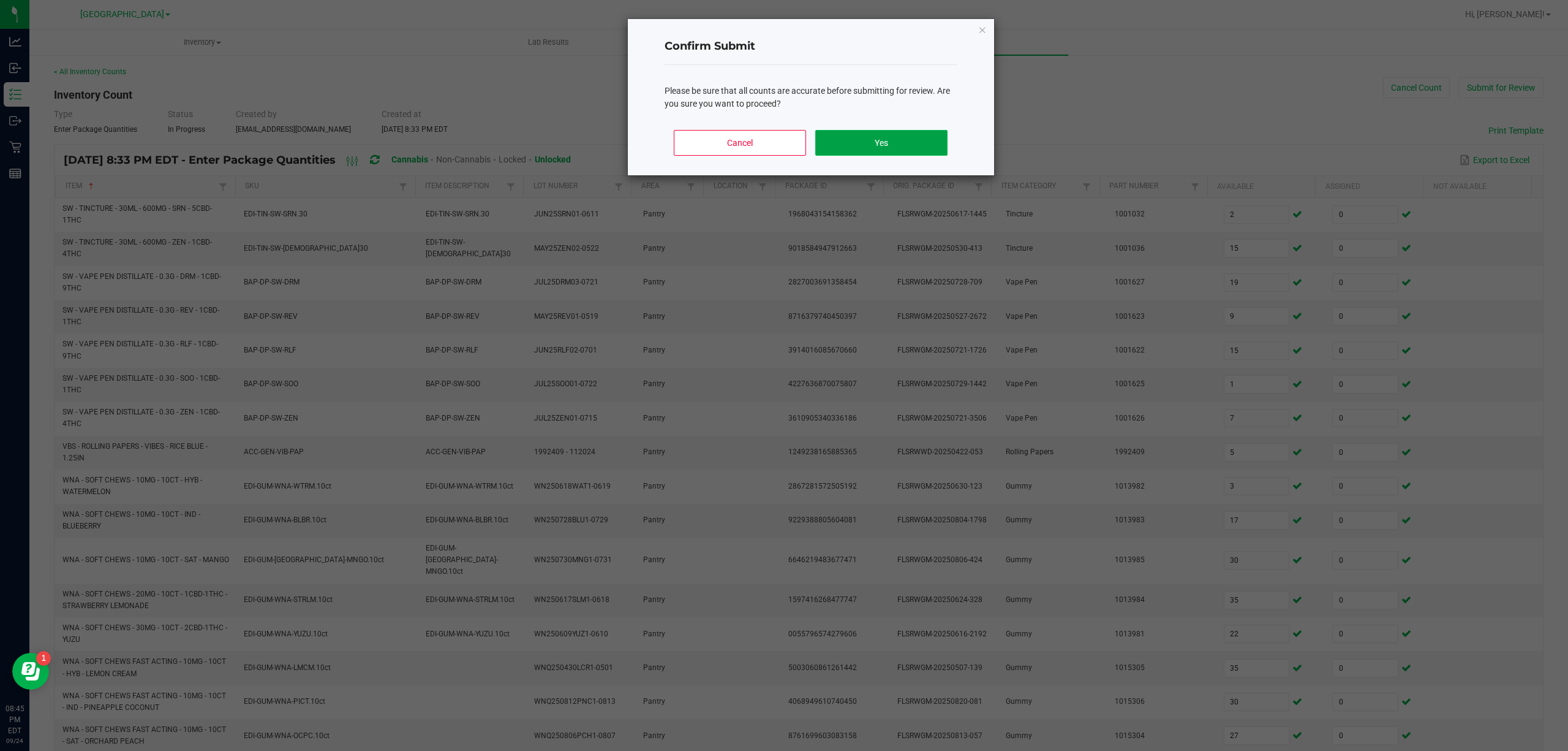
click at [923, 145] on button "Yes" at bounding box center [881, 143] width 132 height 26
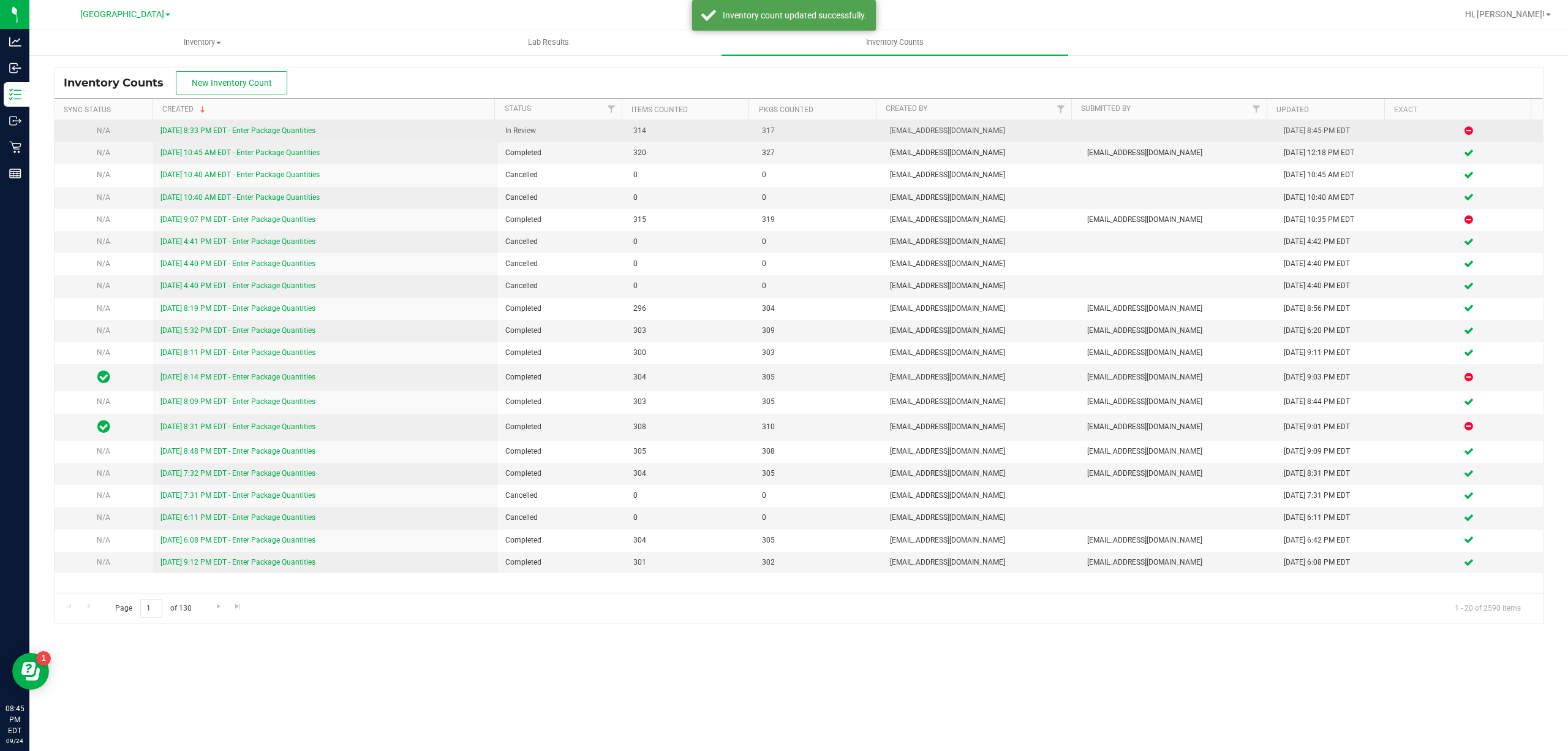
click at [202, 132] on link "[DATE] 8:33 PM EDT - Enter Package Quantities" at bounding box center [238, 130] width 155 height 8
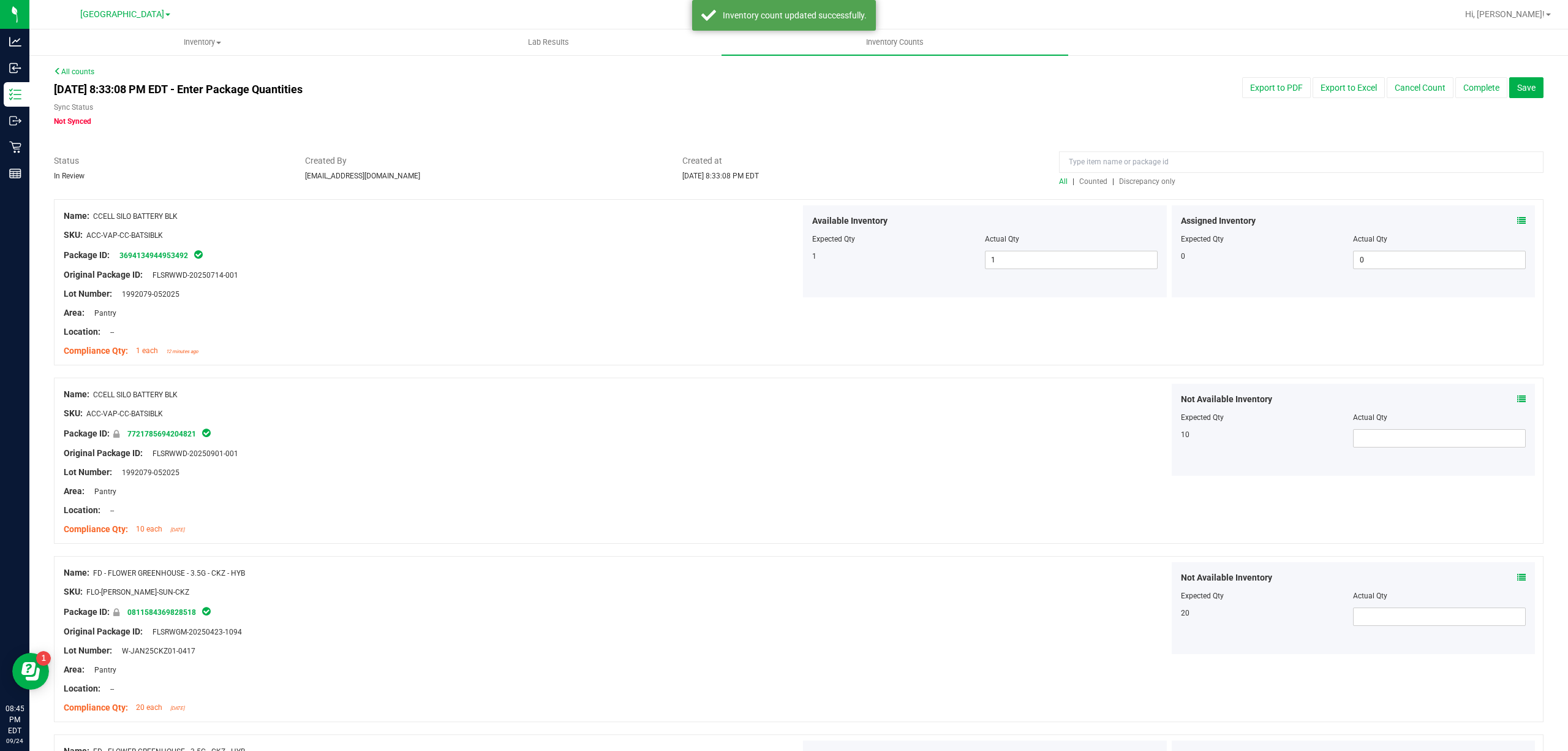
click at [1128, 179] on span "Discrepancy only" at bounding box center [1147, 181] width 57 height 8
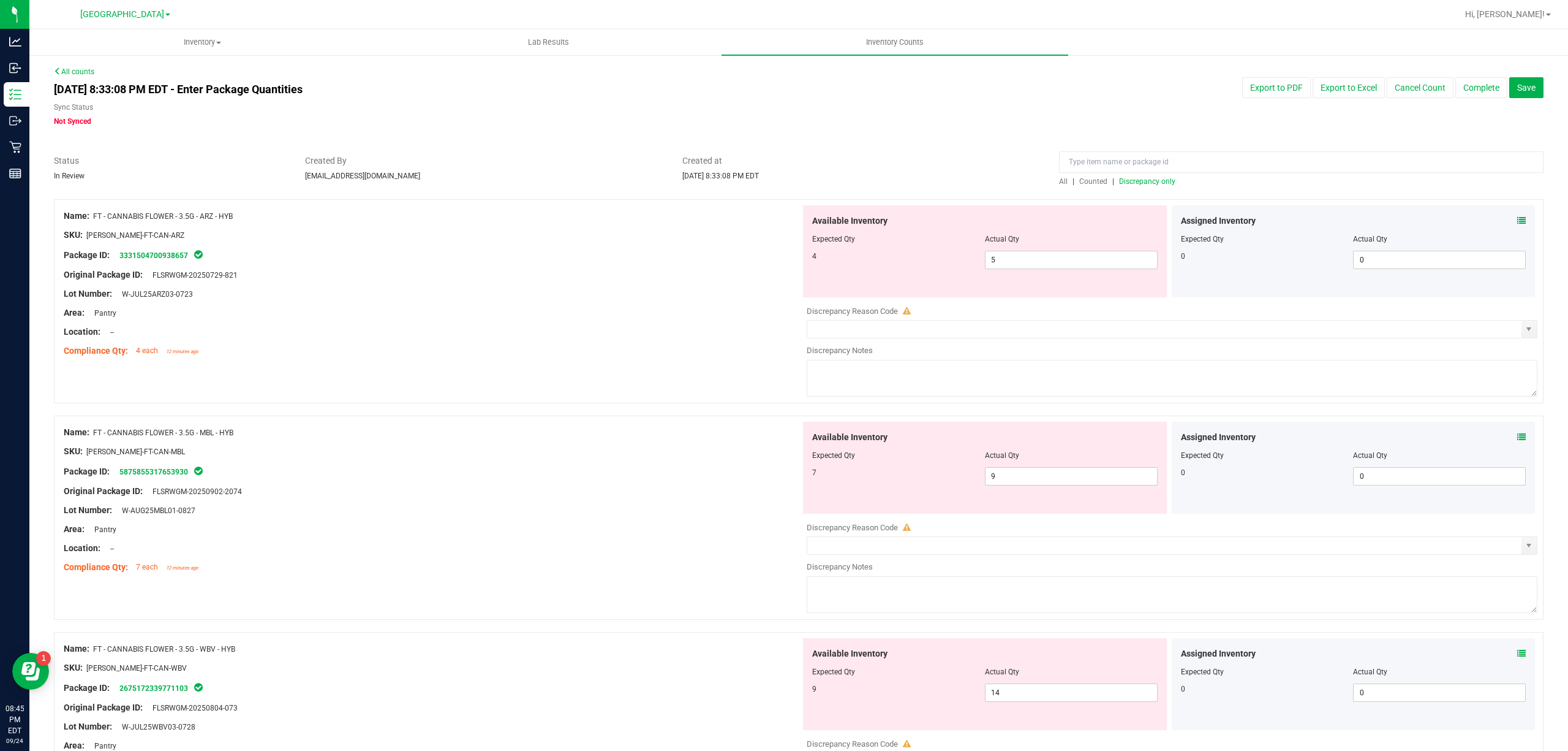
click at [1136, 177] on span "Discrepancy only" at bounding box center [1147, 181] width 57 height 8
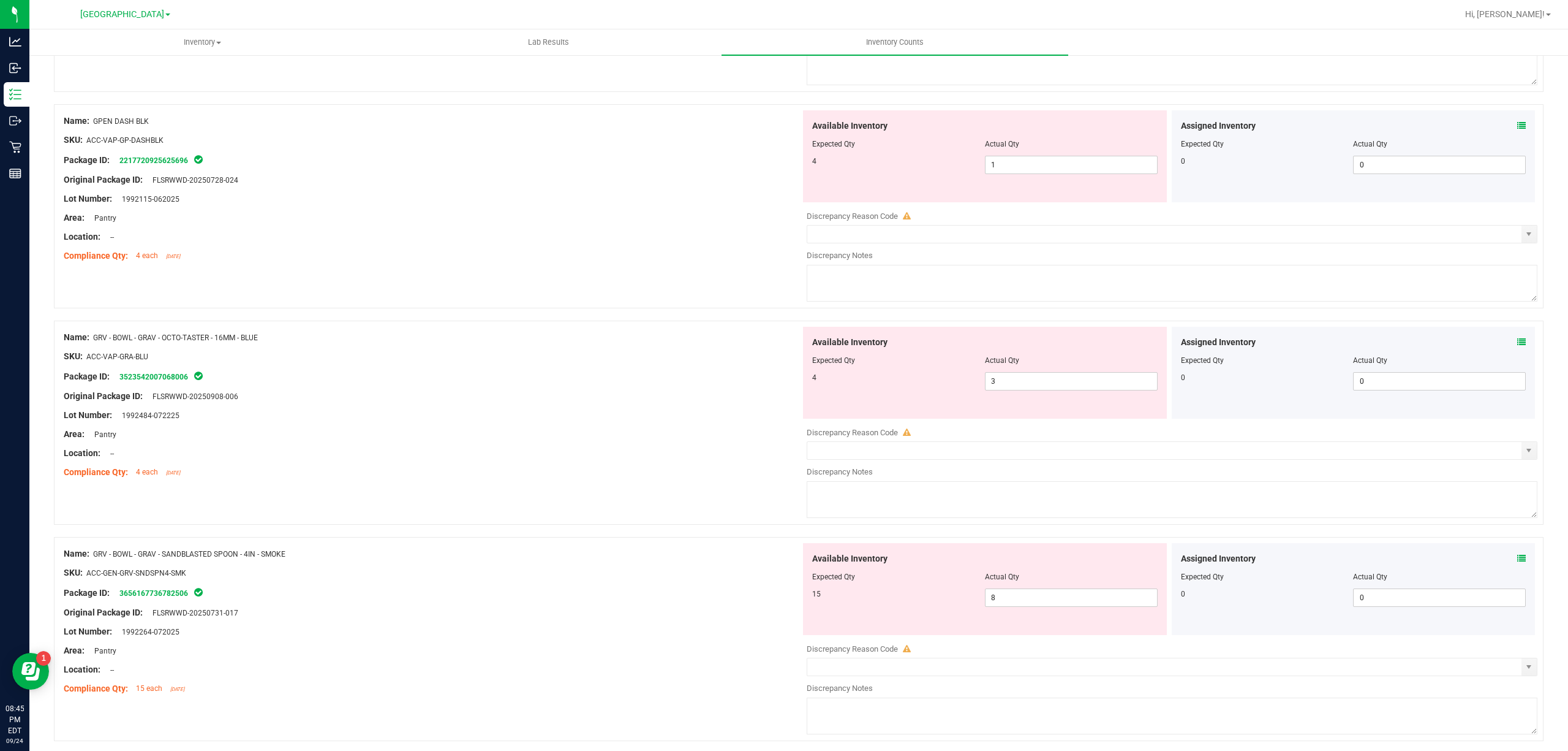
scroll to position [3367, 0]
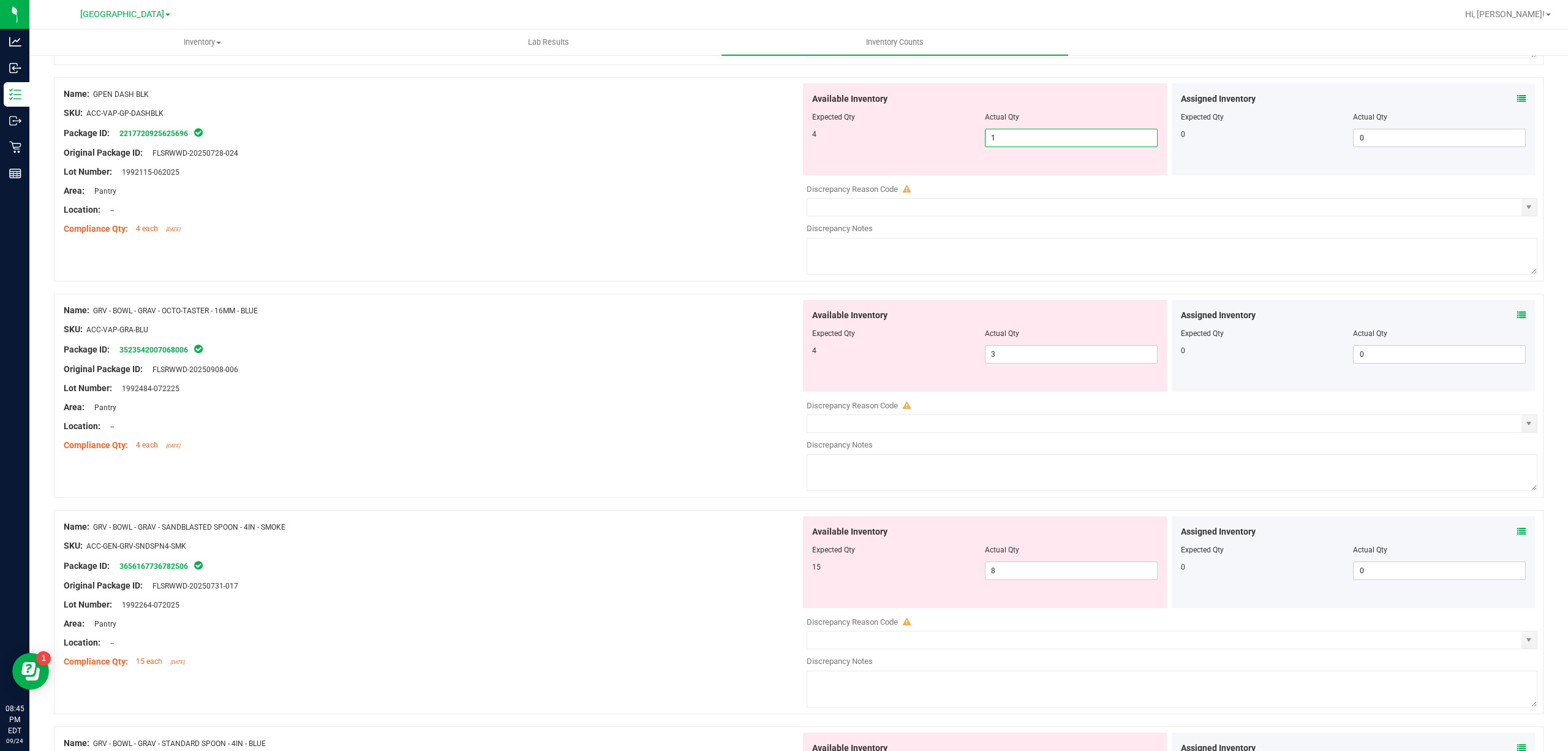
click at [1001, 147] on span "1 1" at bounding box center [1071, 138] width 173 height 19
click at [1012, 359] on div "Available Inventory Expected Qty Actual Qty 4 3 3" at bounding box center [985, 345] width 364 height 92
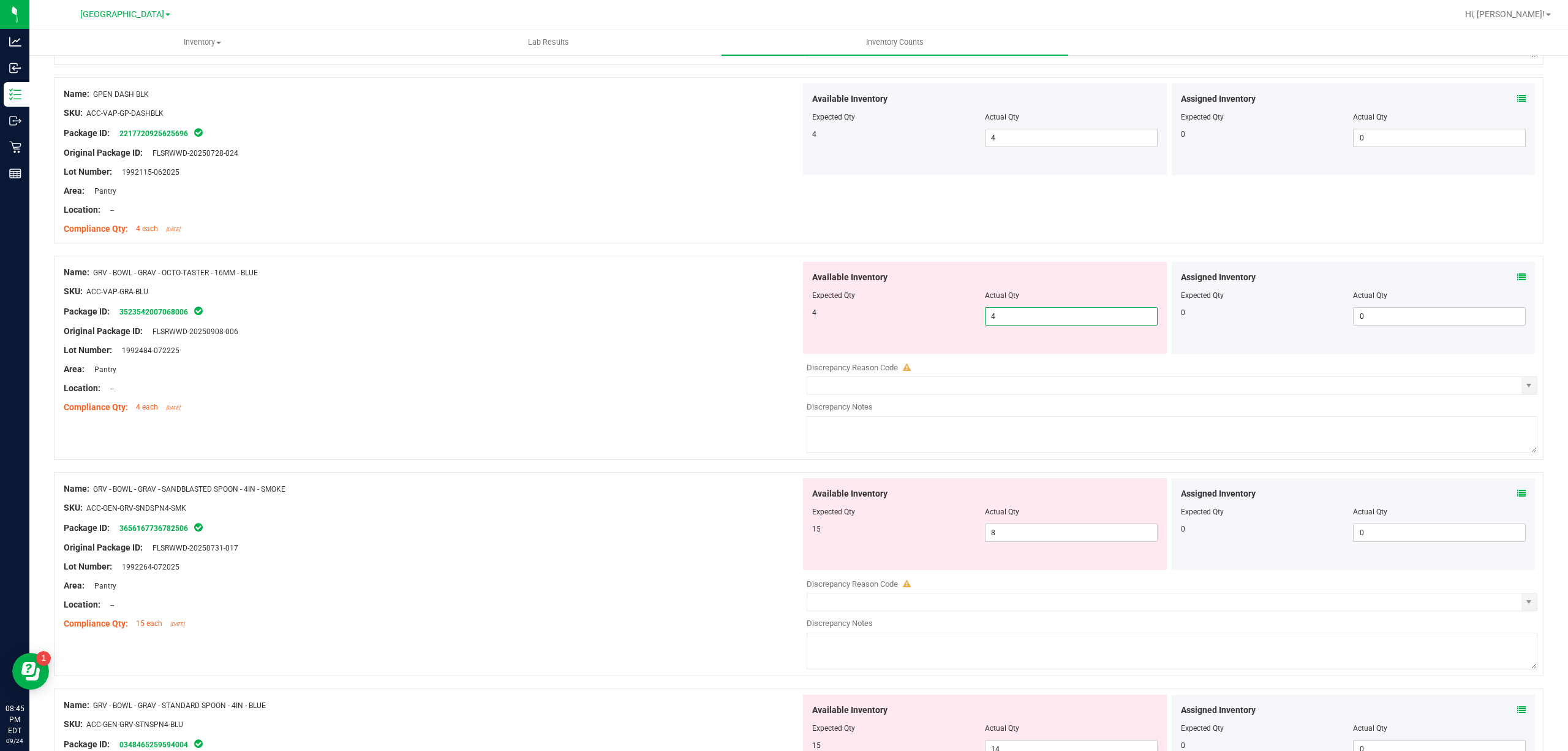
click at [569, 382] on div at bounding box center [432, 379] width 737 height 6
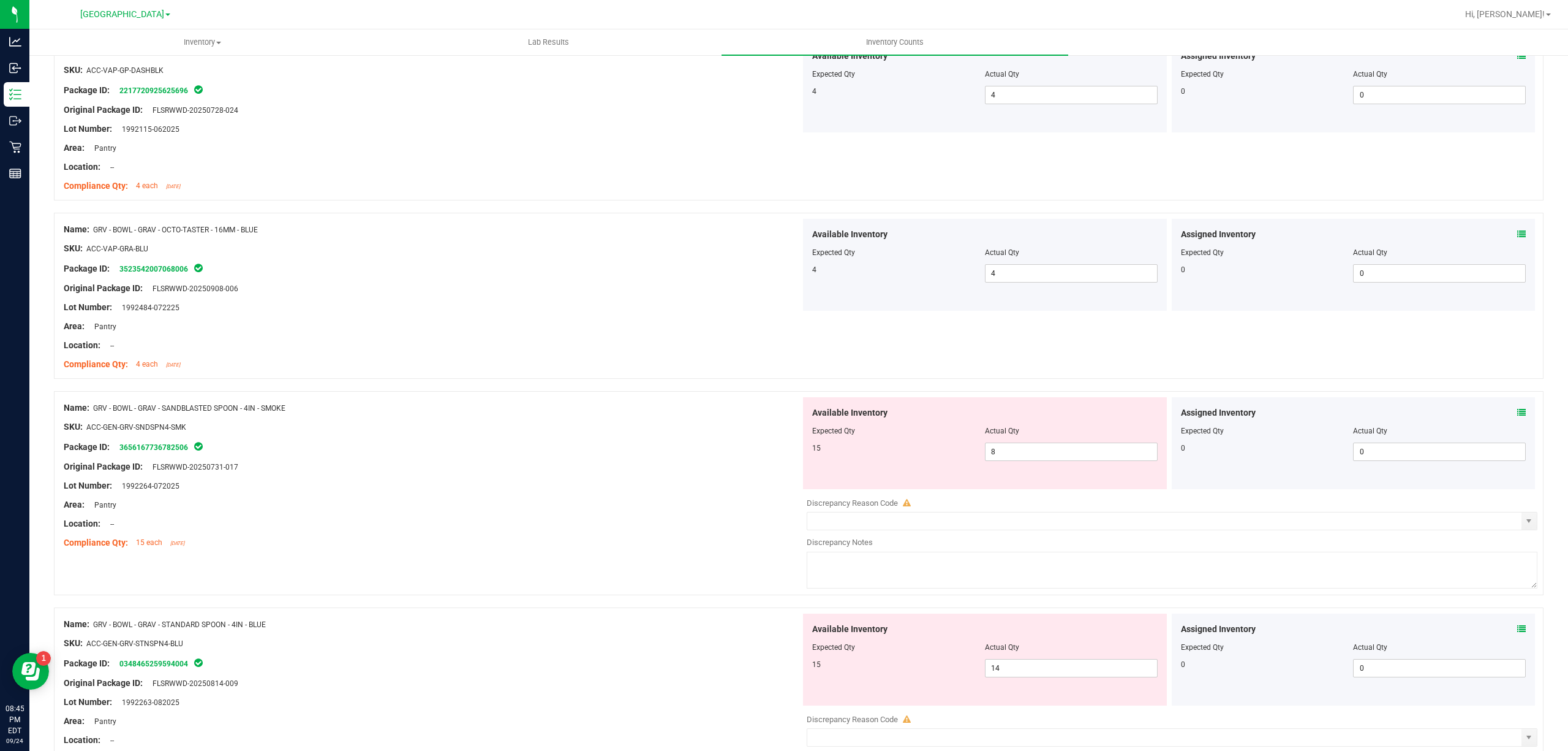
scroll to position [3450, 0]
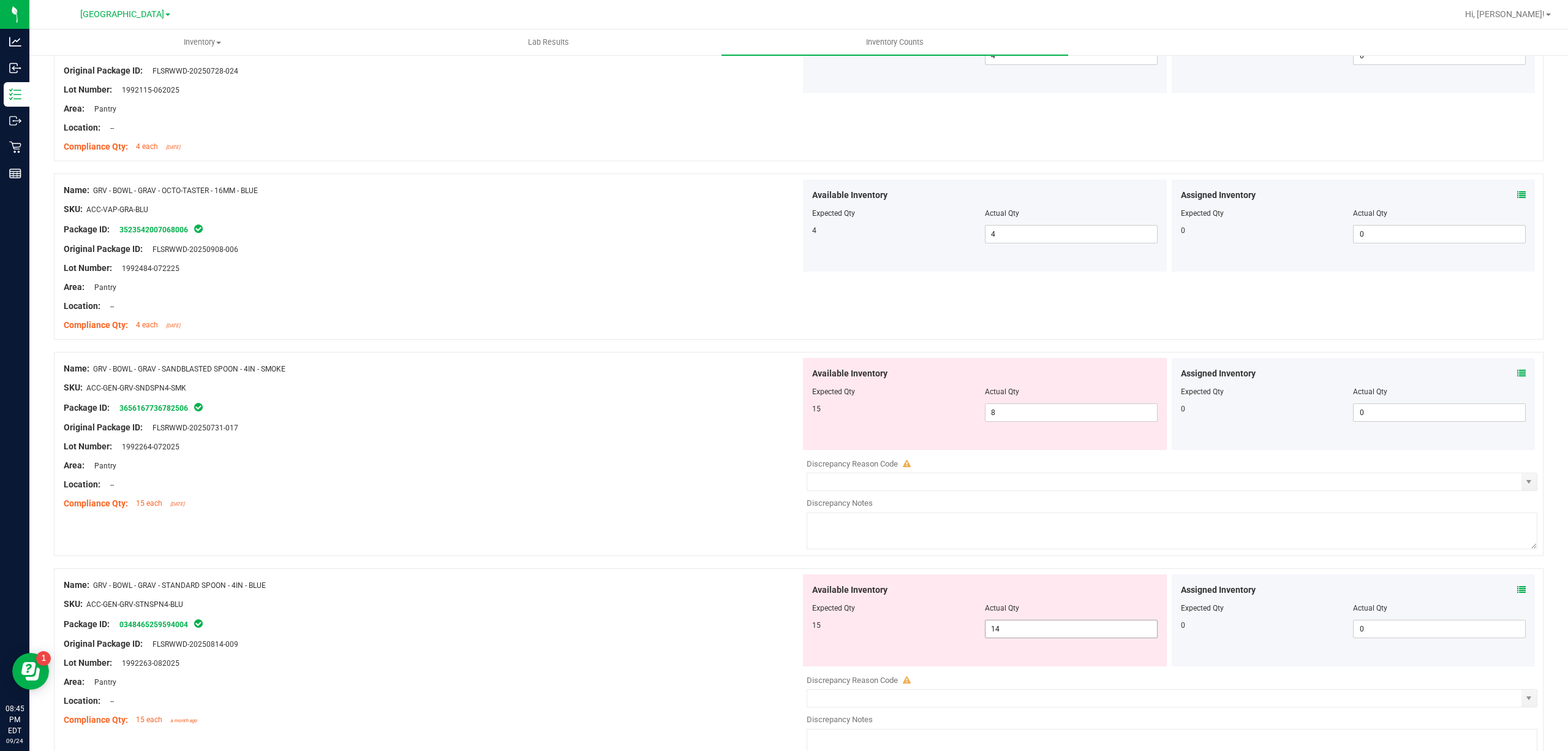
click at [1007, 638] on span "14 14" at bounding box center [1071, 629] width 173 height 19
click at [342, 489] on div "Location: --" at bounding box center [432, 484] width 737 height 13
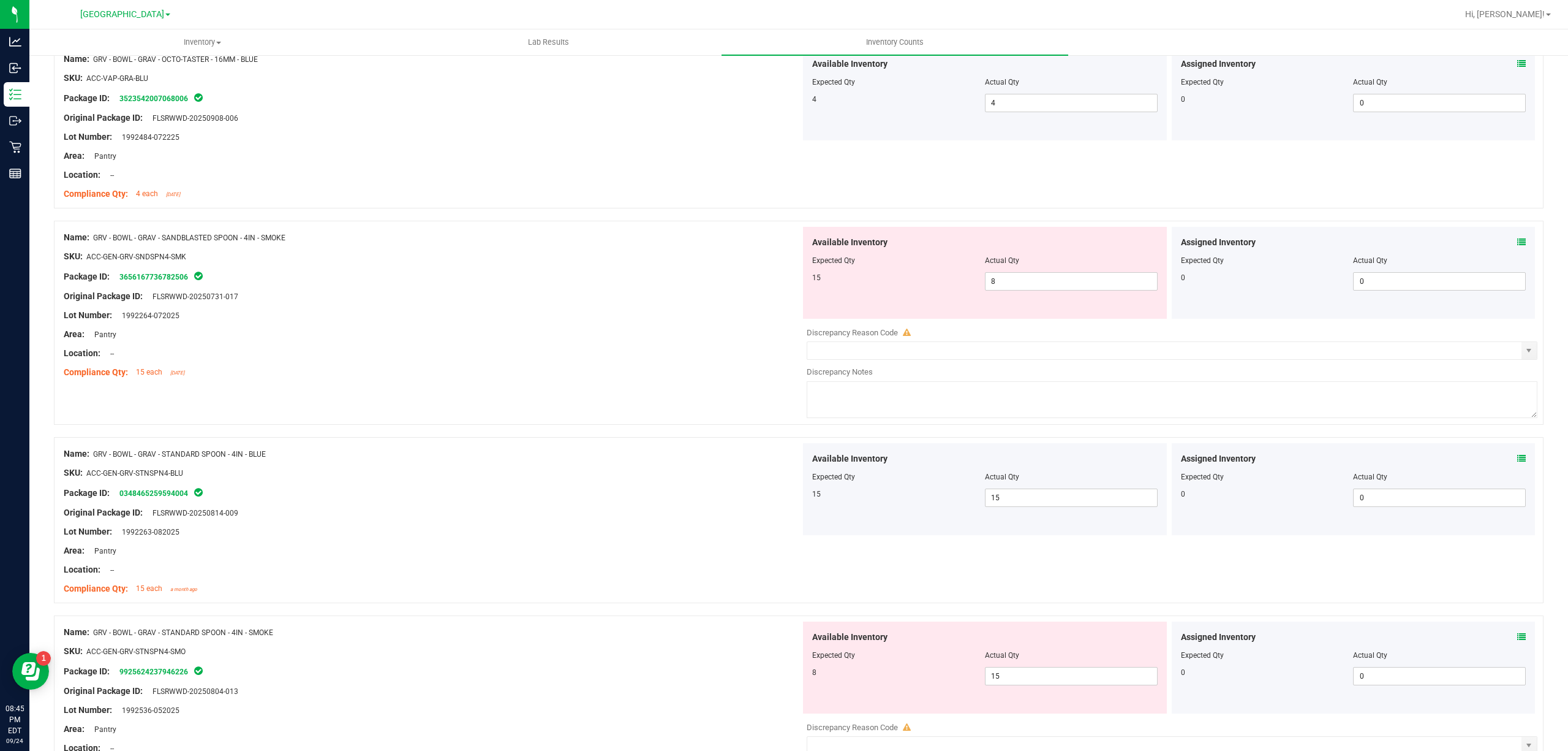
scroll to position [3714, 0]
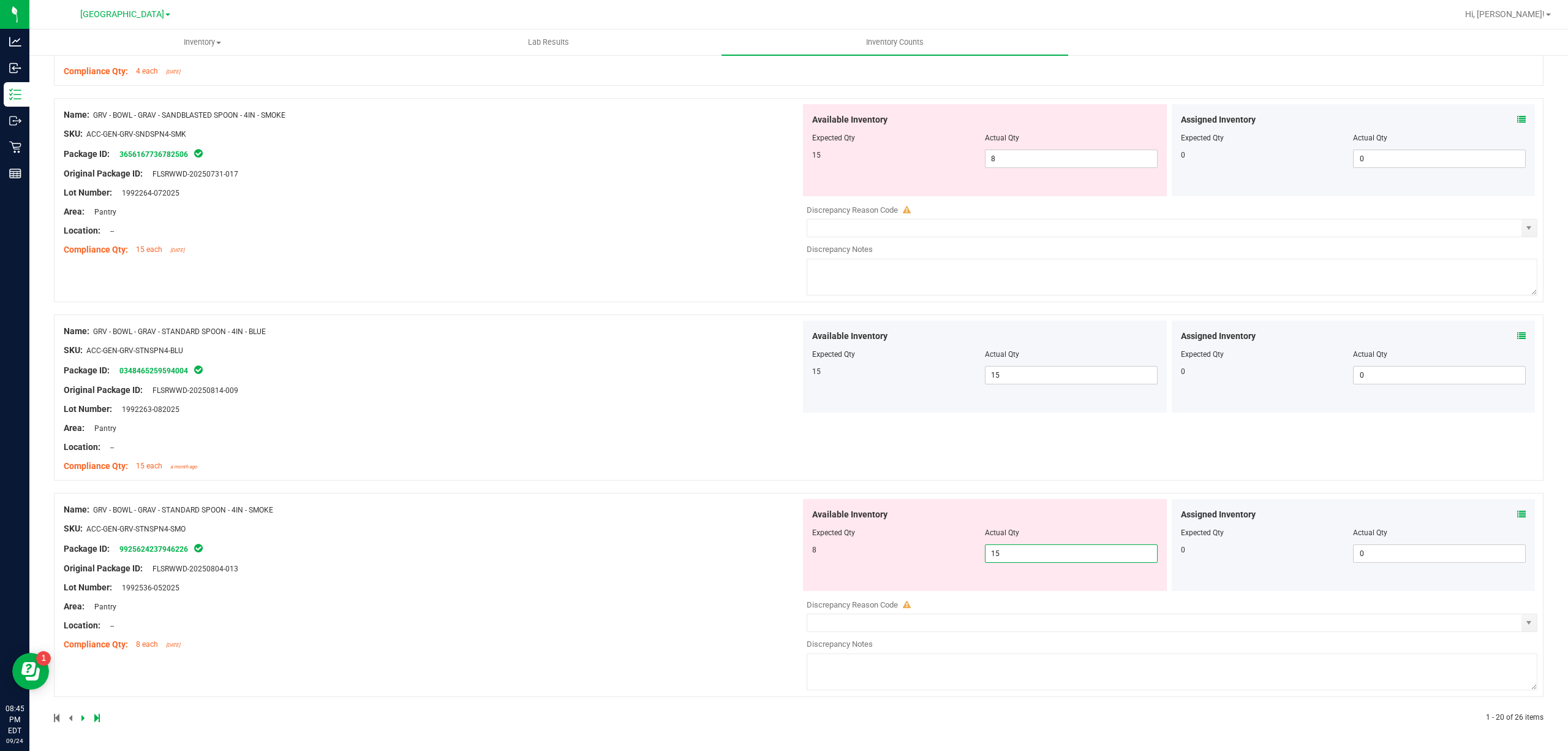
drag, startPoint x: 1035, startPoint y: 550, endPoint x: 898, endPoint y: 550, distance: 137.0
click at [898, 550] on div "8 15 15" at bounding box center [985, 553] width 346 height 19
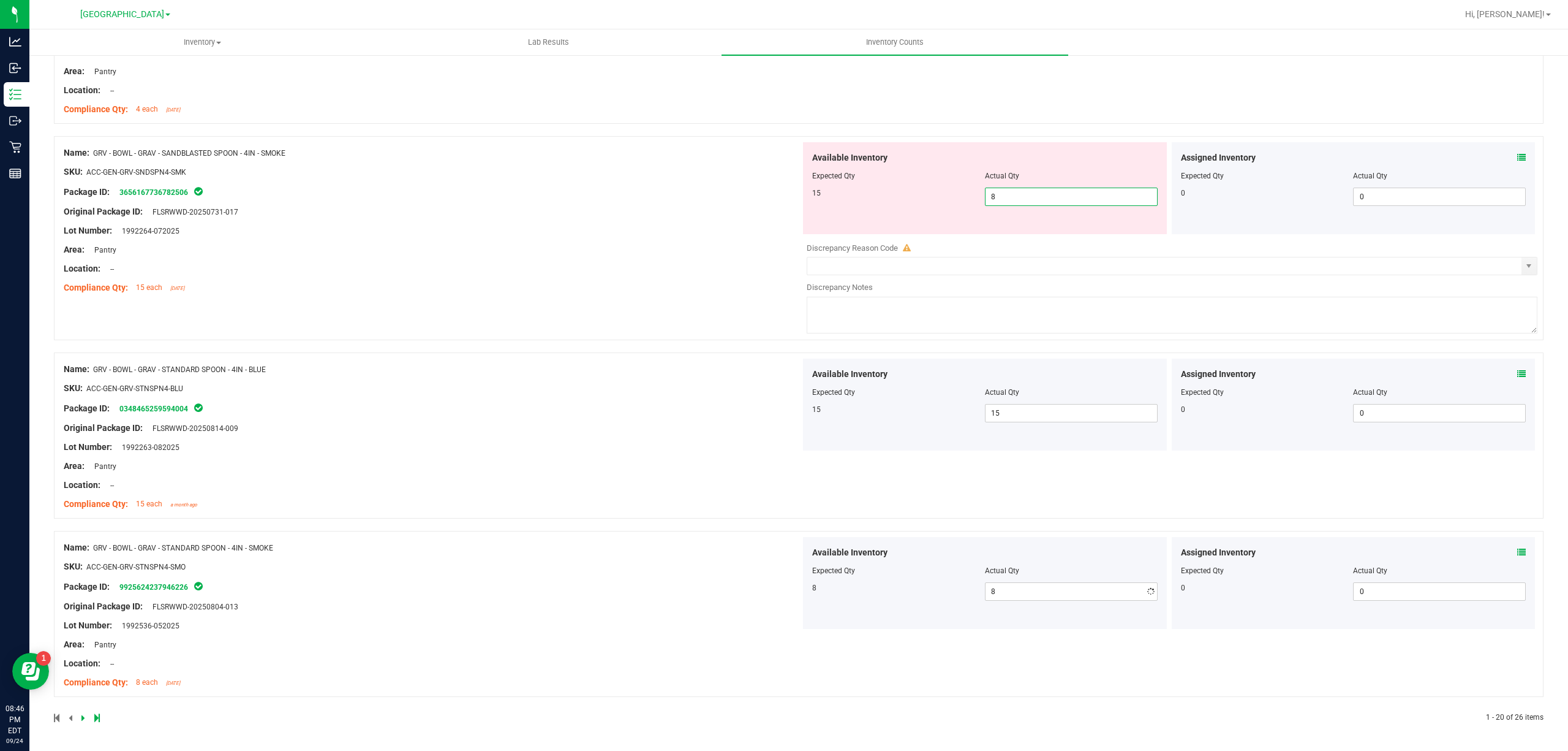
drag, startPoint x: 1002, startPoint y: 160, endPoint x: 760, endPoint y: 196, distance: 244.7
click at [845, 161] on div "Available Inventory Expected Qty Actual Qty 15 8 8" at bounding box center [985, 188] width 364 height 92
drag, startPoint x: 439, startPoint y: 260, endPoint x: 468, endPoint y: 277, distance: 33.6
click at [440, 260] on div "Name: GRV - BOWL - GRAV - SANDBLASTED SPOON - 4IN - SMOKE SKU: ACC-GEN-GRV-SNDS…" at bounding box center [432, 220] width 737 height 156
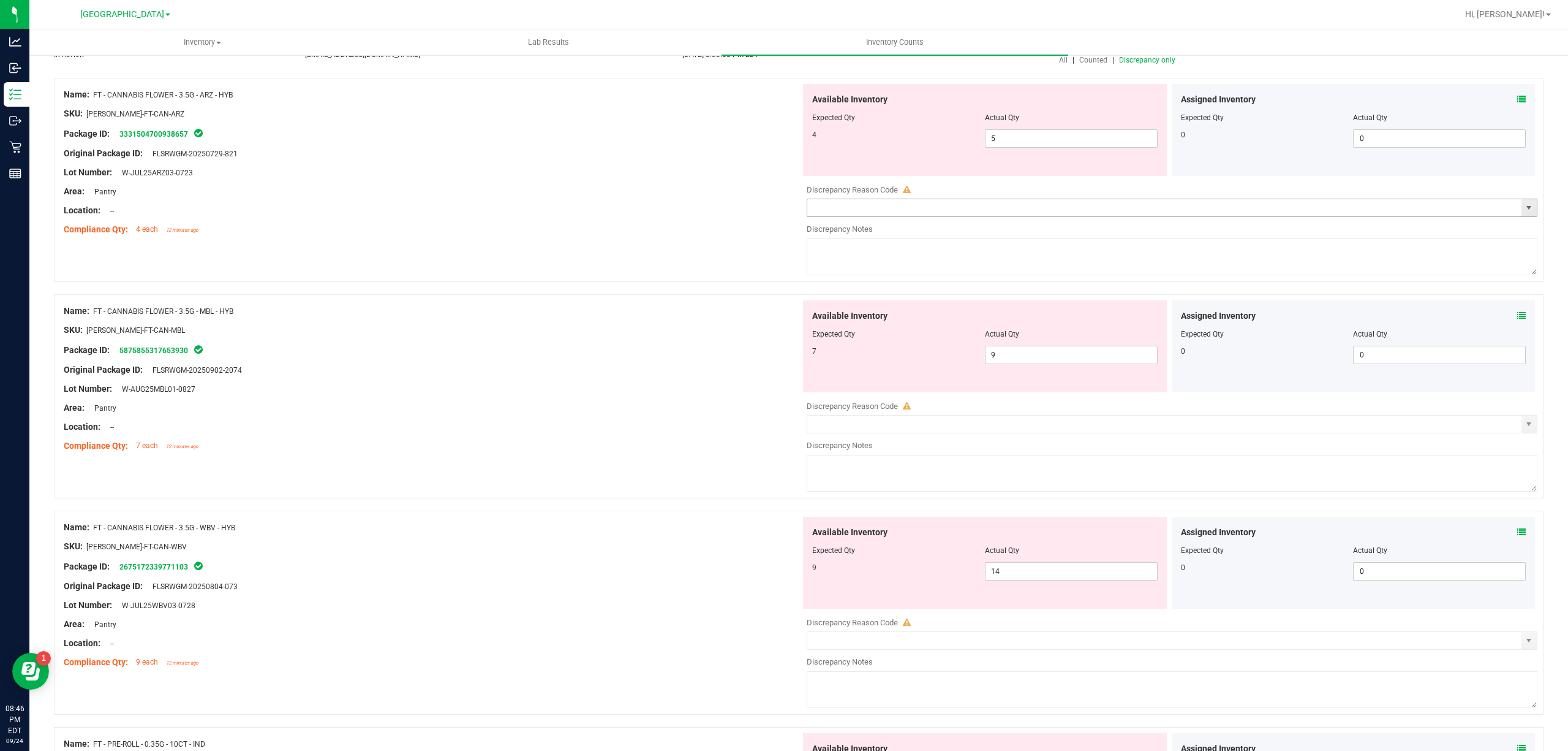
scroll to position [0, 0]
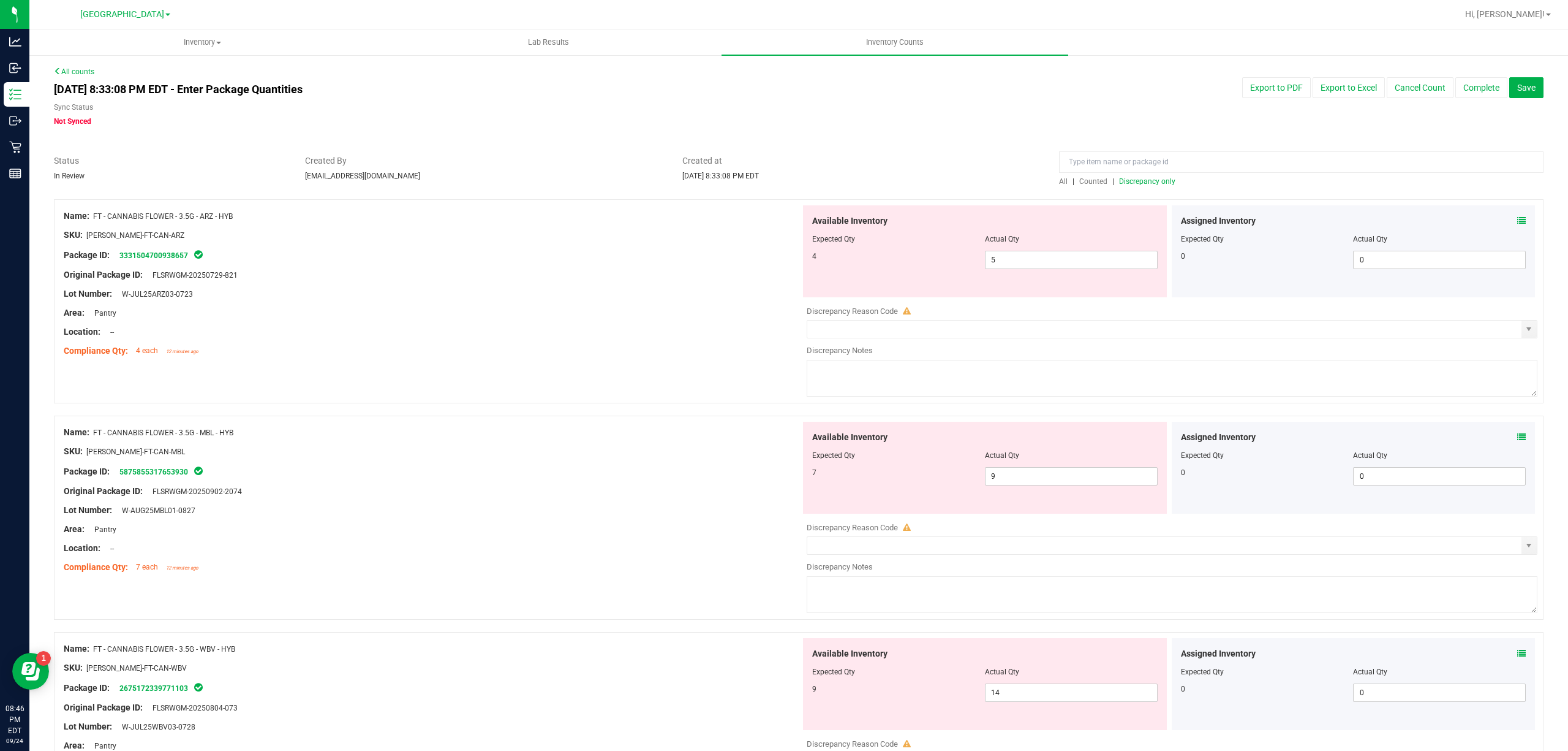
click at [1130, 177] on span "Discrepancy only" at bounding box center [1147, 181] width 57 height 8
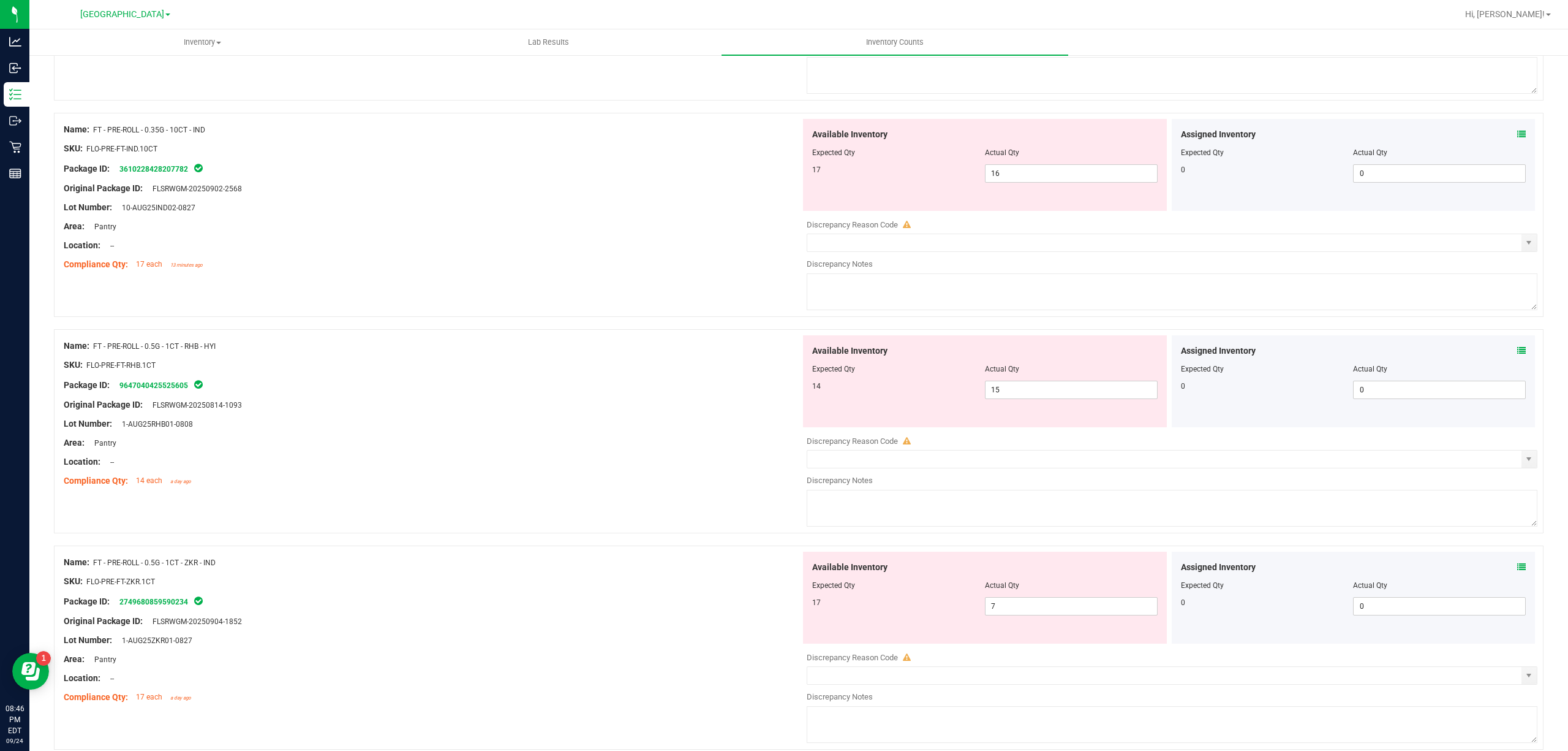
scroll to position [3830, 0]
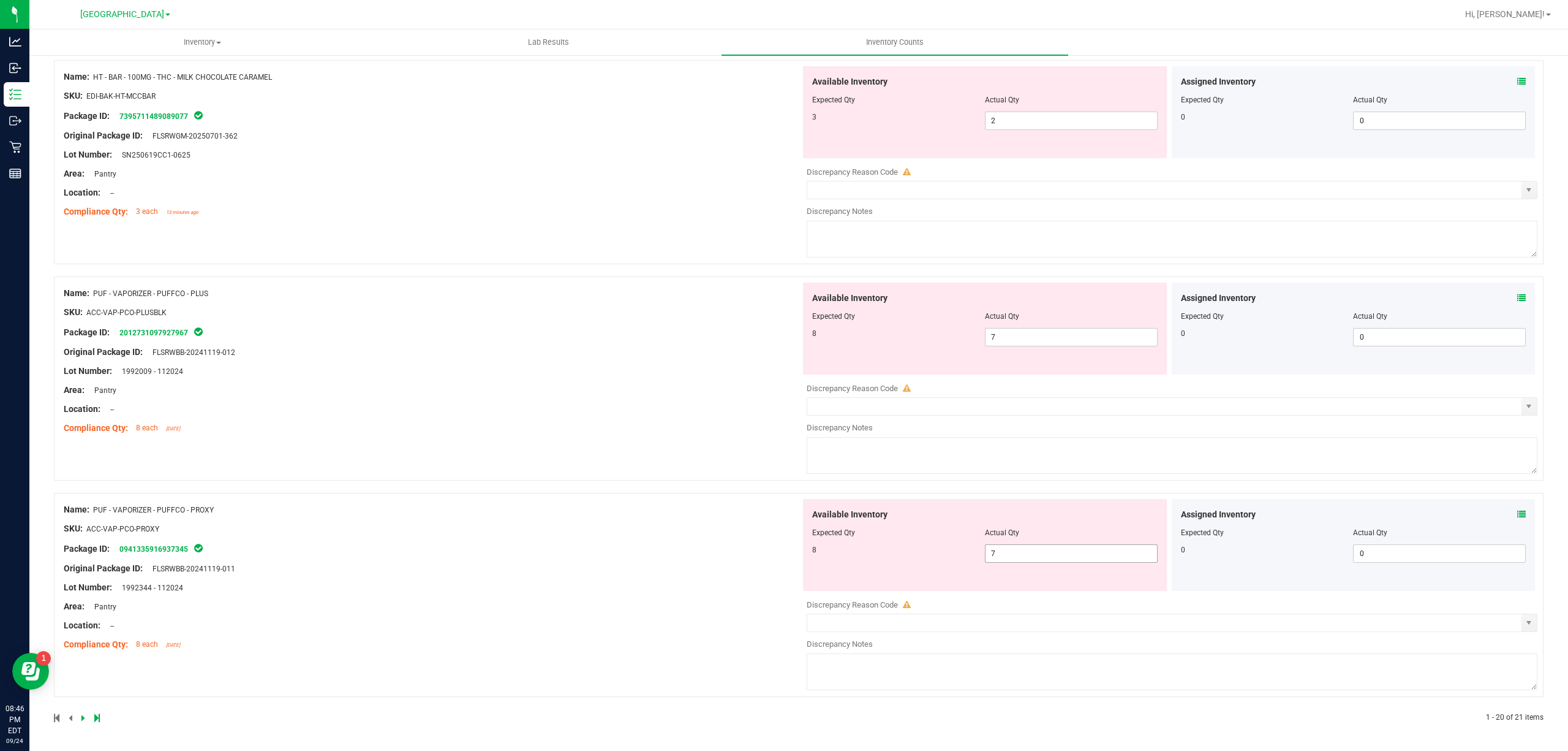
click at [1066, 545] on span "7 7" at bounding box center [1071, 553] width 173 height 19
click at [542, 336] on div "Name: PUF - VAPORIZER - PUFFCO - PLUS SKU: ACC-VAP-PCO-PLUSBLK Package ID: 2012…" at bounding box center [432, 360] width 737 height 156
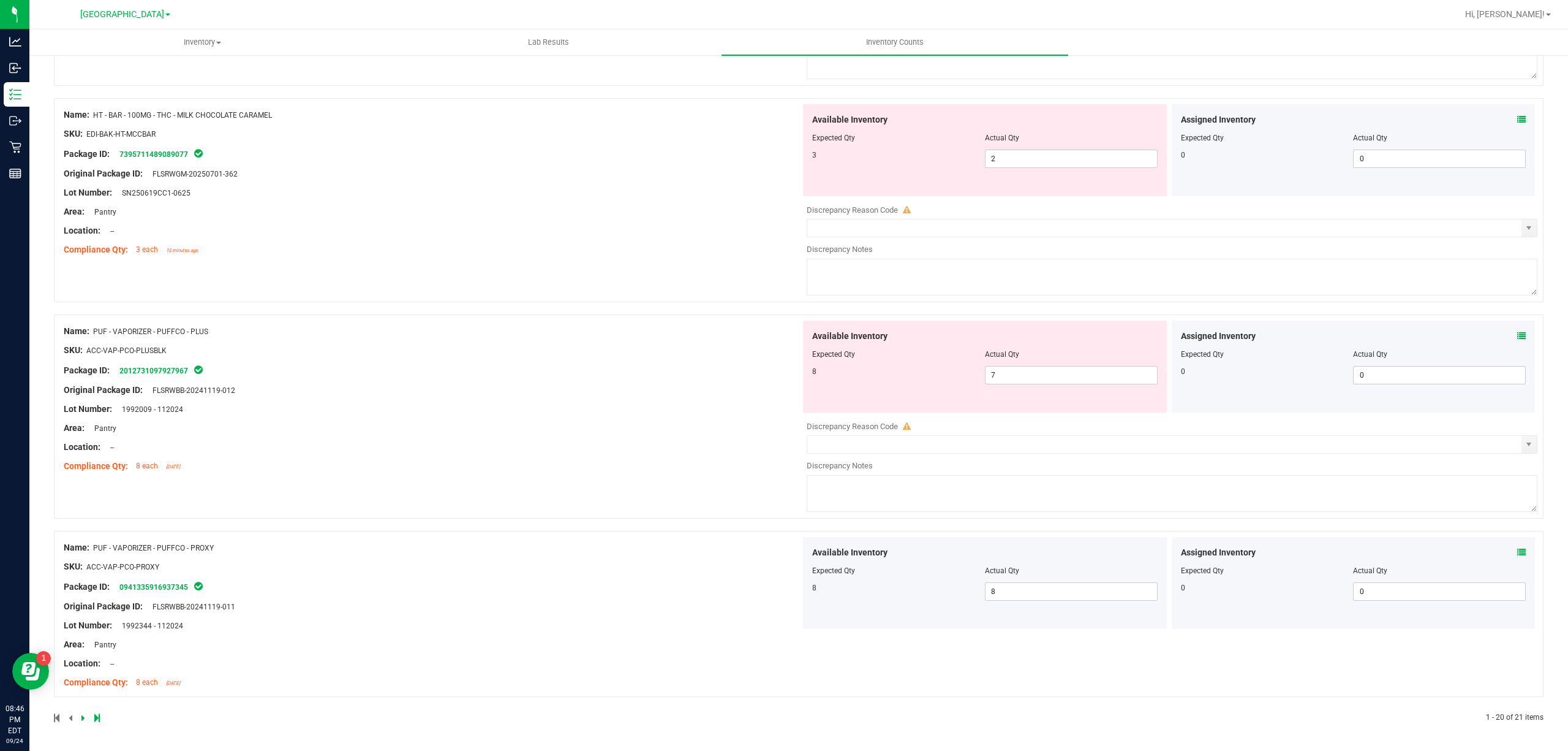
click at [1047, 386] on div "Available Inventory Expected Qty Actual Qty 8 7 7" at bounding box center [985, 366] width 364 height 92
click at [1042, 363] on div at bounding box center [985, 363] width 346 height 6
click at [1027, 374] on span "7 7" at bounding box center [1071, 375] width 173 height 19
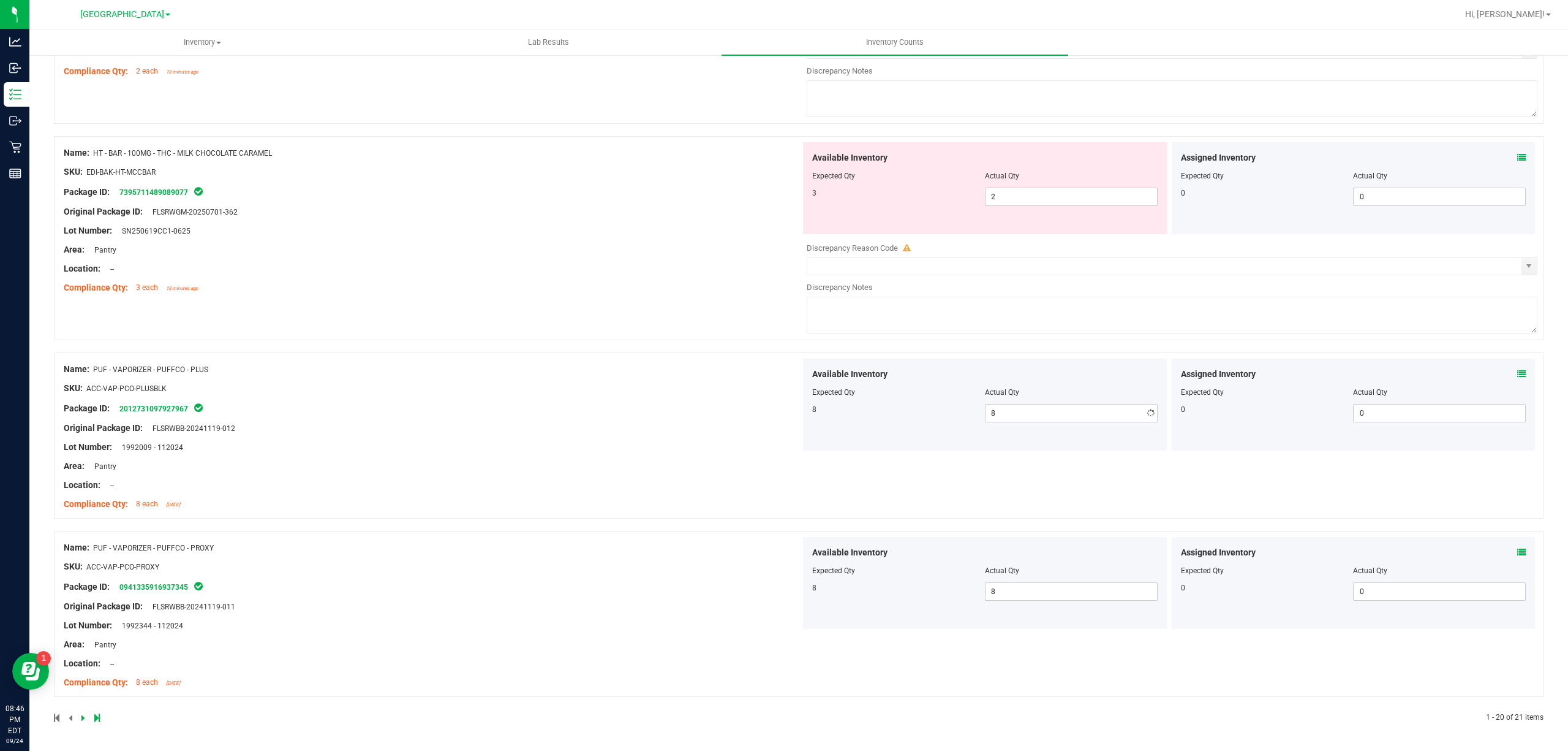
click at [501, 399] on div "Name: PUF - VAPORIZER - PUFFCO - PLUS SKU: ACC-VAP-PCO-PLUSBLK Package ID: 2012…" at bounding box center [432, 437] width 737 height 156
click at [990, 199] on span "2 2" at bounding box center [1071, 197] width 173 height 19
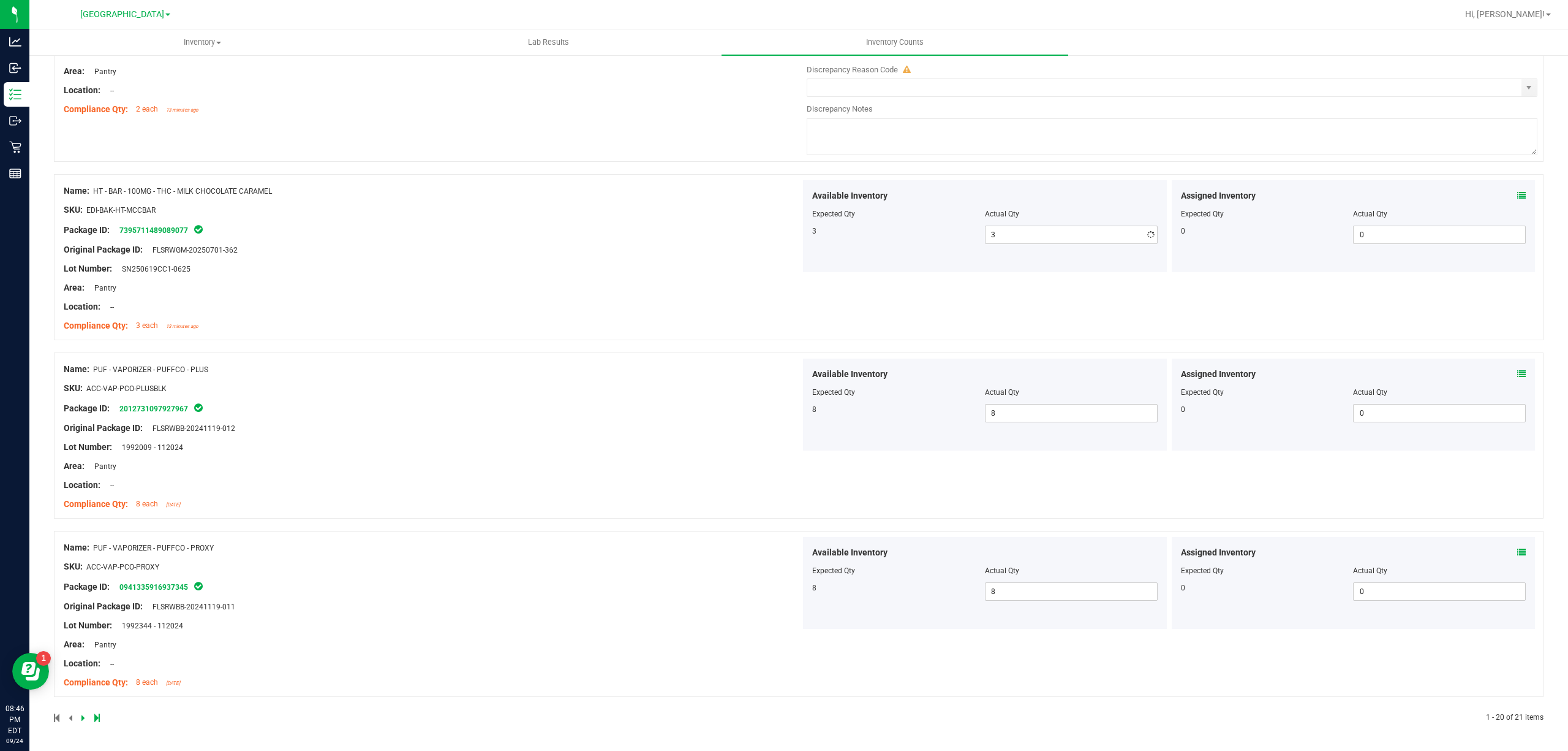
click at [501, 276] on div "Name: HT - BAR - 100MG - THC - MILK CHOCOLATE CARAMEL SKU: EDI-BAK-HT-MCCBAR Pa…" at bounding box center [432, 258] width 737 height 156
click at [78, 721] on div at bounding box center [426, 718] width 745 height 11
click at [82, 721] on icon at bounding box center [84, 717] width 4 height 7
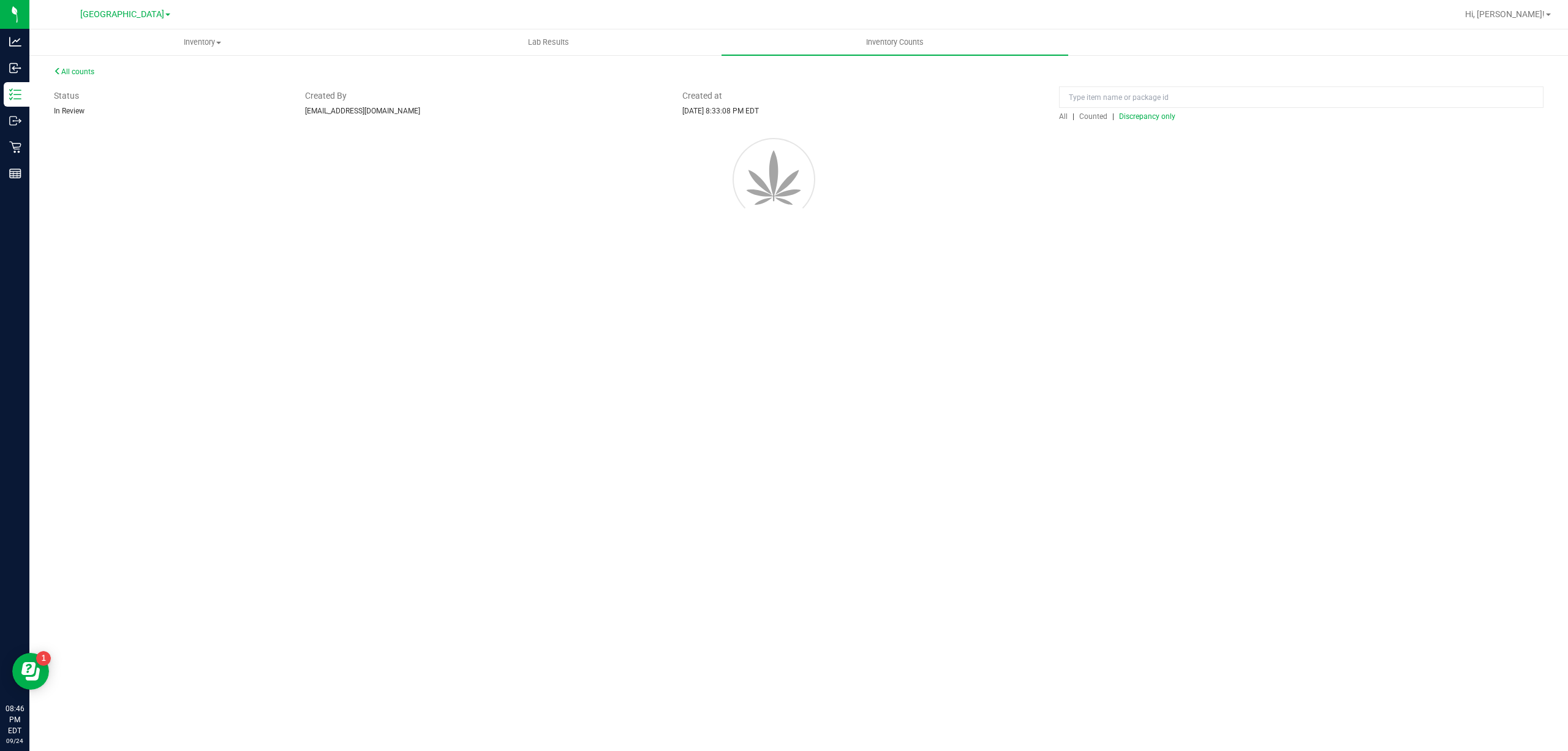
scroll to position [0, 0]
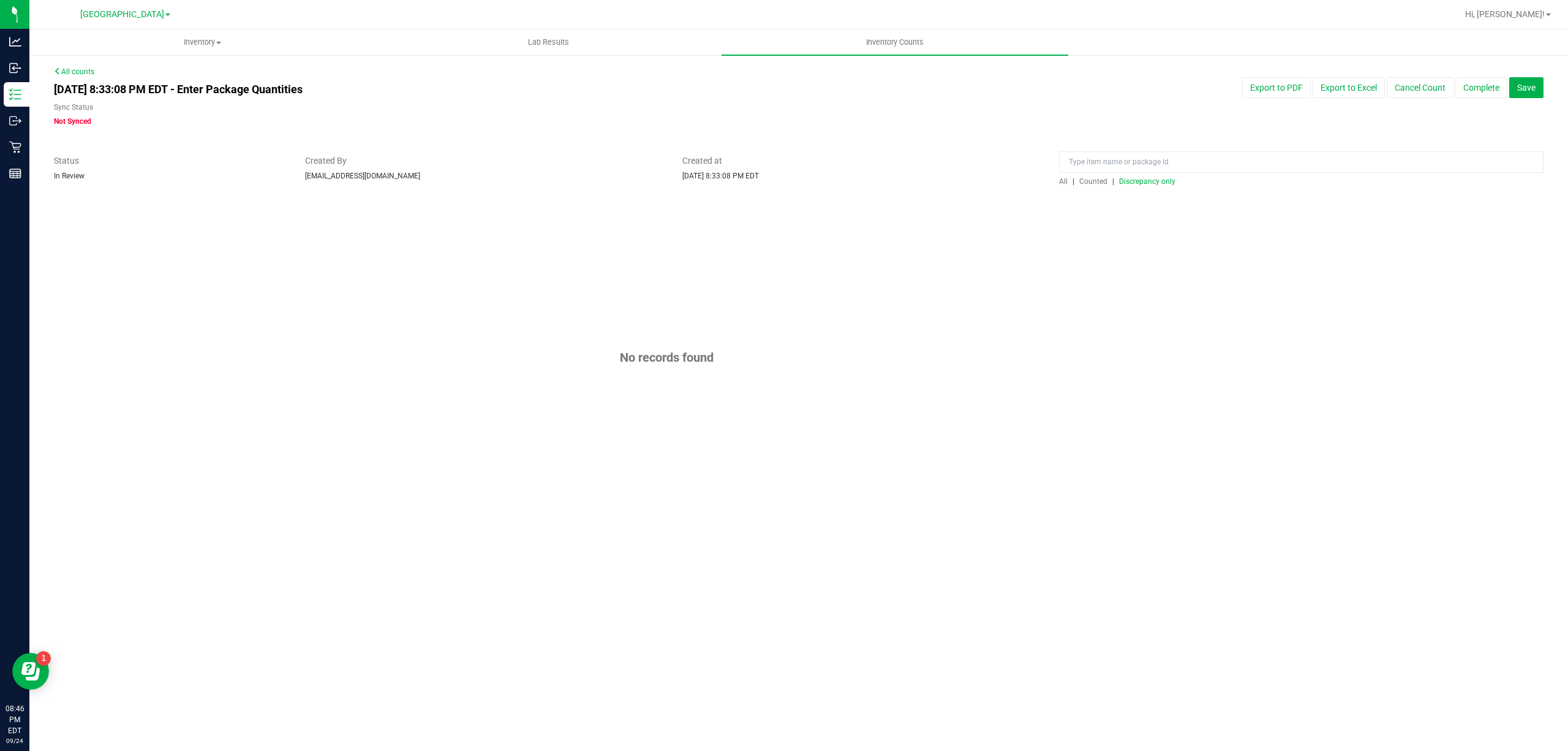
click at [1140, 181] on span "Discrepancy only" at bounding box center [1147, 181] width 57 height 8
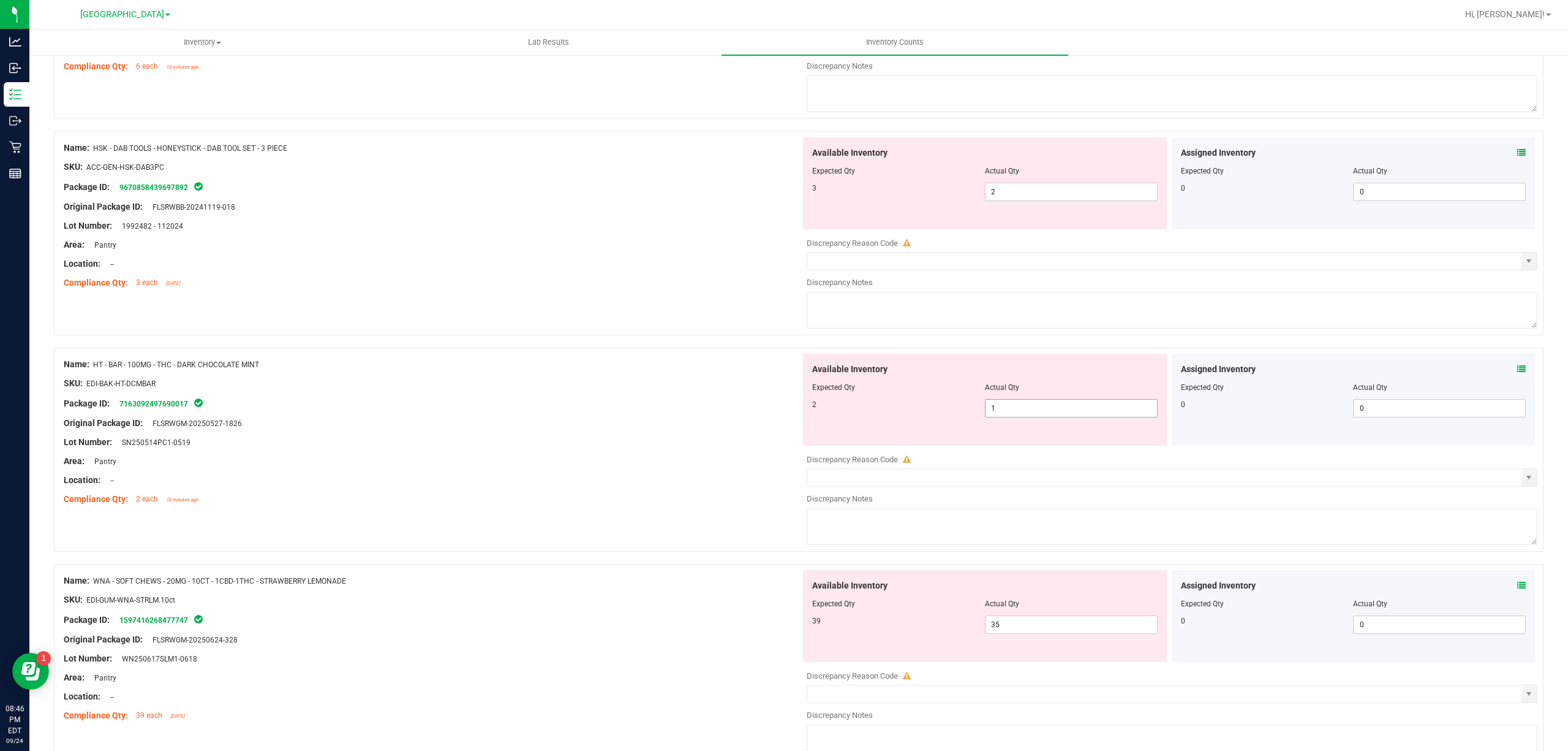
click at [1037, 412] on span "1 1" at bounding box center [1071, 408] width 173 height 19
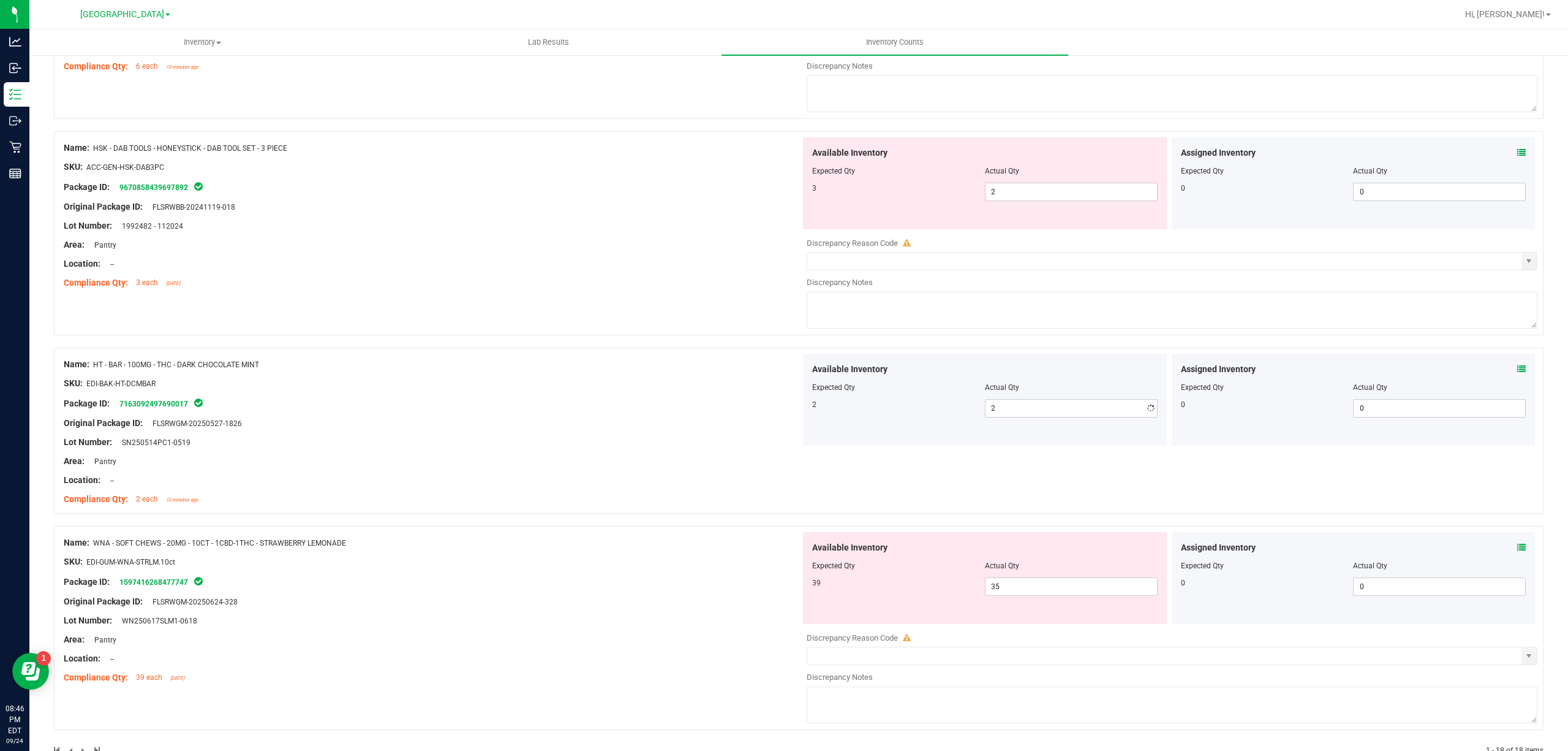
click at [330, 257] on div at bounding box center [432, 255] width 737 height 6
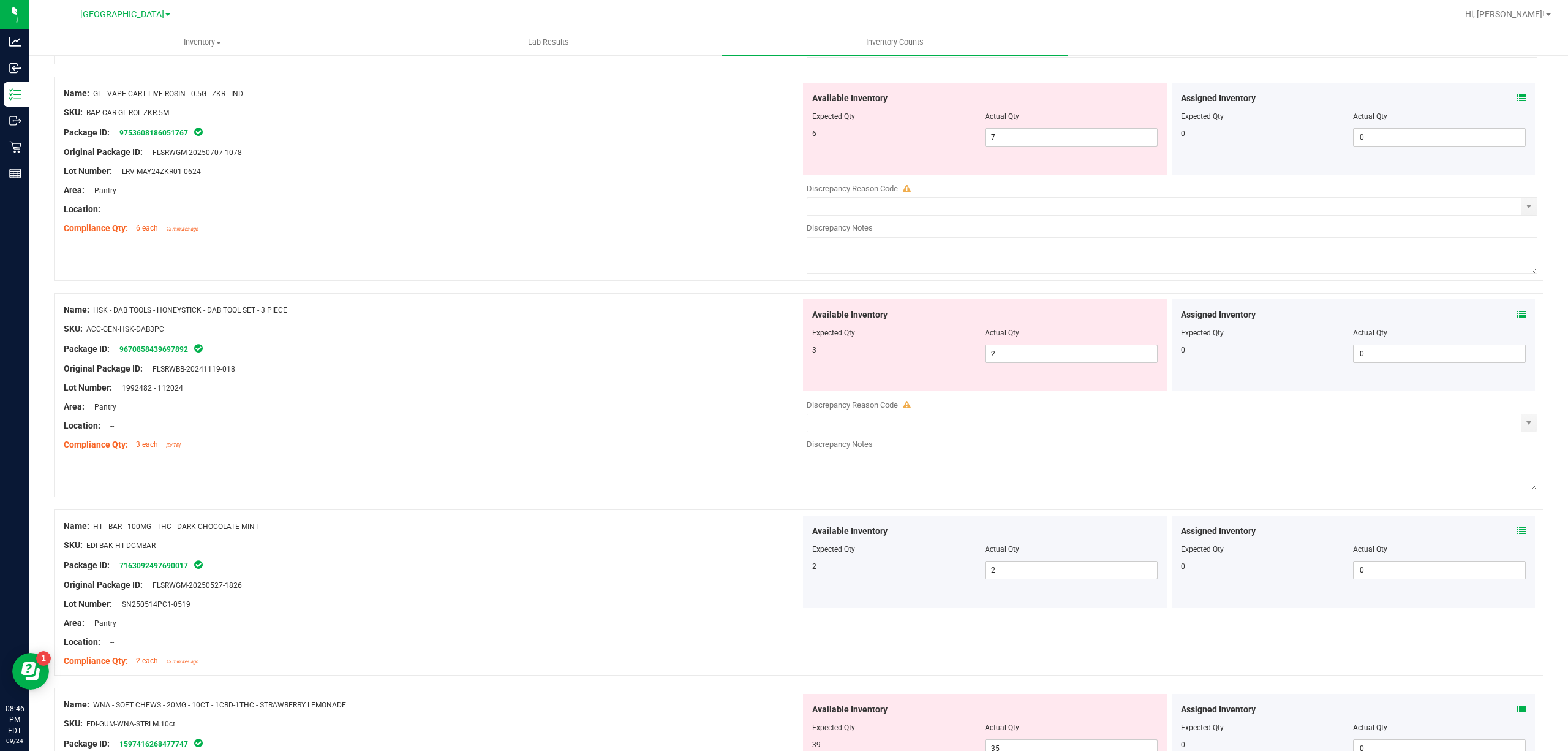
scroll to position [3150, 0]
drag, startPoint x: 995, startPoint y: 356, endPoint x: 952, endPoint y: 373, distance: 46.2
click at [956, 364] on div "3 2 2" at bounding box center [985, 355] width 346 height 19
click at [549, 318] on div "Name: HSK - DAB TOOLS - HONEYSTICK - DAB TOOL SET - 3 PIECE" at bounding box center [432, 311] width 737 height 13
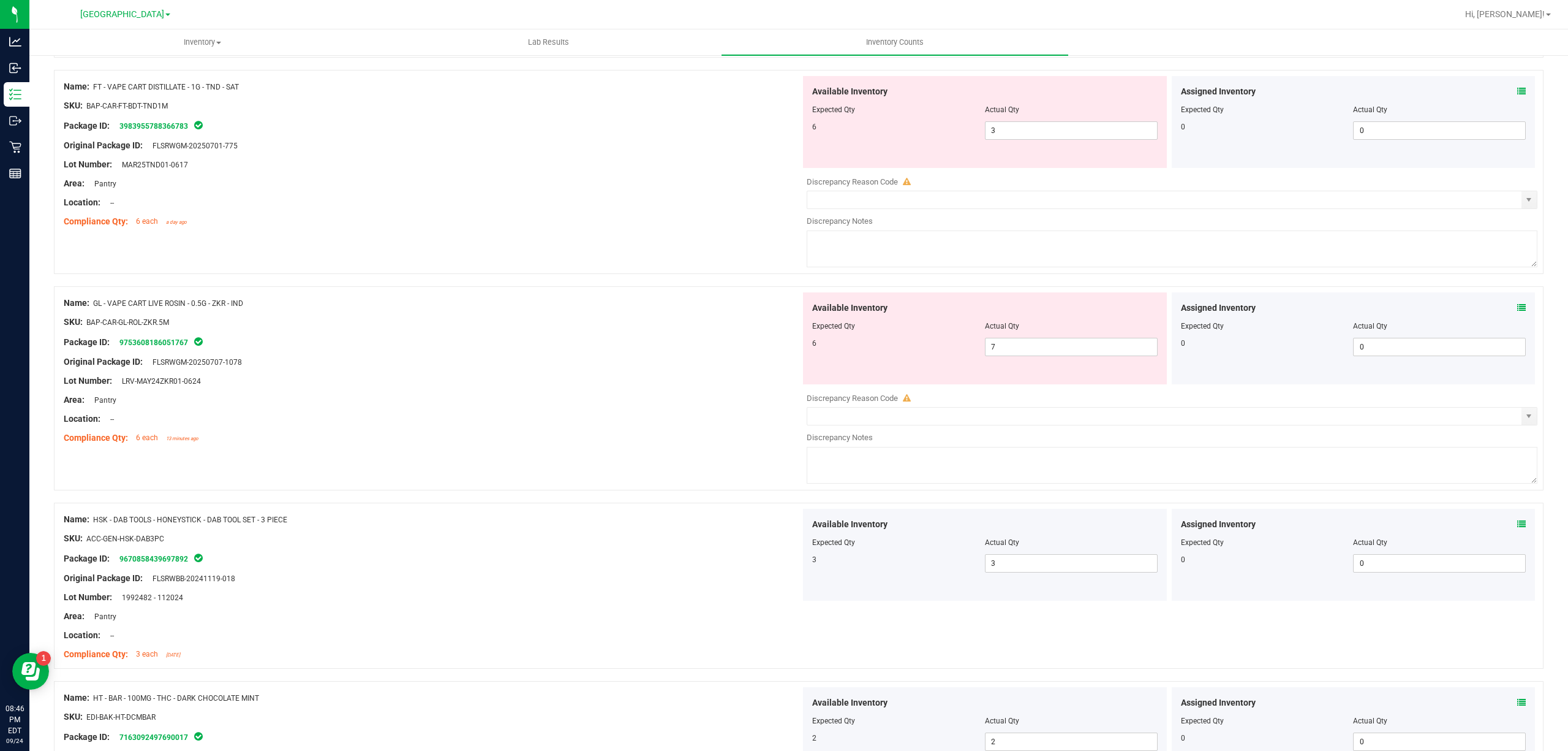
scroll to position [2905, 0]
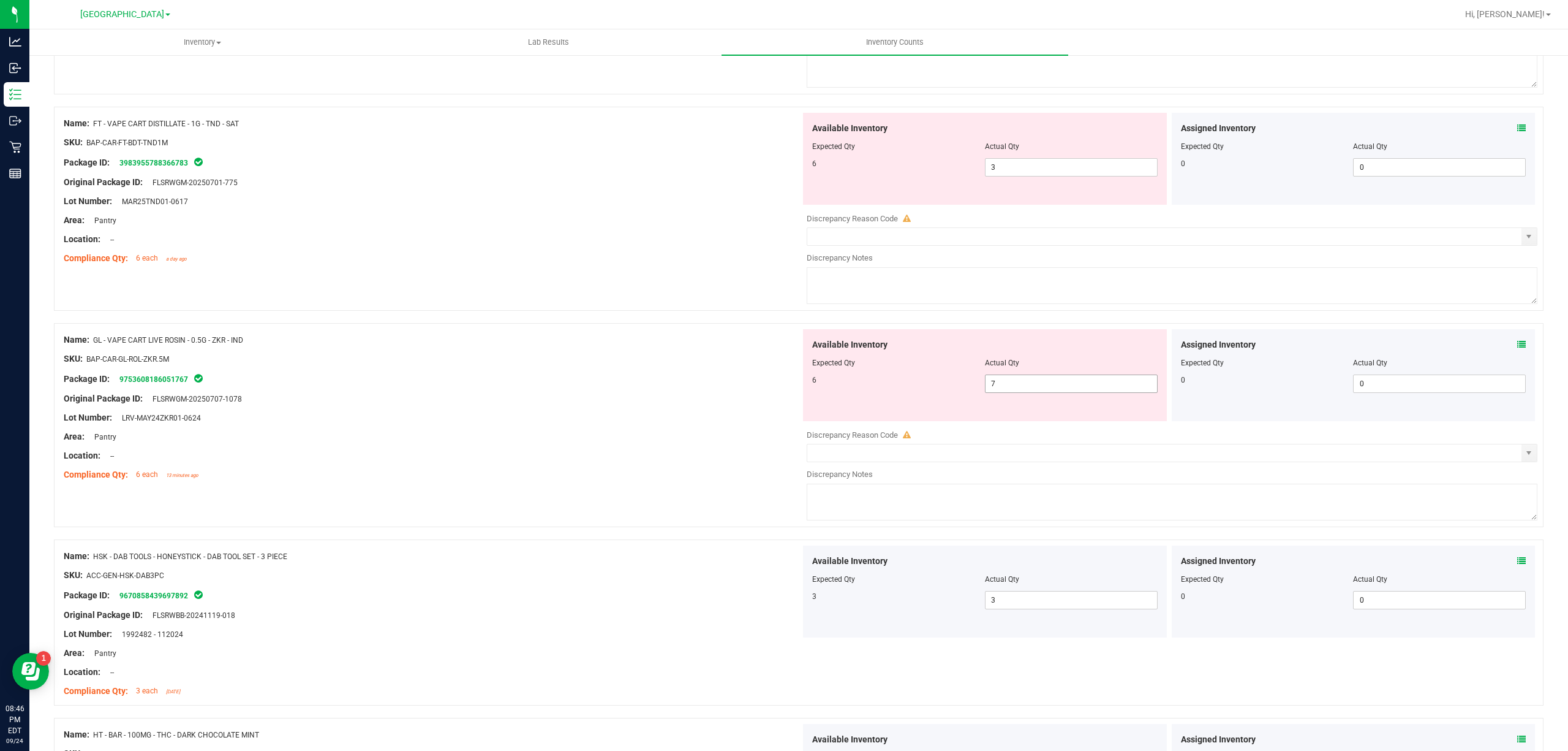
drag, startPoint x: 1017, startPoint y: 390, endPoint x: 297, endPoint y: 462, distance: 723.6
click at [591, 426] on div "Name: GL - VAPE CART LIVE ROSIN - 0.5G - ZKR - IND SKU: BAP-CAR-GL-ROL-ZKR.5M P…" at bounding box center [799, 424] width 1490 height 204
click at [626, 265] on div "Compliance Qty: 6 each a day ago" at bounding box center [432, 258] width 737 height 13
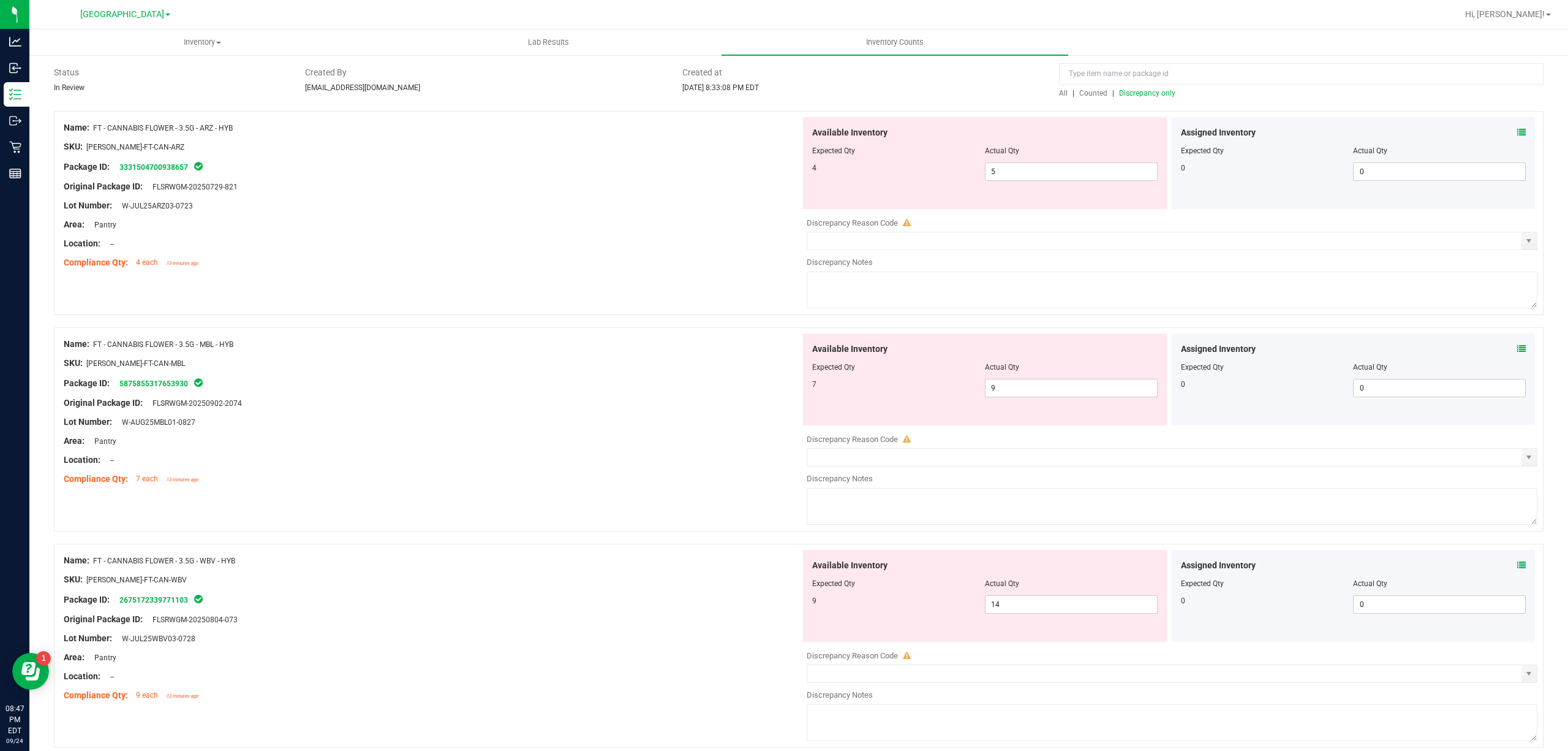
scroll to position [0, 0]
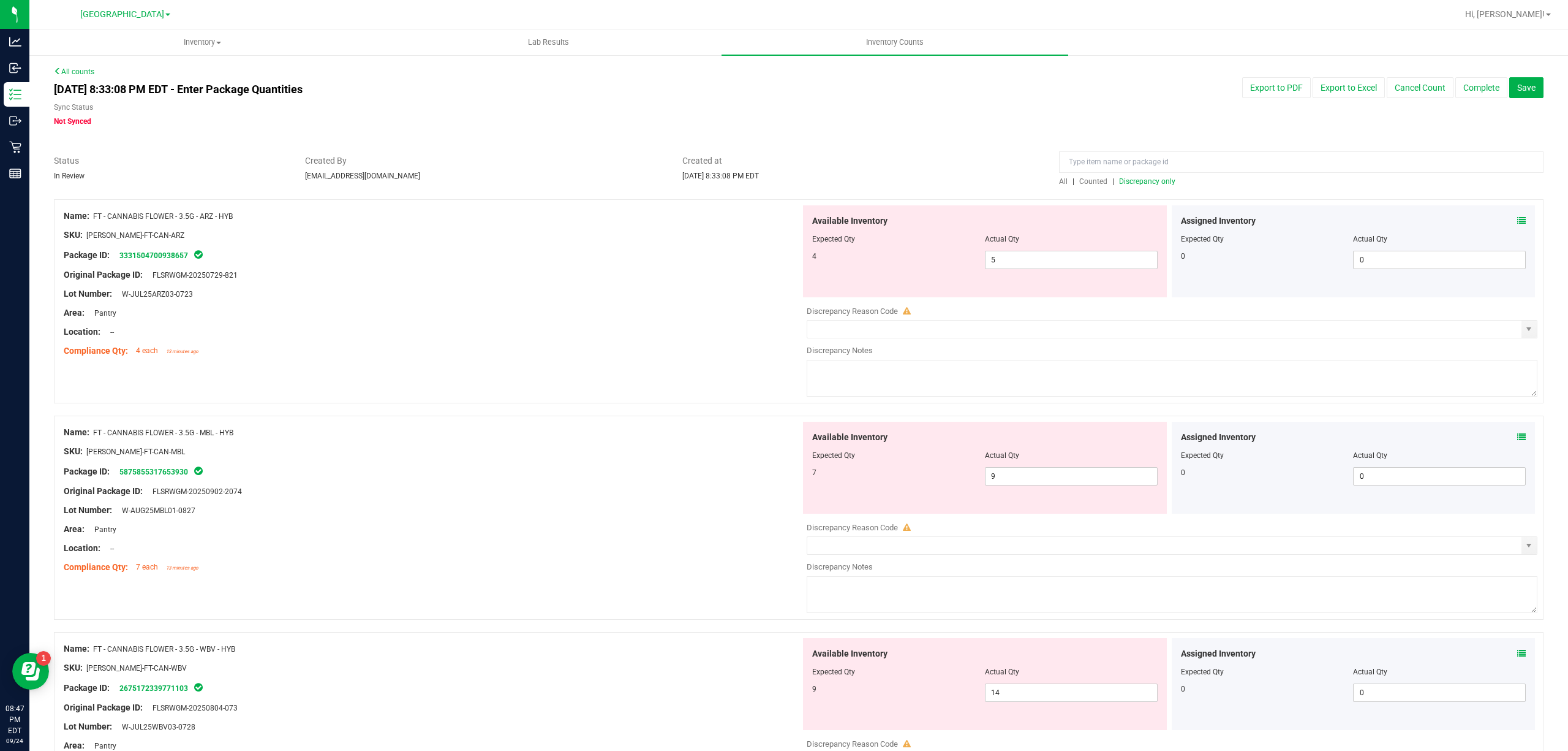
click at [1128, 179] on span "Discrepancy only" at bounding box center [1147, 181] width 57 height 8
click at [1517, 84] on span "Save" at bounding box center [1526, 87] width 19 height 10
